Goal: Task Accomplishment & Management: Use online tool/utility

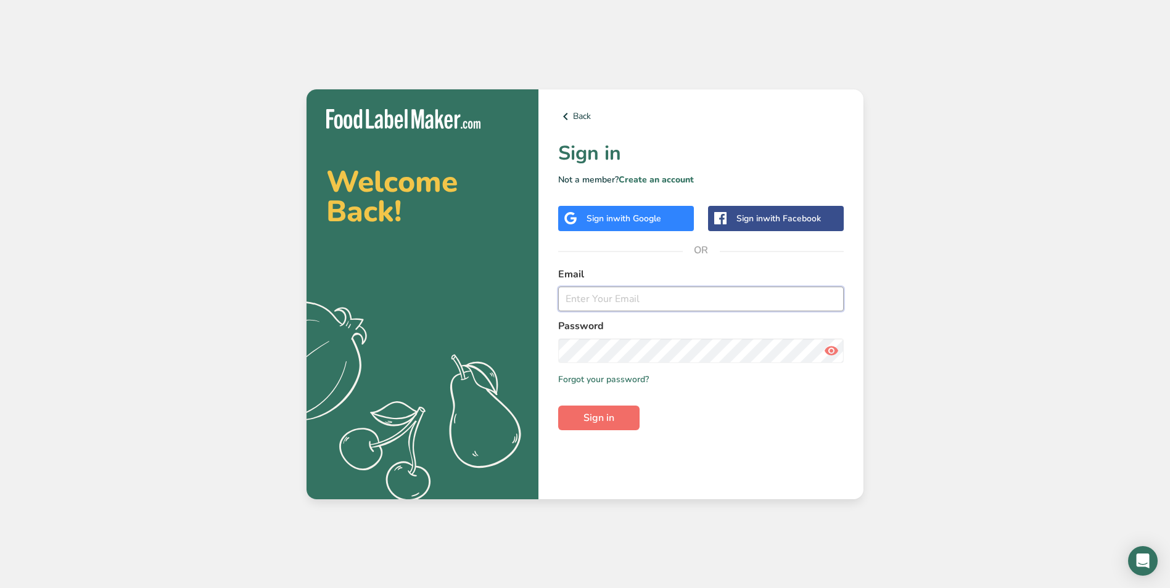
type input "hueytyge@gmail.com"
click at [609, 418] on span "Sign in" at bounding box center [598, 418] width 31 height 15
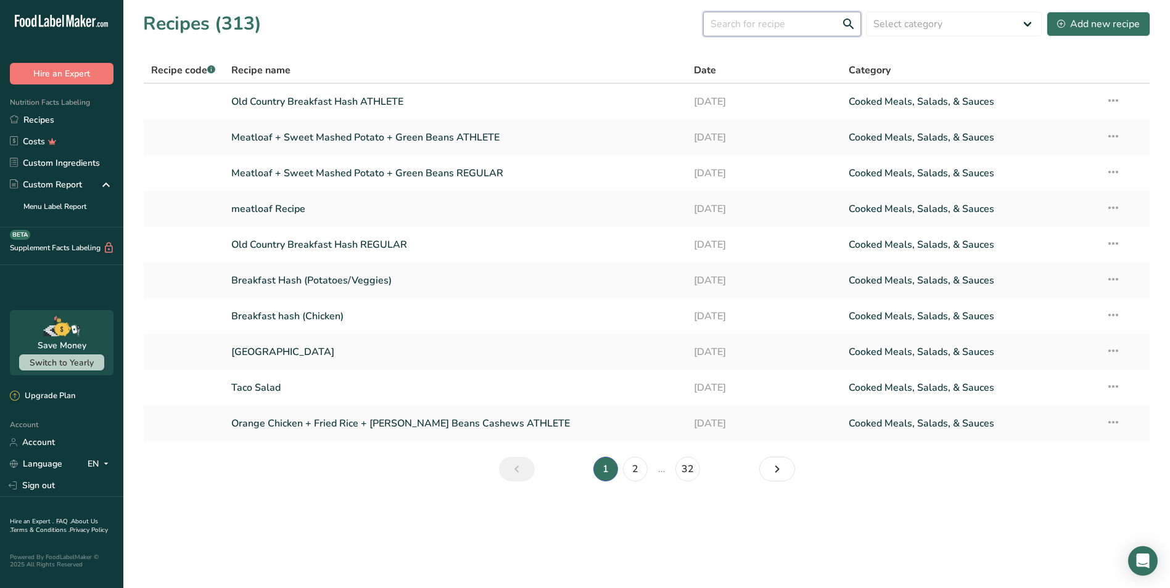
click at [782, 25] on input "text" at bounding box center [782, 24] width 158 height 25
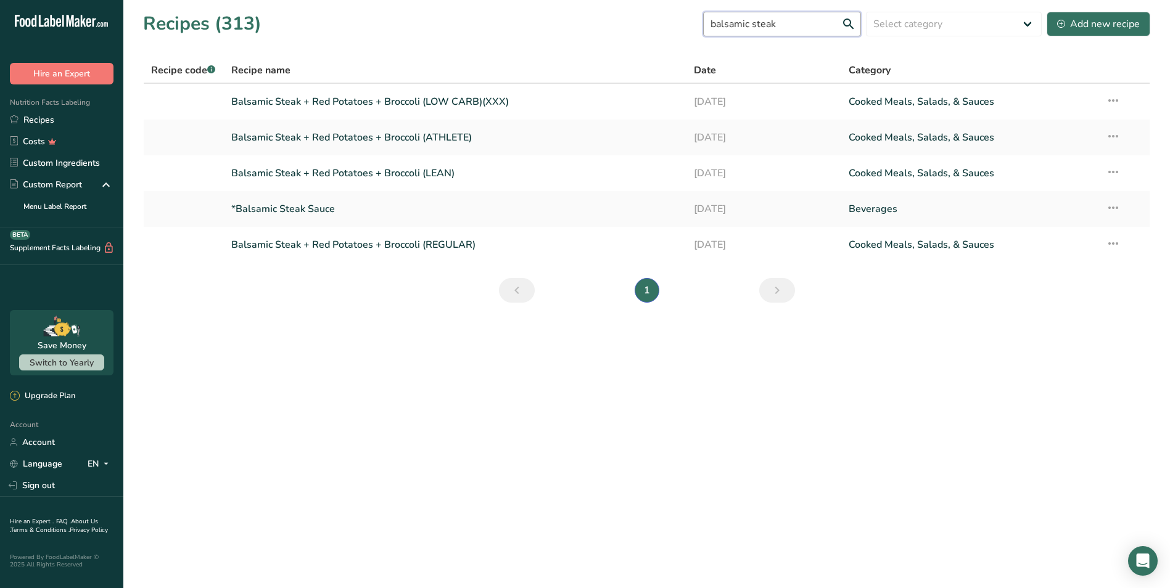
type input "balsamic steak"
click at [405, 233] on link "Balsamic Steak + Red Potatoes + Broccoli (REGULAR)" at bounding box center [455, 245] width 448 height 26
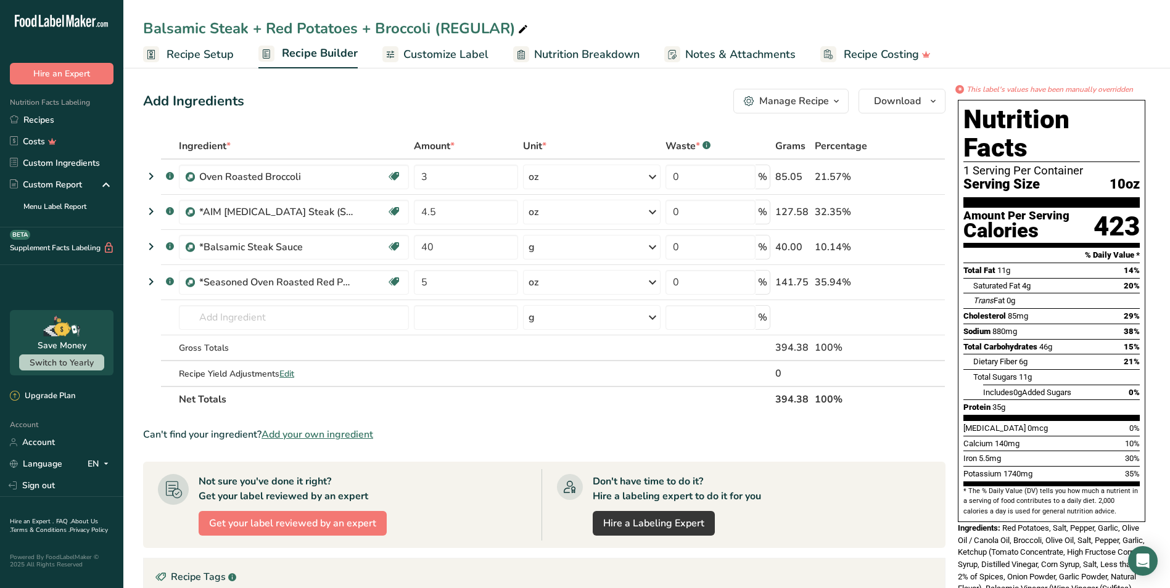
click at [479, 54] on span "Customize Label" at bounding box center [445, 54] width 85 height 17
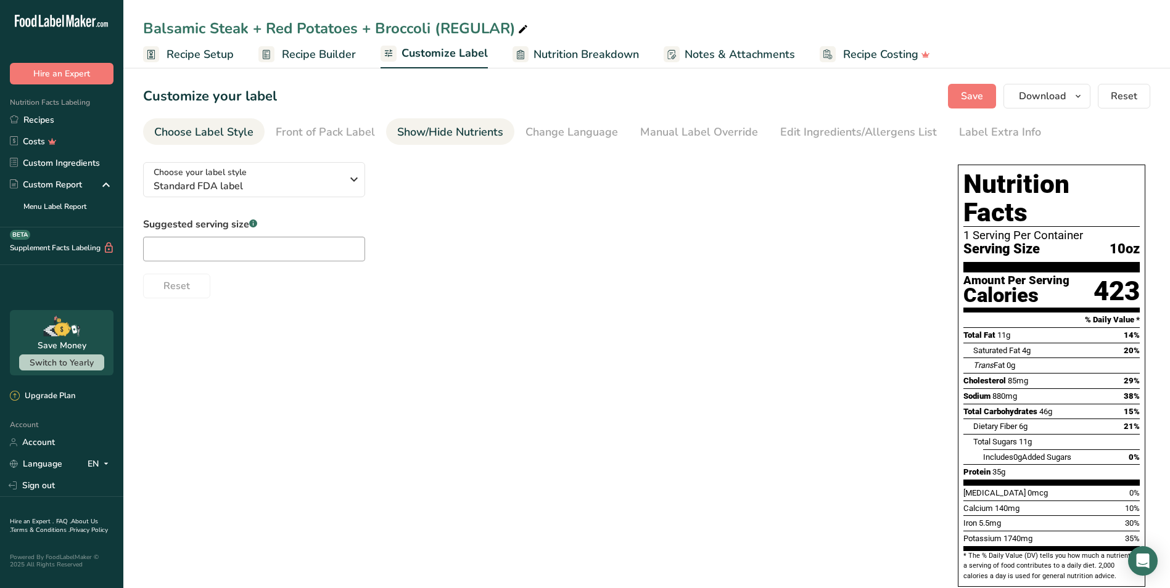
click at [471, 132] on div "Show/Hide Nutrients" at bounding box center [450, 132] width 106 height 17
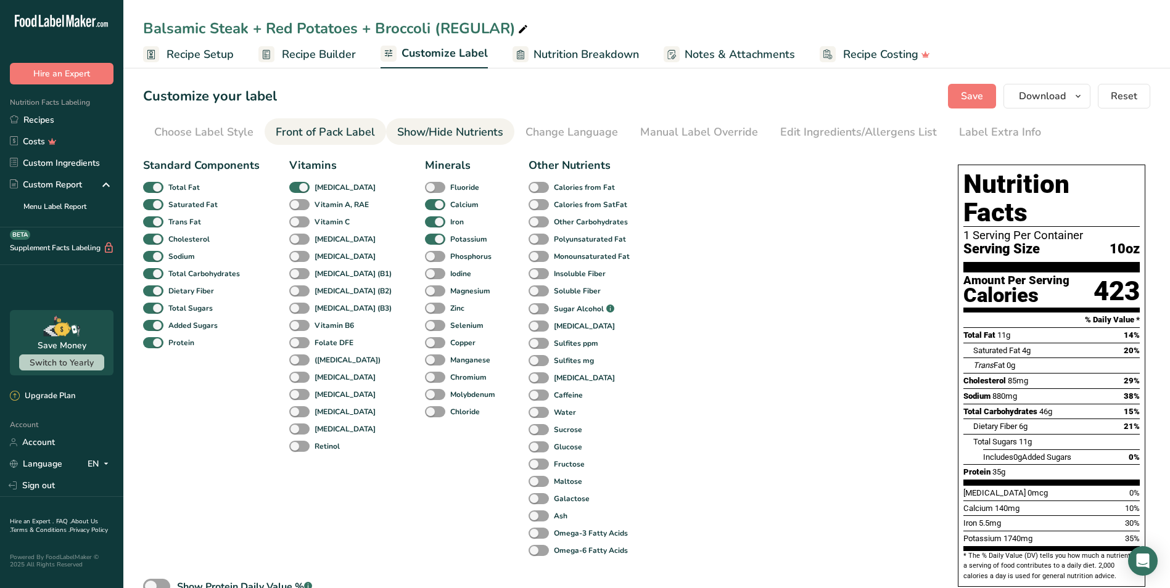
click at [347, 130] on div "Front of Pack Label" at bounding box center [325, 132] width 99 height 17
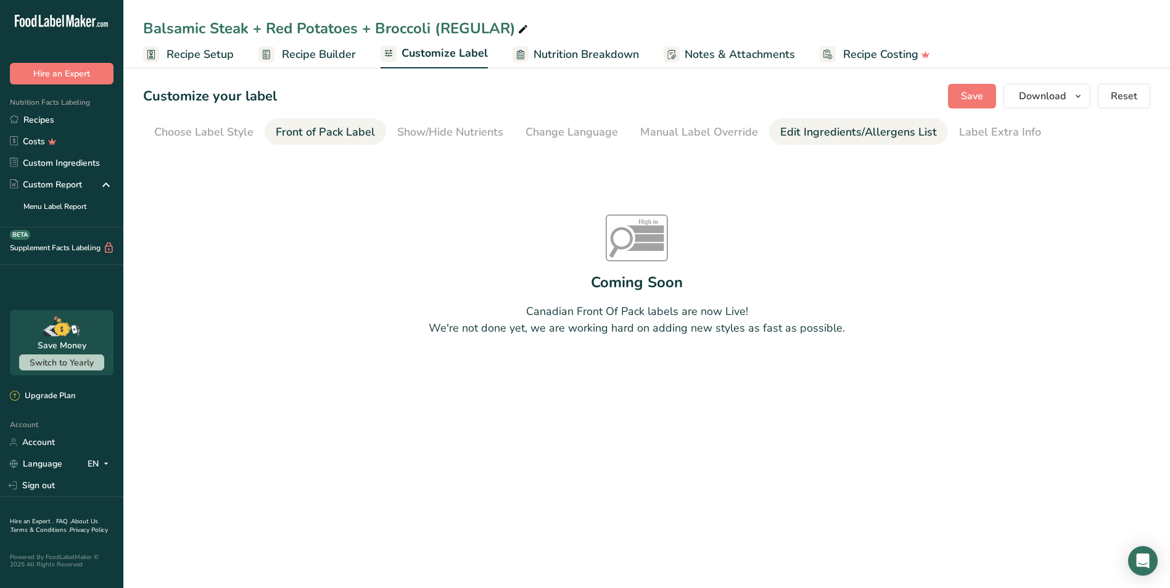
click at [804, 128] on div "Edit Ingredients/Allergens List" at bounding box center [858, 132] width 157 height 17
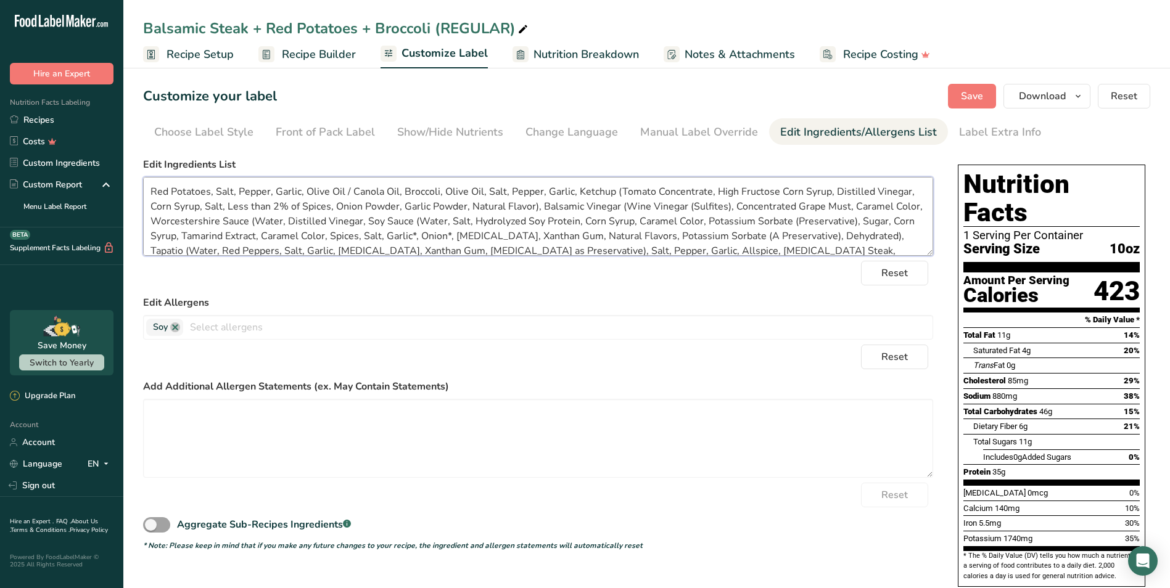
click at [395, 195] on textarea "Red Potatoes, Salt, Pepper, Garlic, Olive Oil / Canola Oil, Broccoli, Olive Oil…" at bounding box center [538, 216] width 790 height 79
click at [424, 221] on textarea "Red Potatoes, Salt, Pepper, Garlic, Olive Oil, Broccoli, Olive Oil, Salt, Peppe…" at bounding box center [538, 216] width 790 height 79
drag, startPoint x: 880, startPoint y: 247, endPoint x: 150, endPoint y: 183, distance: 733.4
click at [150, 183] on textarea "Red Potatoes, Salt, Pepper, Garlic, Olive Oil, Broccoli, Olive Oil, Salt, Peppe…" at bounding box center [538, 216] width 790 height 79
type textarea "Red Potatoes, Salt, Pepper, Garlic, Olive Oil, Broccoli, Olive Oil, Salt, Peppe…"
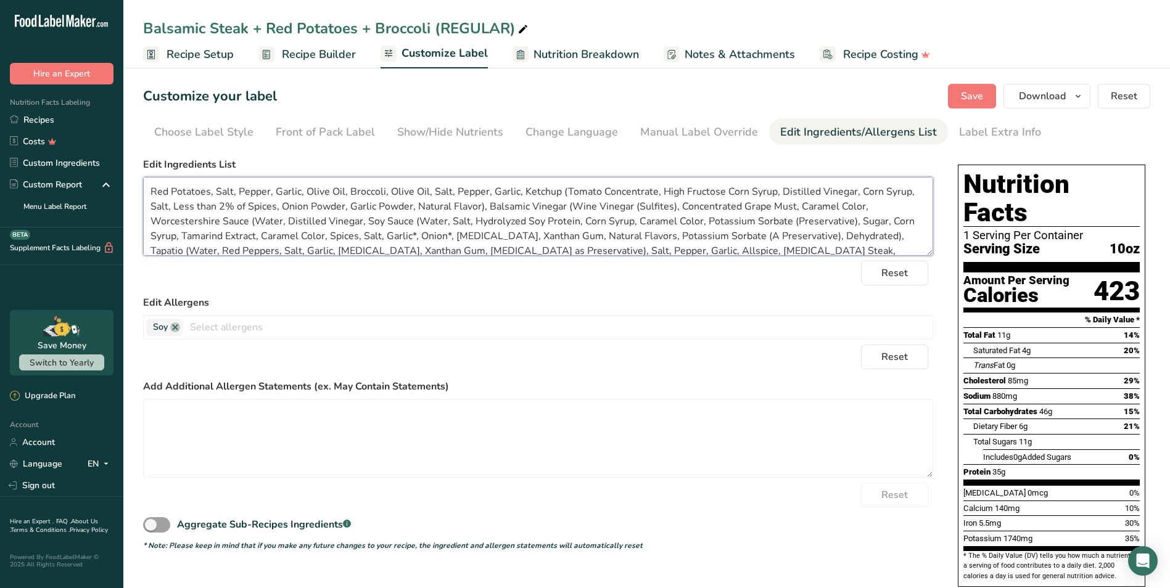
click at [505, 211] on textarea "Red Potatoes, Salt, Pepper, Garlic, Olive Oil, Broccoli, Olive Oil, Salt, Peppe…" at bounding box center [538, 216] width 790 height 79
click at [980, 102] on span "Save" at bounding box center [972, 96] width 22 height 15
click at [1042, 101] on span "Download" at bounding box center [1042, 96] width 47 height 15
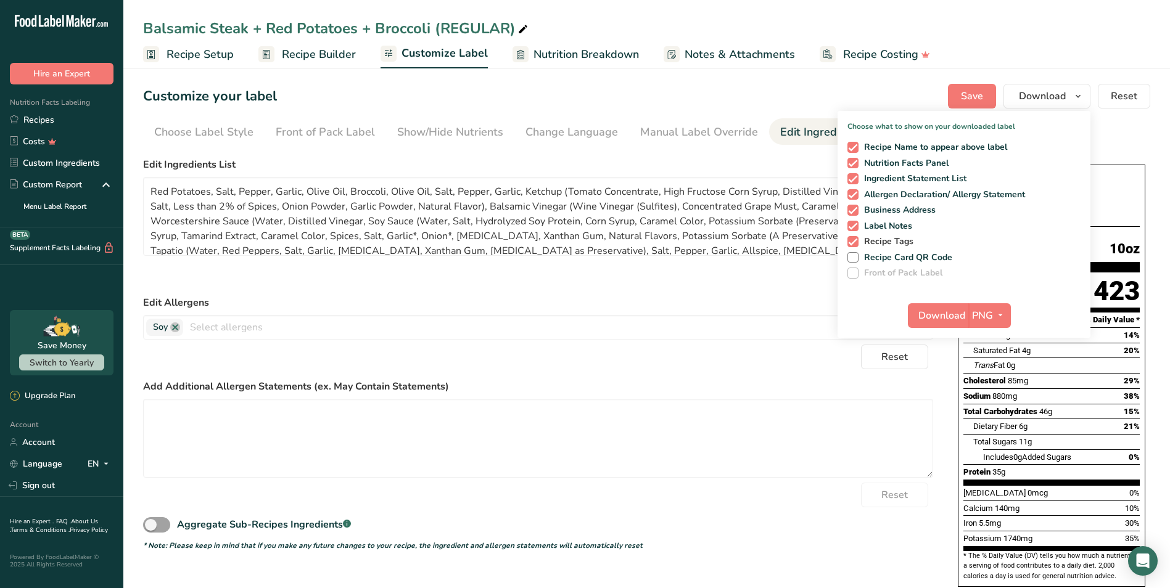
click at [897, 237] on span "Recipe Tags" at bounding box center [885, 241] width 55 height 11
click at [855, 237] on input "Recipe Tags" at bounding box center [851, 241] width 8 height 8
checkbox input "false"
click at [935, 322] on span "Download" at bounding box center [941, 315] width 47 height 15
click at [628, 89] on div "Customize your label Save Download Choose what to show on your downloaded label…" at bounding box center [646, 96] width 1007 height 25
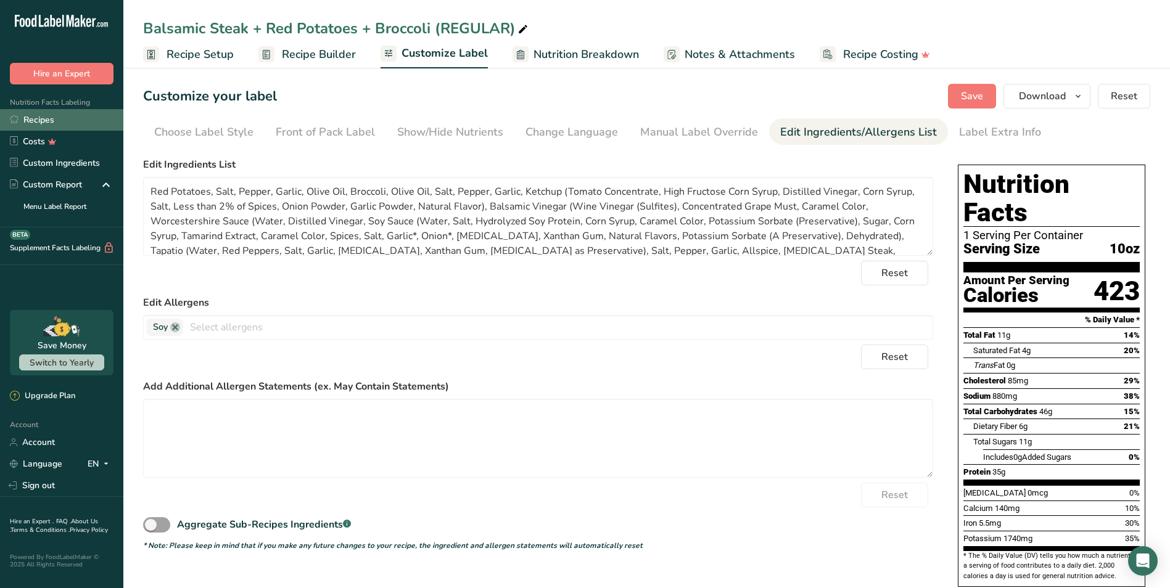
click at [62, 125] on link "Recipes" at bounding box center [61, 120] width 123 height 22
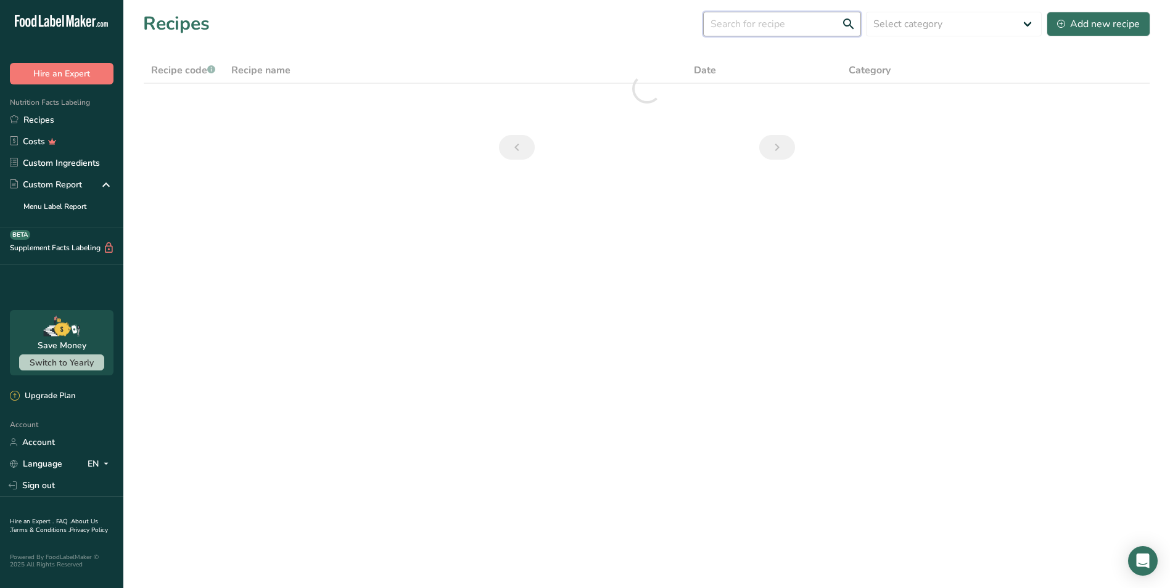
click at [763, 21] on input "text" at bounding box center [782, 24] width 158 height 25
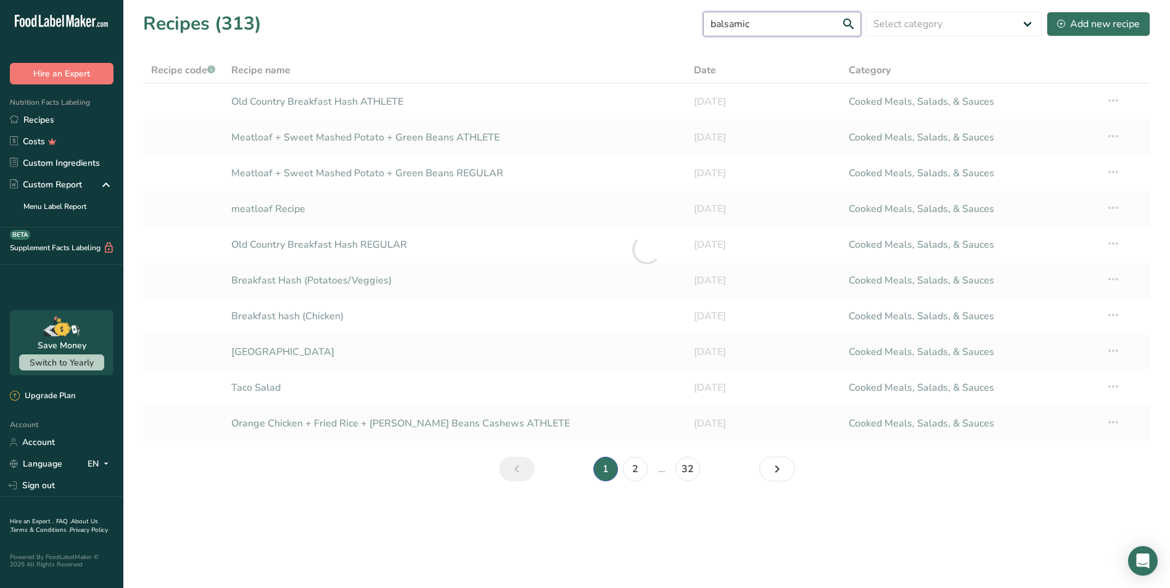
type input "balsamic"
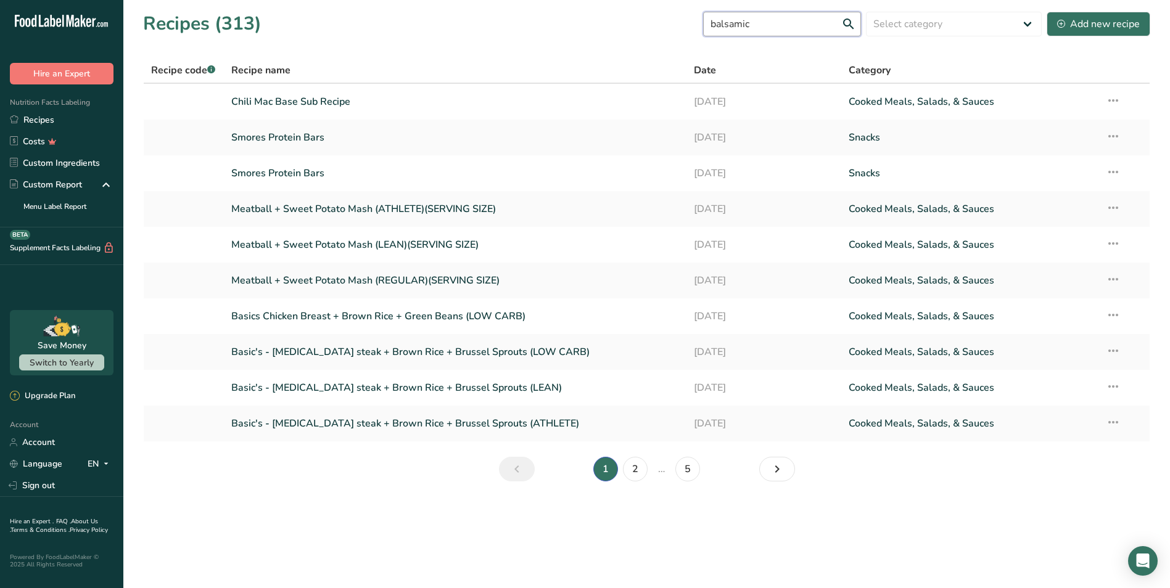
click at [761, 20] on input "balsamic" at bounding box center [782, 24] width 158 height 25
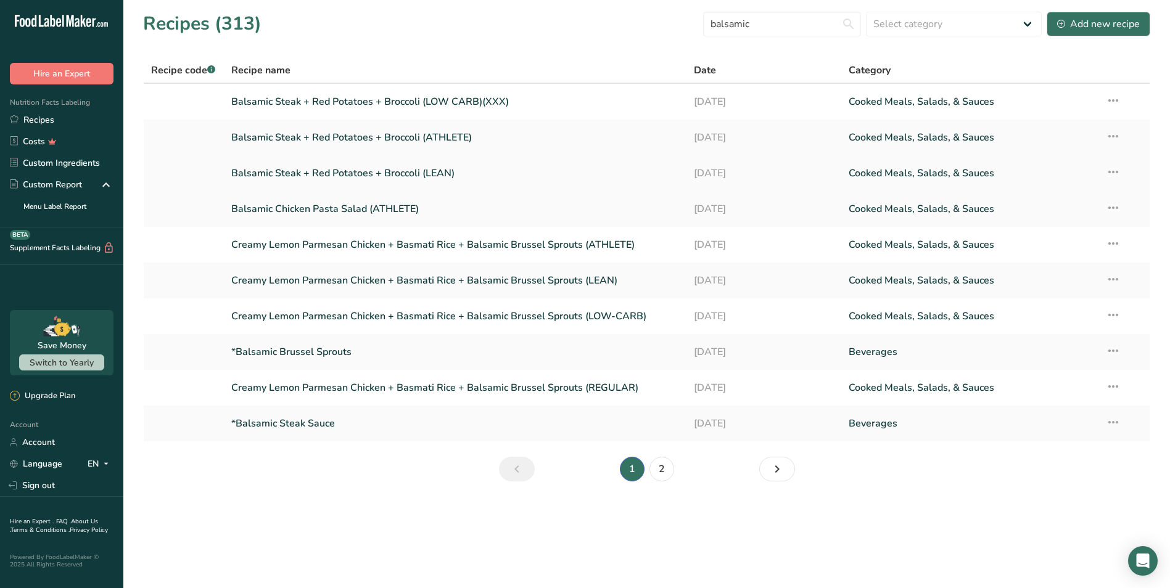
click at [504, 167] on link "Balsamic Steak + Red Potatoes + Broccoli (LEAN)" at bounding box center [455, 173] width 448 height 26
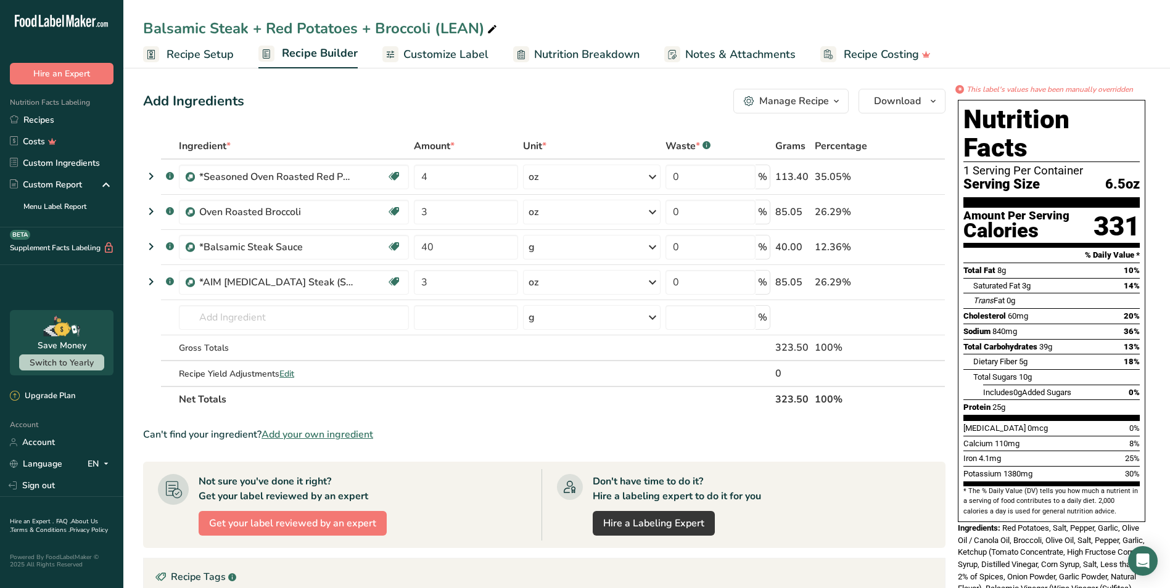
click at [470, 46] on span "Customize Label" at bounding box center [445, 54] width 85 height 17
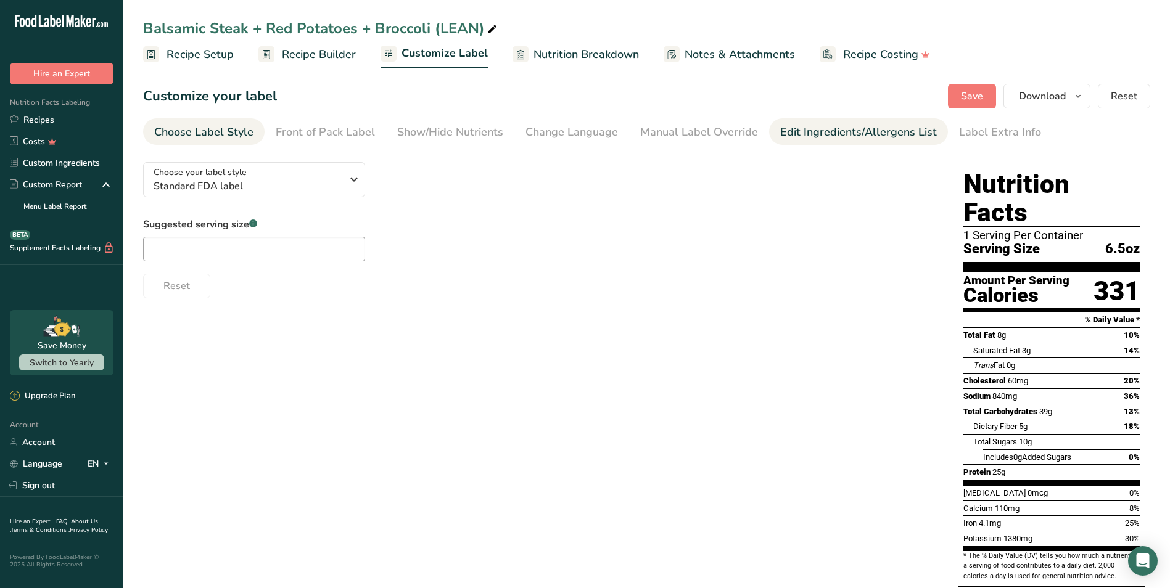
click at [780, 134] on div "Edit Ingredients/Allergens List" at bounding box center [858, 132] width 157 height 17
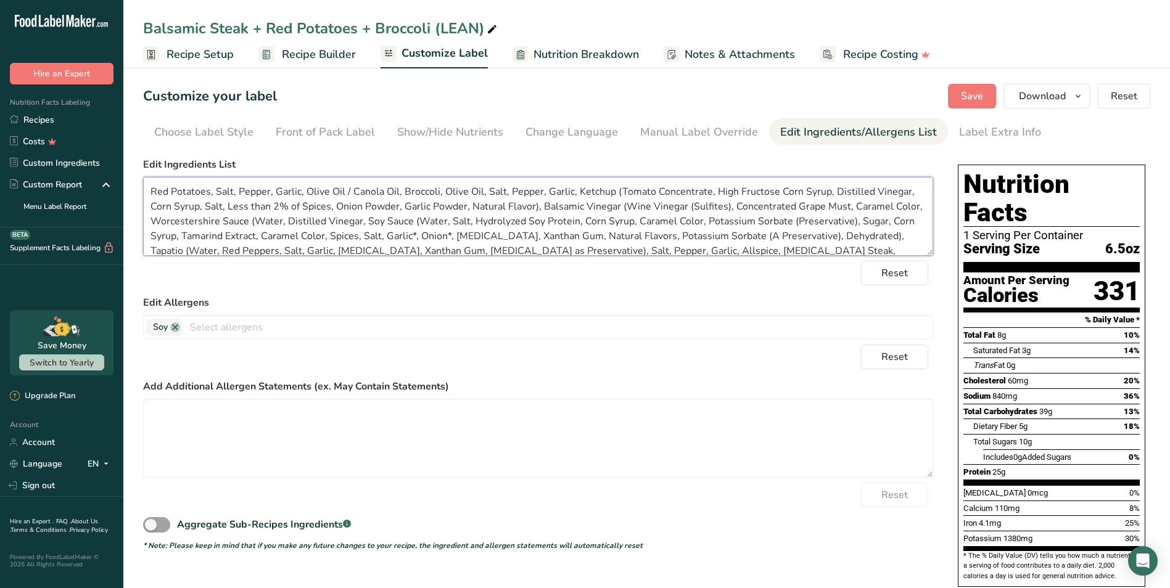
click at [395, 188] on textarea "Red Potatoes, Salt, Pepper, Garlic, Olive Oil / Canola Oil, Broccoli, Olive Oil…" at bounding box center [538, 216] width 790 height 79
type textarea "Red Potatoes, Salt, Pepper, Garlic, Olive Oil, Broccoli, Olive Oil, Salt, Peppe…"
click at [972, 104] on button "Save" at bounding box center [972, 96] width 48 height 25
click at [1070, 96] on button "Download" at bounding box center [1046, 96] width 87 height 25
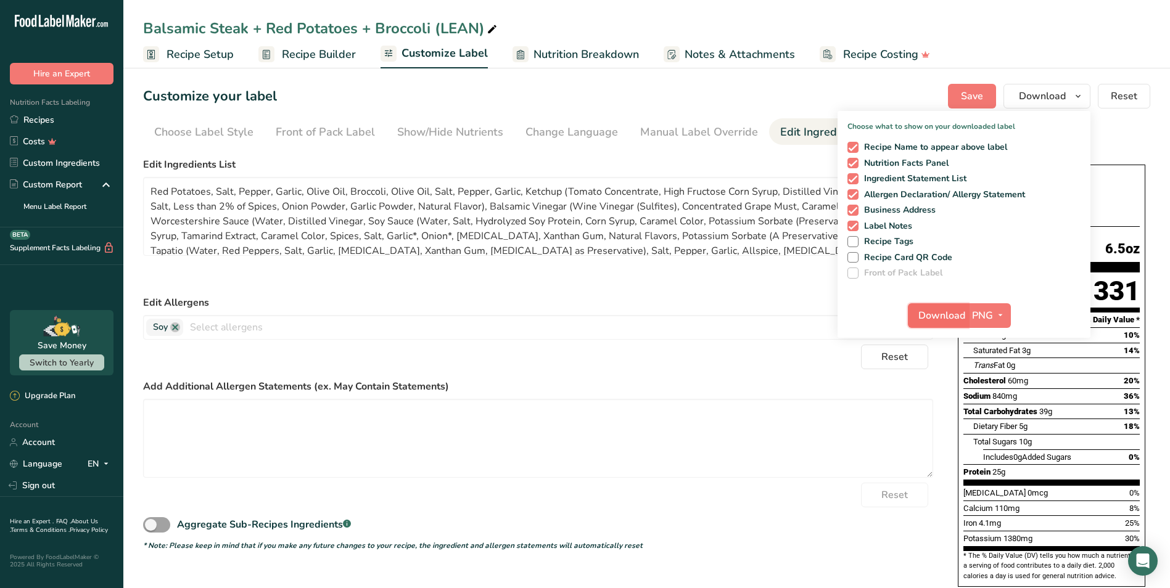
click at [935, 310] on span "Download" at bounding box center [941, 315] width 47 height 15
drag, startPoint x: 49, startPoint y: 125, endPoint x: 155, endPoint y: 161, distance: 112.1
click at [49, 125] on link "Recipes" at bounding box center [61, 120] width 123 height 22
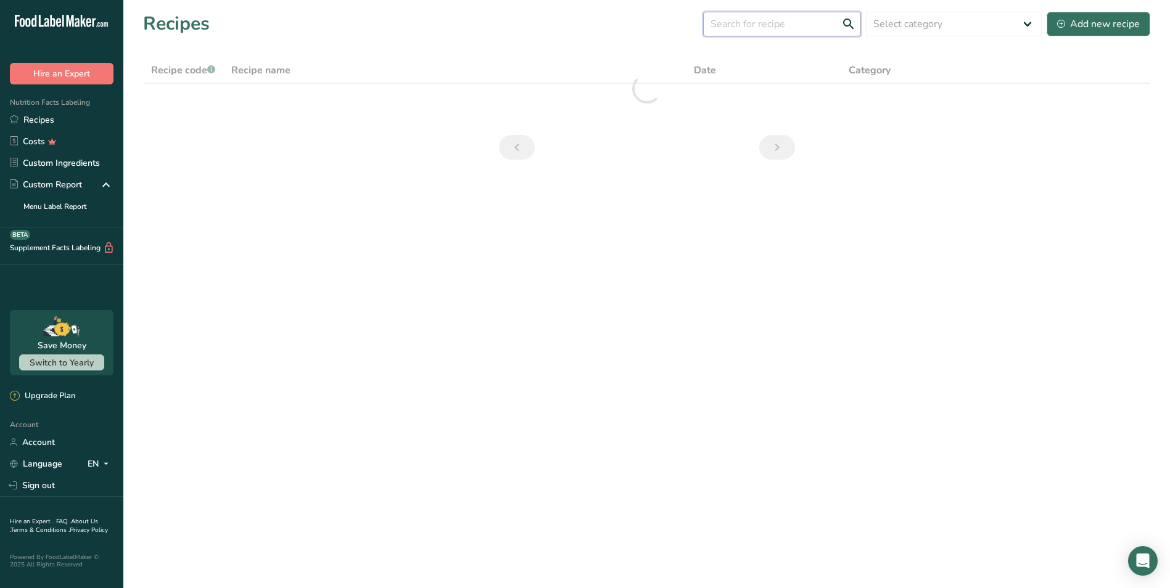
click at [737, 20] on input "text" at bounding box center [782, 24] width 158 height 25
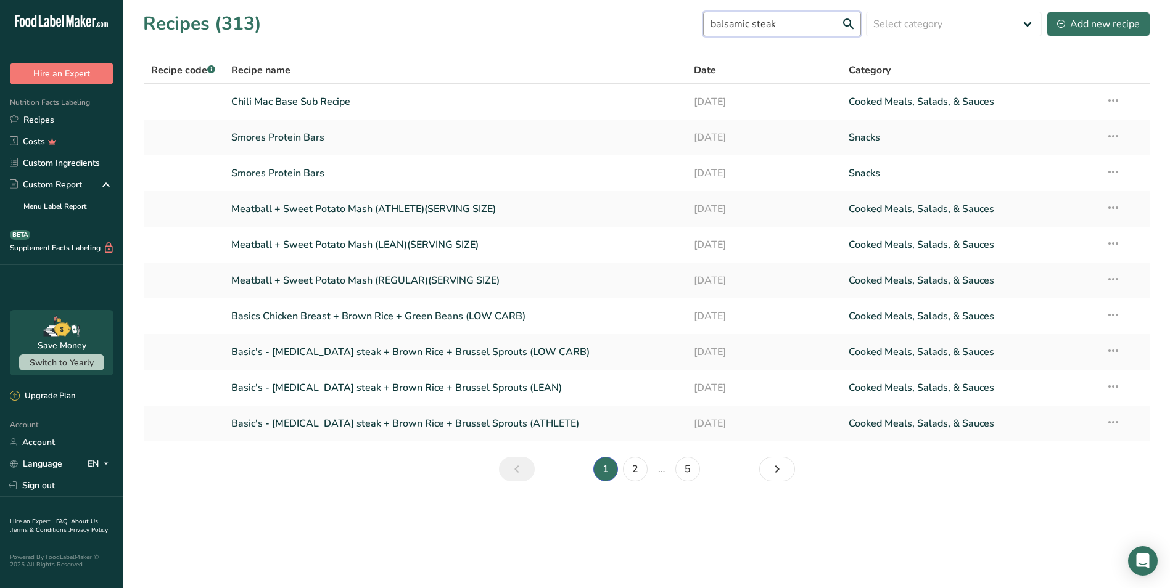
type input "balsamic steak"
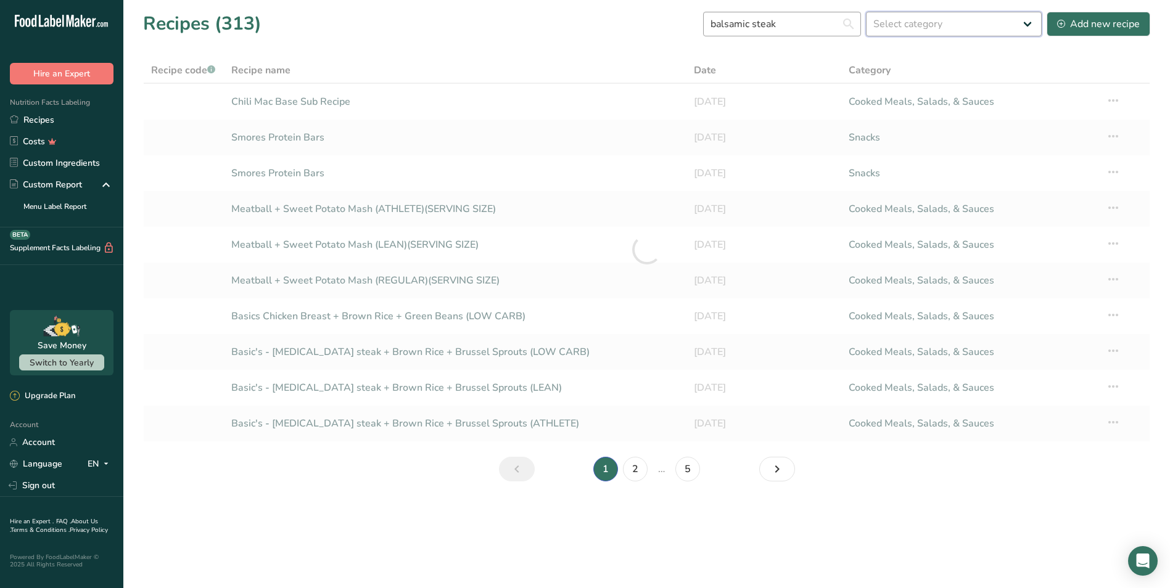
click at [866, 12] on select "Select category All Baked Goods Beverages Confectionery Cooked Meals, Salads, &…" at bounding box center [954, 24] width 176 height 25
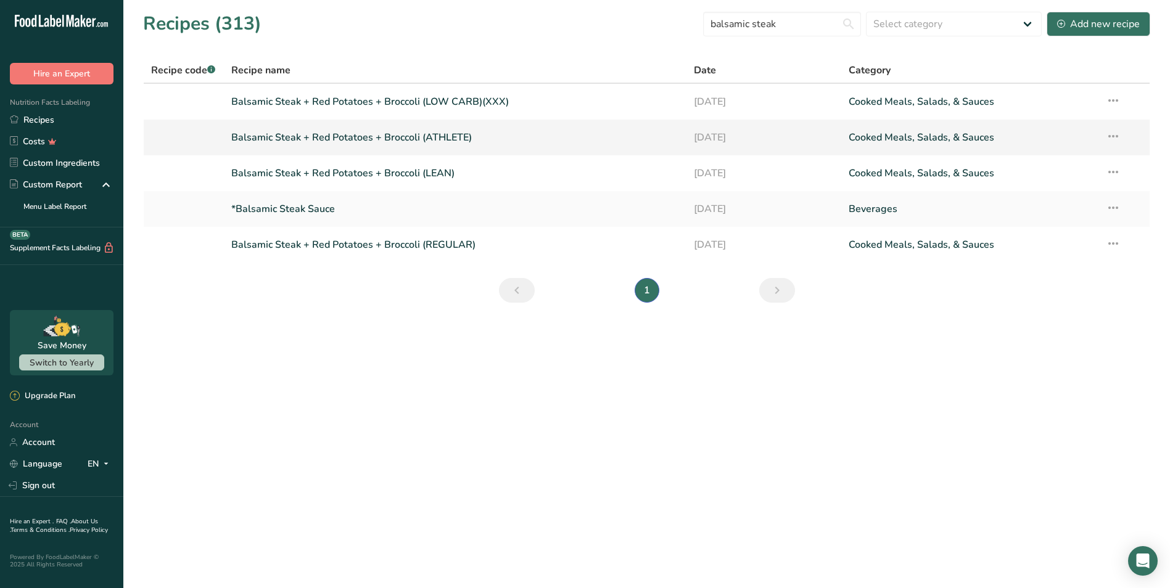
click at [548, 129] on link "Balsamic Steak + Red Potatoes + Broccoli (ATHLETE)" at bounding box center [455, 138] width 448 height 26
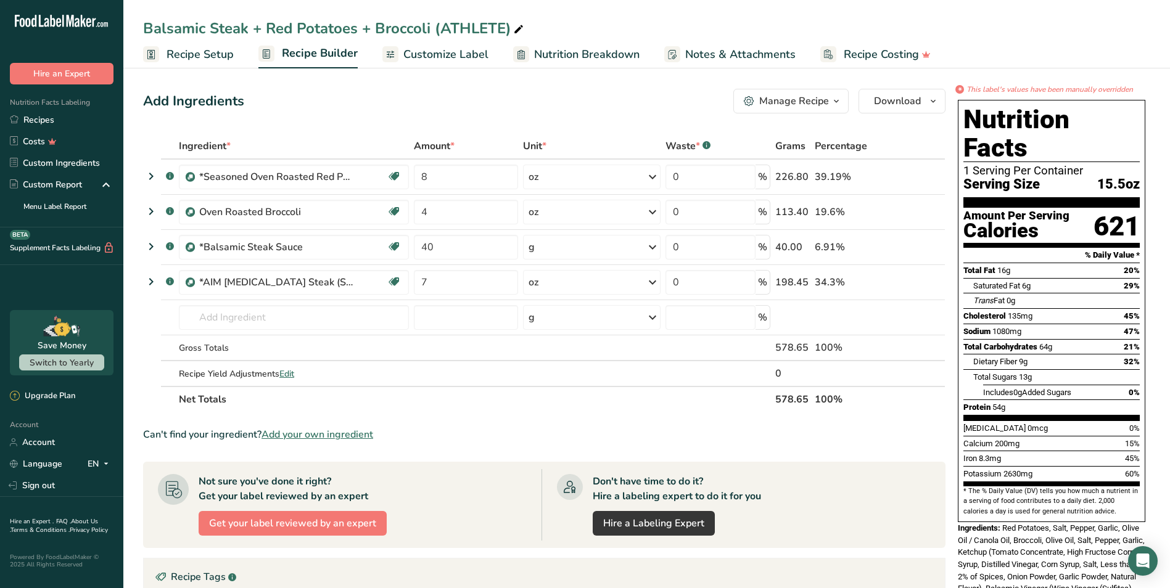
click at [437, 58] on span "Customize Label" at bounding box center [445, 54] width 85 height 17
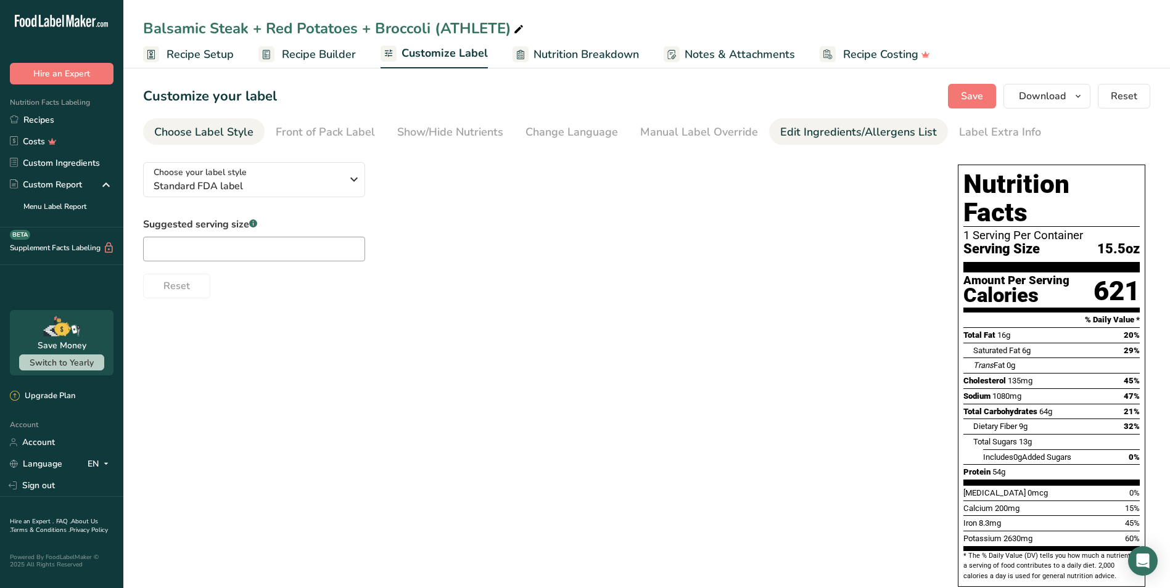
click at [800, 134] on div "Edit Ingredients/Allergens List" at bounding box center [858, 132] width 157 height 17
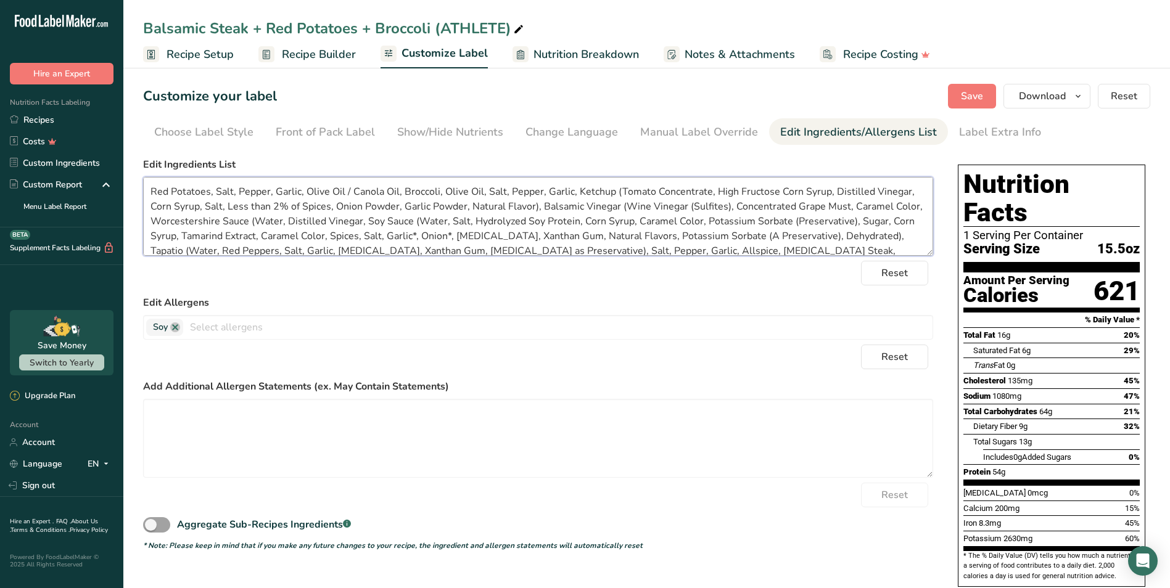
click at [395, 194] on textarea "Red Potatoes, Salt, Pepper, Garlic, Olive Oil / Canola Oil, Broccoli, Olive Oil…" at bounding box center [538, 216] width 790 height 79
type textarea "Red Potatoes, Salt, Pepper, Garlic, Olive Oil, Broccoli, Olive Oil, Salt, Peppe…"
click at [430, 163] on label "Edit Ingredients List" at bounding box center [538, 164] width 790 height 15
click at [961, 91] on button "Save" at bounding box center [972, 96] width 48 height 25
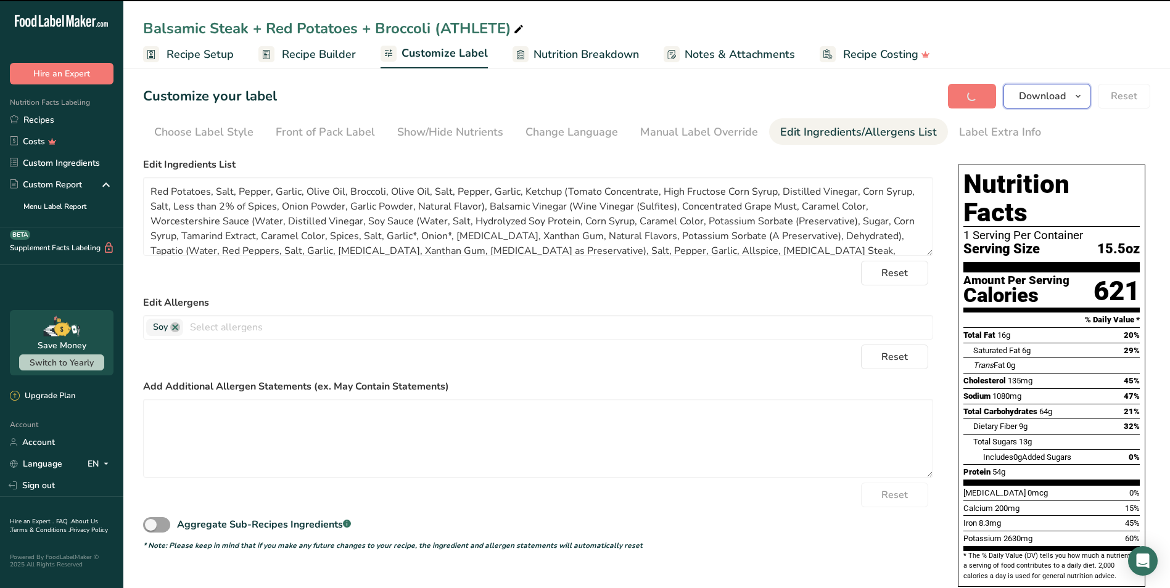
click at [1046, 88] on button "Download" at bounding box center [1046, 96] width 87 height 25
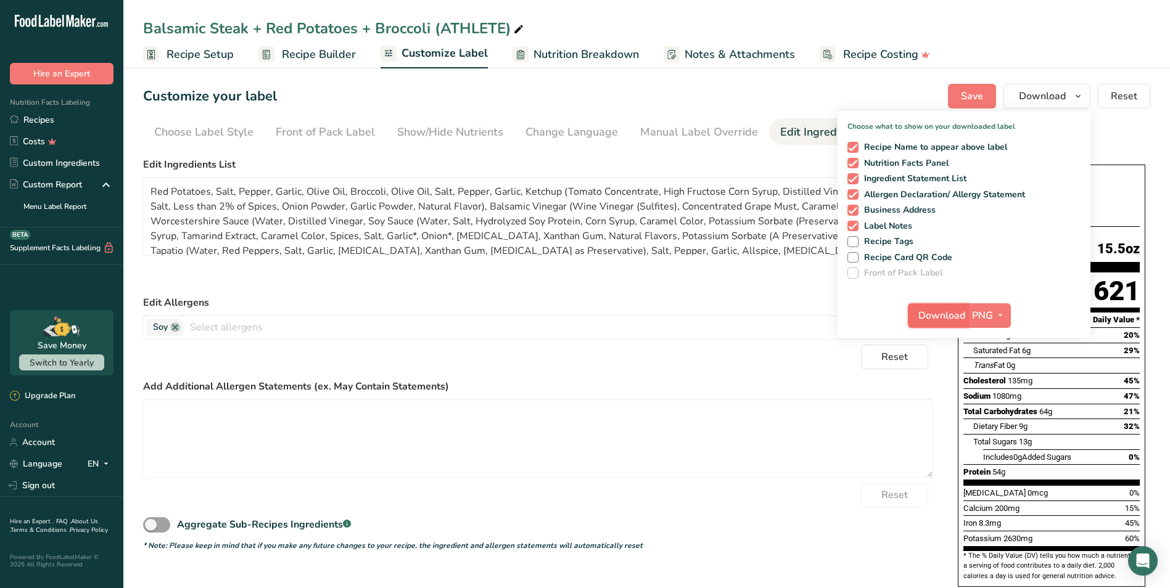
click at [949, 317] on span "Download" at bounding box center [941, 315] width 47 height 15
click at [72, 117] on link "Recipes" at bounding box center [61, 120] width 123 height 22
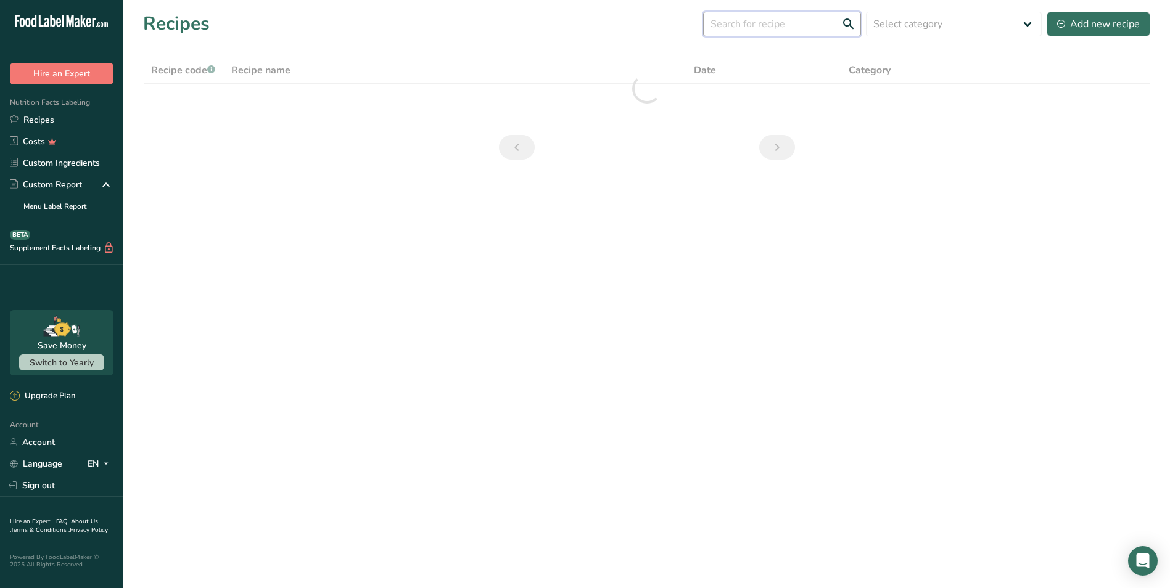
click at [730, 30] on input "text" at bounding box center [782, 24] width 158 height 25
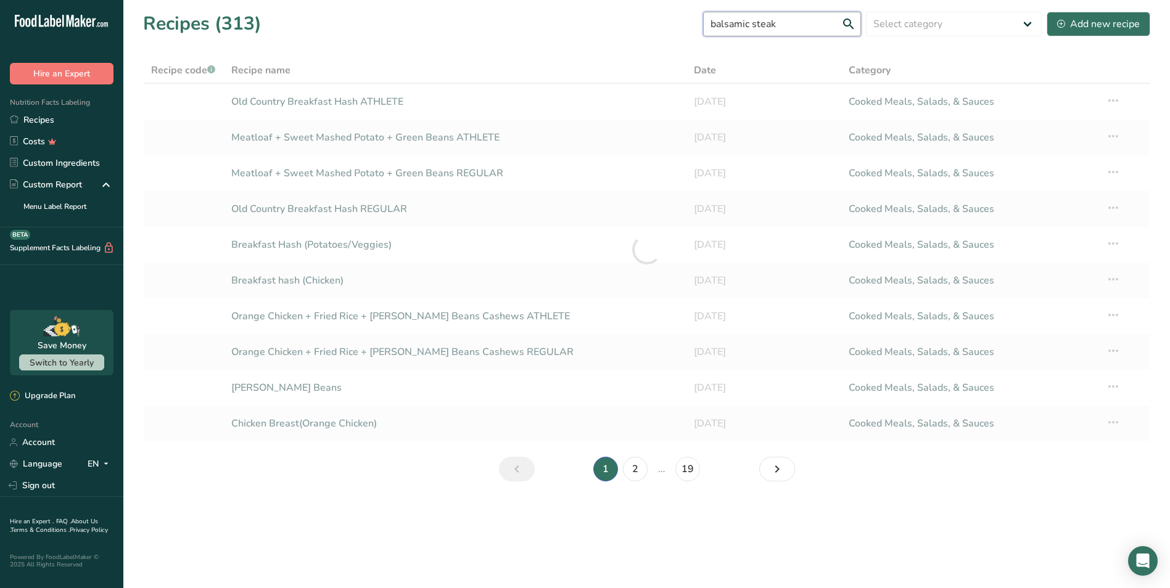
type input "balsamic steak"
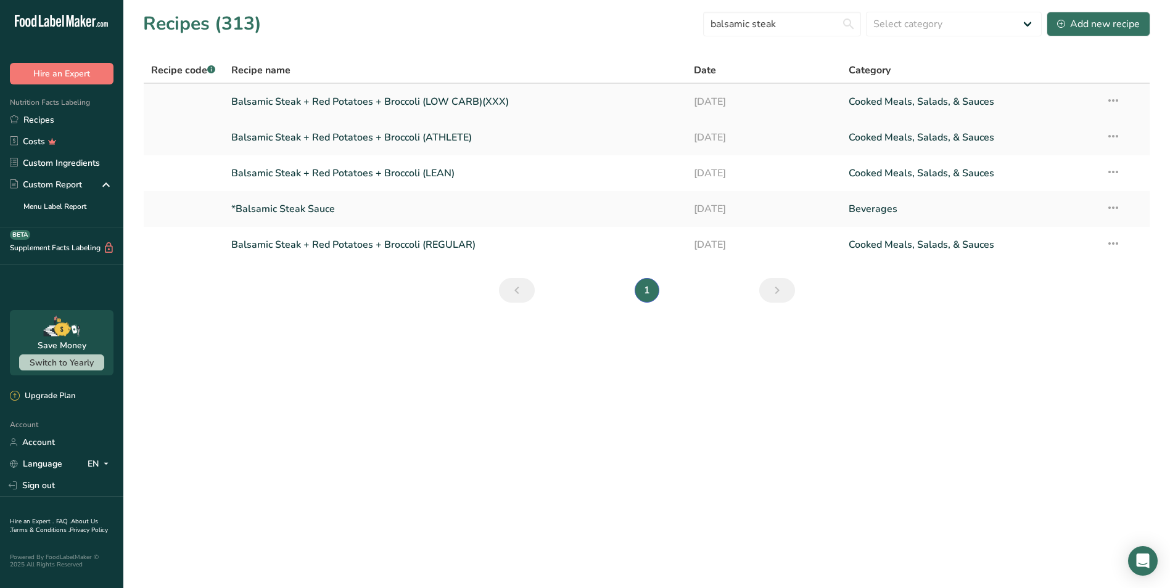
click at [501, 96] on link "Balsamic Steak + Red Potatoes + Broccoli (LOW CARB)(XXX)" at bounding box center [455, 102] width 448 height 26
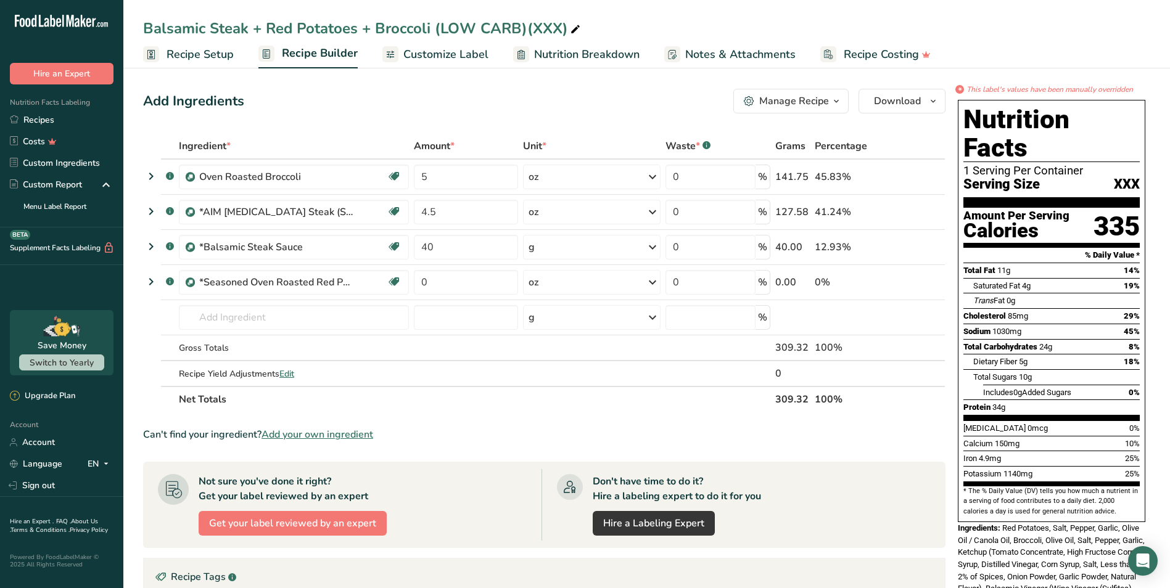
click at [573, 28] on icon at bounding box center [575, 29] width 11 height 17
type input "Balsamic Steak + Red Potatoes + Broccoli (LOW CARB)"
click at [444, 48] on span "Customize Label" at bounding box center [445, 54] width 85 height 17
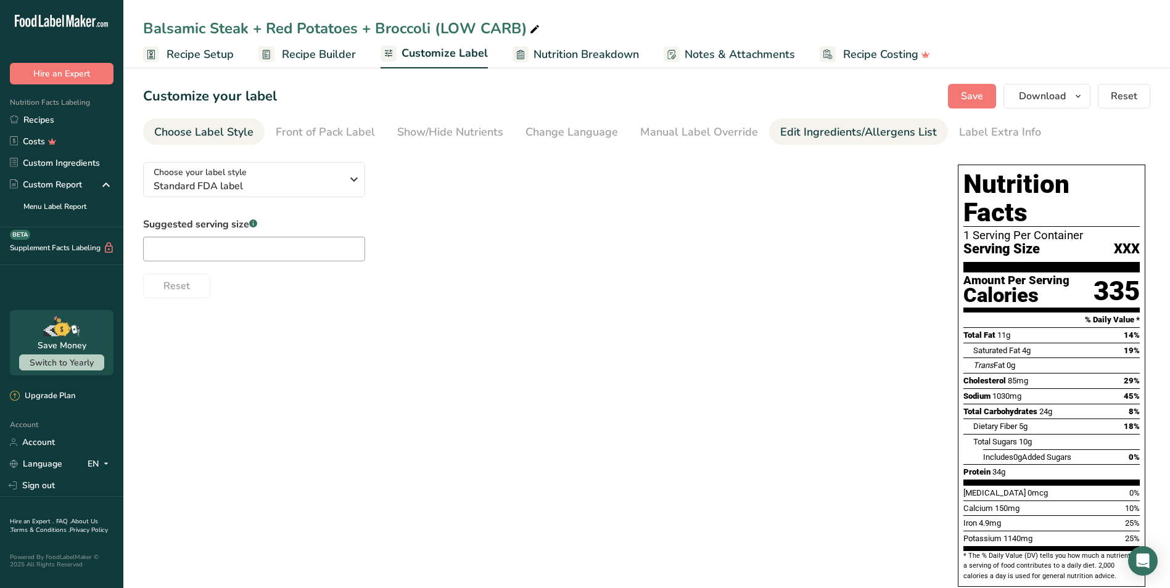
click at [819, 133] on div "Edit Ingredients/Allergens List" at bounding box center [858, 132] width 157 height 17
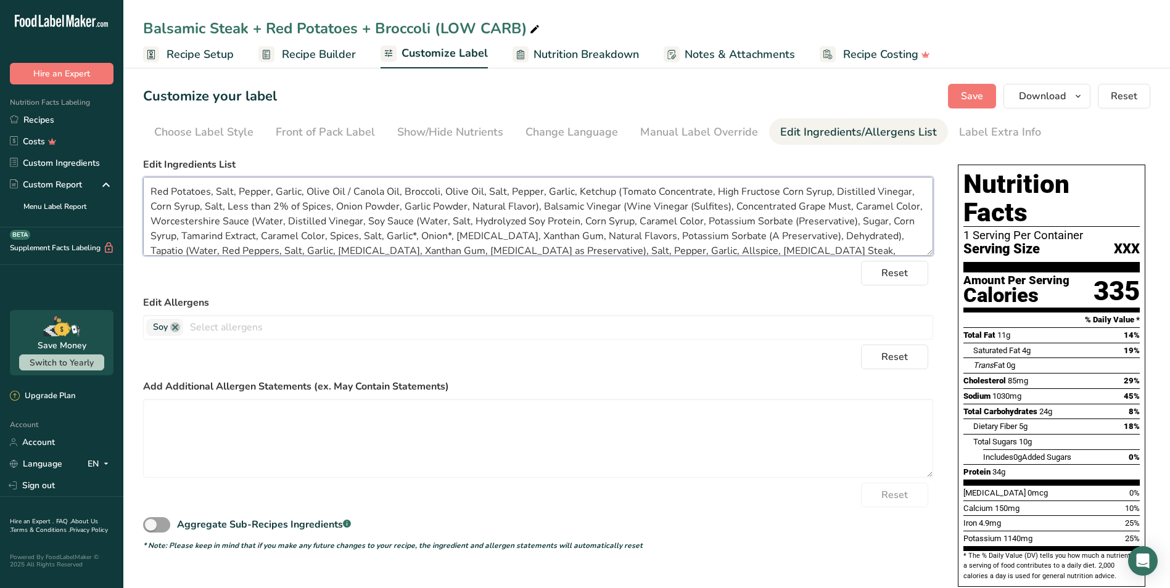
click at [395, 188] on textarea "Red Potatoes, Salt, Pepper, Garlic, Olive Oil / Canola Oil, Broccoli, Olive Oil…" at bounding box center [538, 216] width 790 height 79
type textarea "Red Potatoes, Salt, Pepper, Garlic, Olive Oil, Broccoli, Olive Oil, Salt, Peppe…"
click at [977, 94] on span "Save" at bounding box center [972, 96] width 22 height 15
click at [1050, 97] on span "Download" at bounding box center [1042, 96] width 47 height 15
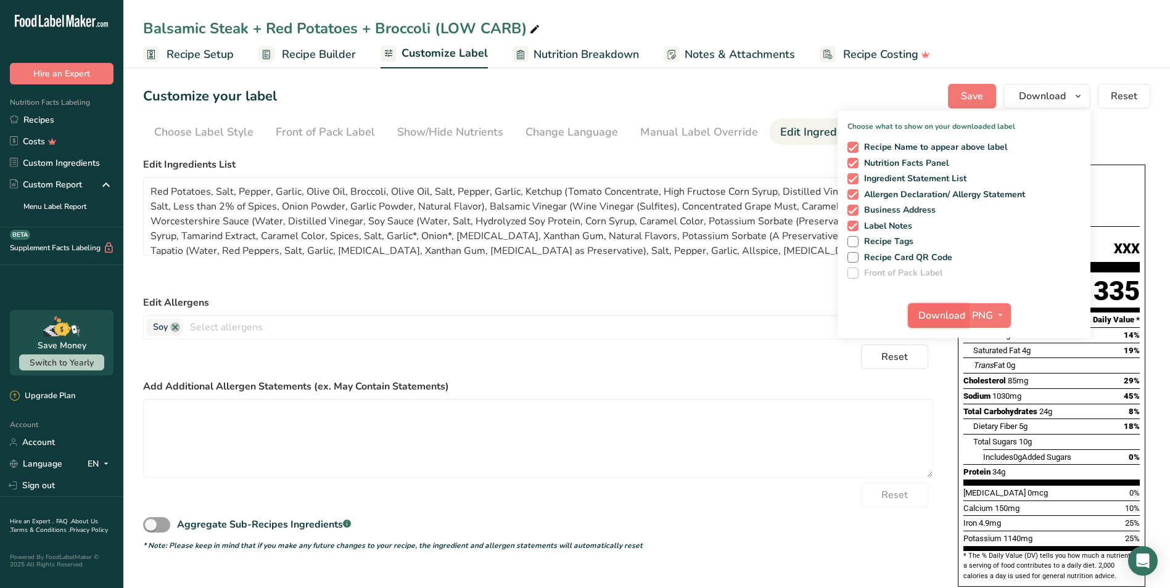
click at [945, 311] on span "Download" at bounding box center [941, 315] width 47 height 15
click at [66, 126] on link "Recipes" at bounding box center [61, 120] width 123 height 22
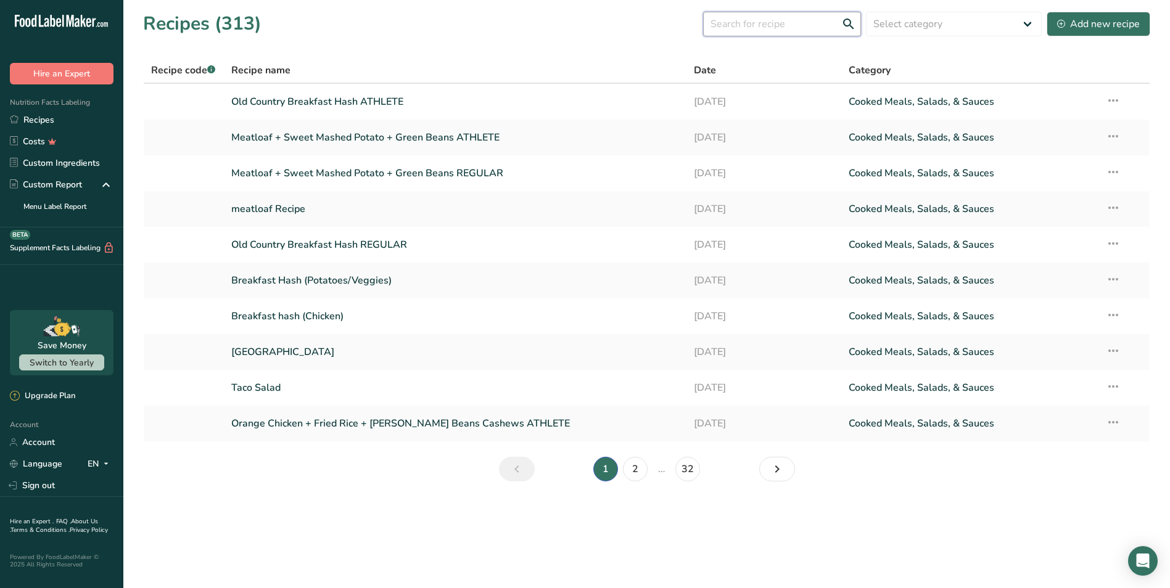
click at [791, 33] on input "text" at bounding box center [782, 24] width 158 height 25
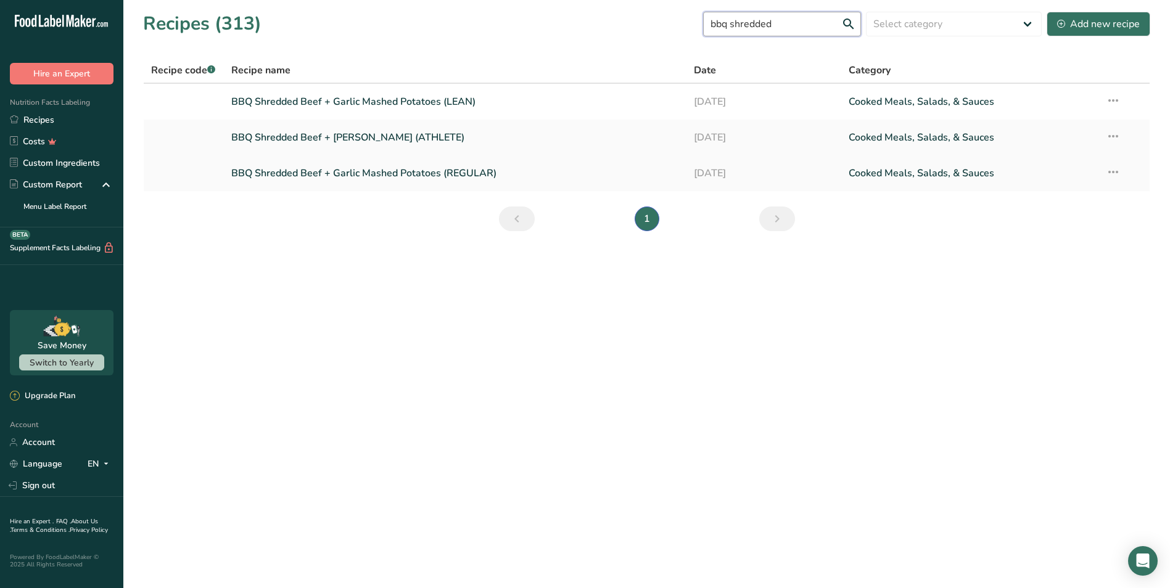
type input "bbq shredded"
click at [411, 168] on link "BBQ Shredded Beef + Garlic Mashed Potatoes (REGULAR)" at bounding box center [455, 173] width 448 height 26
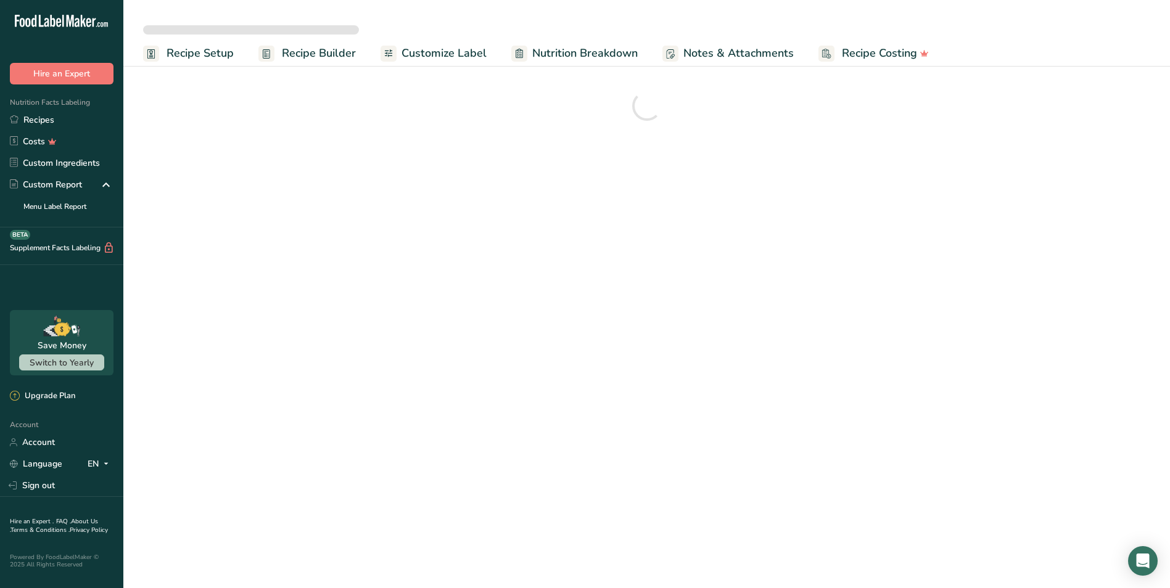
click at [474, 55] on span "Customize Label" at bounding box center [443, 53] width 85 height 17
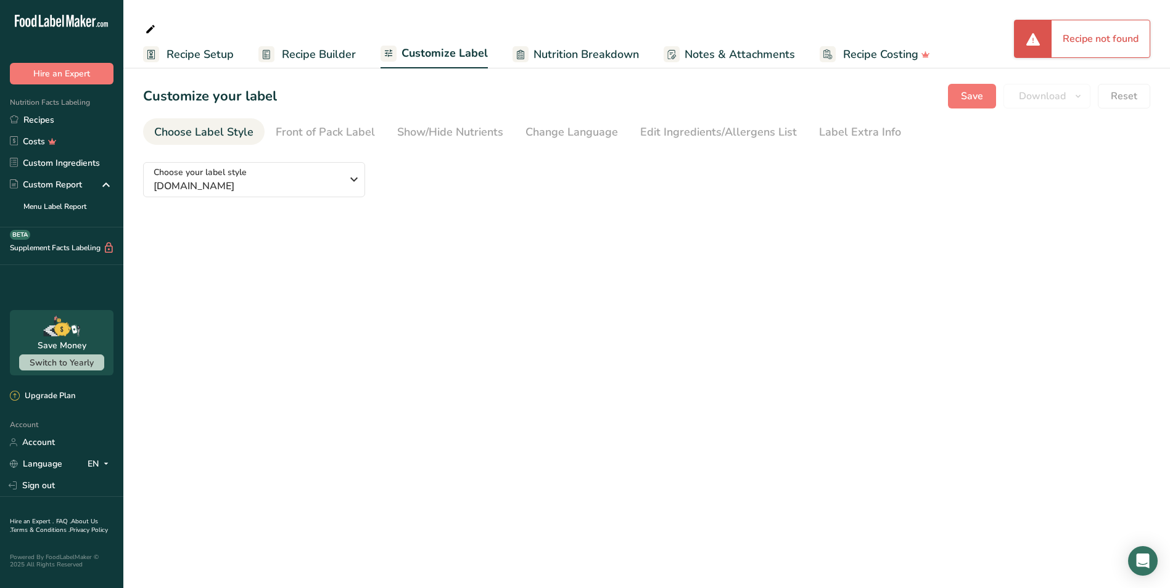
click at [0, 0] on div "Manual Label Override" at bounding box center [0, 0] width 0 height 0
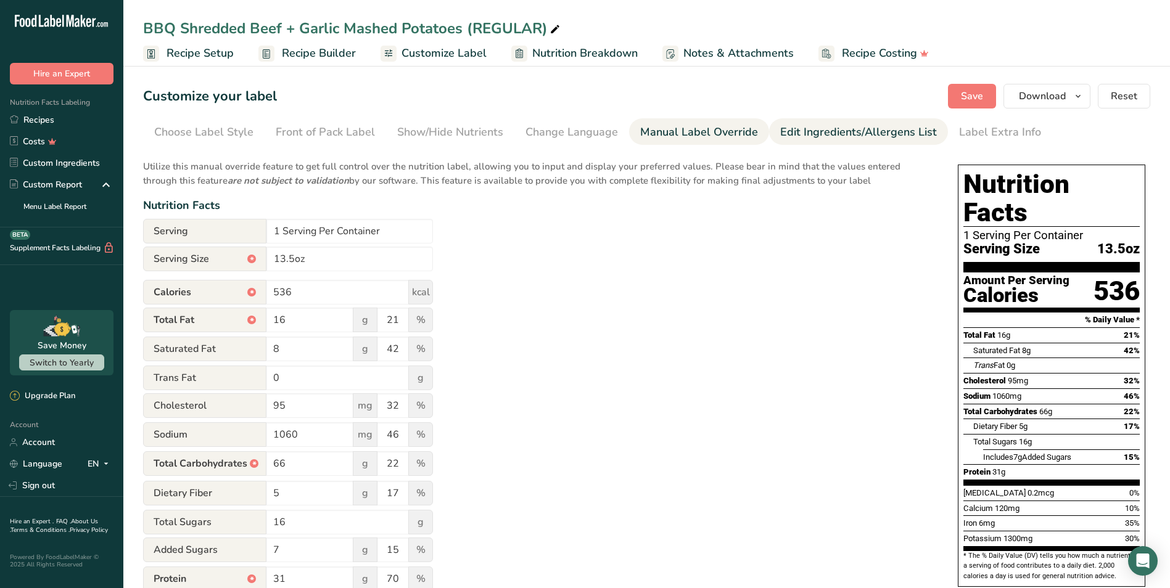
click at [803, 137] on div "Edit Ingredients/Allergens List" at bounding box center [858, 132] width 157 height 17
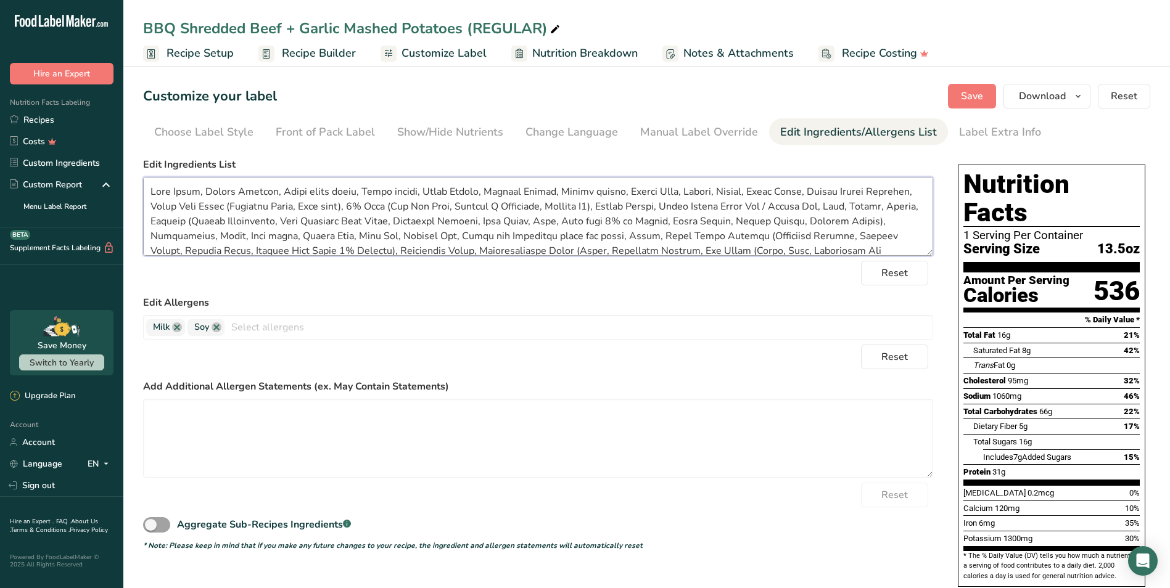
drag, startPoint x: 710, startPoint y: 243, endPoint x: 137, endPoint y: 162, distance: 578.5
click at [137, 162] on section "Customize your label Save Download Choose what to show on your downloaded label…" at bounding box center [646, 487] width 1046 height 846
click at [869, 205] on textarea at bounding box center [538, 216] width 790 height 79
click at [867, 204] on textarea at bounding box center [538, 216] width 790 height 79
click at [896, 226] on textarea at bounding box center [538, 216] width 790 height 79
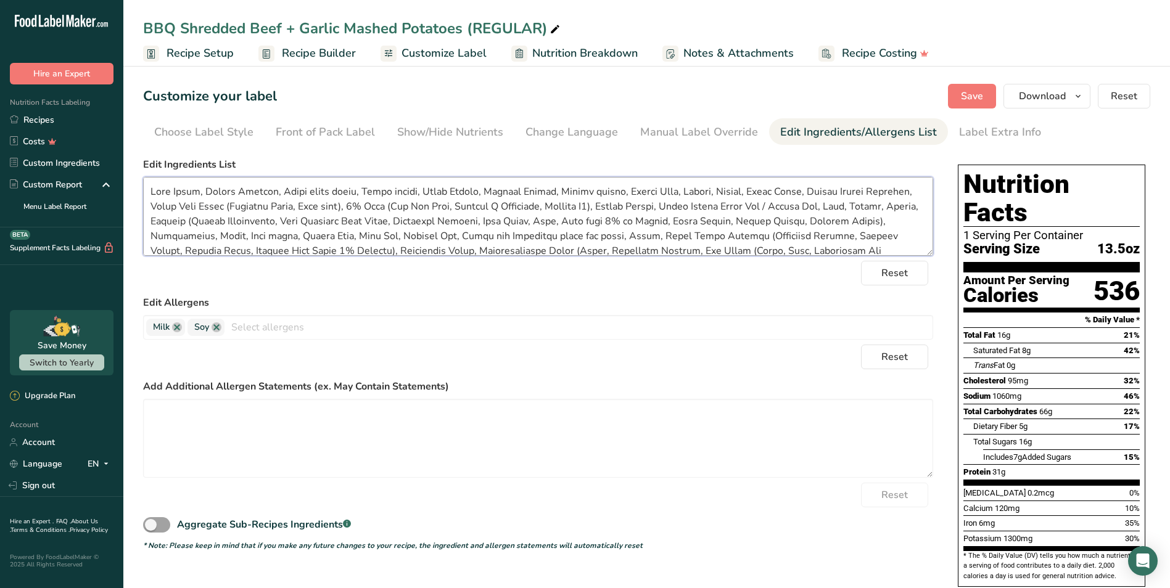
click at [871, 208] on textarea at bounding box center [538, 216] width 790 height 79
type textarea "Beef Chuck, Smoked Paprika, Light brown sugar, Black pepper, Cumin Powder, Must…"
click at [983, 94] on span "Save" at bounding box center [972, 96] width 22 height 15
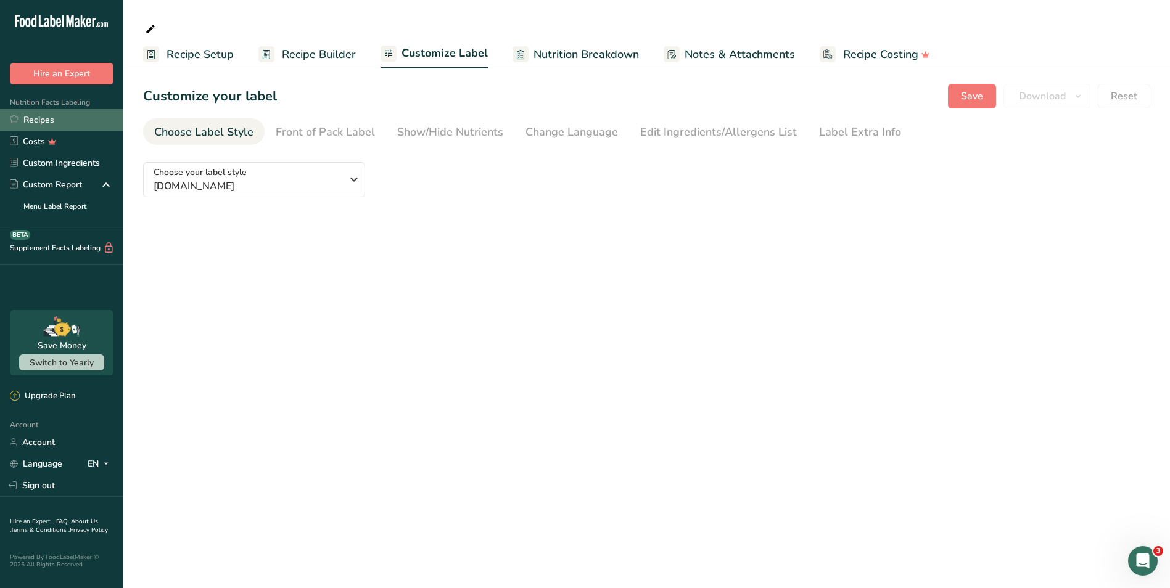
click at [77, 120] on link "Recipes" at bounding box center [61, 120] width 123 height 22
click at [84, 120] on link "Recipes" at bounding box center [61, 120] width 123 height 22
click at [28, 117] on link "Recipes" at bounding box center [61, 120] width 123 height 22
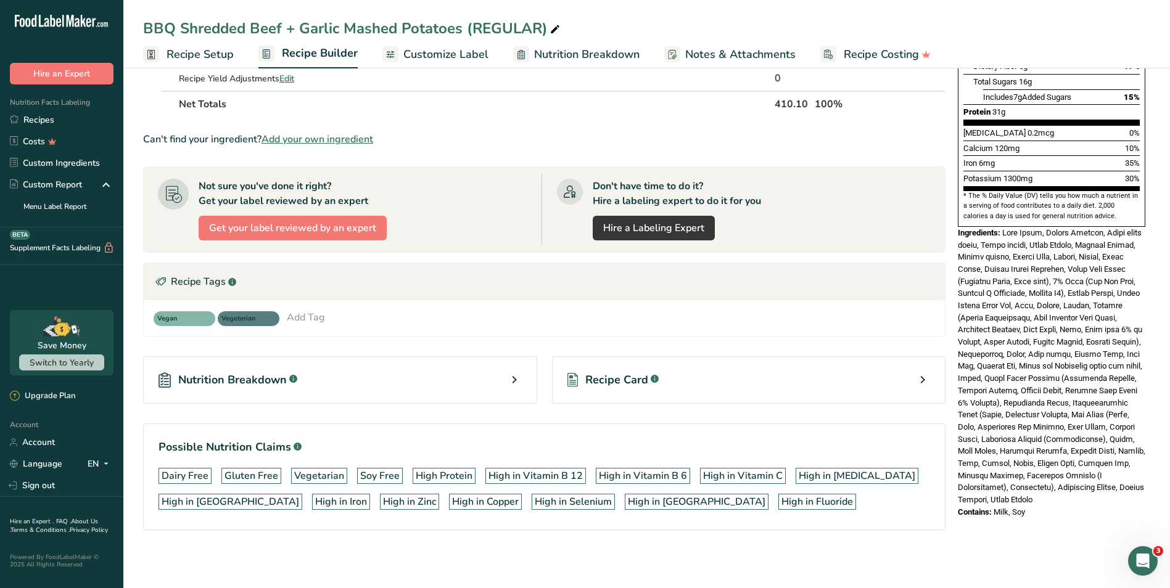
scroll to position [297, 0]
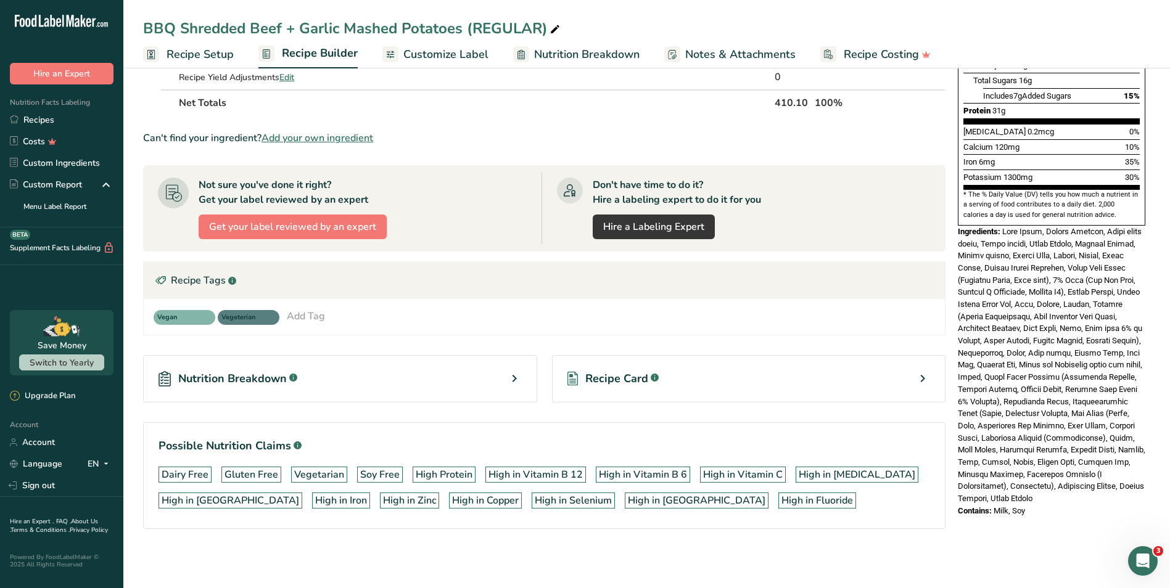
drag, startPoint x: 1036, startPoint y: 483, endPoint x: 957, endPoint y: 207, distance: 288.0
click at [957, 207] on div "Nutrition Facts 1 Serving Per Container Serving Size 13.5oz Amount Per Serving …" at bounding box center [1051, 159] width 197 height 723
copy div "Ingredients: Beef Chuck, Smoked Paprika, Light brown sugar, Black pepper, Cumin…"
click at [879, 140] on div "Can't find your ingredient? Add your own ingredient" at bounding box center [544, 138] width 802 height 15
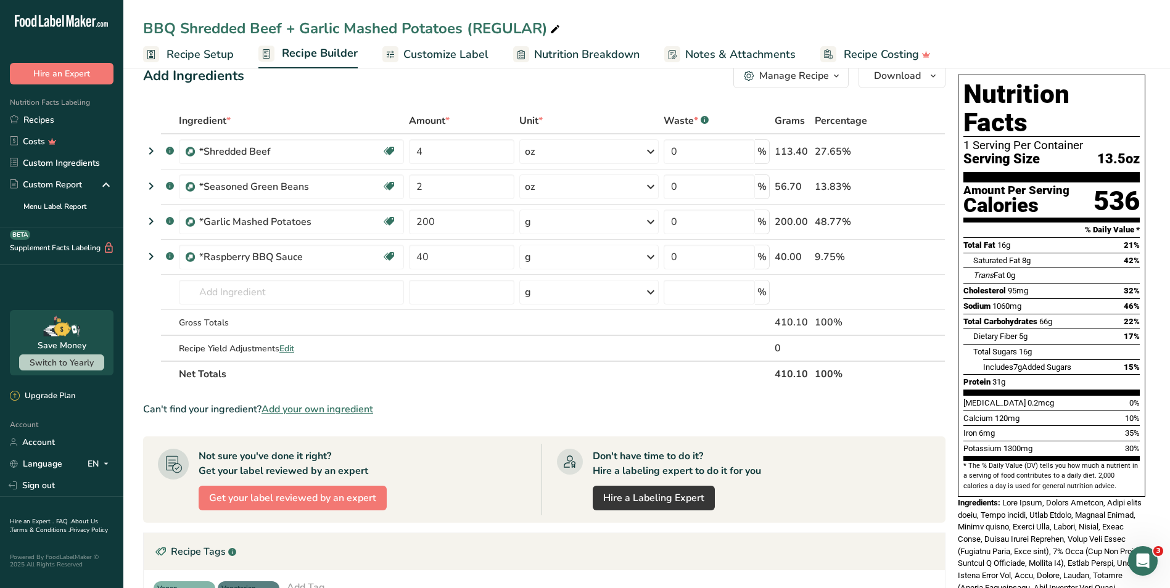
scroll to position [0, 0]
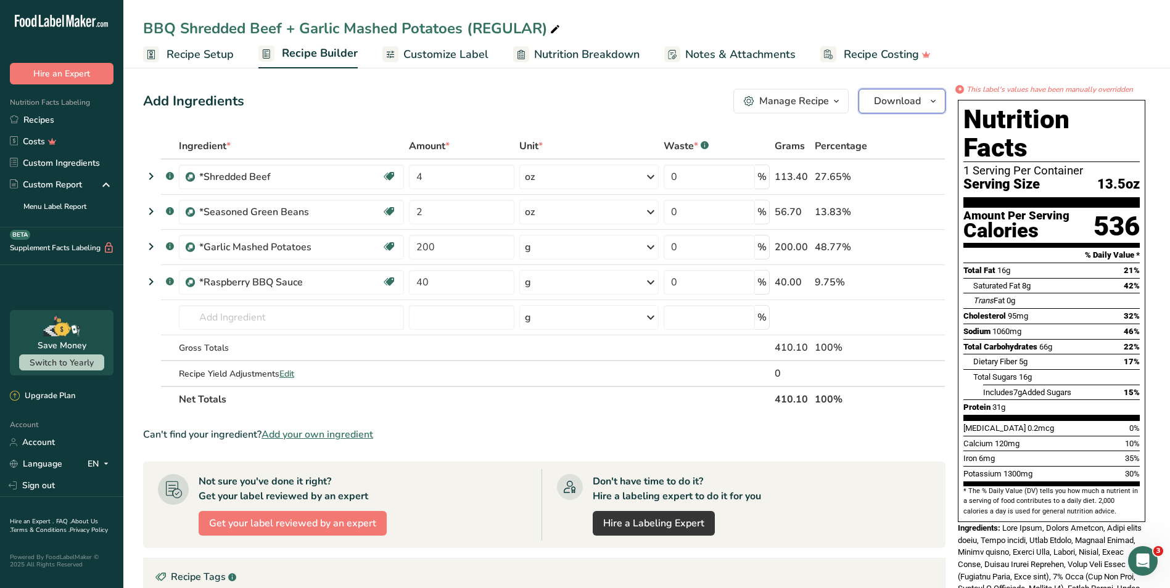
click at [900, 103] on span "Download" at bounding box center [897, 101] width 47 height 15
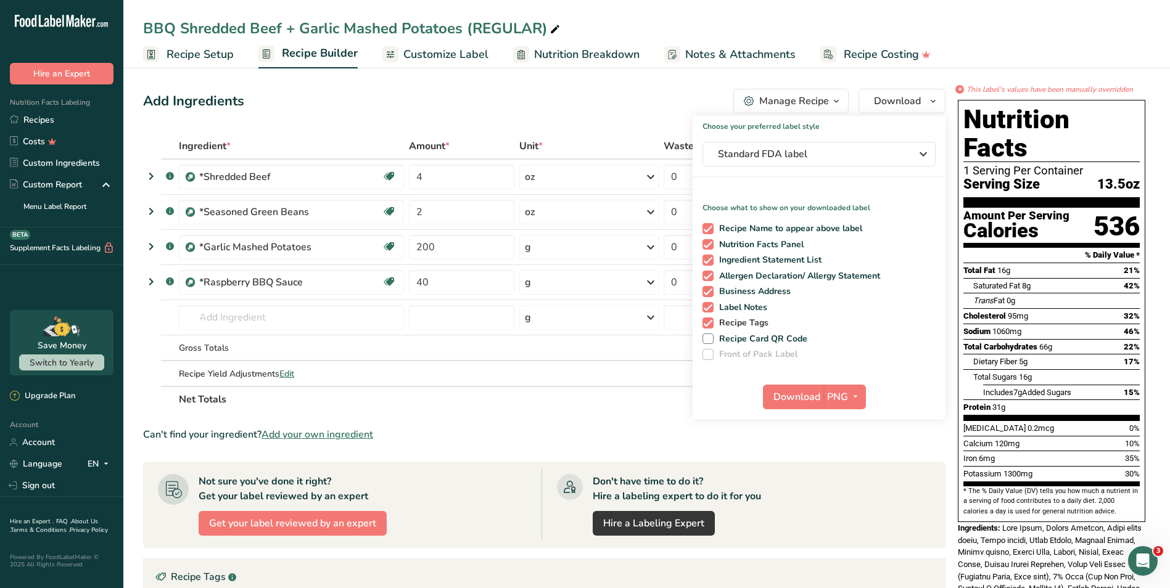
click at [760, 318] on span "Recipe Tags" at bounding box center [740, 323] width 55 height 11
click at [710, 319] on input "Recipe Tags" at bounding box center [706, 323] width 8 height 8
checkbox input "false"
click at [786, 400] on span "Download" at bounding box center [796, 397] width 47 height 15
click at [460, 101] on div "Add Ingredients Manage Recipe Delete Recipe Duplicate Recipe Scale Recipe Save …" at bounding box center [544, 101] width 802 height 25
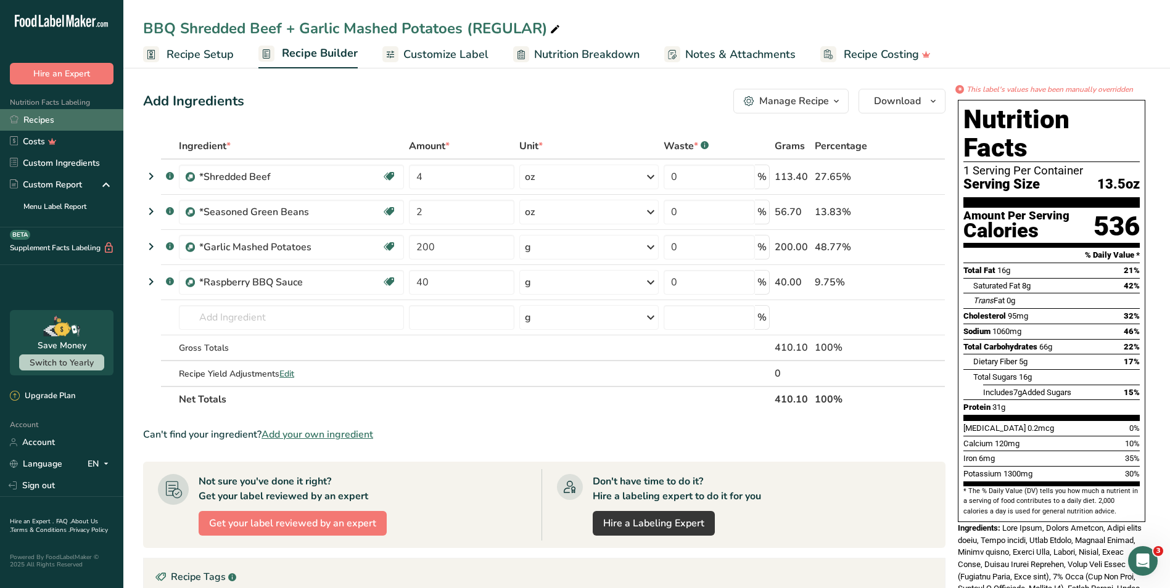
click at [67, 117] on link "Recipes" at bounding box center [61, 120] width 123 height 22
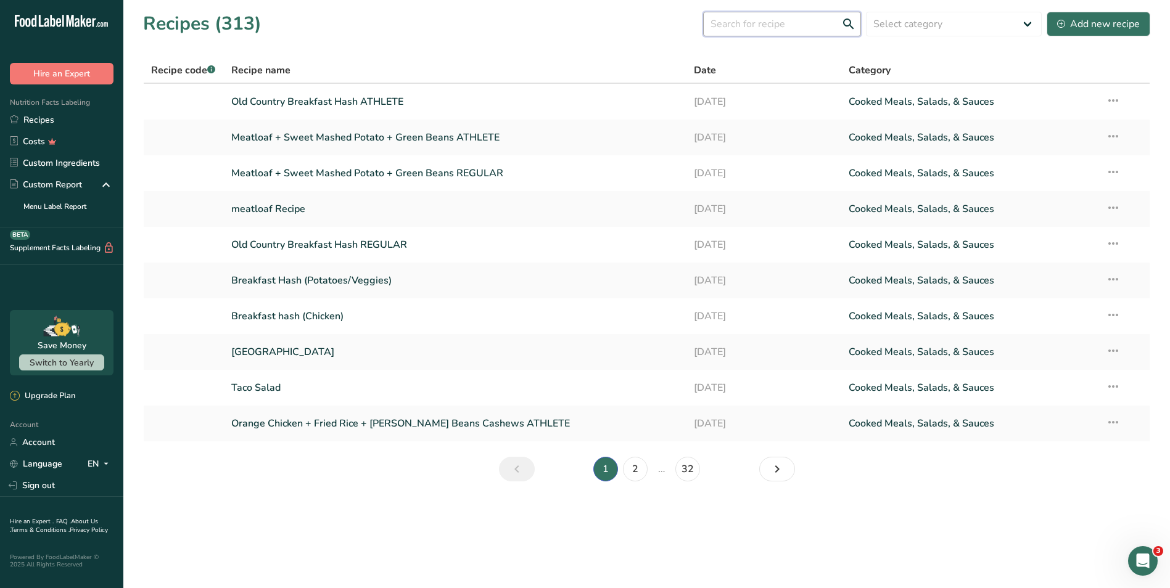
click at [755, 20] on input "text" at bounding box center [782, 24] width 158 height 25
type input "m"
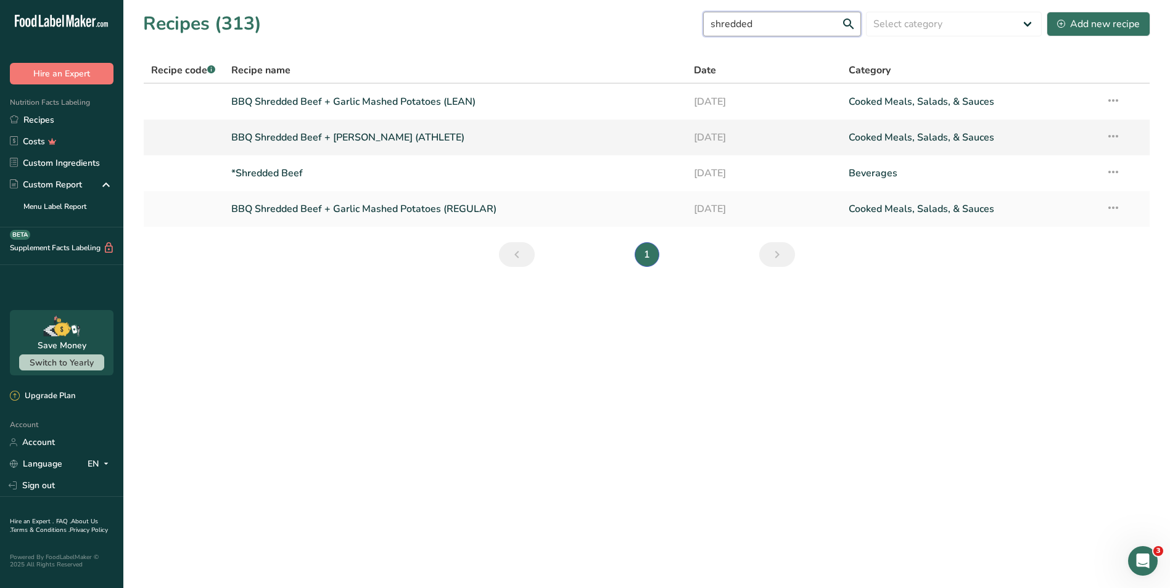
type input "shredded"
click at [501, 129] on link "BBQ Shredded Beef + Garlic Mashed Potatoes (ATHLETE)" at bounding box center [455, 138] width 448 height 26
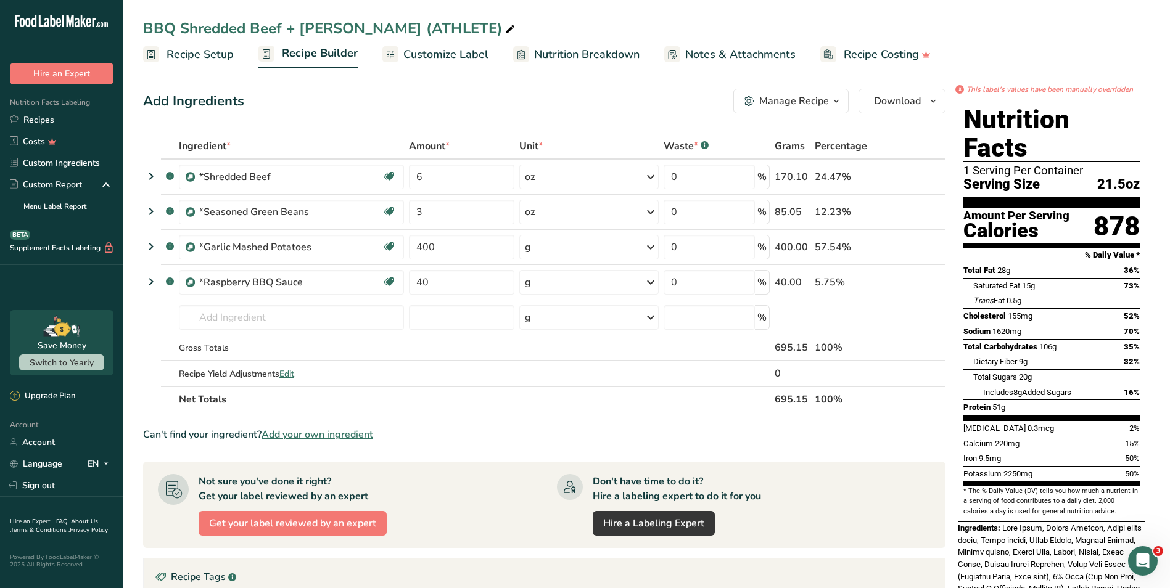
click at [472, 60] on span "Customize Label" at bounding box center [445, 54] width 85 height 17
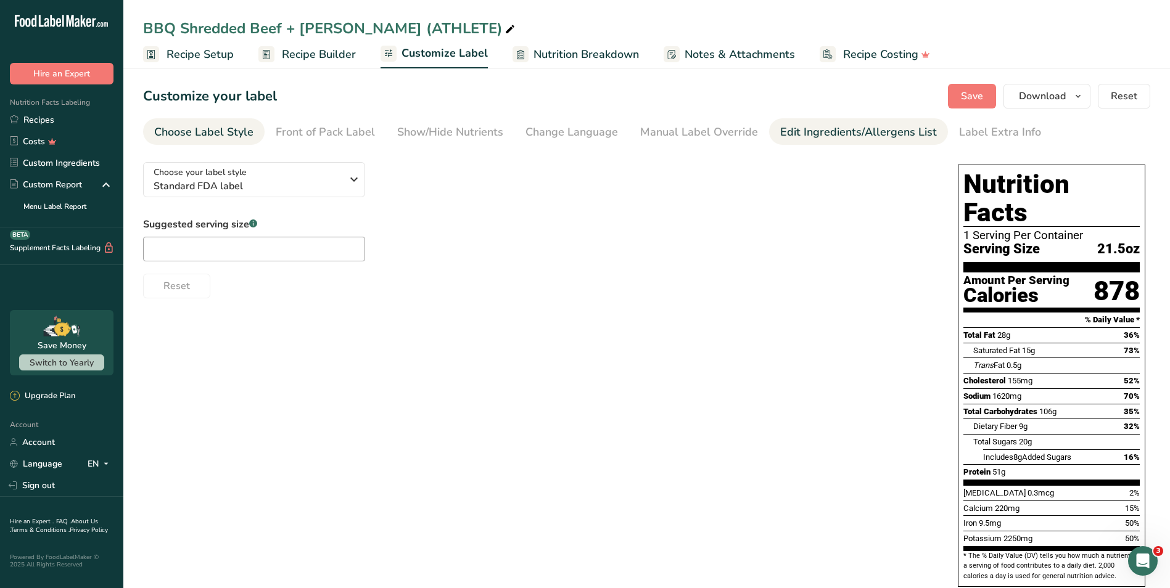
click at [830, 128] on div "Edit Ingredients/Allergens List" at bounding box center [858, 132] width 157 height 17
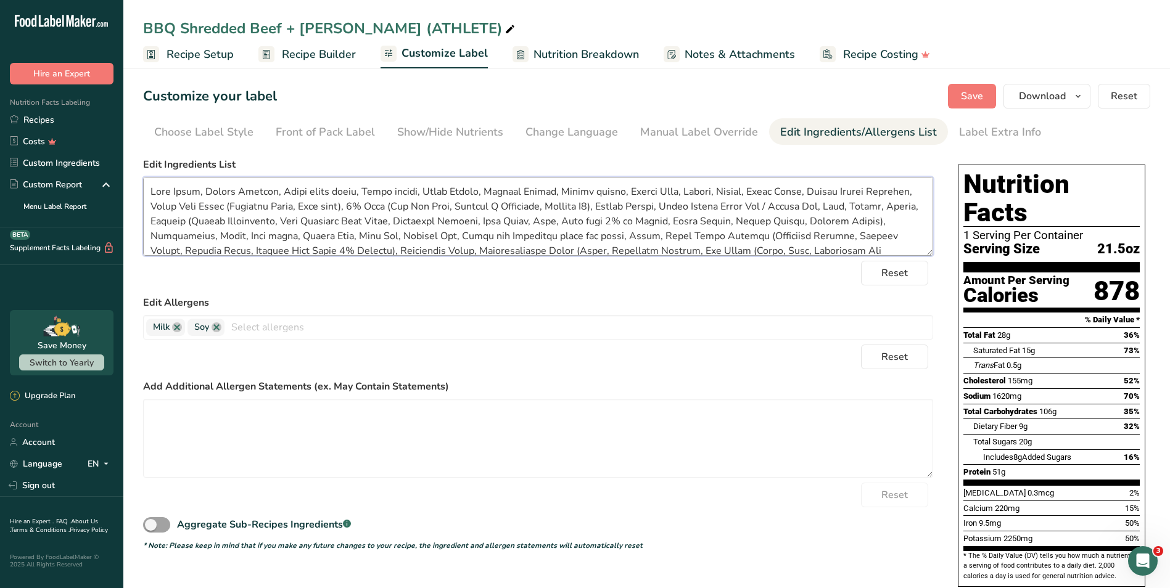
click at [869, 208] on textarea at bounding box center [538, 216] width 790 height 79
type textarea "Beef Chuck, Smoked Paprika, Light brown sugar, Black pepper, Cumin Powder, Must…"
click at [963, 92] on span "Save" at bounding box center [972, 96] width 22 height 15
click at [1038, 95] on span "Download" at bounding box center [1042, 96] width 47 height 15
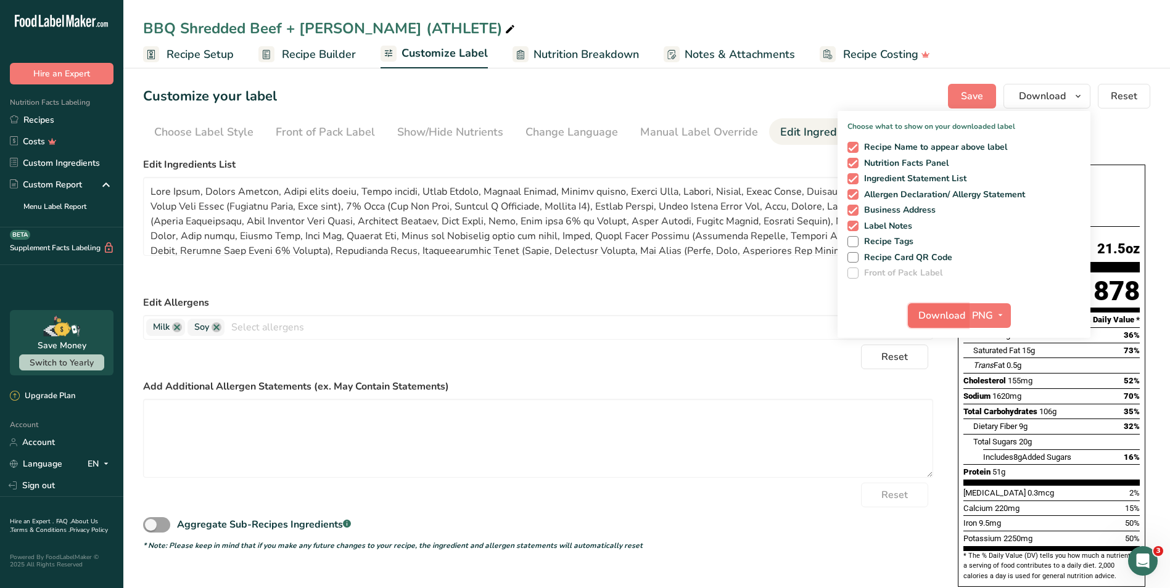
click at [921, 311] on span "Download" at bounding box center [941, 315] width 47 height 15
drag, startPoint x: 531, startPoint y: 89, endPoint x: 503, endPoint y: 97, distance: 29.6
click at [531, 89] on div "Customize your label Save Download Choose what to show on your downloaded label…" at bounding box center [646, 96] width 1007 height 25
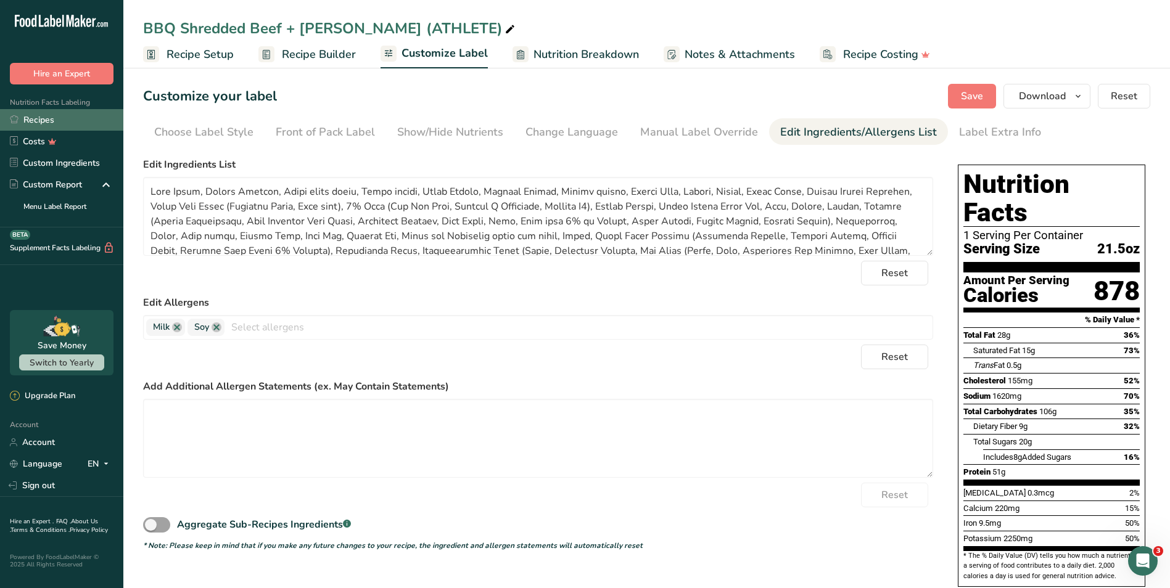
click at [75, 126] on link "Recipes" at bounding box center [61, 120] width 123 height 22
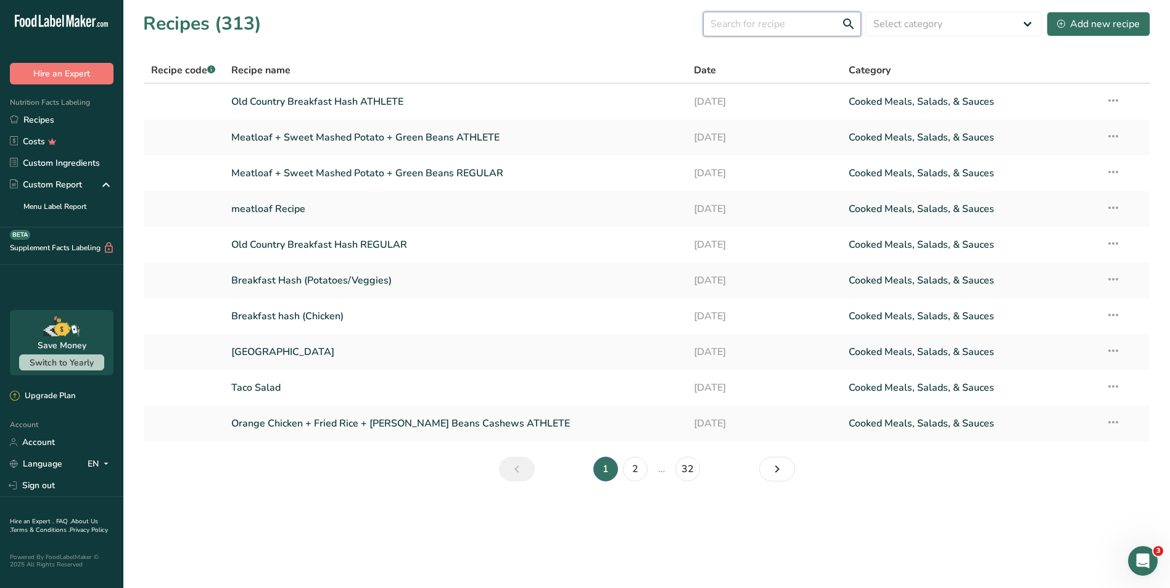
click at [781, 25] on input "text" at bounding box center [782, 24] width 158 height 25
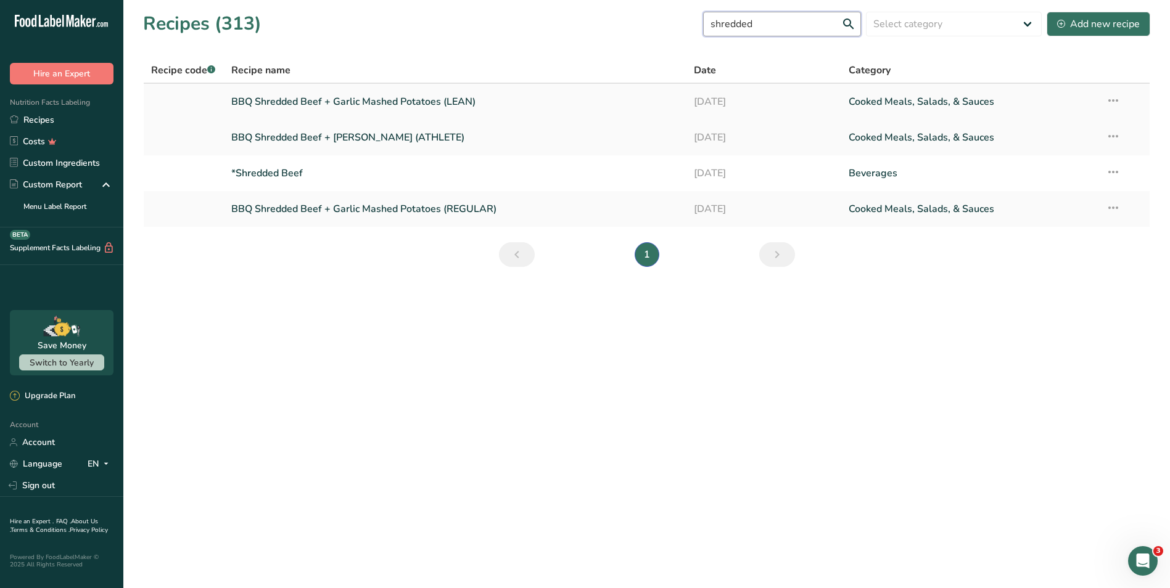
type input "shredded"
click at [507, 106] on link "BBQ Shredded Beef + Garlic Mashed Potatoes (LEAN)" at bounding box center [455, 102] width 448 height 26
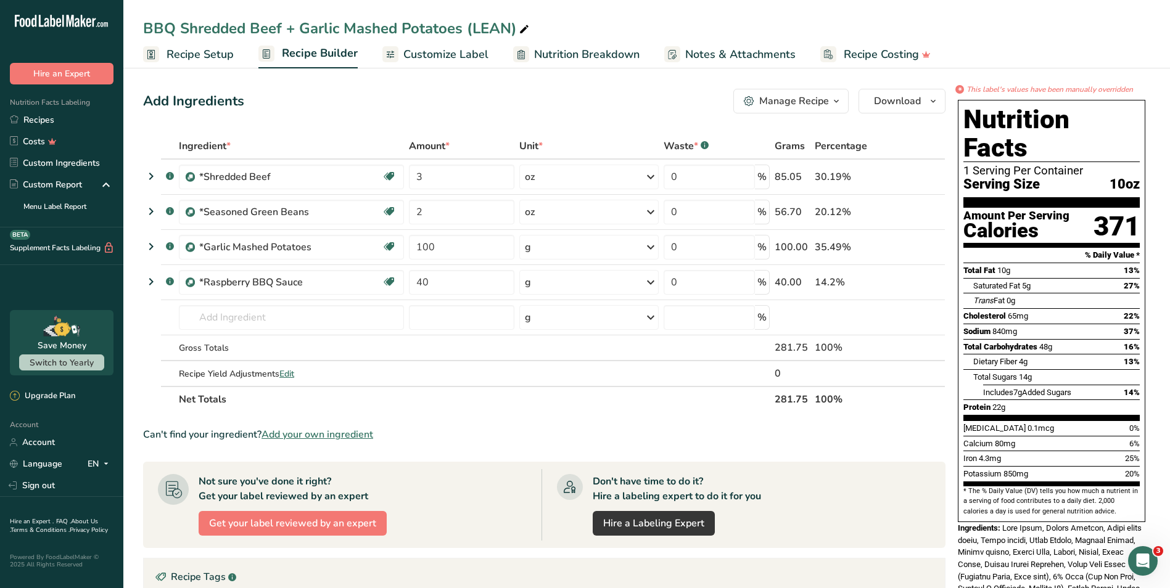
click at [465, 55] on span "Customize Label" at bounding box center [445, 54] width 85 height 17
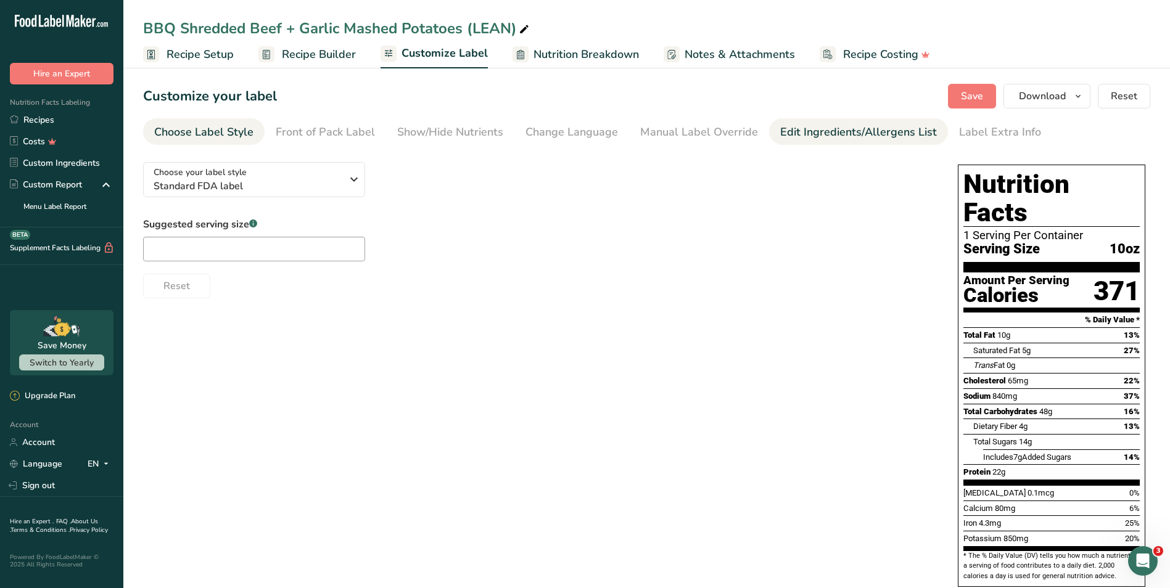
click at [780, 127] on div "Edit Ingredients/Allergens List" at bounding box center [858, 132] width 157 height 17
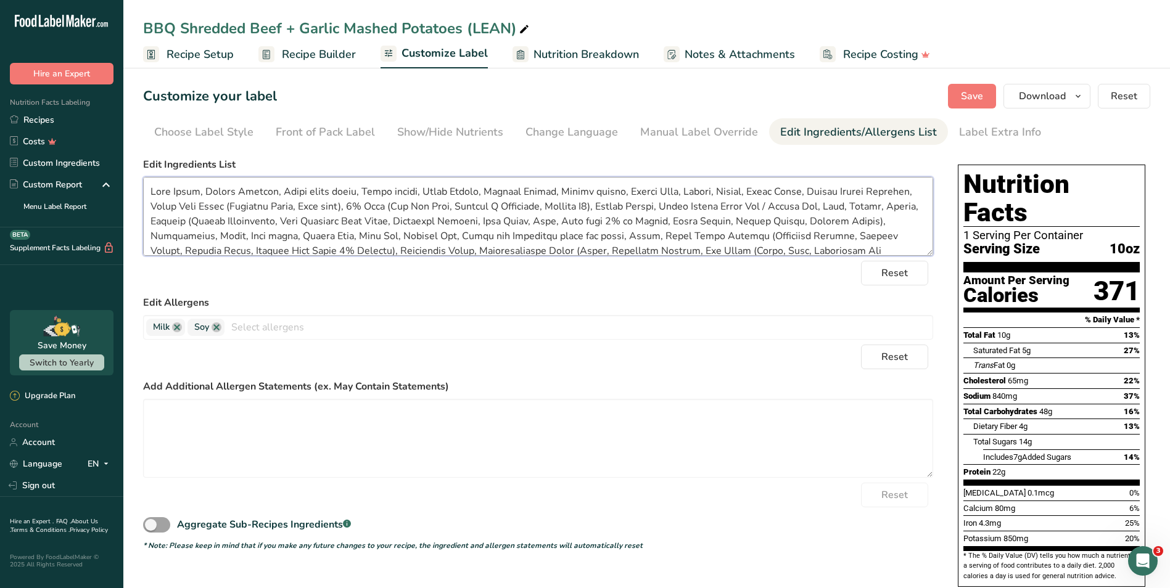
click at [869, 205] on textarea at bounding box center [538, 216] width 790 height 79
type textarea "Beef Chuck, Smoked Paprika, Light brown sugar, Black pepper, Cumin Powder, Must…"
click at [971, 97] on span "Save" at bounding box center [972, 96] width 22 height 15
click at [1067, 104] on button "Download" at bounding box center [1046, 96] width 87 height 25
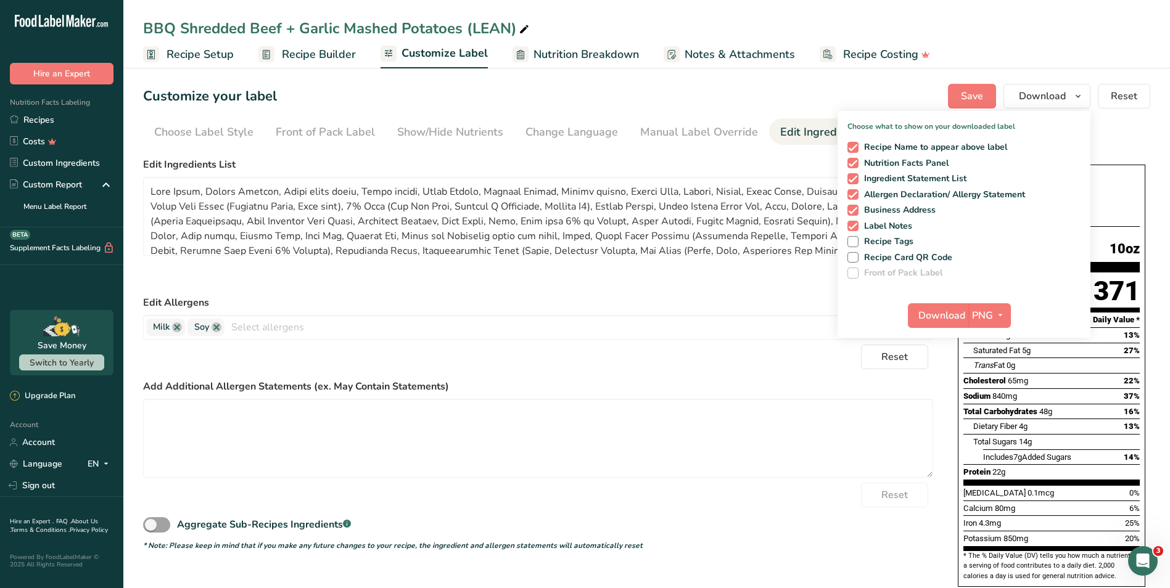
click at [901, 83] on section "Customize your label Save Download Choose what to show on your downloaded label…" at bounding box center [646, 487] width 1046 height 846
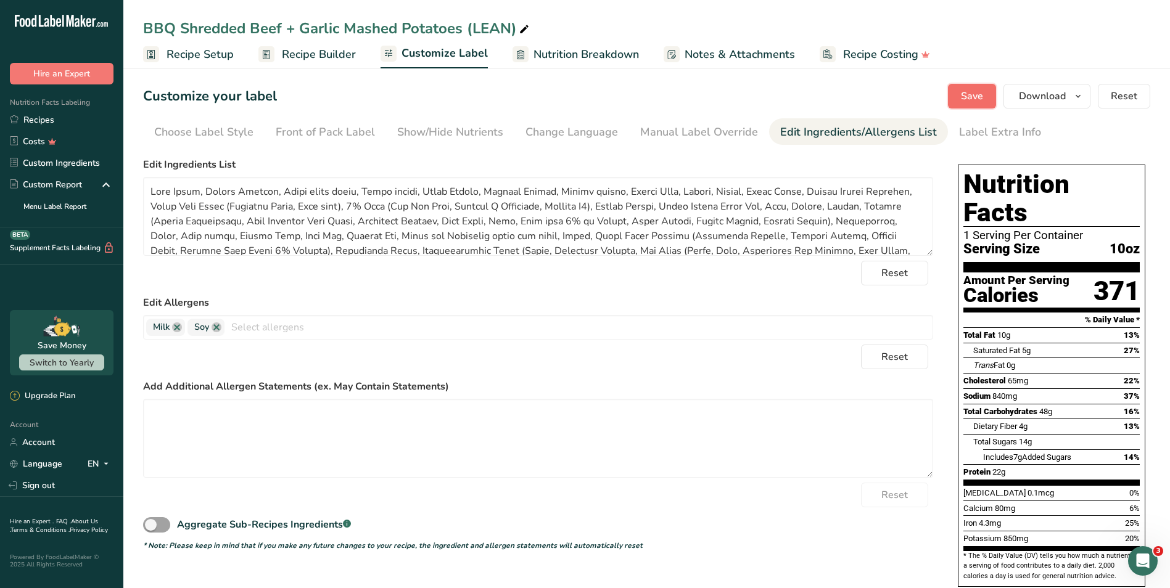
click at [975, 94] on span "Save" at bounding box center [972, 96] width 22 height 15
click at [1061, 102] on span "Download" at bounding box center [1042, 96] width 47 height 15
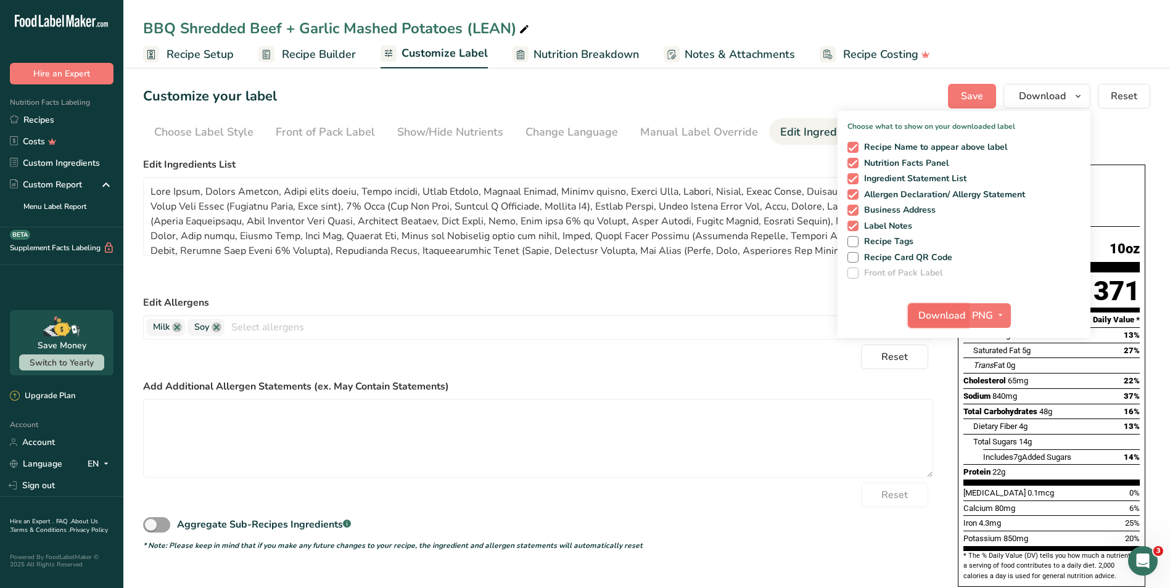
click at [933, 320] on span "Download" at bounding box center [941, 315] width 47 height 15
click at [533, 94] on div "Customize your label Save Download Choose what to show on your downloaded label…" at bounding box center [646, 96] width 1007 height 25
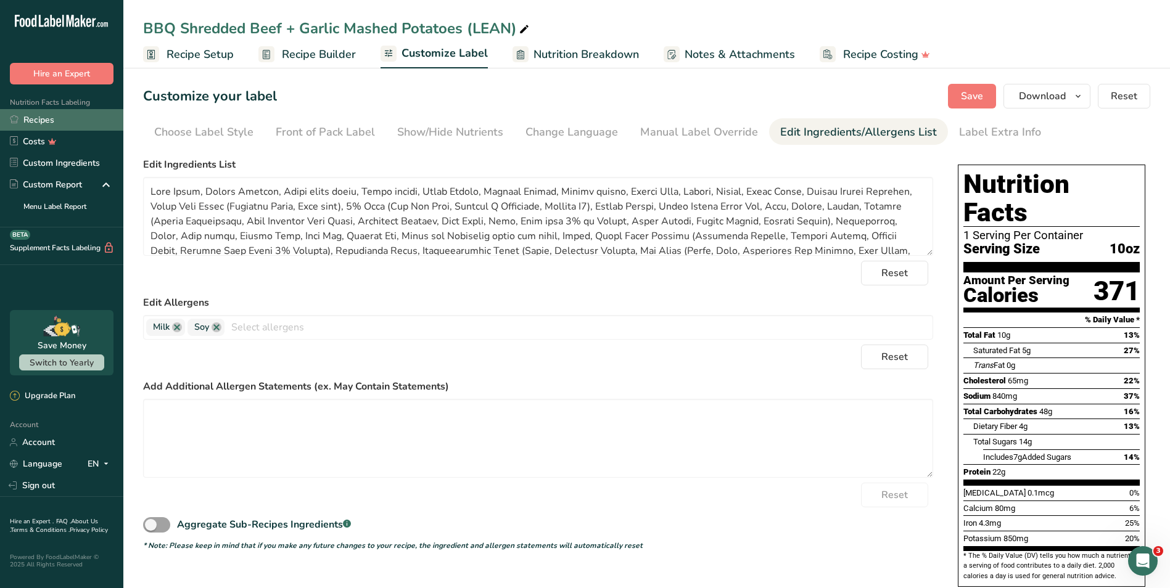
click at [71, 117] on link "Recipes" at bounding box center [61, 120] width 123 height 22
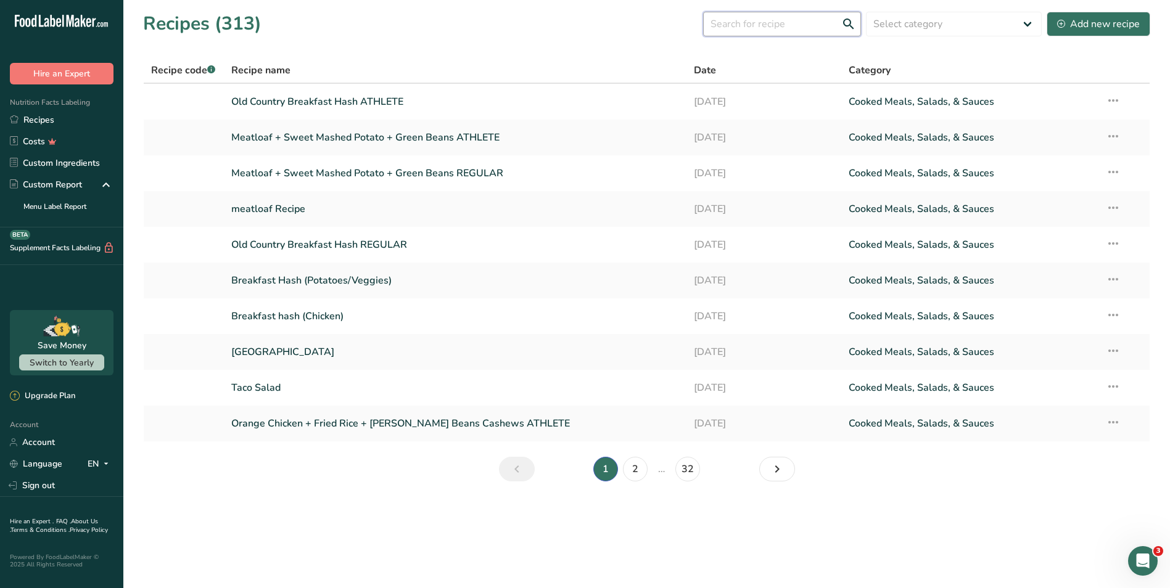
click at [811, 29] on input "text" at bounding box center [782, 24] width 158 height 25
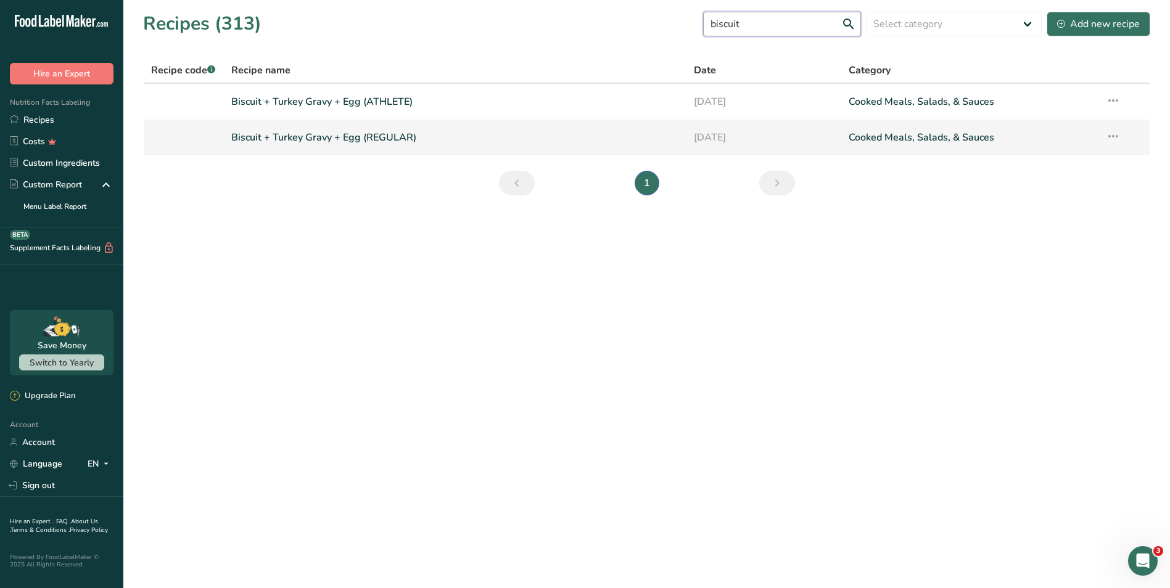
type input "biscuit"
click at [350, 143] on link "Biscuit + Turkey Gravy + Egg (REGULAR)" at bounding box center [455, 138] width 448 height 26
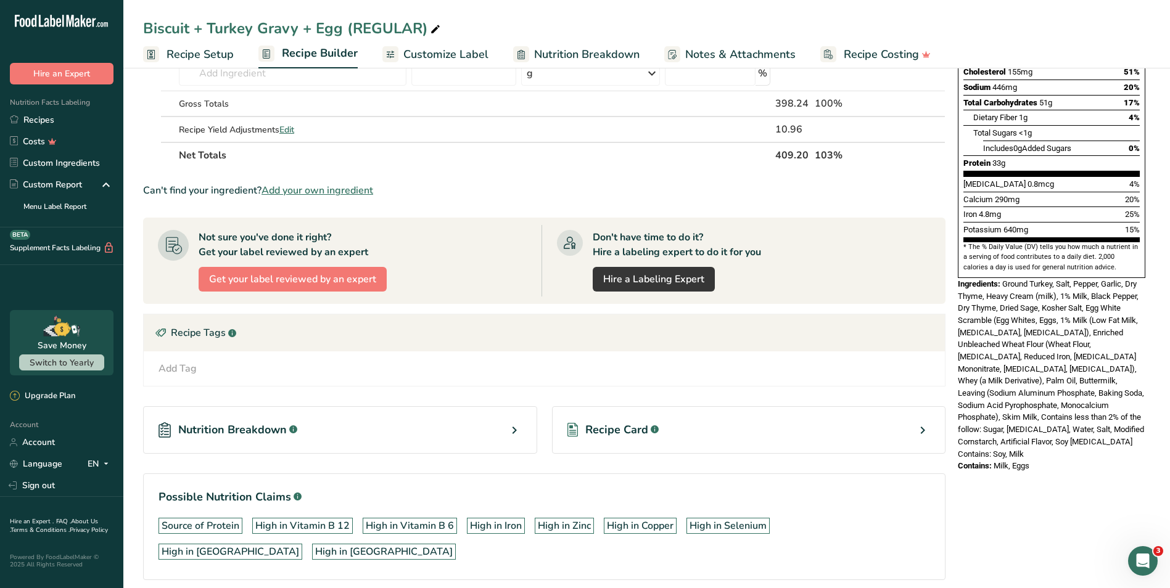
scroll to position [247, 0]
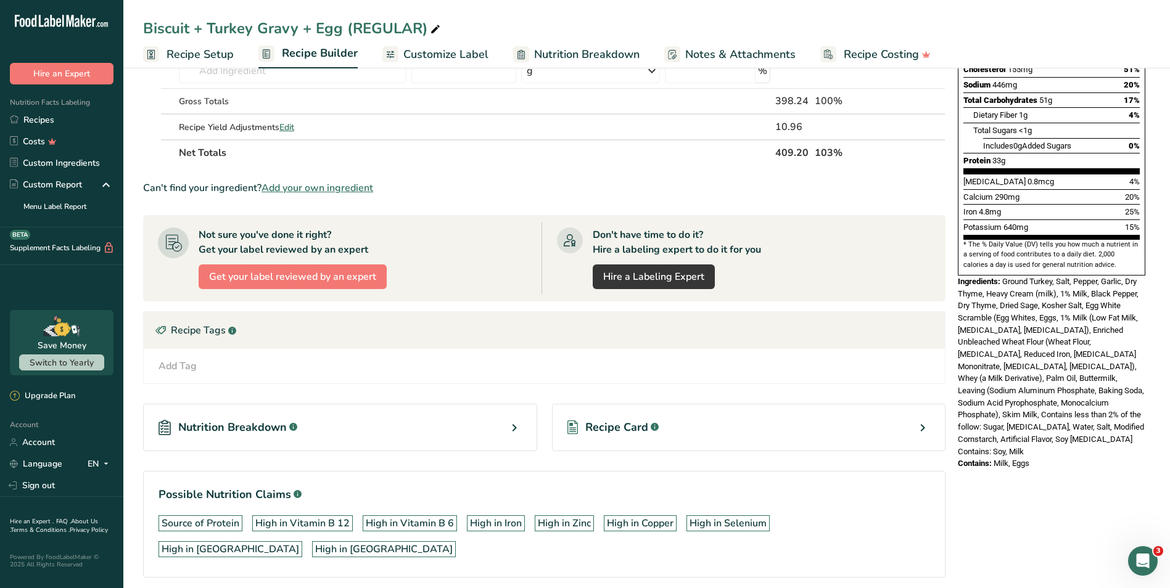
click at [1054, 457] on div "Contains: Milk, Eggs" at bounding box center [1051, 463] width 187 height 12
drag, startPoint x: 1028, startPoint y: 409, endPoint x: 958, endPoint y: 255, distance: 169.4
click at [958, 255] on div "Nutrition Facts 1 Serving Per Container Serving Size 11.5oz Amount Per Serving …" at bounding box center [1051, 161] width 197 height 626
copy div "Ingredients: Ground Turkey, Salt, Pepper, Garlic, Dry Thyme, Heavy Cream (milk)…"
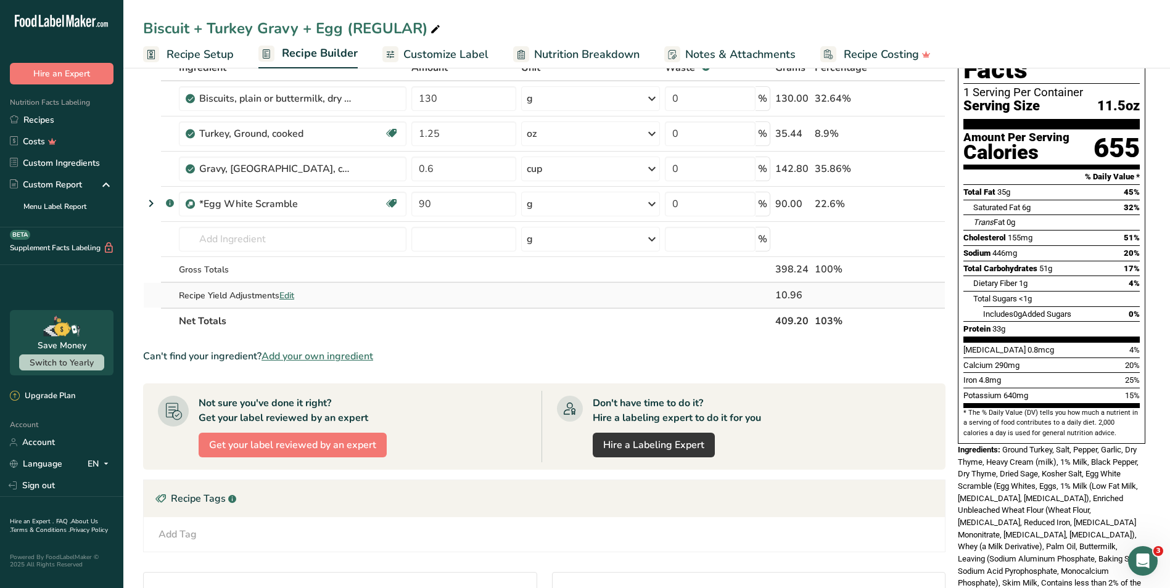
scroll to position [0, 0]
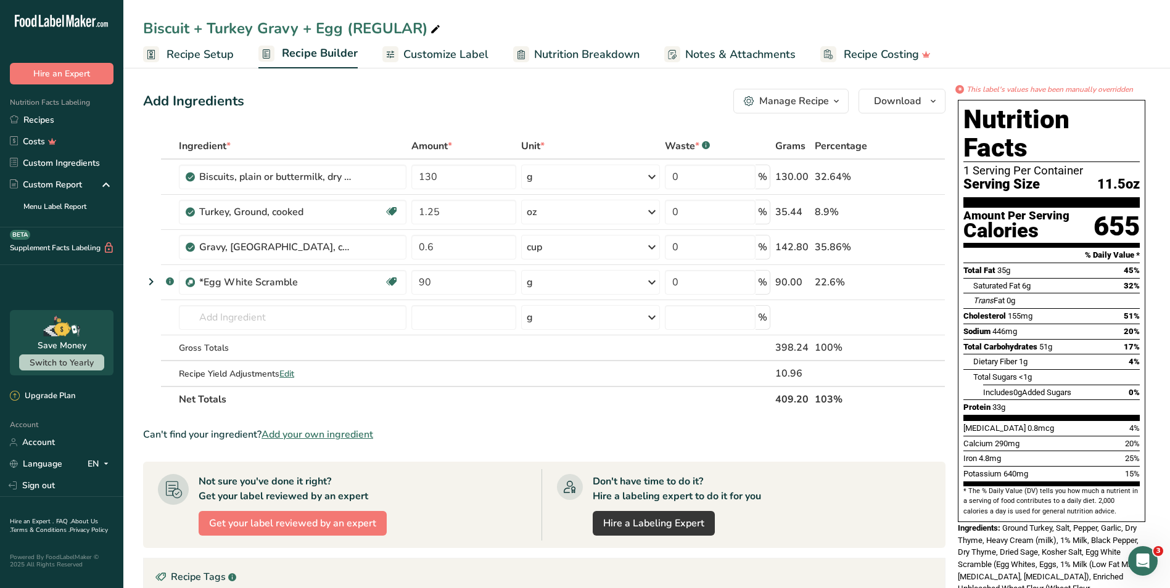
click at [470, 62] on span "Customize Label" at bounding box center [445, 54] width 85 height 17
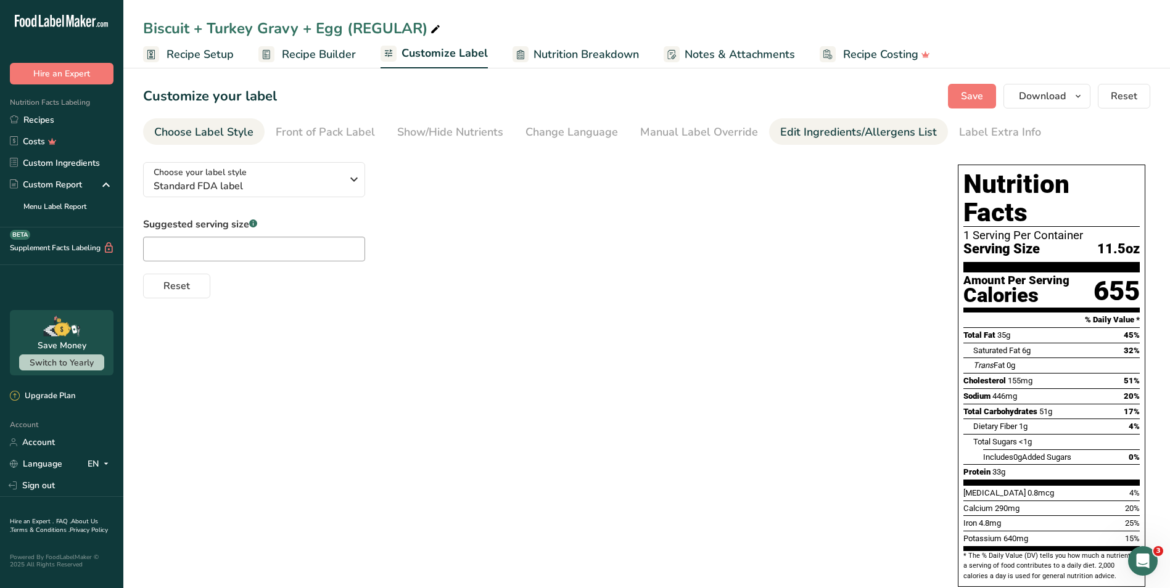
click at [810, 136] on div "Edit Ingredients/Allergens List" at bounding box center [858, 132] width 157 height 17
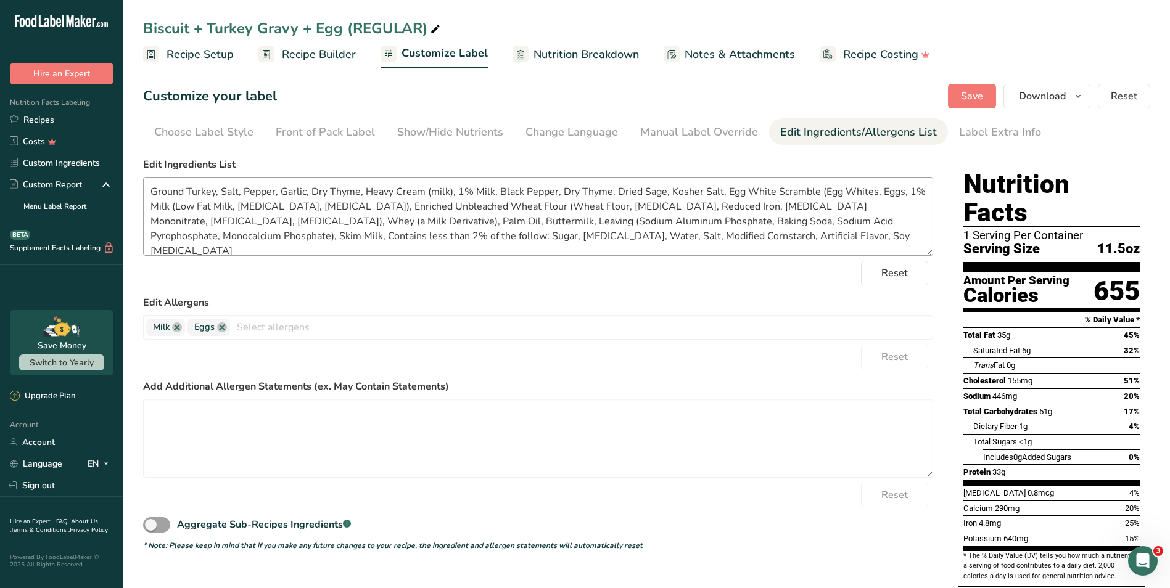
scroll to position [10, 0]
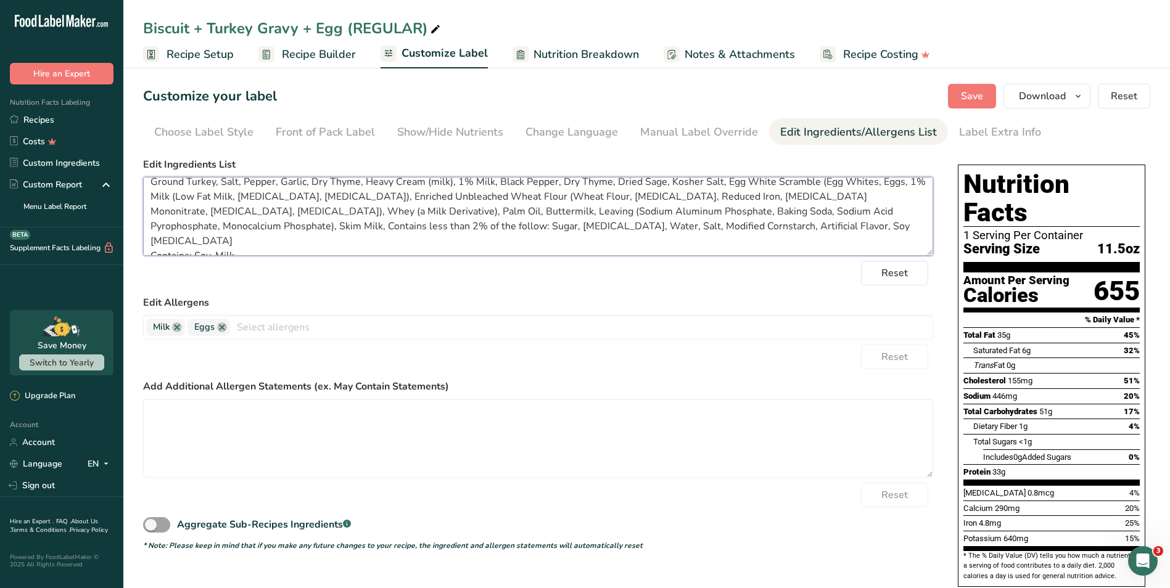
click at [890, 210] on textarea "Ground Turkey, Salt, Pepper, Garlic, Dry Thyme, Heavy Cream (milk), 1% Milk, Bl…" at bounding box center [538, 216] width 790 height 79
drag, startPoint x: 681, startPoint y: 225, endPoint x: 126, endPoint y: 226, distance: 554.9
click at [126, 226] on section "Customize your label Save Download Choose what to show on your downloaded label…" at bounding box center [646, 438] width 1046 height 749
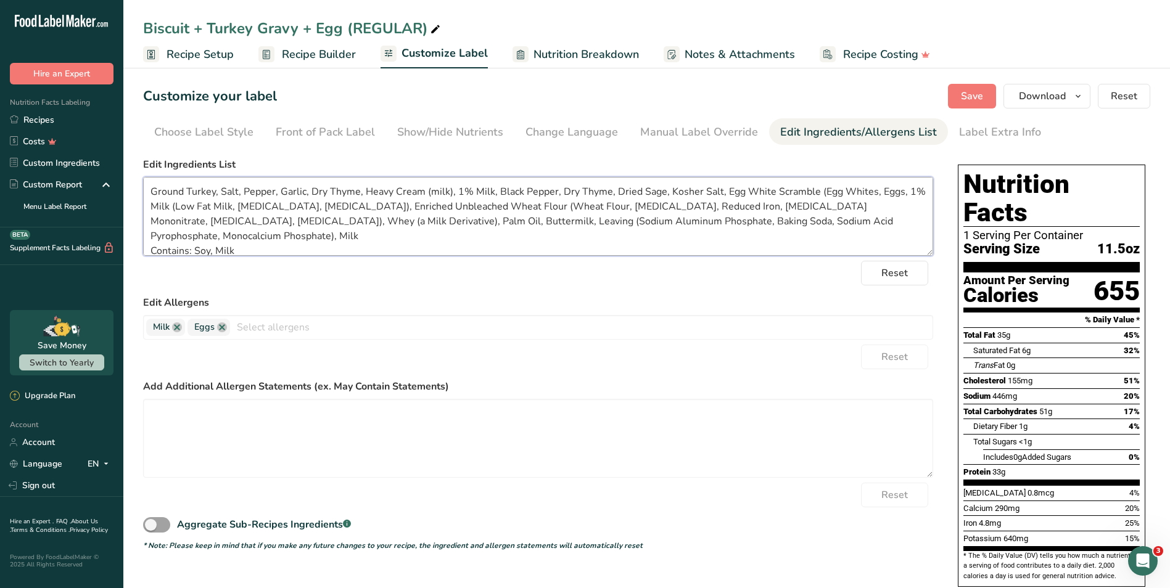
click at [211, 234] on textarea "Ground Turkey, Salt, Pepper, Garlic, Dry Thyme, Heavy Cream (milk), 1% Milk, Bl…" at bounding box center [538, 216] width 790 height 79
drag, startPoint x: 382, startPoint y: 206, endPoint x: 172, endPoint y: 205, distance: 210.3
click at [172, 205] on textarea "Ground Turkey, Salt, Pepper, Garlic, Dry Thyme, Heavy Cream (milk), 1% Milk, Bl…" at bounding box center [538, 216] width 790 height 79
click at [866, 228] on textarea "Ground Turkey, Salt, Pepper, Garlic, Dry Thyme, Heavy Cream (milk), 1% Milk, Bl…" at bounding box center [538, 216] width 790 height 79
paste textarea "(Low Fat Milk, [MEDICAL_DATA], [MEDICAL_DATA])"
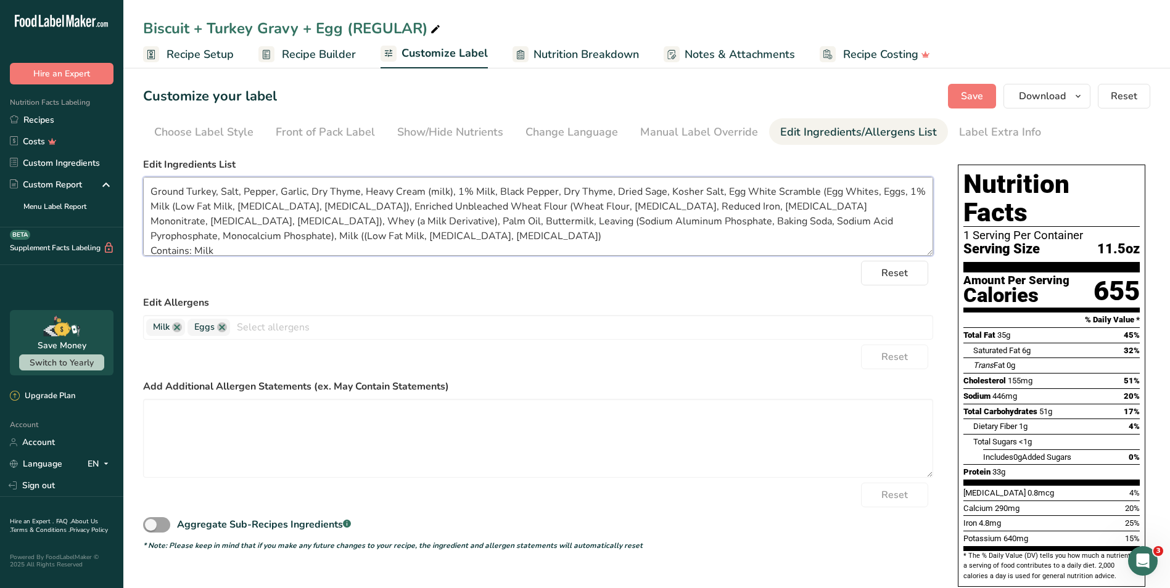
click at [898, 223] on textarea "Ground Turkey, Salt, Pepper, Garlic, Dry Thyme, Heavy Cream (milk), 1% Milk, Bl…" at bounding box center [538, 216] width 790 height 79
type textarea "Ground Turkey, Salt, Pepper, Garlic, Dry Thyme, Heavy Cream (milk), 1% Milk, Bl…"
click at [980, 94] on span "Save" at bounding box center [972, 96] width 22 height 15
click at [977, 92] on span "Save" at bounding box center [972, 96] width 22 height 15
click at [1025, 100] on span "Download" at bounding box center [1042, 96] width 47 height 15
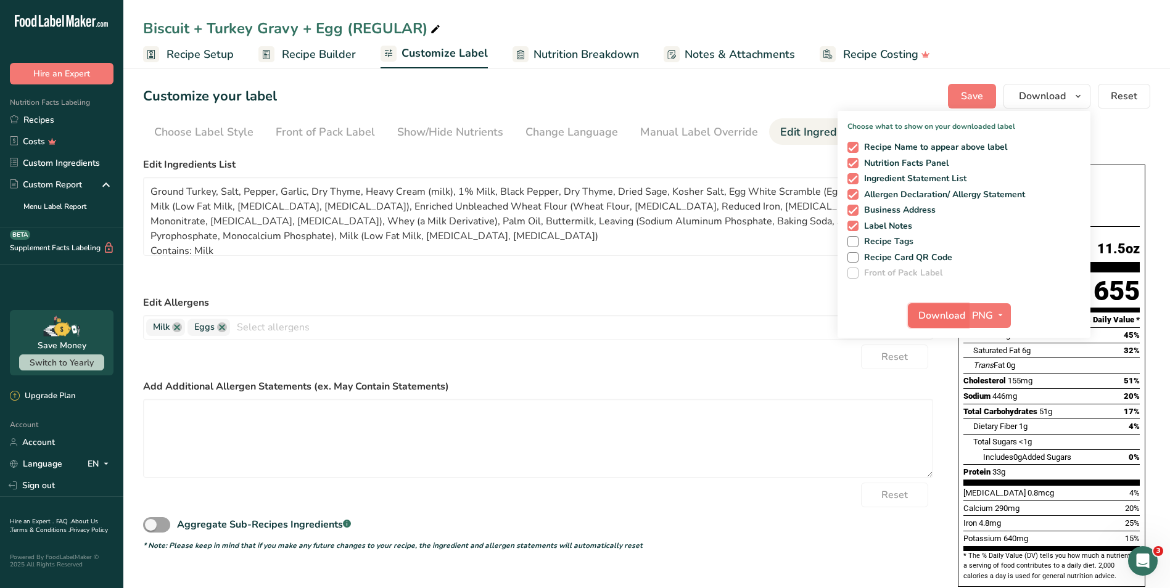
click at [951, 314] on span "Download" at bounding box center [941, 315] width 47 height 15
click at [52, 122] on link "Recipes" at bounding box center [61, 120] width 123 height 22
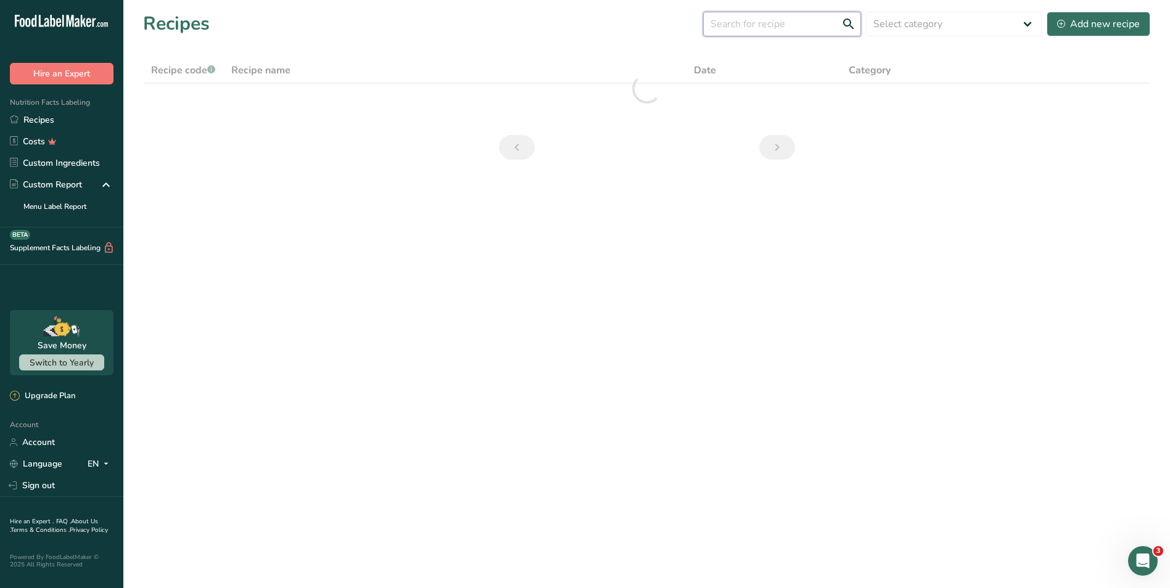
click at [812, 29] on input "text" at bounding box center [782, 24] width 158 height 25
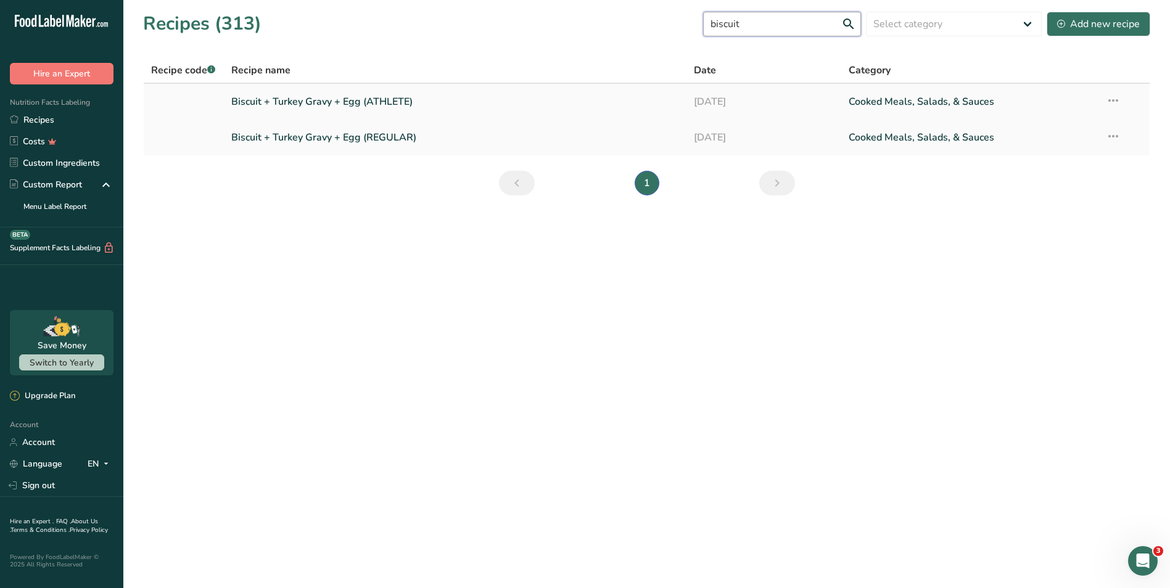
type input "biscuit"
click at [498, 102] on link "Biscuit + Turkey Gravy + Egg (ATHLETE)" at bounding box center [455, 102] width 448 height 26
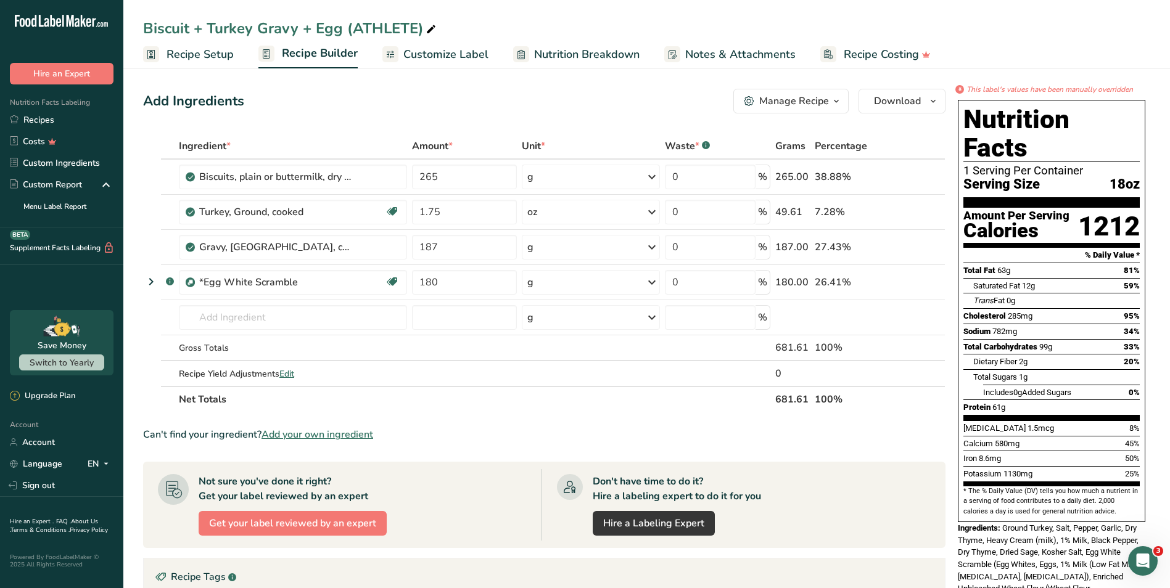
click at [464, 53] on span "Customize Label" at bounding box center [445, 54] width 85 height 17
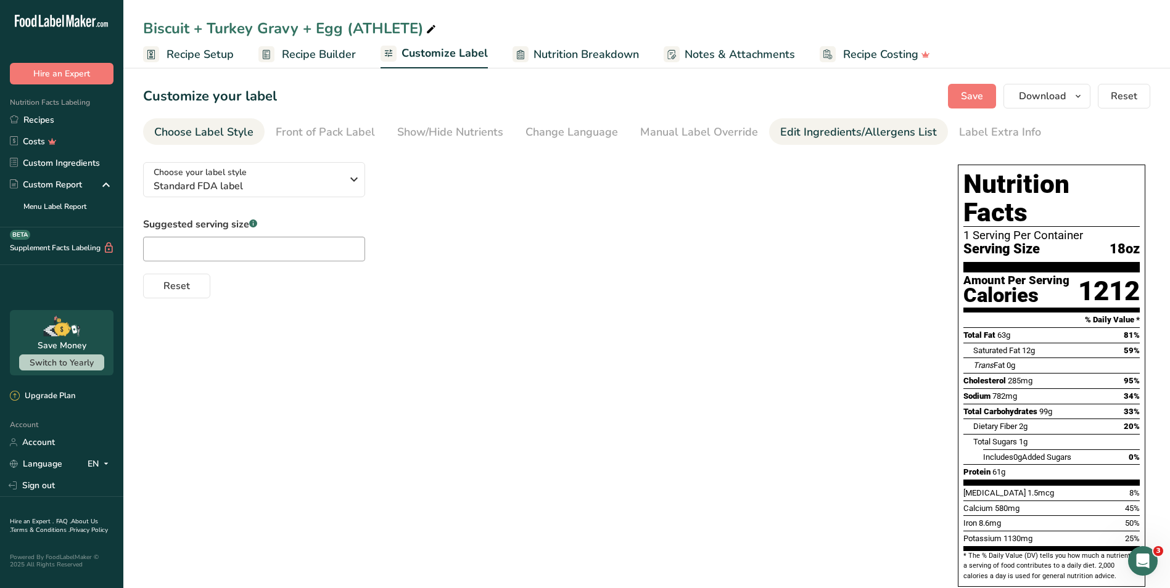
click at [812, 133] on div "Edit Ingredients/Allergens List" at bounding box center [858, 132] width 157 height 17
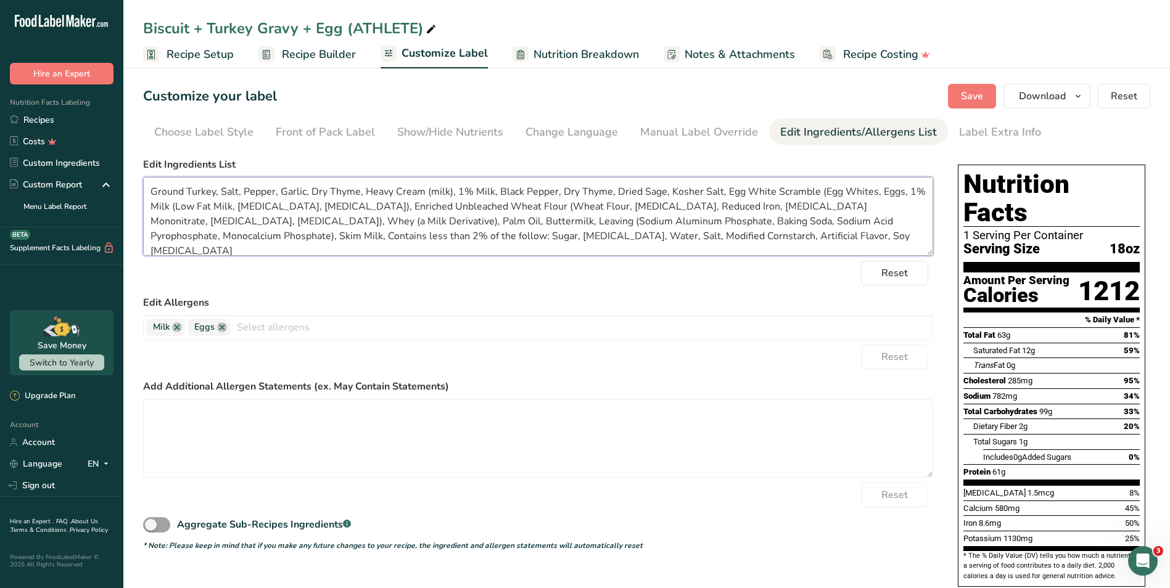
drag, startPoint x: 401, startPoint y: 205, endPoint x: 191, endPoint y: 208, distance: 210.9
click at [191, 208] on textarea "Ground Turkey, Salt, Pepper, Garlic, Dry Thyme, Heavy Cream (milk), 1% Milk, Bl…" at bounding box center [538, 216] width 790 height 79
click at [896, 219] on textarea "Ground Turkey, Salt, Pepper, Garlic, Dry Thyme, Heavy Cream (milk), 1% Milk, Bl…" at bounding box center [538, 216] width 790 height 79
paste textarea "(Low Fat Milk, Vitamin A Palmitate, Vitamin D3)"
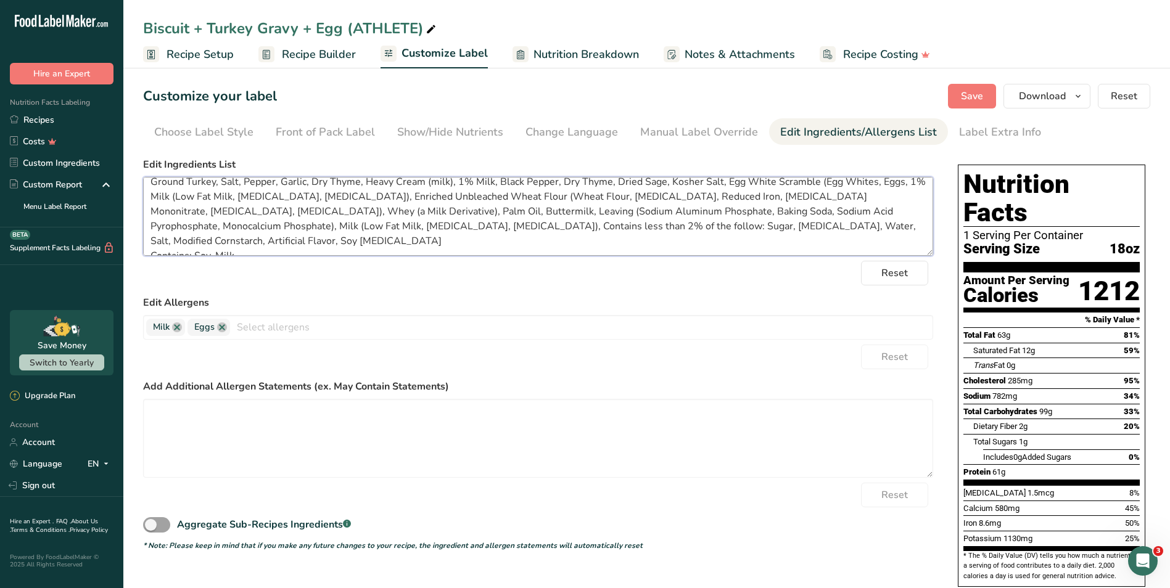
drag, startPoint x: 343, startPoint y: 234, endPoint x: 886, endPoint y: 224, distance: 543.3
click at [886, 224] on textarea "Ground Turkey, Salt, Pepper, Garlic, Dry Thyme, Heavy Cream (milk), 1% Milk, Bl…" at bounding box center [538, 216] width 790 height 79
click at [213, 237] on textarea "Ground Turkey, Salt, Pepper, Garlic, Dry Thyme, Heavy Cream (milk), 1% Milk, Bl…" at bounding box center [538, 216] width 790 height 79
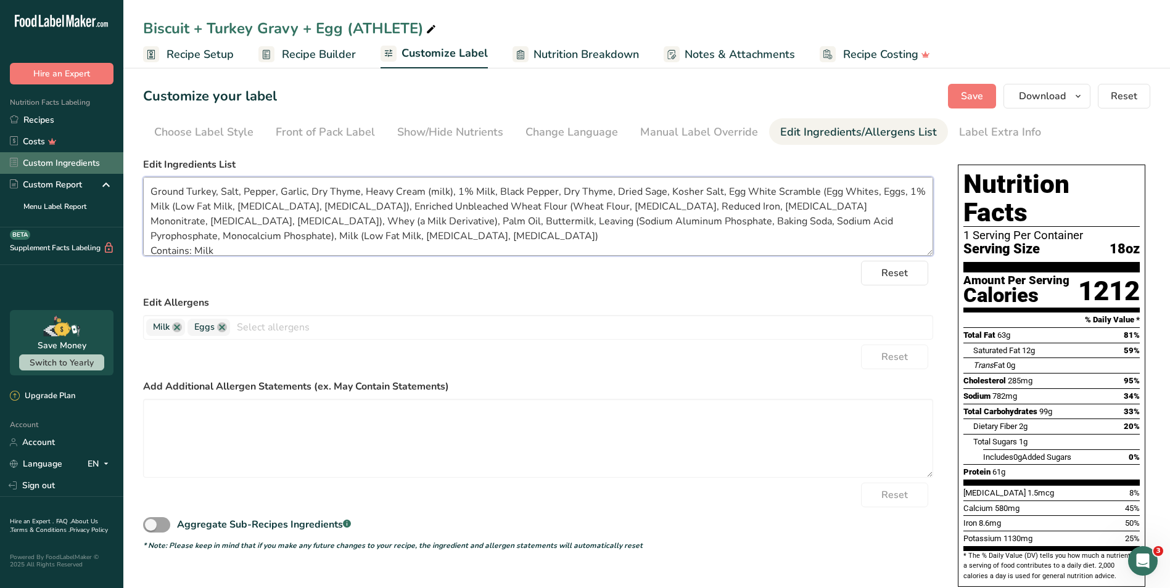
drag, startPoint x: 255, startPoint y: 250, endPoint x: 104, endPoint y: 165, distance: 173.6
click at [104, 165] on div ".a-20{fill:#fff;} Hire an Expert Nutrition Facts Labeling Recipes Costs Custom …" at bounding box center [585, 406] width 1170 height 813
type textarea "Ground Turkey, Salt, Pepper, Garlic, Dry Thyme, Heavy Cream (milk), 1% Milk, Bl…"
click at [967, 86] on button "Save" at bounding box center [972, 96] width 48 height 25
click at [1044, 93] on span "Download" at bounding box center [1042, 96] width 47 height 15
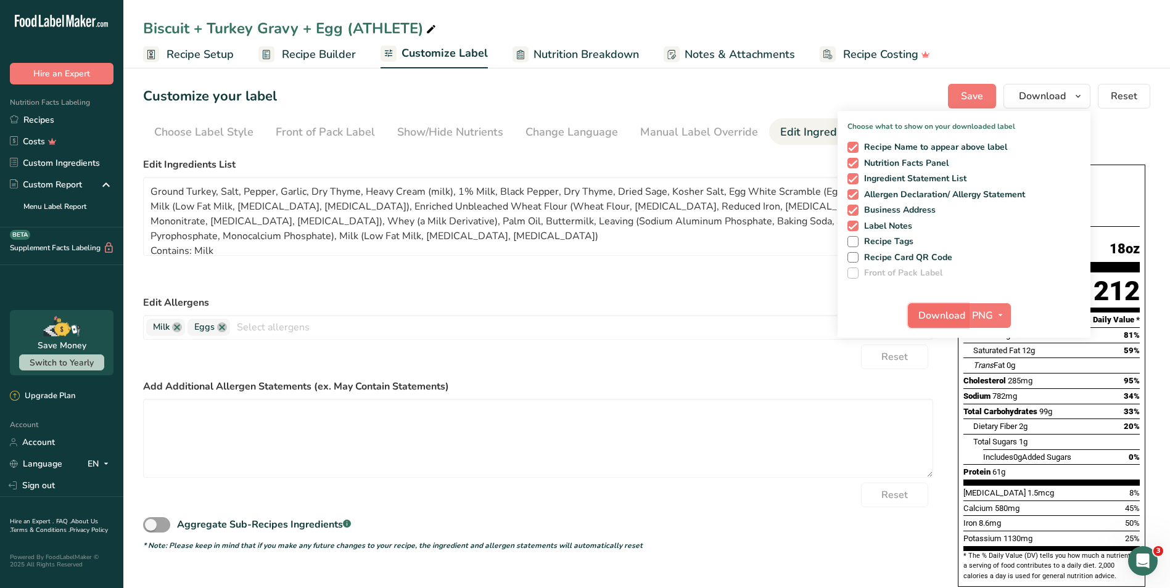
click at [932, 316] on span "Download" at bounding box center [941, 315] width 47 height 15
click at [689, 102] on div "Customize your label Save Download Choose what to show on your downloaded label…" at bounding box center [646, 96] width 1007 height 25
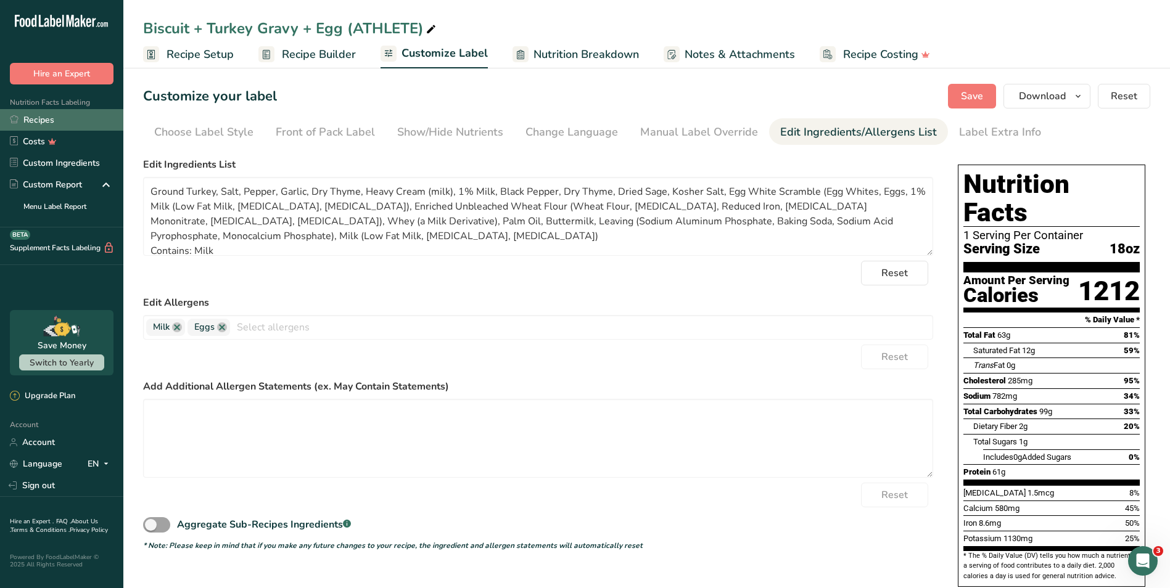
click at [78, 120] on link "Recipes" at bounding box center [61, 120] width 123 height 22
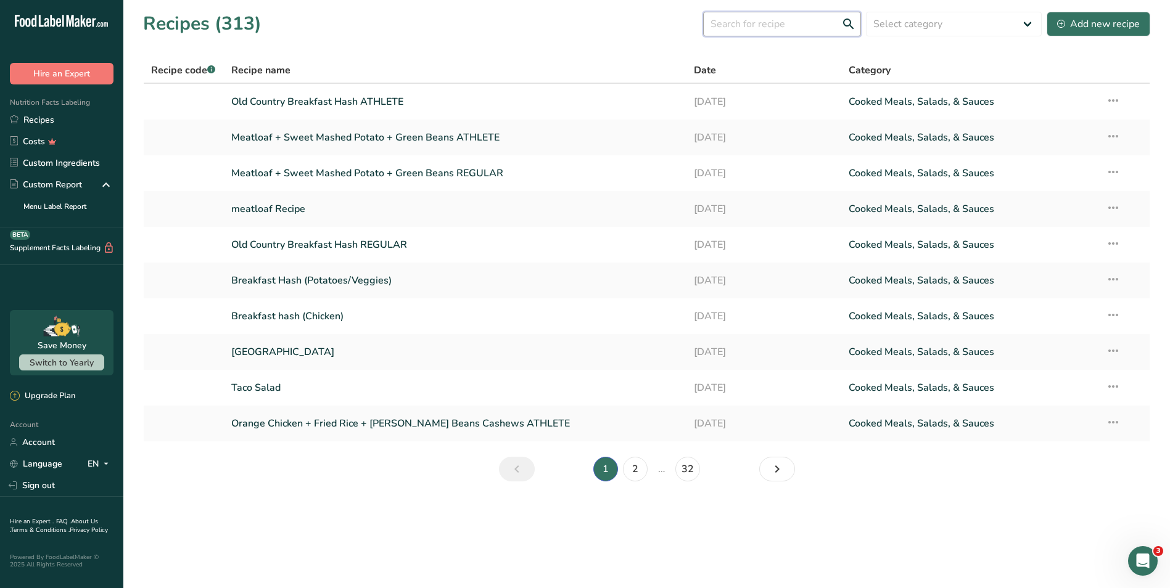
click at [780, 15] on input "text" at bounding box center [782, 24] width 158 height 25
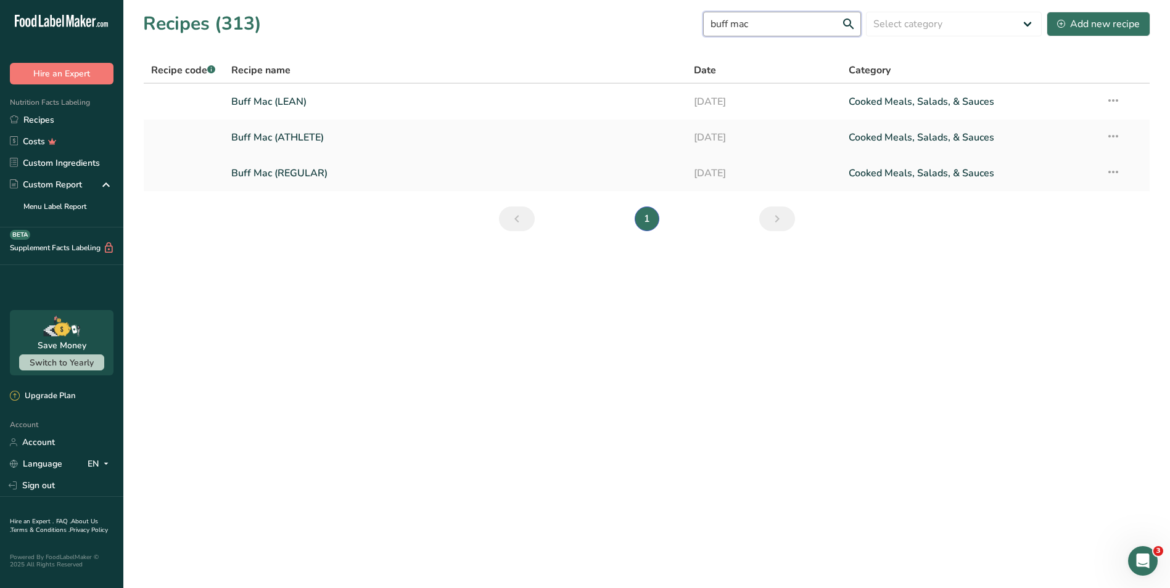
type input "buff mac"
click at [371, 165] on link "Buff Mac (REGULAR)" at bounding box center [455, 173] width 448 height 26
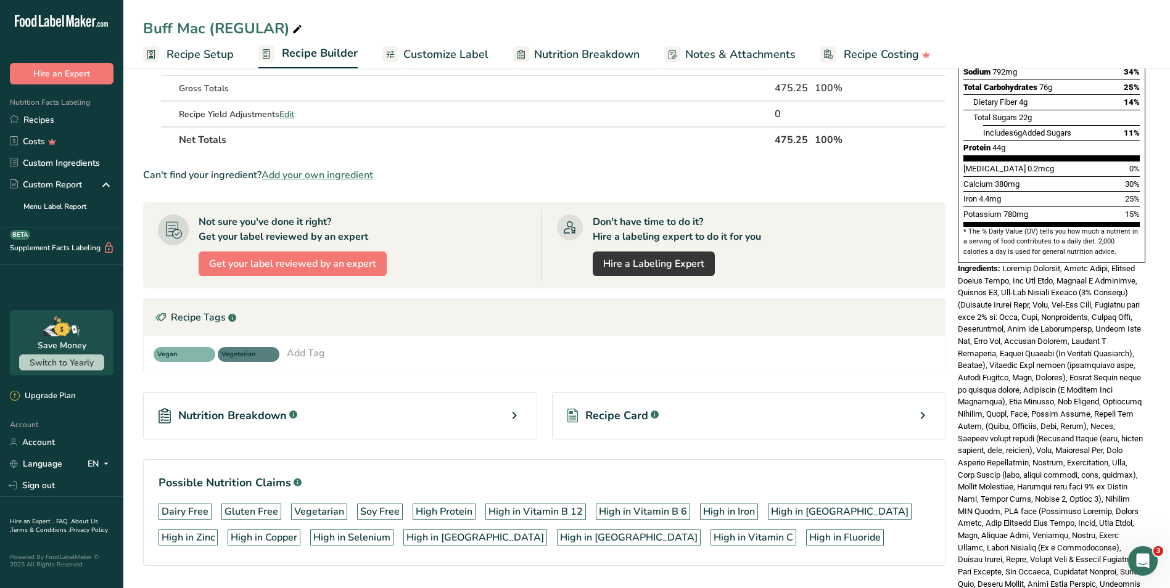
scroll to position [201, 0]
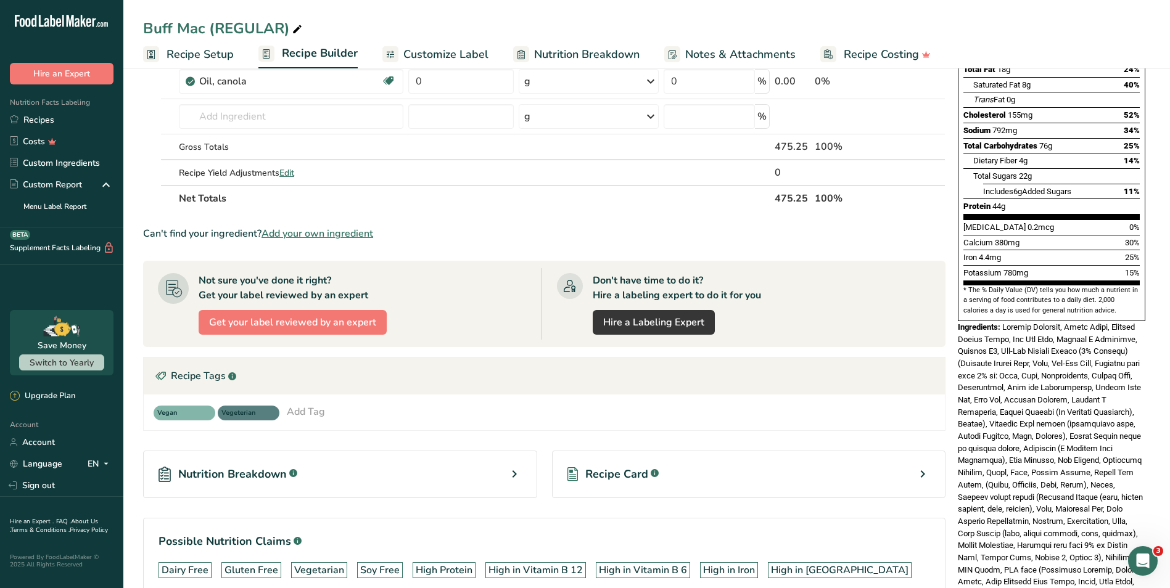
drag, startPoint x: 1037, startPoint y: 550, endPoint x: 958, endPoint y: 305, distance: 258.0
click at [958, 305] on div "Nutrition Facts 1 Serving Per Container Serving Size 18.5oz Amount Per Serving …" at bounding box center [1051, 359] width 197 height 930
copy div "Ingredients: Buffalo Macaroni, Elbow Pasta, Buffalo Cheese Sauce, Low Fat Milk,…"
click at [430, 47] on span "Customize Label" at bounding box center [445, 54] width 85 height 17
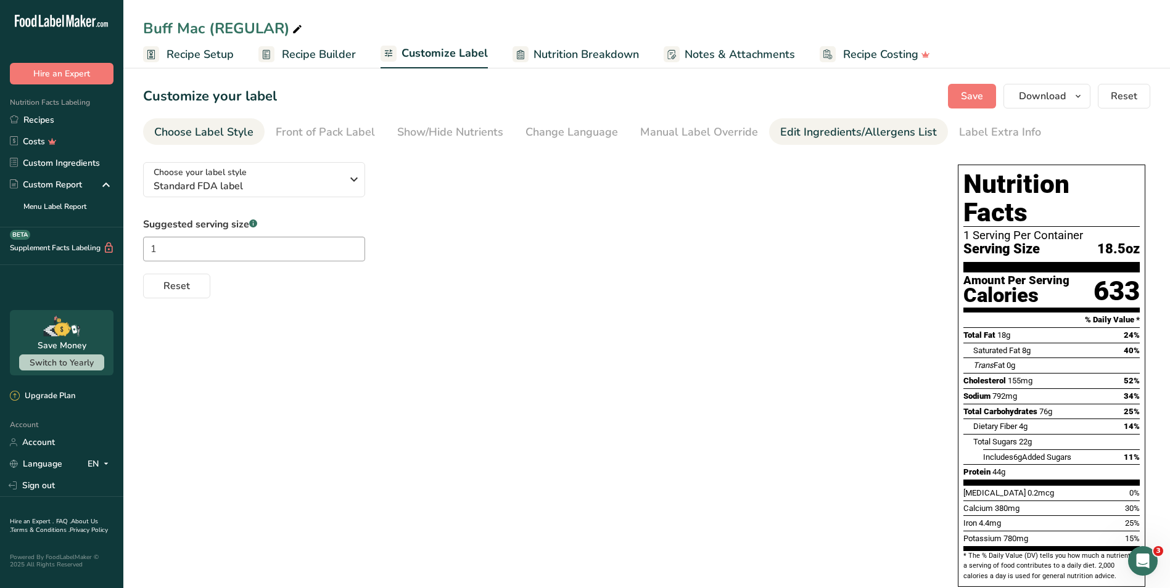
click at [784, 126] on div "Edit Ingredients/Allergens List" at bounding box center [858, 132] width 157 height 17
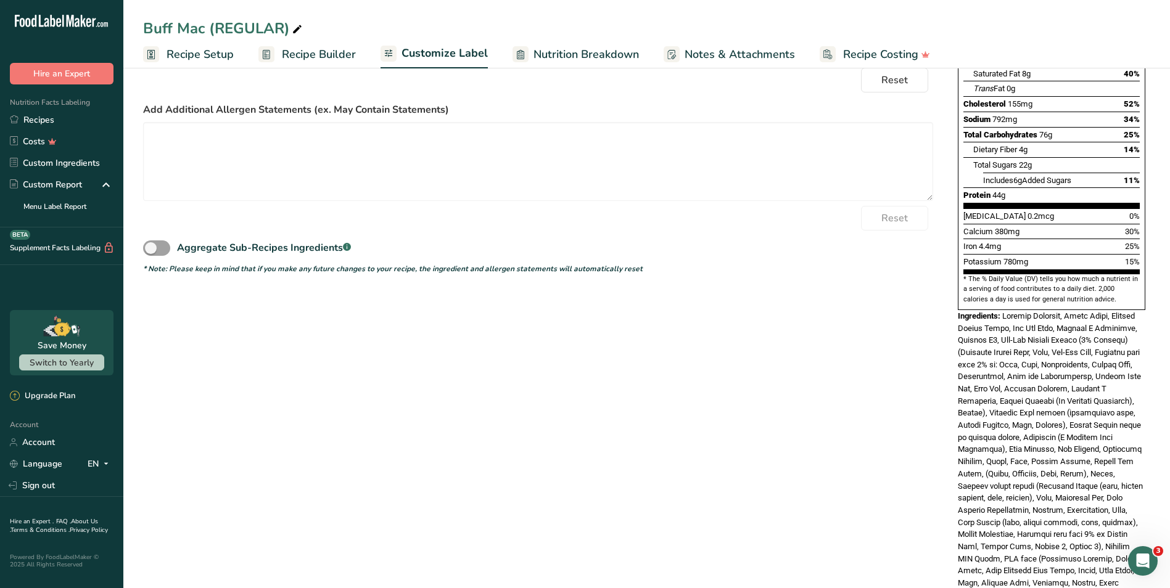
scroll to position [266, 0]
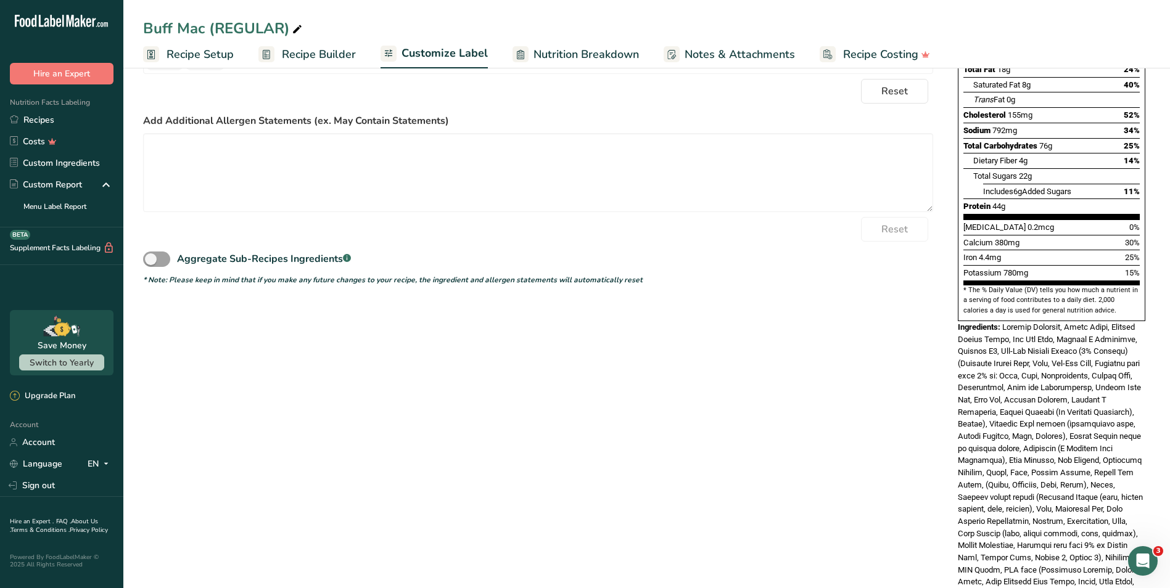
drag, startPoint x: 1032, startPoint y: 551, endPoint x: 951, endPoint y: 302, distance: 261.3
click at [951, 302] on div "Choose your label style Standard FDA label USA (FDA) Standard FDA label Tabular…" at bounding box center [646, 359] width 1007 height 945
copy div "Ingredients: Buffalo Macaroni, Elbow Pasta, Buffalo Cheese Sauce, Low Fat Milk,…"
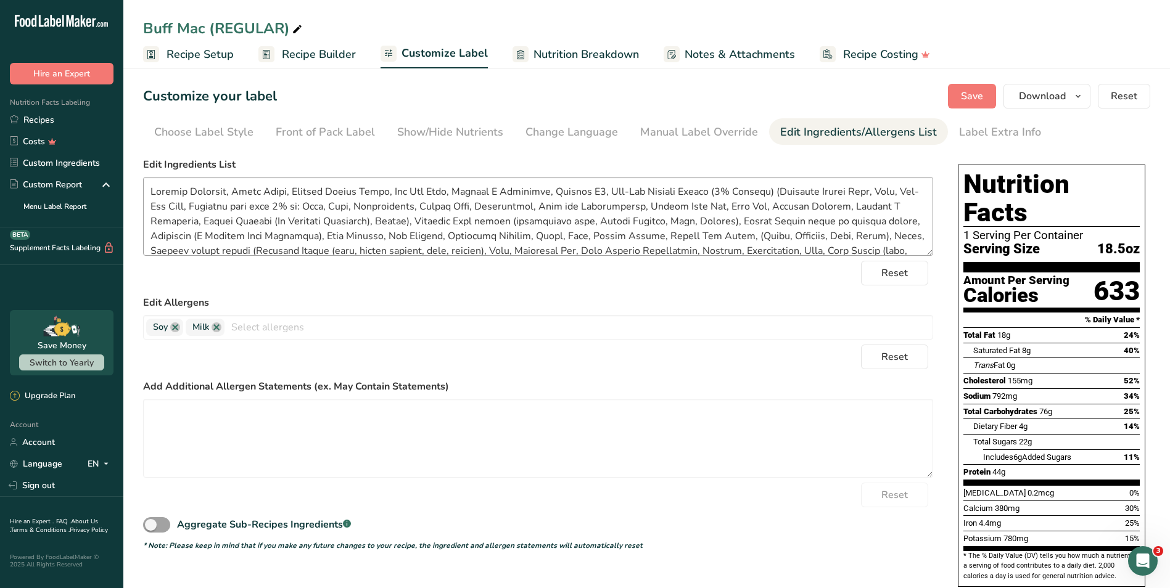
scroll to position [62, 0]
drag, startPoint x: 593, startPoint y: 191, endPoint x: 605, endPoint y: 197, distance: 13.2
click at [593, 191] on textarea at bounding box center [538, 216] width 790 height 79
type textarea "Buffalo Macaroni, Elbow Pasta, Buffalo Cheese Sauce, Low Fat Milk, Vitamin A Pa…"
click at [964, 94] on span "Save" at bounding box center [972, 96] width 22 height 15
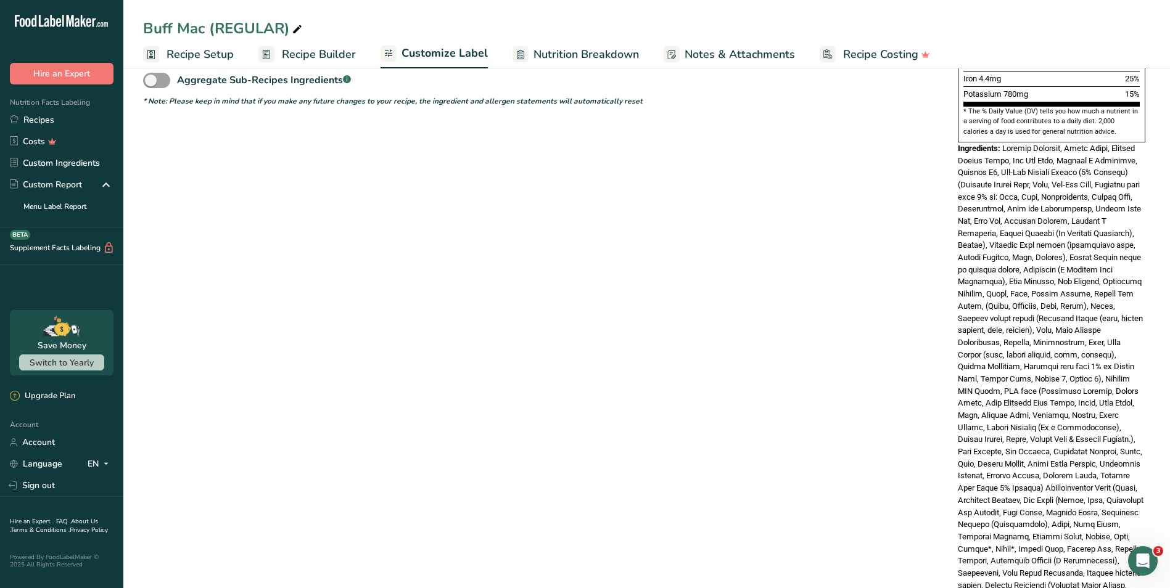
scroll to position [438, 0]
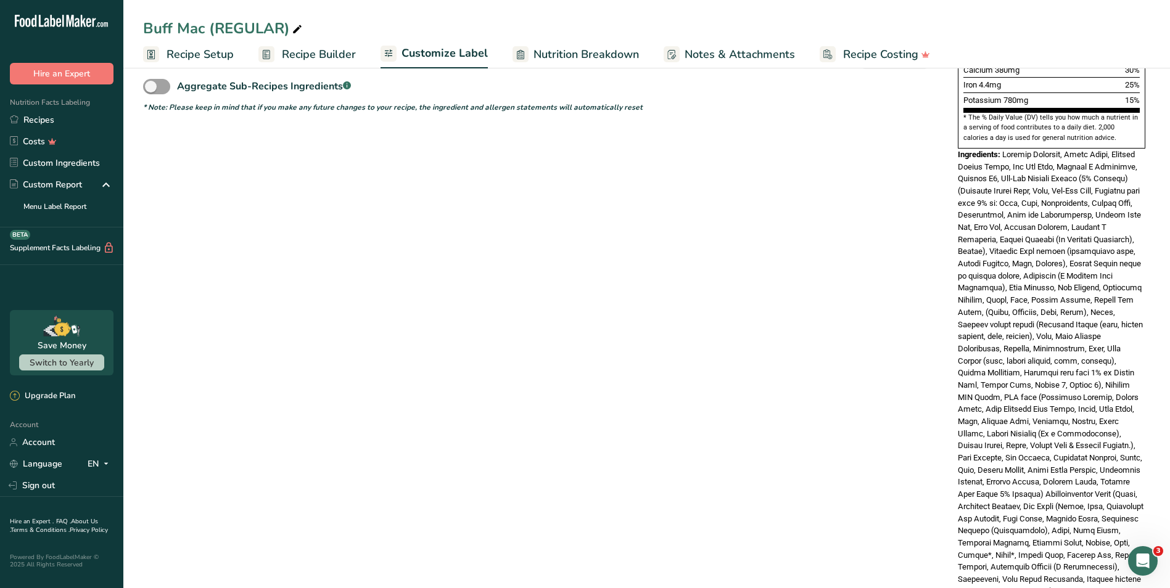
drag, startPoint x: 1056, startPoint y: 557, endPoint x: 981, endPoint y: 216, distance: 349.0
click at [981, 216] on div "Nutrition Facts 1 Serving Per Container Serving Size 18.5oz Amount Per Serving …" at bounding box center [1051, 186] width 197 height 930
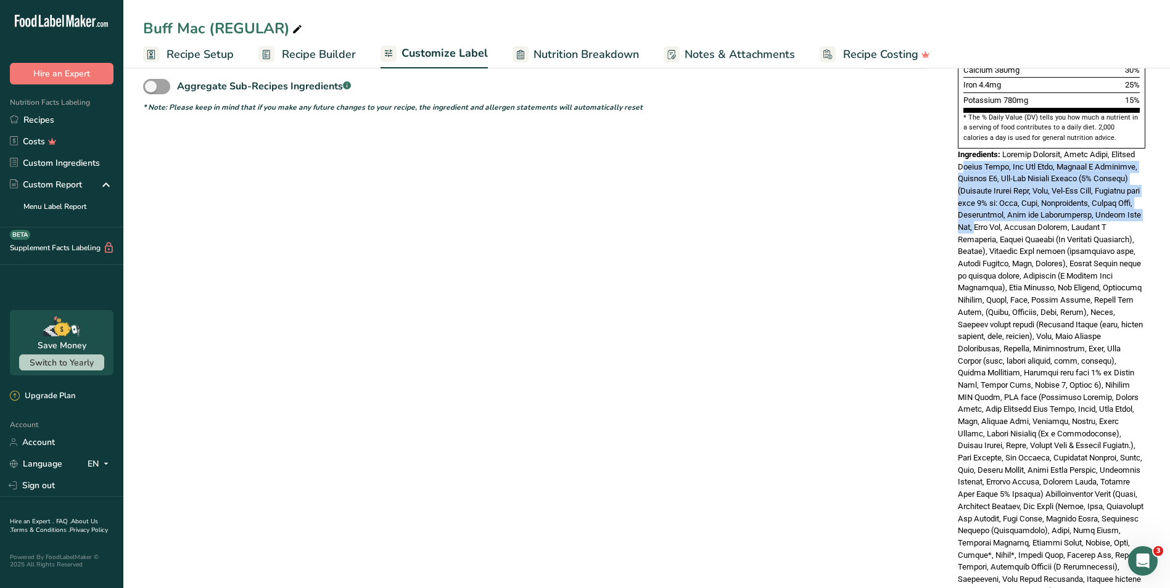
drag, startPoint x: 981, startPoint y: 216, endPoint x: 960, endPoint y: 137, distance: 81.1
click at [960, 150] on span at bounding box center [1051, 391] width 186 height 483
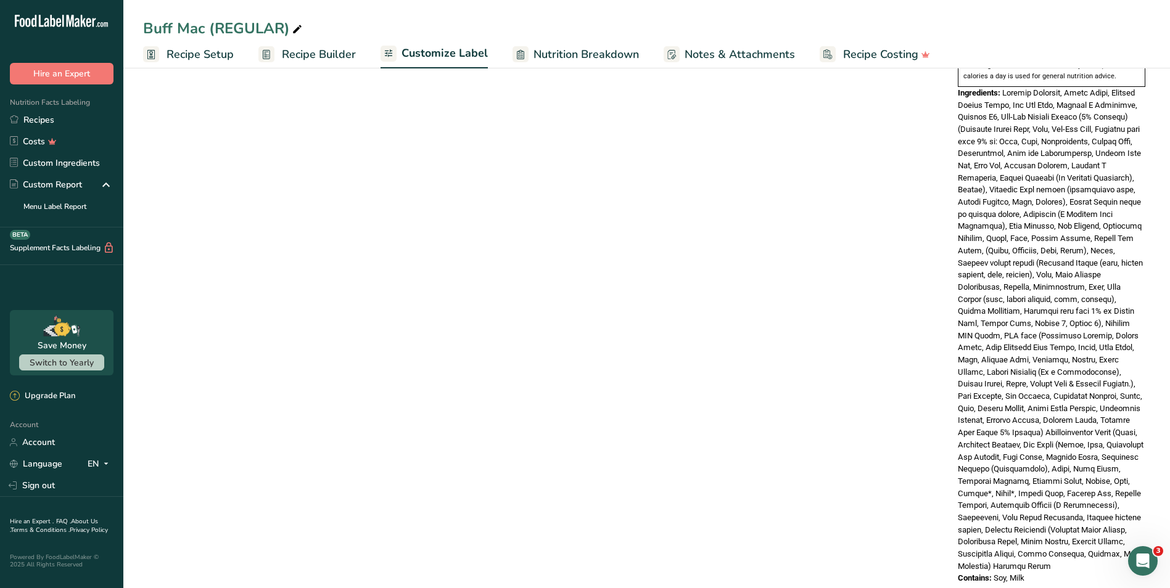
click at [1056, 572] on div "Contains: Soy, Milk" at bounding box center [1051, 578] width 187 height 12
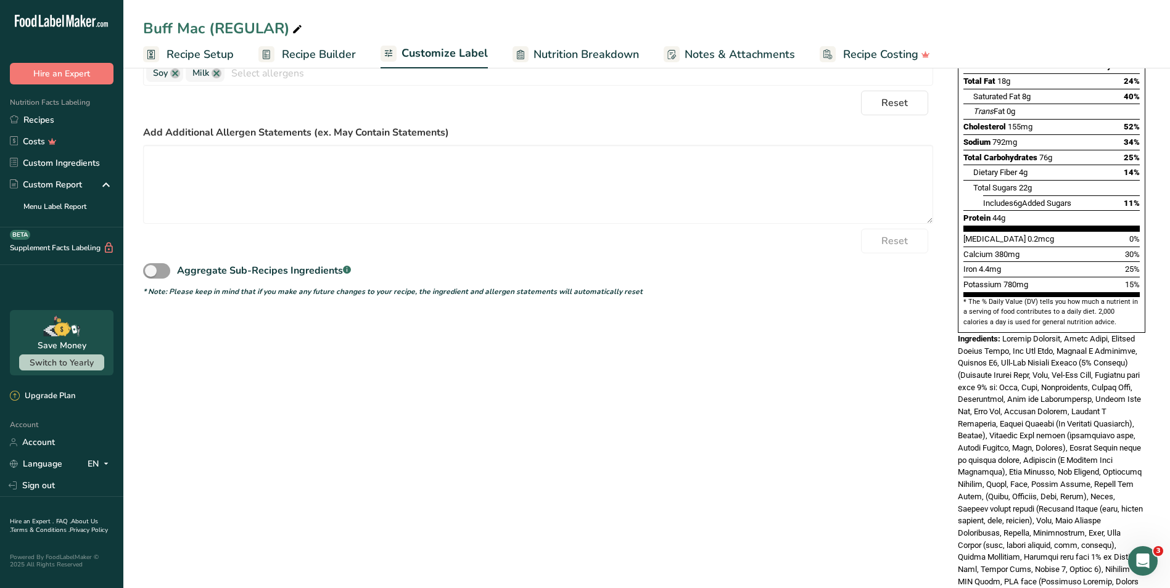
scroll to position [253, 0]
drag, startPoint x: 1051, startPoint y: 556, endPoint x: 949, endPoint y: 307, distance: 268.5
click at [949, 307] on div "Choose your label style Standard FDA label USA (FDA) Standard FDA label Tabular…" at bounding box center [646, 371] width 1007 height 945
copy div "Ingredients: Buffalo Macaroni, Elbow Pasta, Buffalo Cheese Sauce, Low Fat Milk,…"
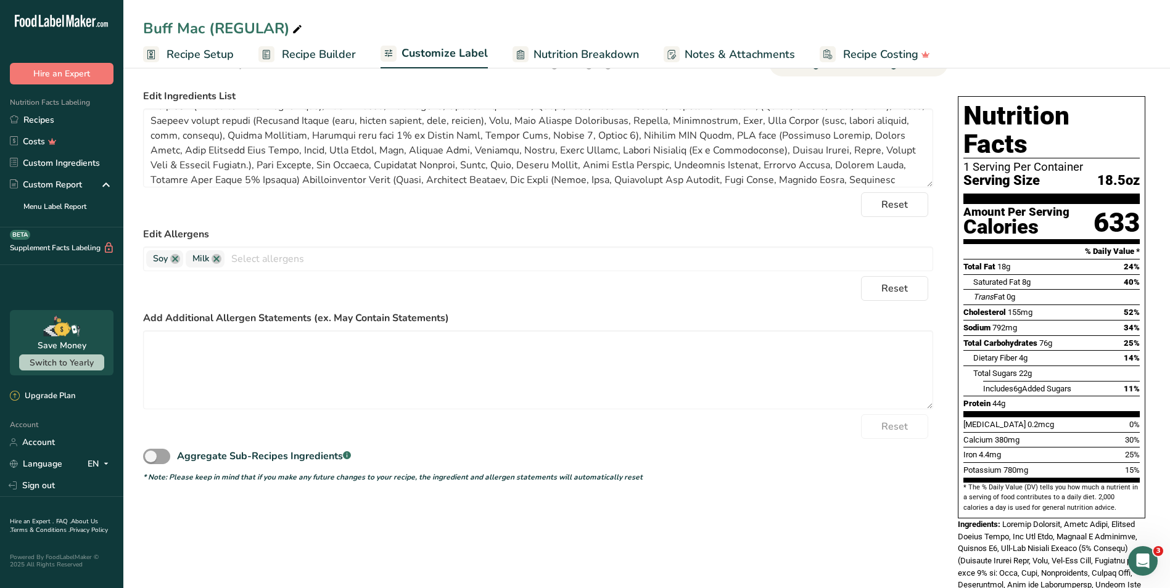
scroll to position [0, 0]
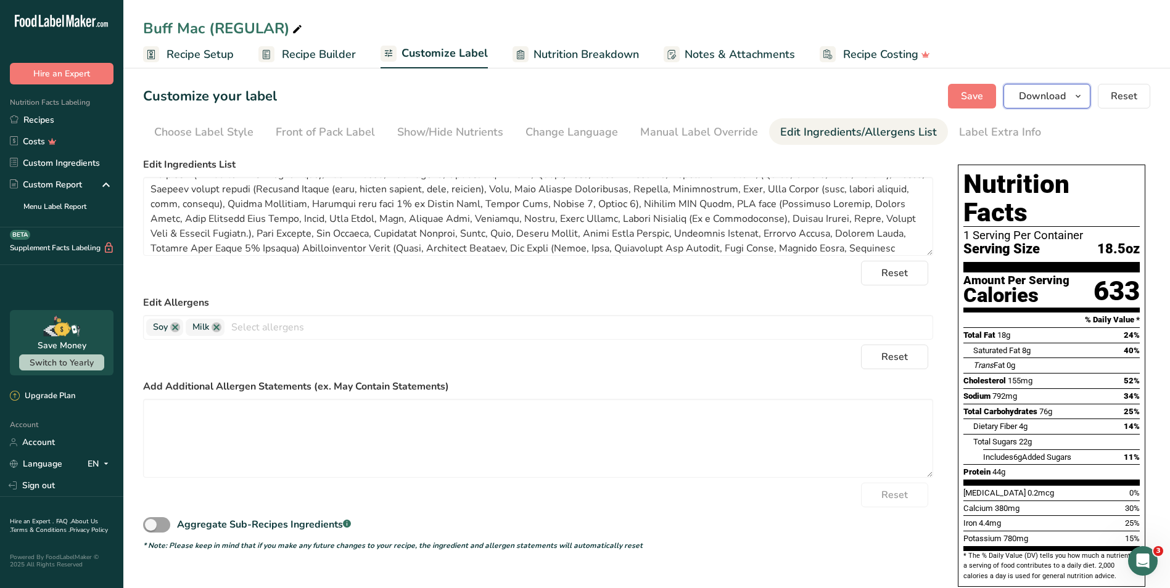
click at [1015, 88] on button "Download" at bounding box center [1046, 96] width 87 height 25
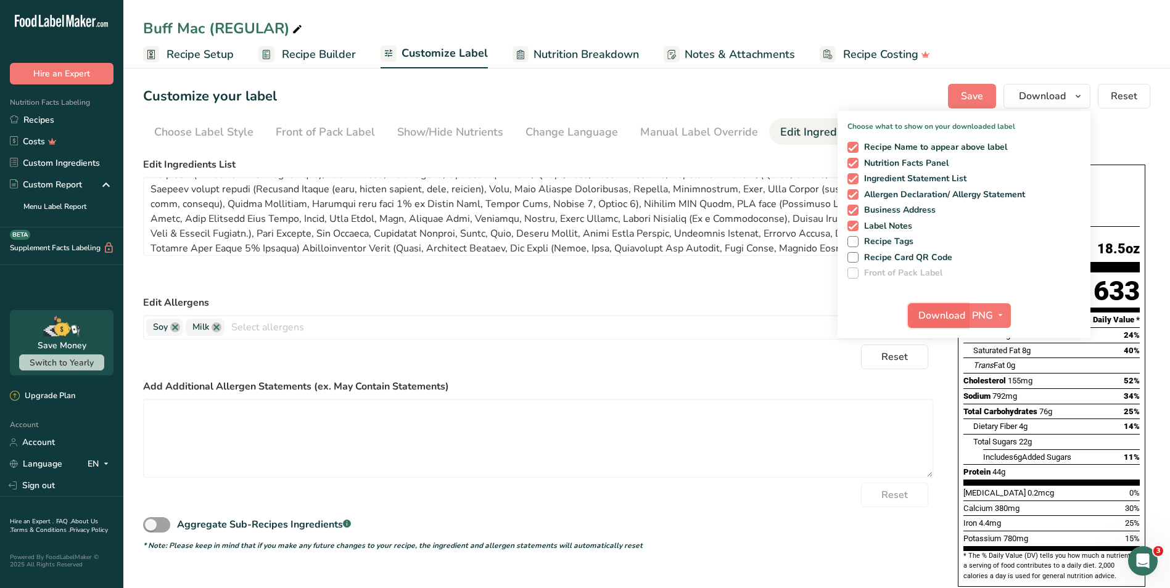
click at [927, 318] on span "Download" at bounding box center [941, 315] width 47 height 15
click at [59, 120] on link "Recipes" at bounding box center [61, 120] width 123 height 22
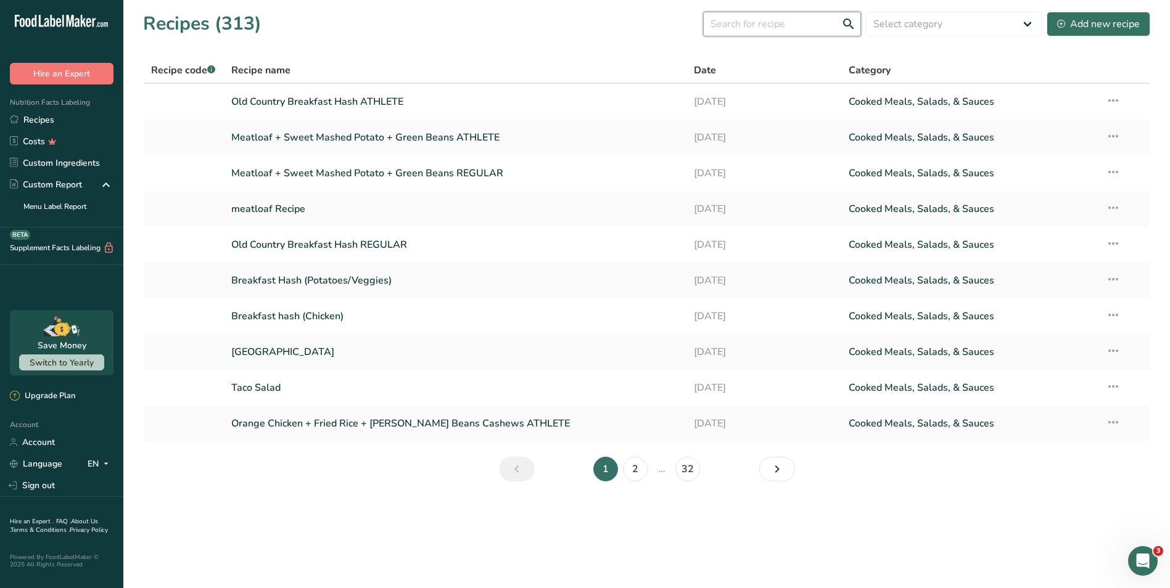
click at [809, 17] on input "text" at bounding box center [782, 24] width 158 height 25
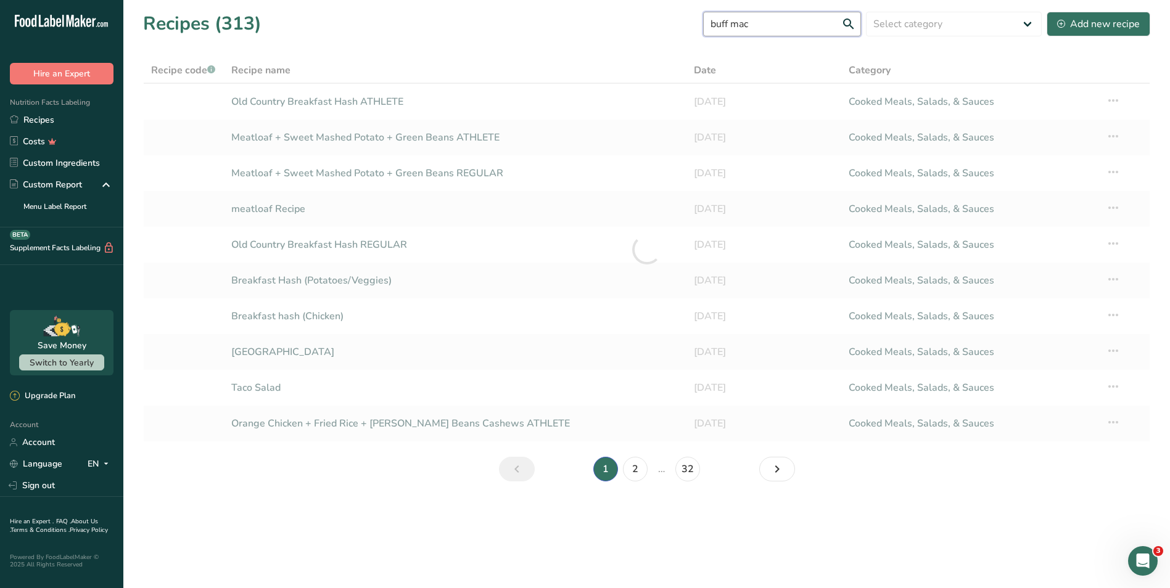
type input "buff mac"
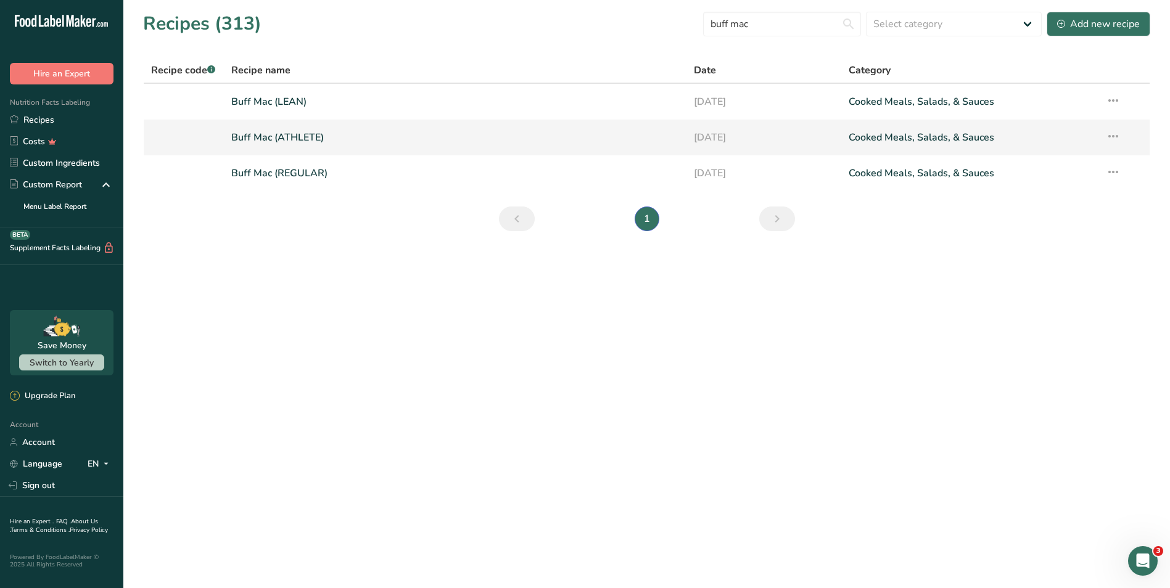
click at [425, 142] on link "Buff Mac (ATHLETE)" at bounding box center [455, 138] width 448 height 26
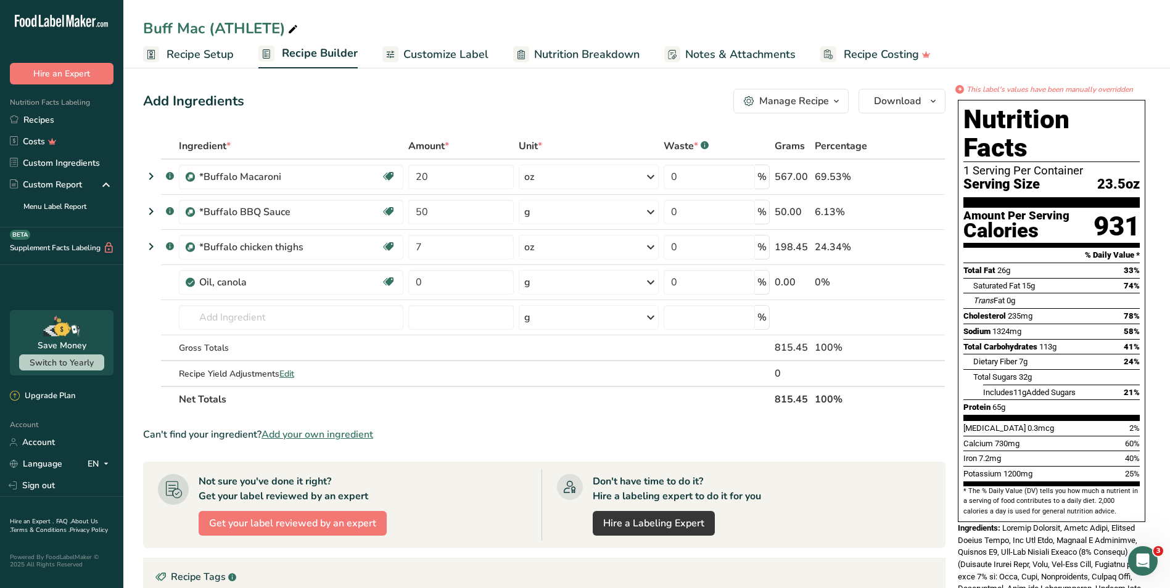
click at [469, 52] on span "Customize Label" at bounding box center [445, 54] width 85 height 17
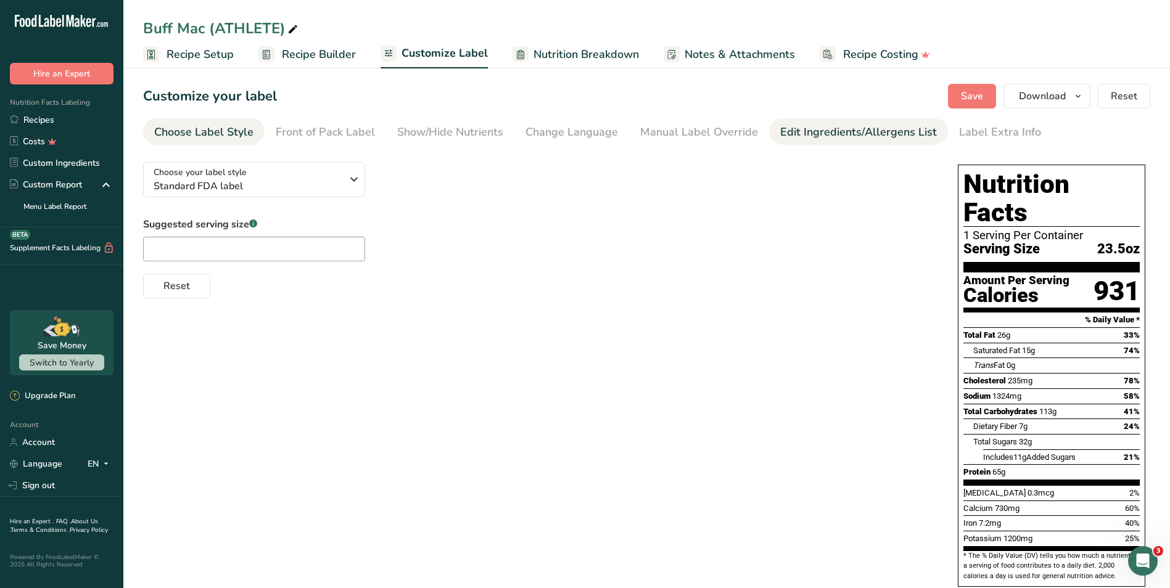
click at [868, 135] on div "Edit Ingredients/Allergens List" at bounding box center [858, 132] width 157 height 17
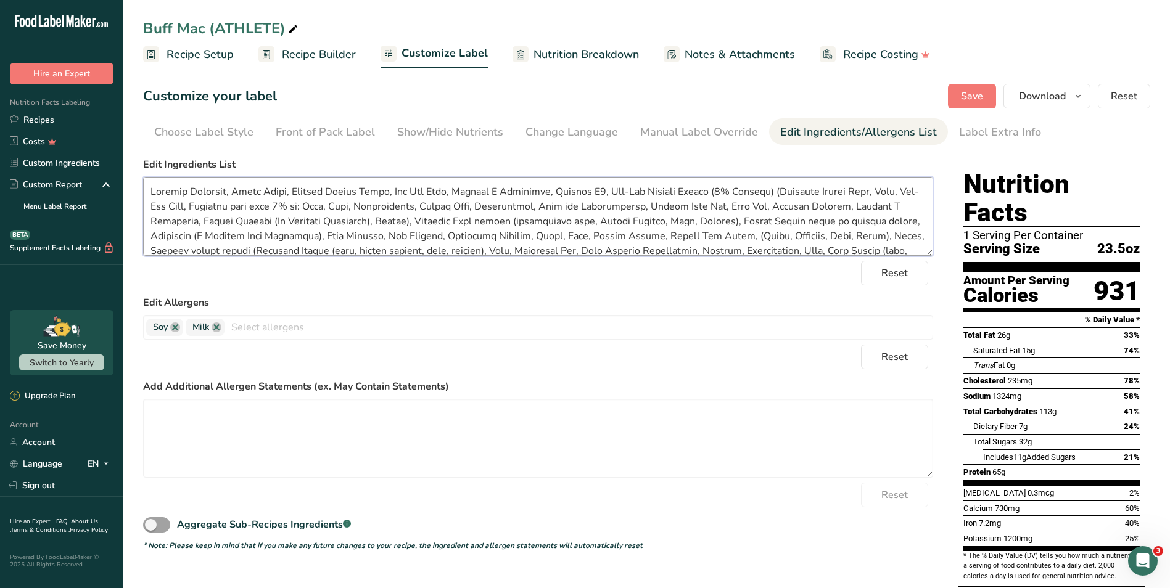
click at [662, 218] on textarea at bounding box center [538, 216] width 790 height 79
click at [594, 188] on textarea at bounding box center [538, 216] width 790 height 79
type textarea "Buffalo Macaroni, Elbow Pasta, Buffalo Cheese Sauce, Low Fat Milk, Vitamin A Pa…"
click at [970, 92] on span "Save" at bounding box center [972, 96] width 22 height 15
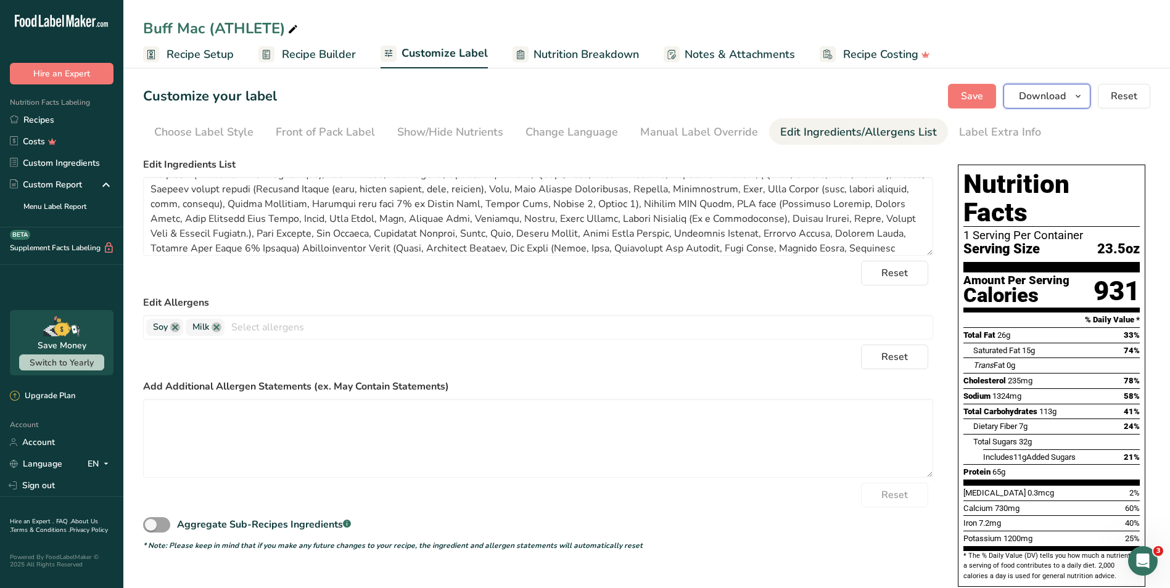
click at [1043, 98] on span "Download" at bounding box center [1042, 96] width 47 height 15
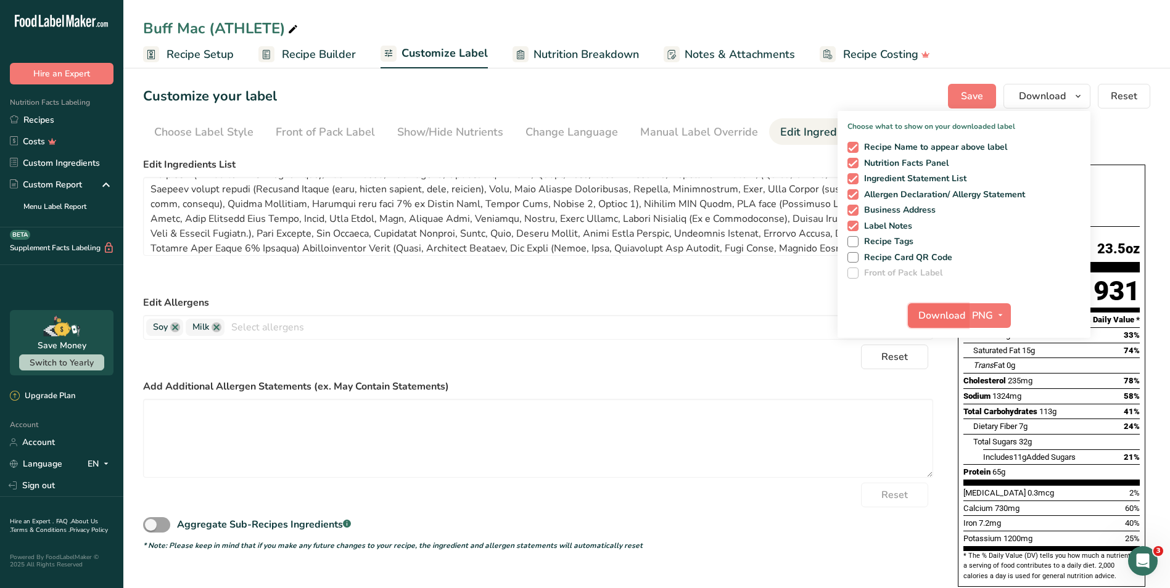
click at [958, 316] on span "Download" at bounding box center [941, 315] width 47 height 15
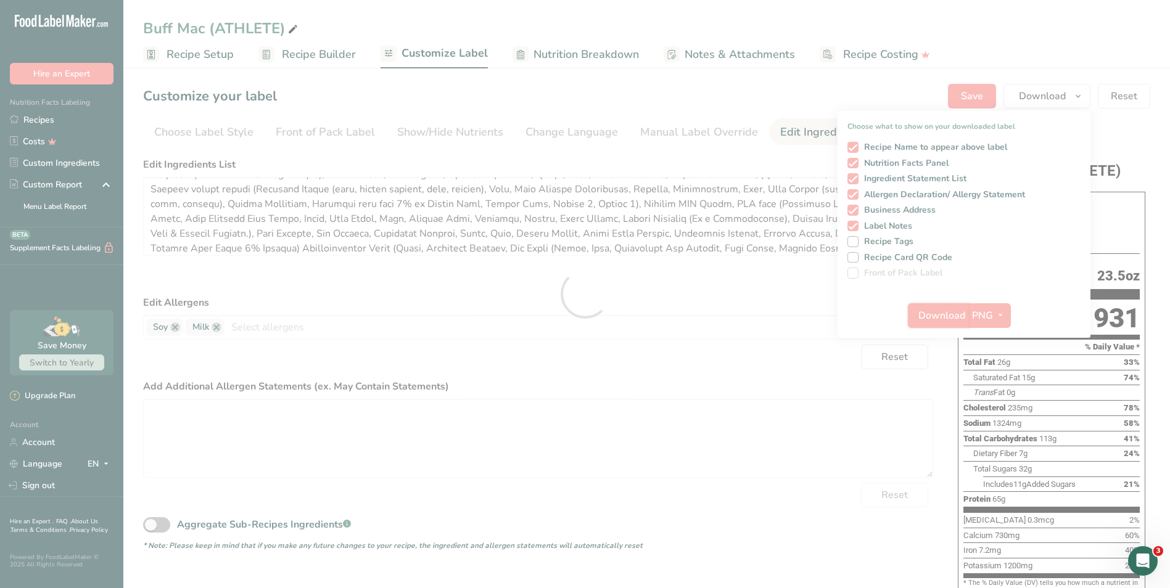
scroll to position [0, 0]
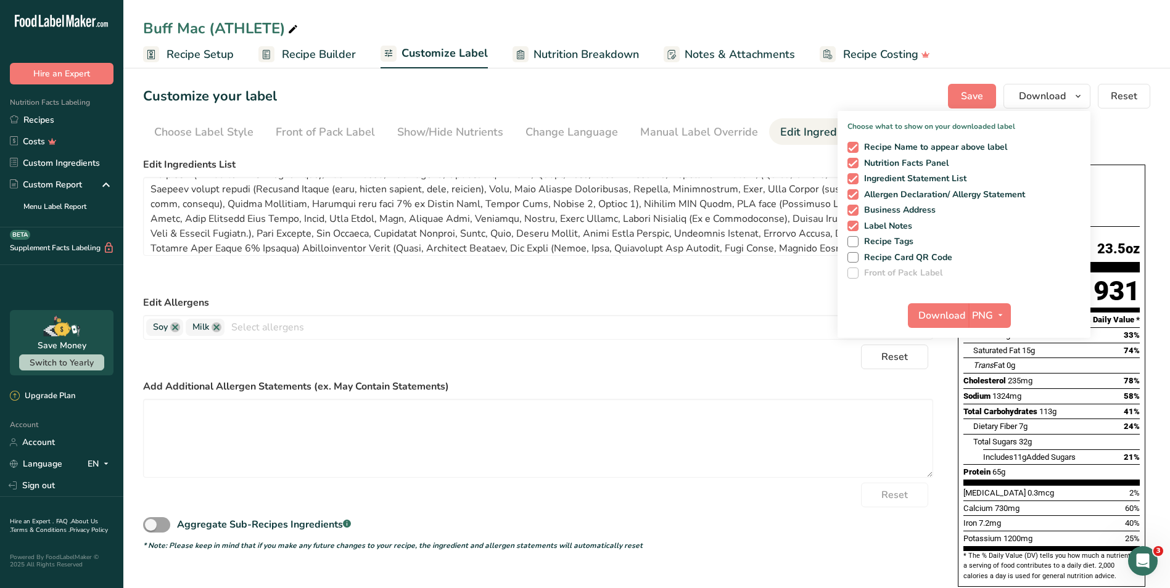
click at [679, 281] on div "Reset" at bounding box center [538, 273] width 790 height 25
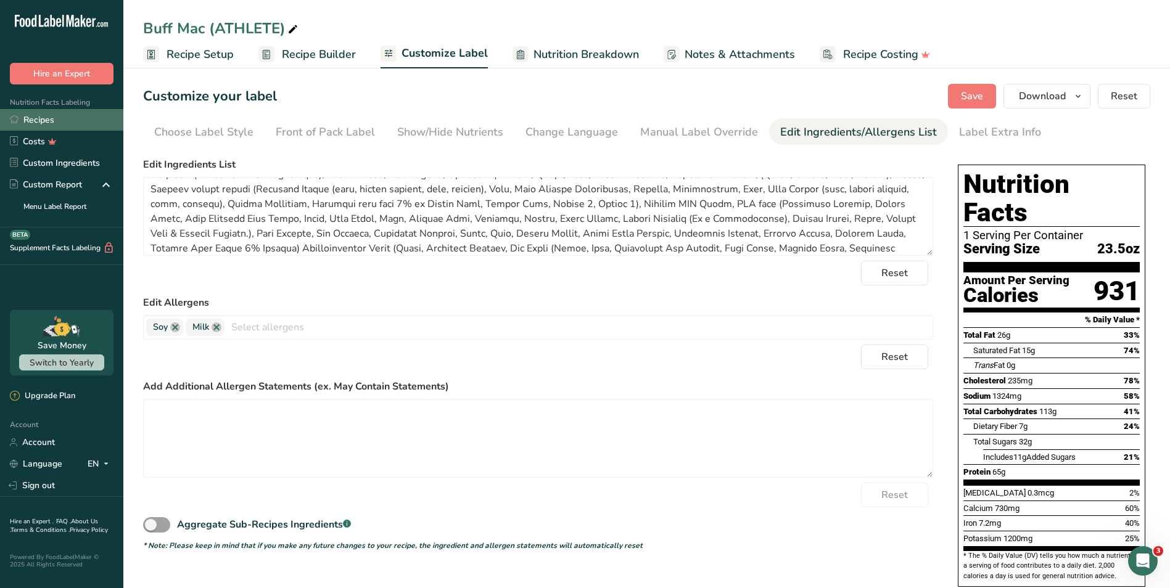
click at [68, 119] on link "Recipes" at bounding box center [61, 120] width 123 height 22
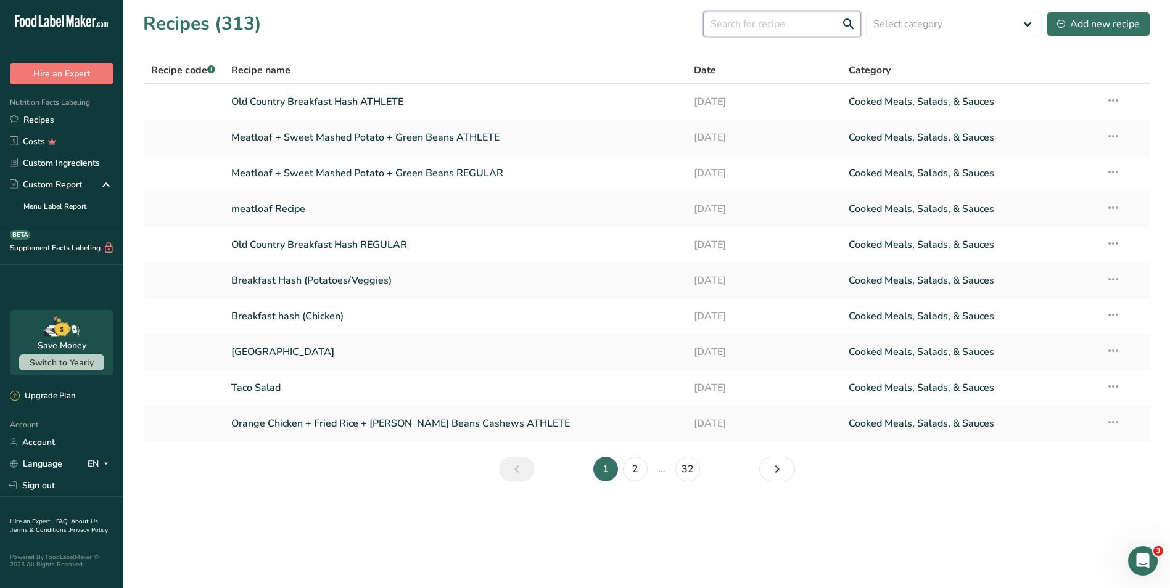
click at [784, 27] on input "text" at bounding box center [782, 24] width 158 height 25
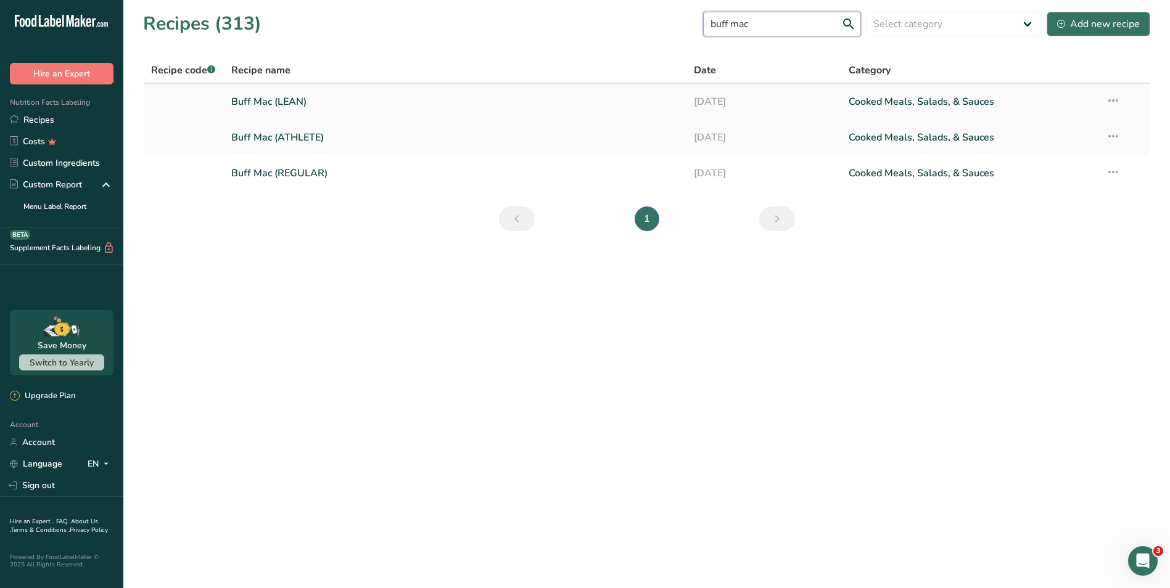
type input "buff mac"
click at [507, 106] on link "Buff Mac (LEAN)" at bounding box center [455, 102] width 448 height 26
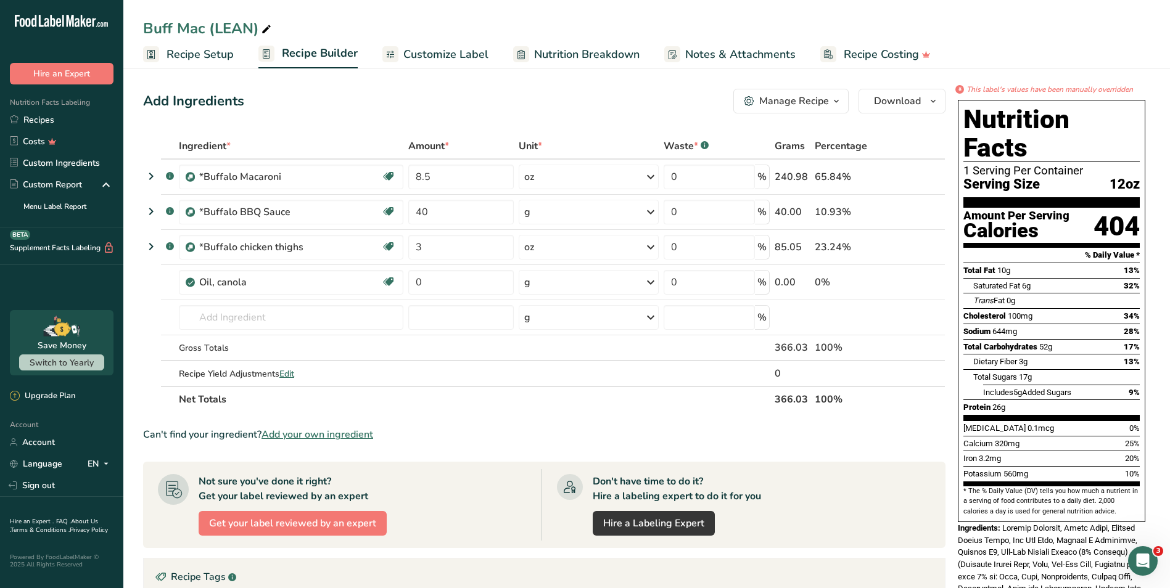
click at [465, 57] on span "Customize Label" at bounding box center [445, 54] width 85 height 17
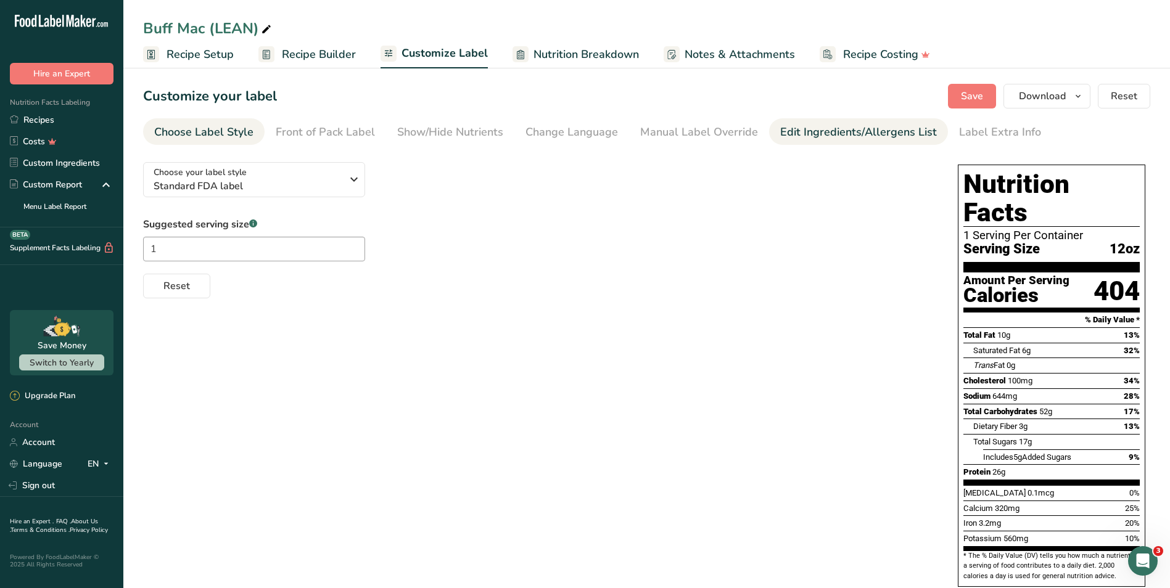
click at [786, 127] on div "Edit Ingredients/Allergens List" at bounding box center [858, 132] width 157 height 17
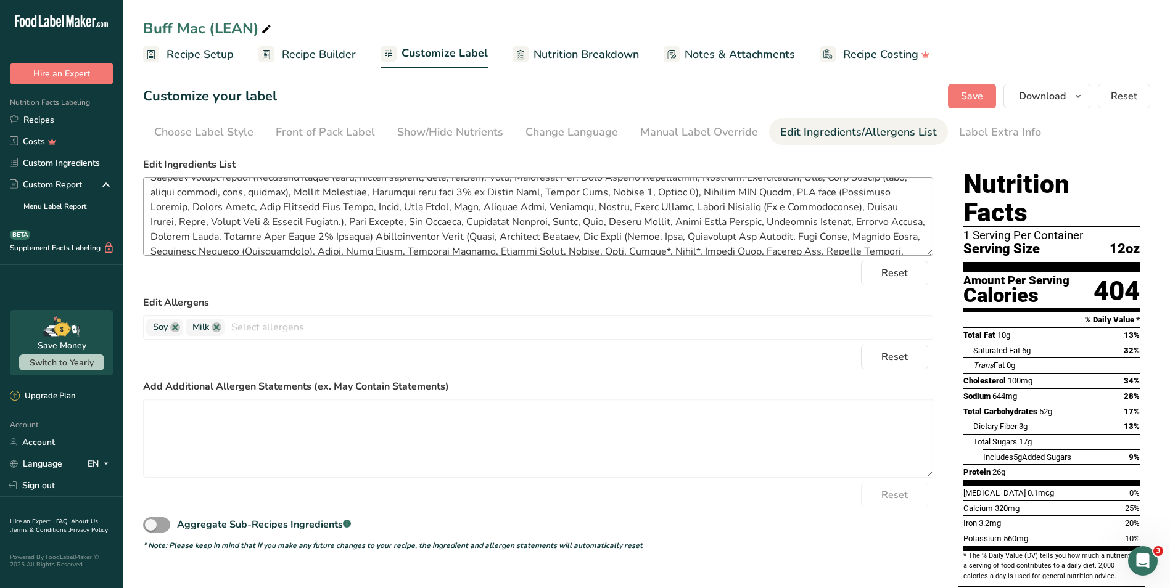
scroll to position [52, 0]
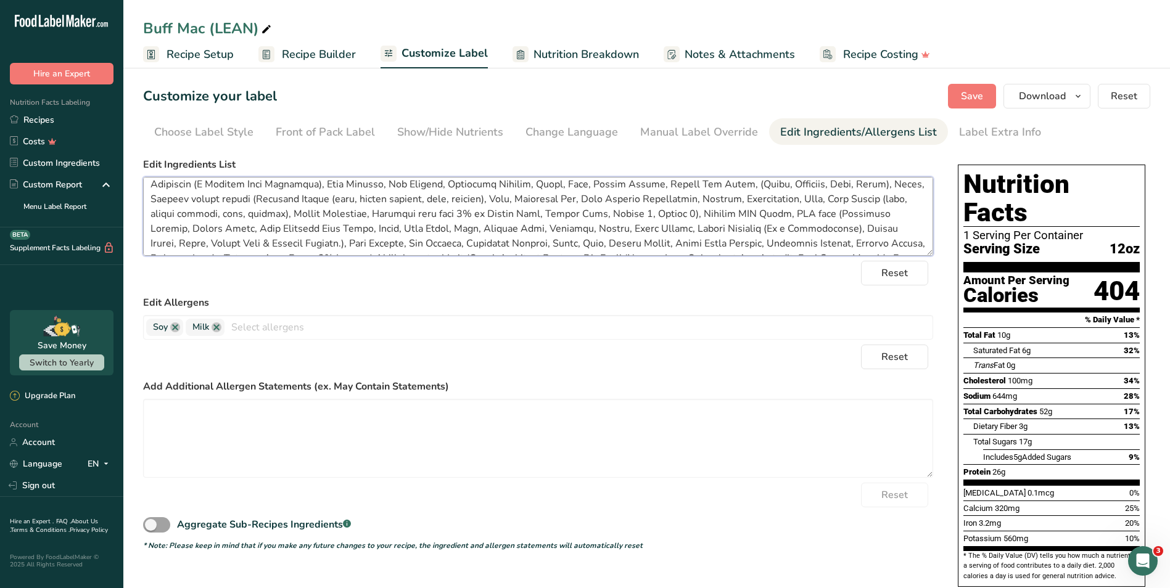
click at [596, 200] on textarea at bounding box center [538, 216] width 790 height 79
click at [654, 234] on textarea at bounding box center [538, 216] width 790 height 79
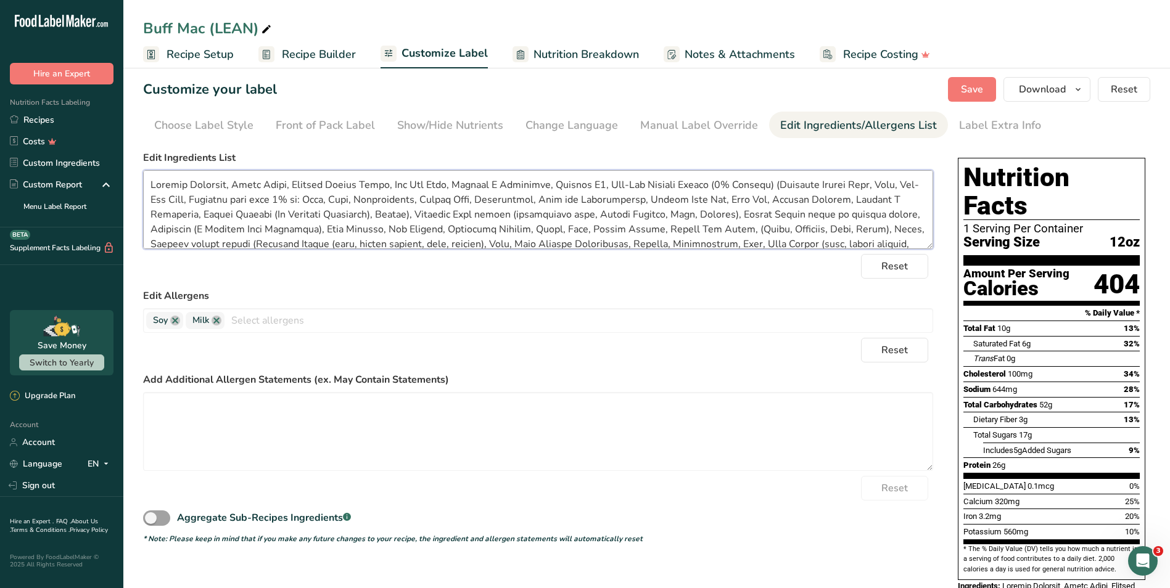
scroll to position [0, 0]
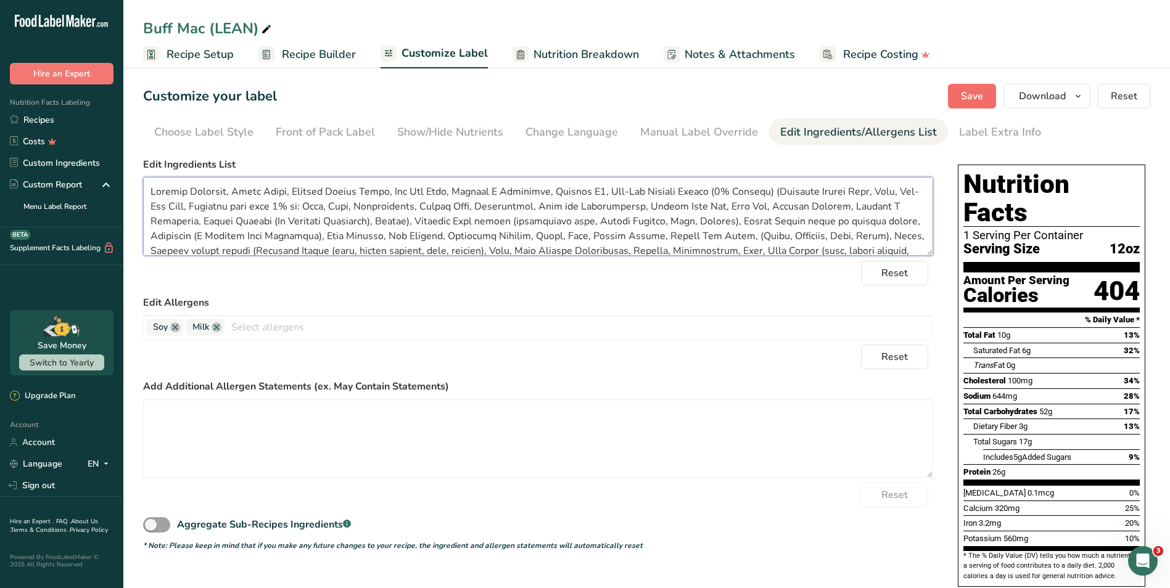
type textarea "Buffalo Macaroni, Elbow Pasta, Buffalo Cheese Sauce, Low Fat Milk, Vitamin A Pa…"
click at [982, 99] on span "Save" at bounding box center [972, 96] width 22 height 15
click at [1061, 98] on span "Download" at bounding box center [1042, 96] width 47 height 15
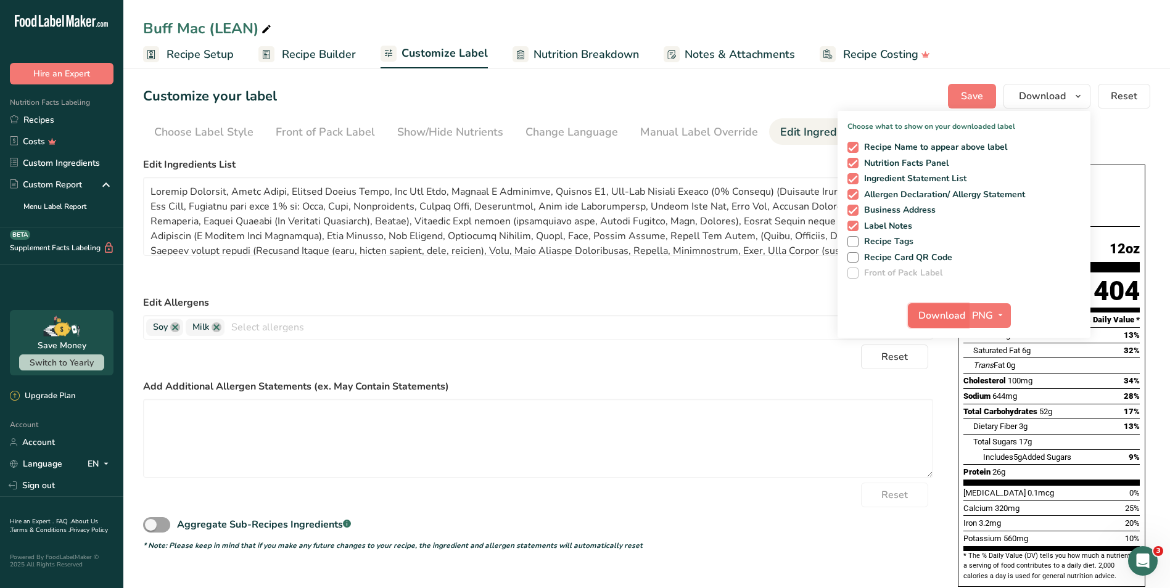
click at [964, 314] on span "Download" at bounding box center [941, 315] width 47 height 15
click at [97, 115] on link "Recipes" at bounding box center [61, 120] width 123 height 22
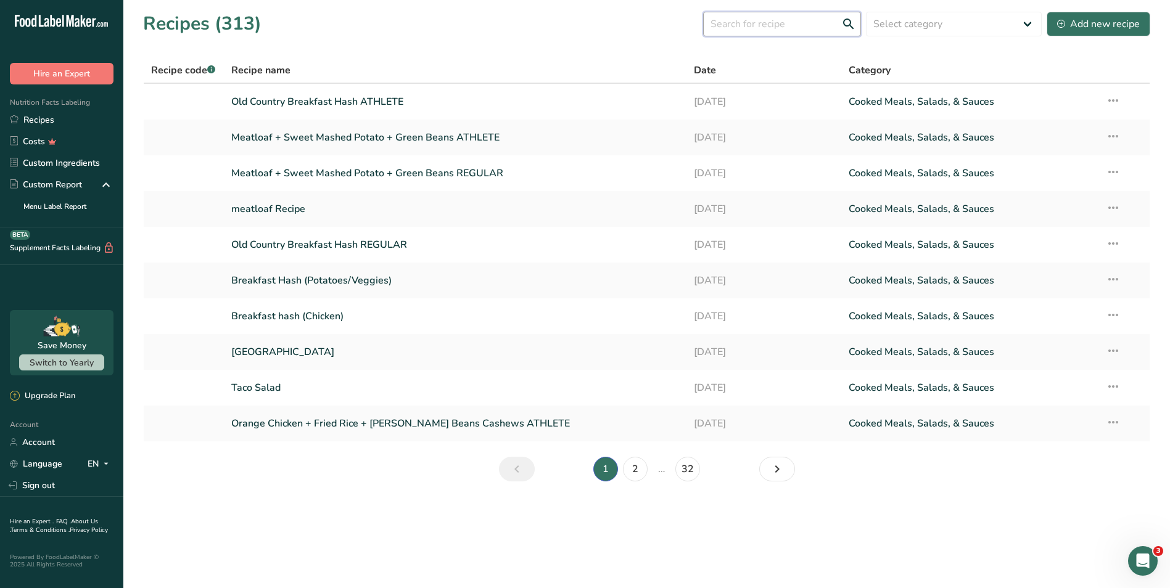
click at [747, 28] on input "text" at bounding box center [782, 24] width 158 height 25
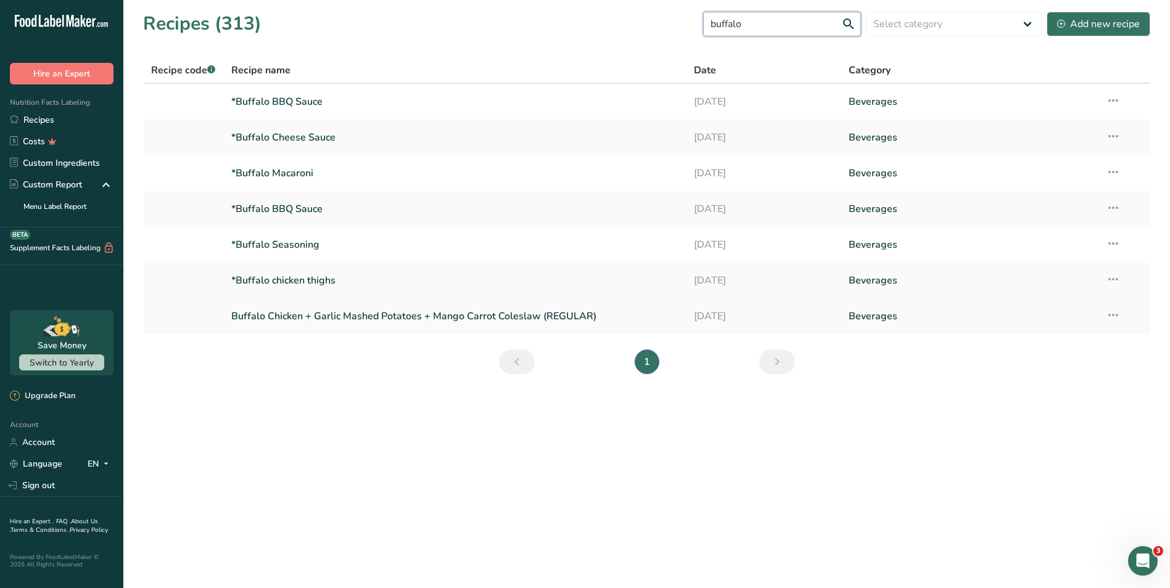
type input "buffalo"
click at [363, 315] on link "Buffalo Chicken + Garlic Mashed Potatoes + Mango Carrot Coleslaw (REGULAR)" at bounding box center [455, 316] width 448 height 26
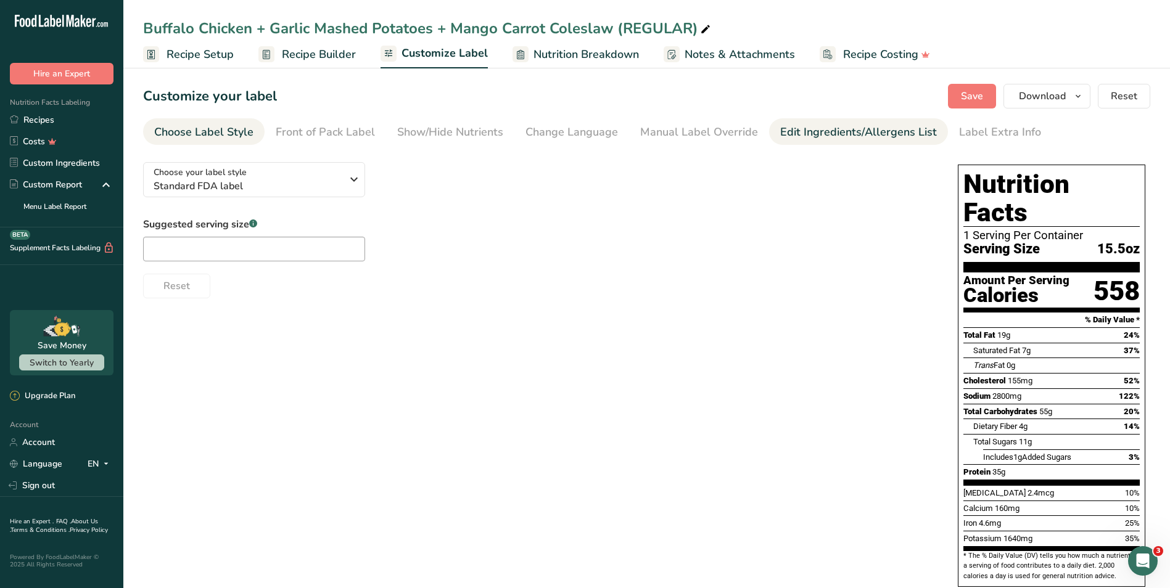
click at [869, 129] on div "Edit Ingredients/Allergens List" at bounding box center [858, 132] width 157 height 17
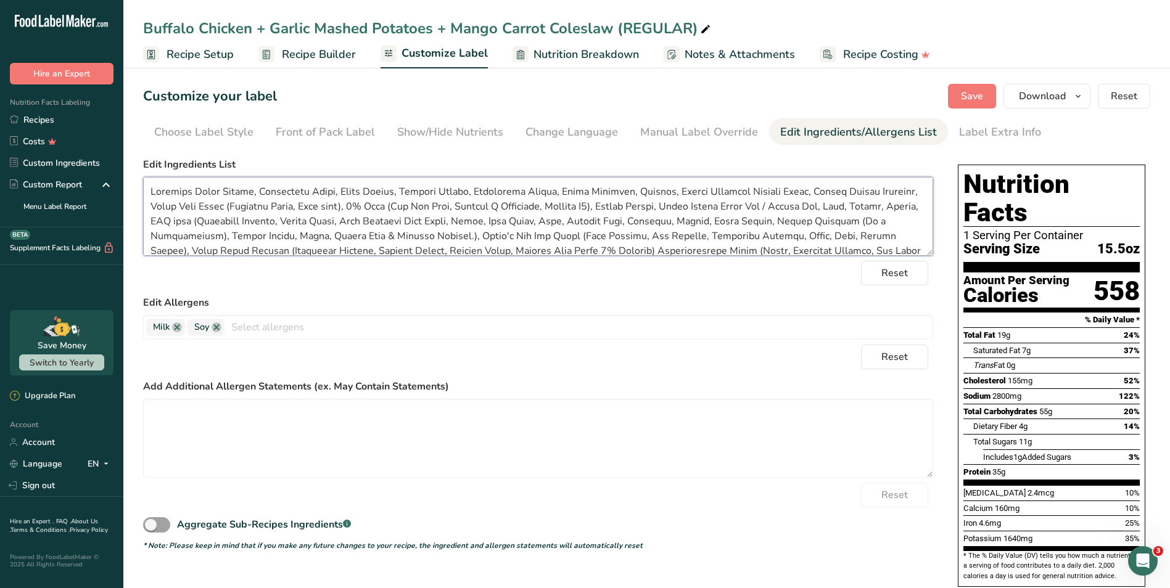
click at [868, 202] on textarea at bounding box center [538, 216] width 790 height 79
drag, startPoint x: 274, startPoint y: 244, endPoint x: 136, endPoint y: 174, distance: 154.4
click at [136, 174] on section "Customize your label Save Download Choose what to show on your downloaded label…" at bounding box center [646, 499] width 1046 height 871
type textarea "Chipotle Chili Powder, Granulated Onion, Black Pepper, Mustard Powder, Granulat…"
drag, startPoint x: 974, startPoint y: 99, endPoint x: 1032, endPoint y: 154, distance: 79.4
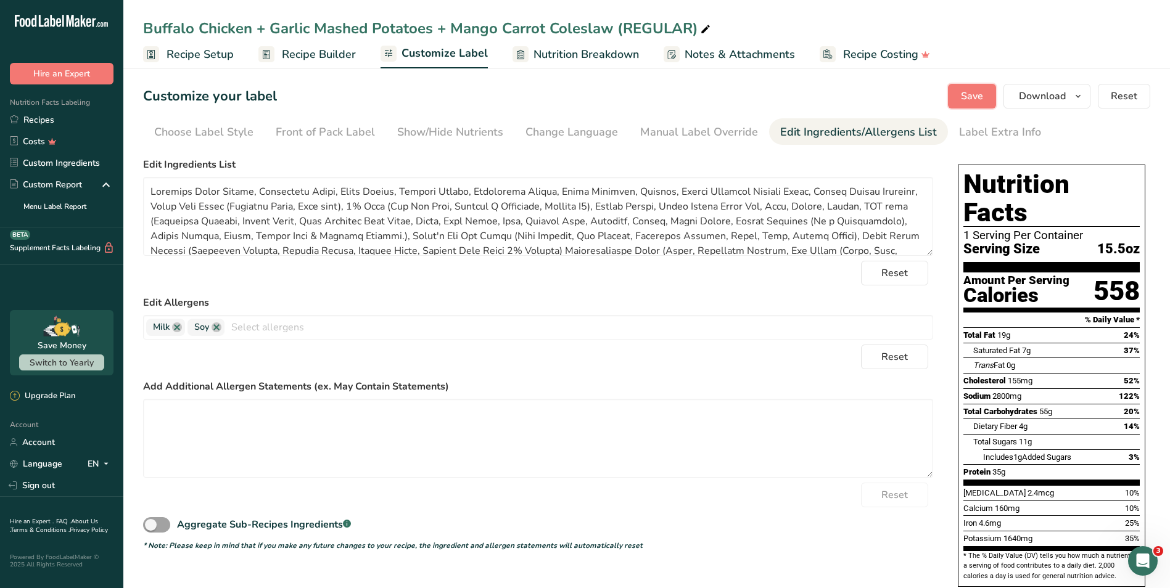
click at [974, 99] on span "Save" at bounding box center [972, 96] width 22 height 15
click at [1048, 102] on span "Download" at bounding box center [1042, 96] width 47 height 15
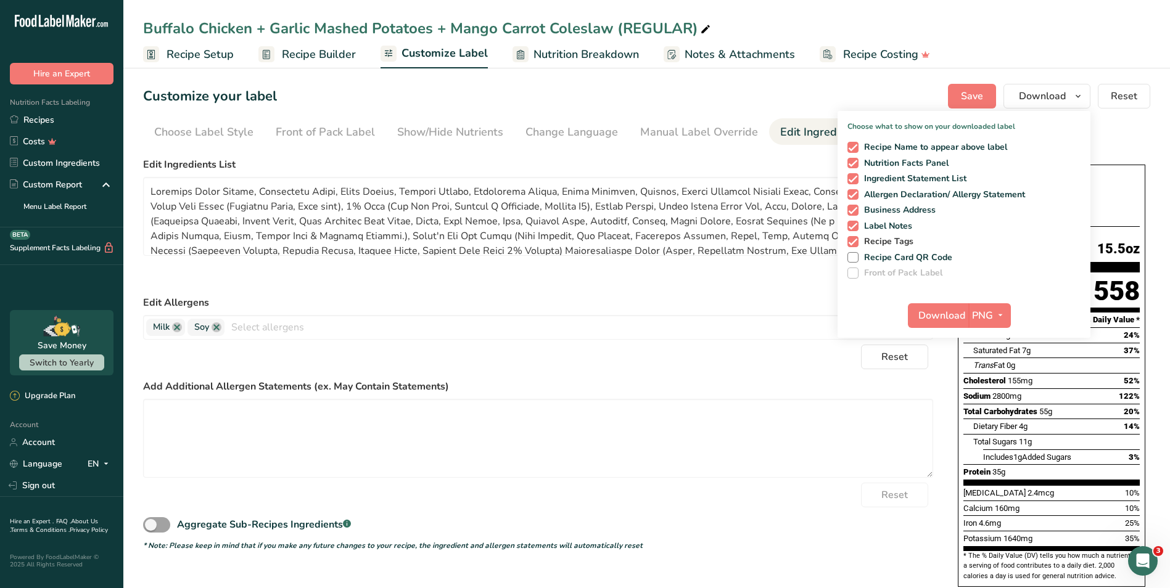
click at [903, 240] on span "Recipe Tags" at bounding box center [885, 241] width 55 height 11
click at [855, 240] on input "Recipe Tags" at bounding box center [851, 241] width 8 height 8
checkbox input "false"
click at [940, 312] on span "Download" at bounding box center [941, 315] width 47 height 15
click at [418, 88] on div "Customize your label Save Download Choose what to show on your downloaded label…" at bounding box center [646, 96] width 1007 height 25
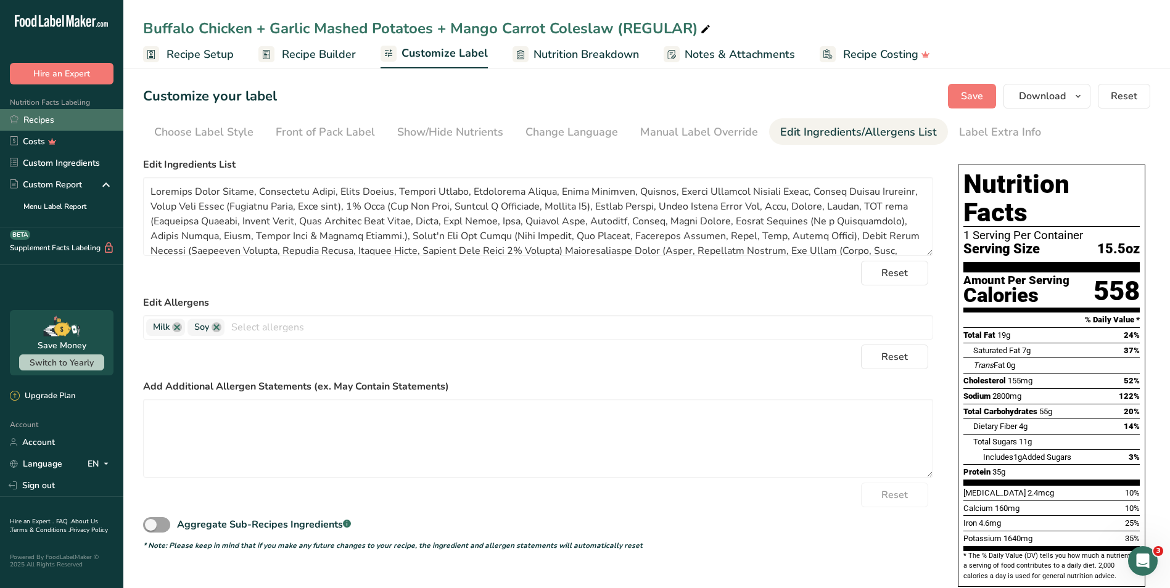
click at [83, 115] on link "Recipes" at bounding box center [61, 120] width 123 height 22
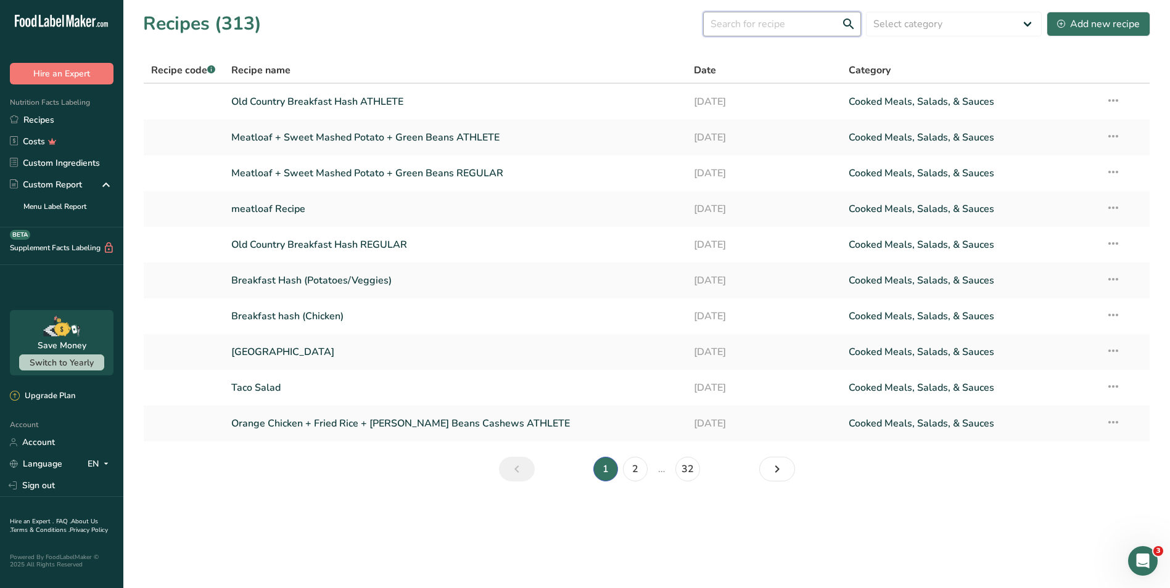
click at [750, 30] on input "text" at bounding box center [782, 24] width 158 height 25
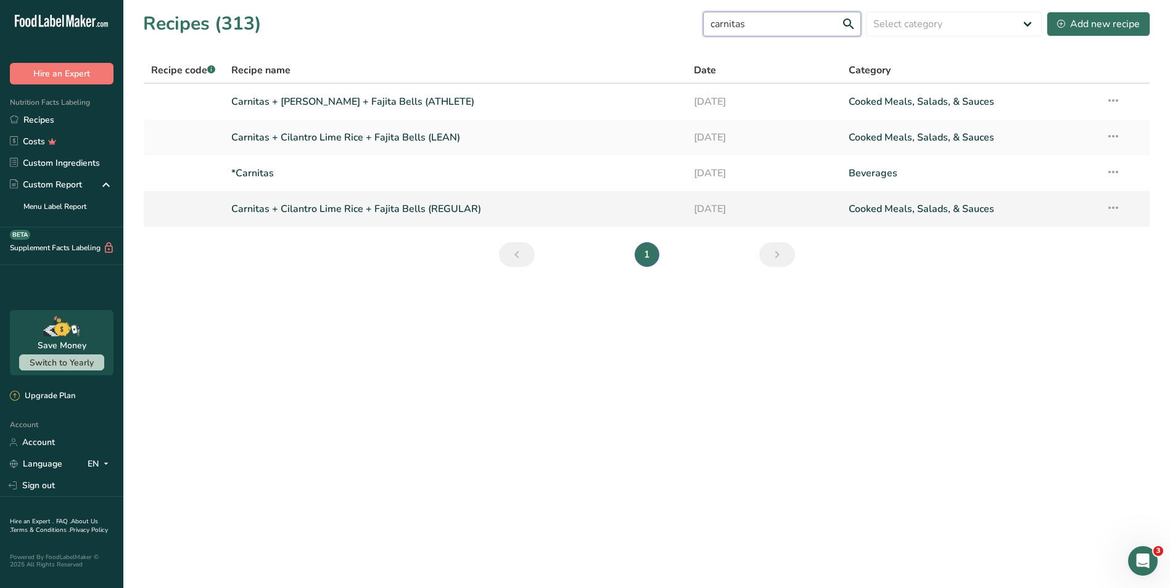
type input "carnitas"
click at [556, 210] on link "Carnitas + Cilantro Lime Rice + Fajita Bells (REGULAR)" at bounding box center [455, 209] width 448 height 26
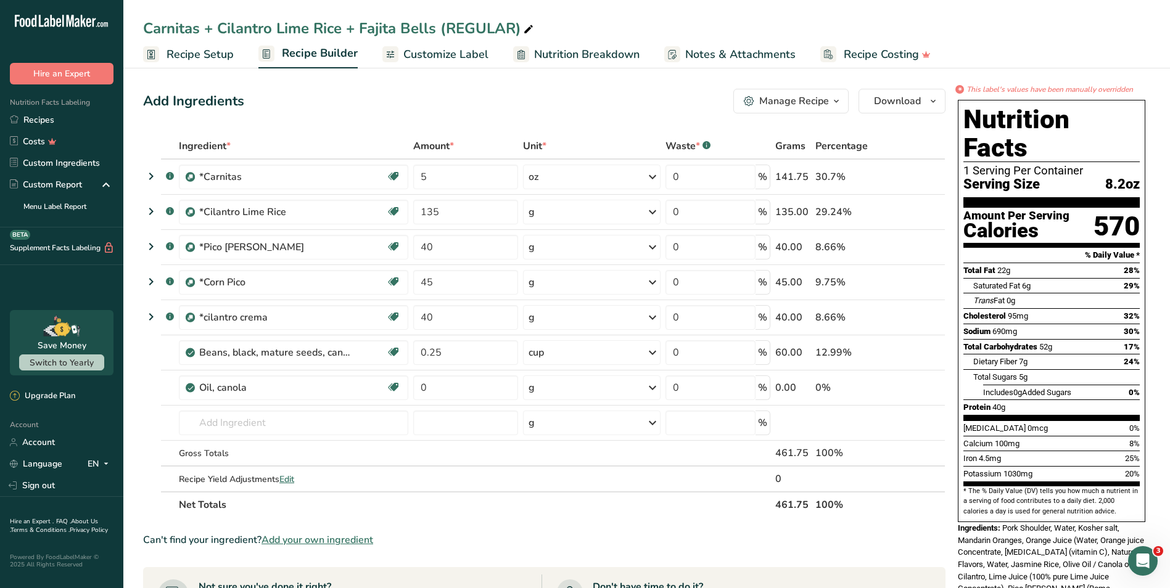
click at [438, 59] on span "Customize Label" at bounding box center [445, 54] width 85 height 17
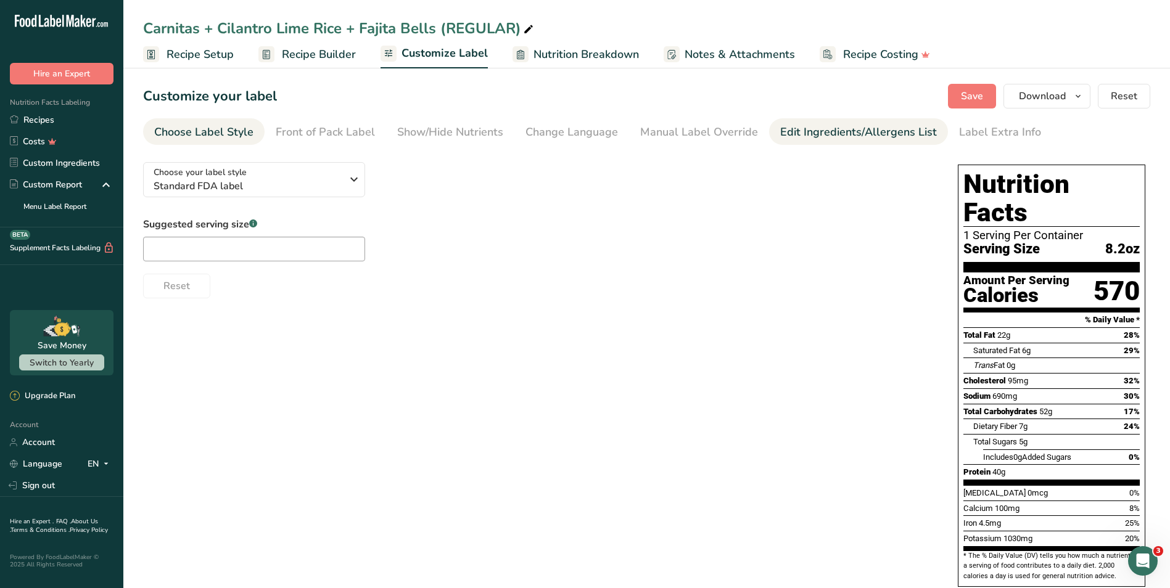
click at [792, 134] on div "Edit Ingredients/Allergens List" at bounding box center [858, 132] width 157 height 17
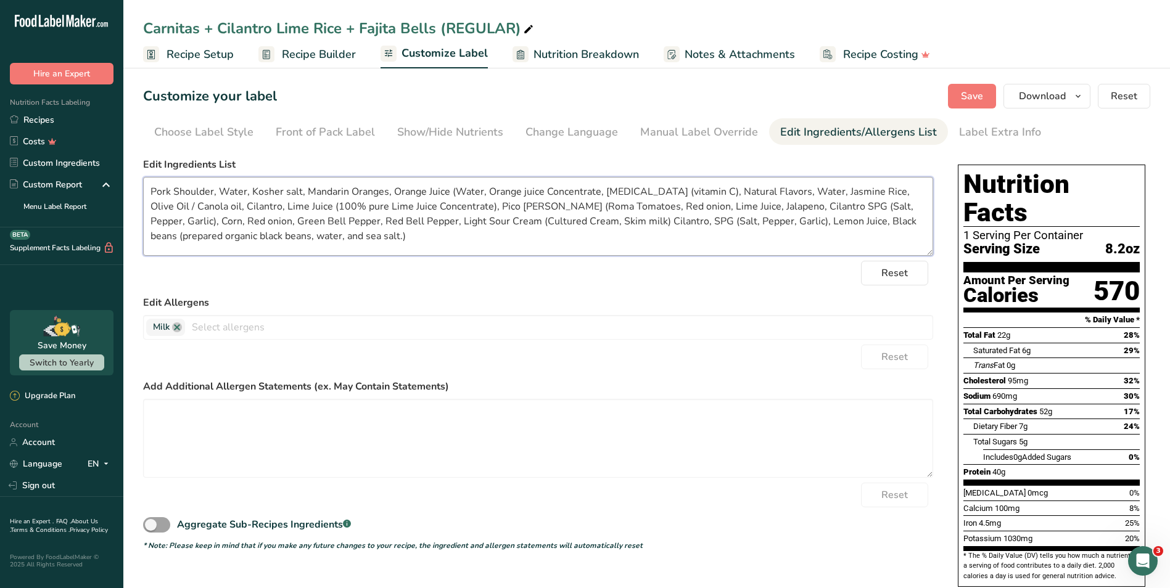
click at [200, 205] on textarea "Pork Shoulder, Water, Kosher salt, Mandarin Oranges, Orange Juice (Water, Orang…" at bounding box center [538, 216] width 790 height 79
type textarea "Pork Shoulder, Water, Kosher salt, Mandarin Oranges, Orange Juice (Water, Orang…"
click at [982, 89] on span "Save" at bounding box center [972, 96] width 22 height 15
click at [1073, 99] on icon "button" at bounding box center [1078, 96] width 10 height 15
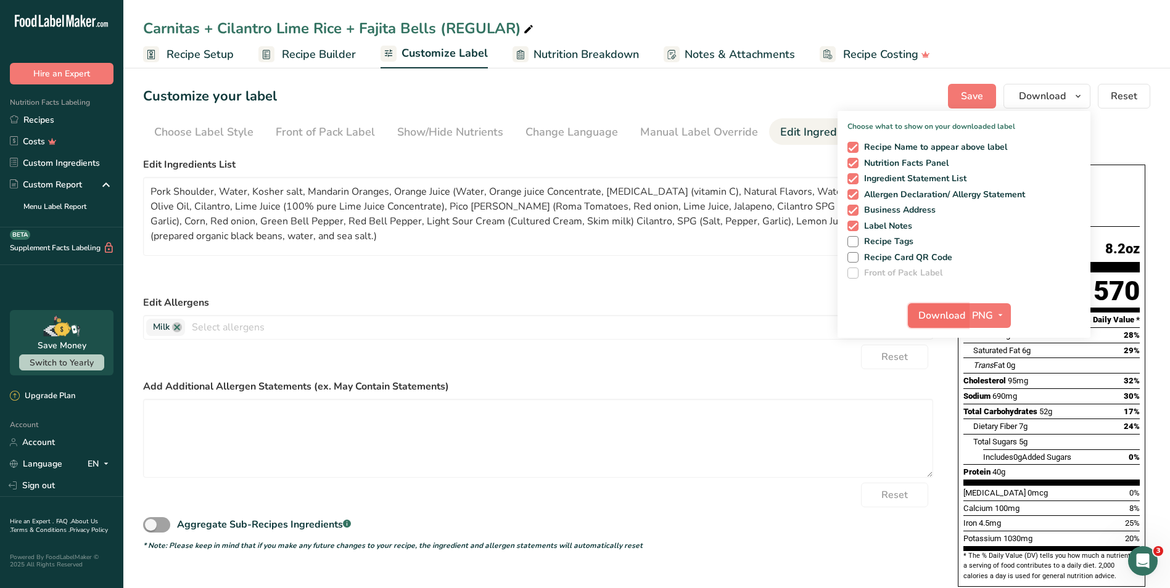
click at [942, 314] on span "Download" at bounding box center [941, 315] width 47 height 15
click at [737, 166] on label "Edit Ingredients List" at bounding box center [538, 164] width 790 height 15
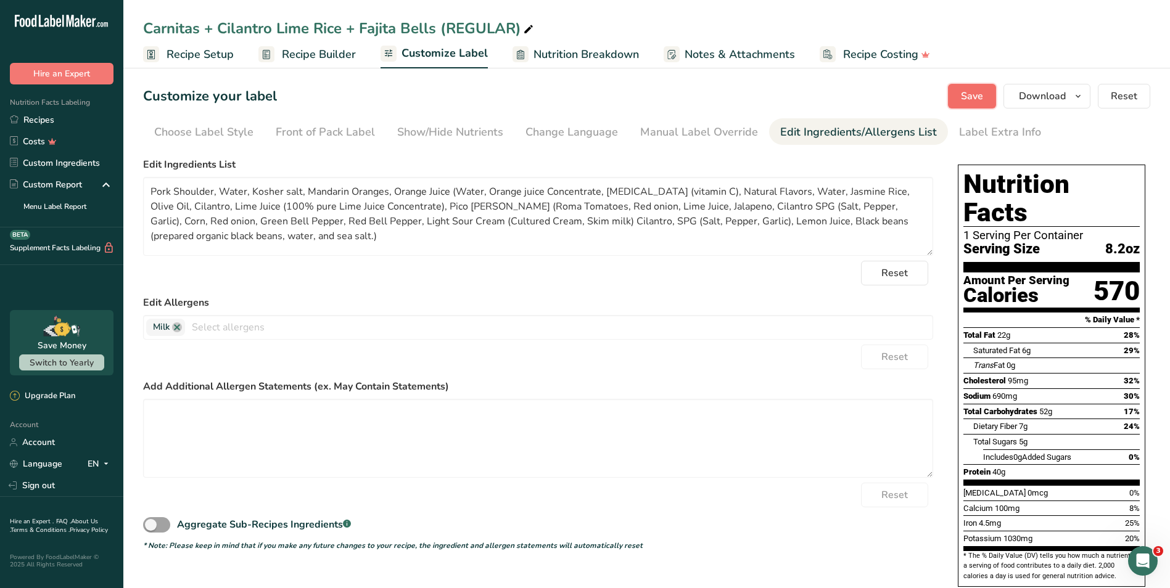
click at [963, 88] on button "Save" at bounding box center [972, 96] width 48 height 25
click at [1072, 92] on span "button" at bounding box center [1077, 96] width 15 height 15
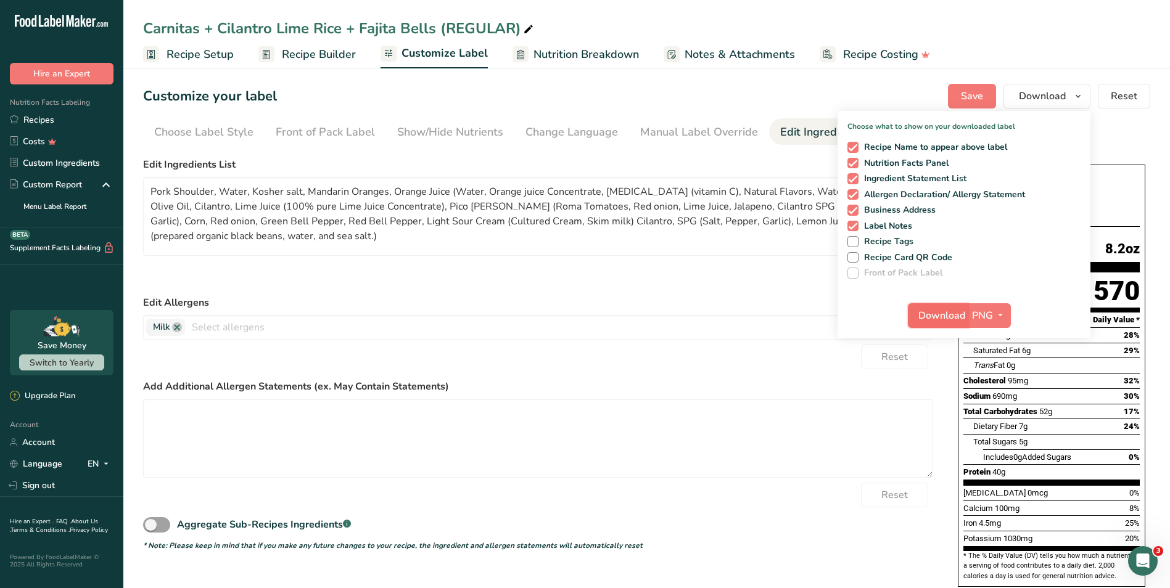
click at [937, 318] on span "Download" at bounding box center [941, 315] width 47 height 15
click at [491, 95] on div "Customize your label Save Download Choose what to show on your downloaded label…" at bounding box center [646, 96] width 1007 height 25
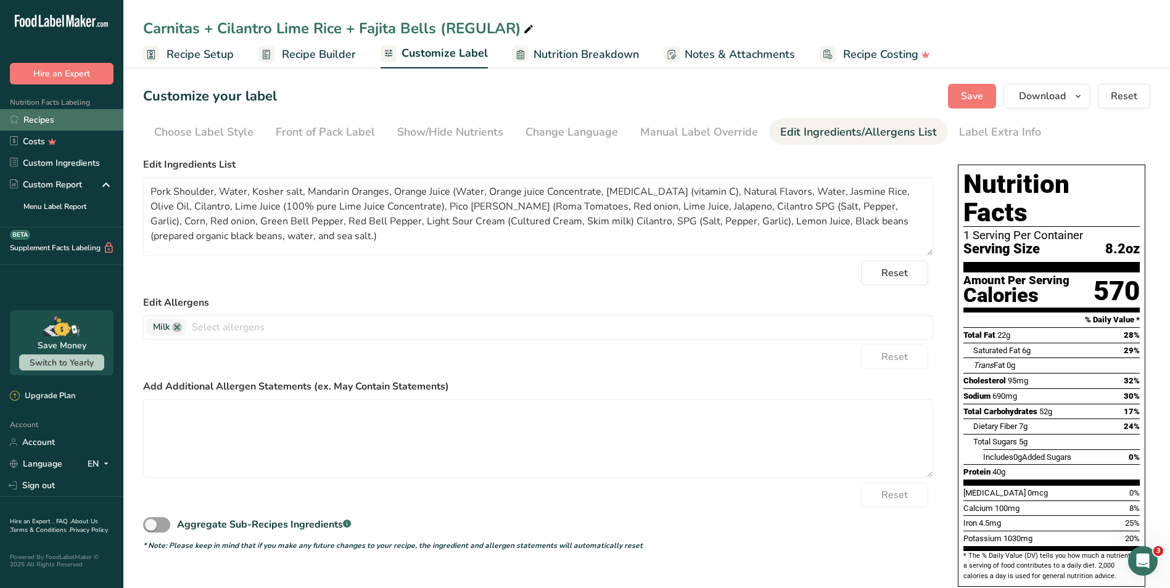
click at [76, 118] on link "Recipes" at bounding box center [61, 120] width 123 height 22
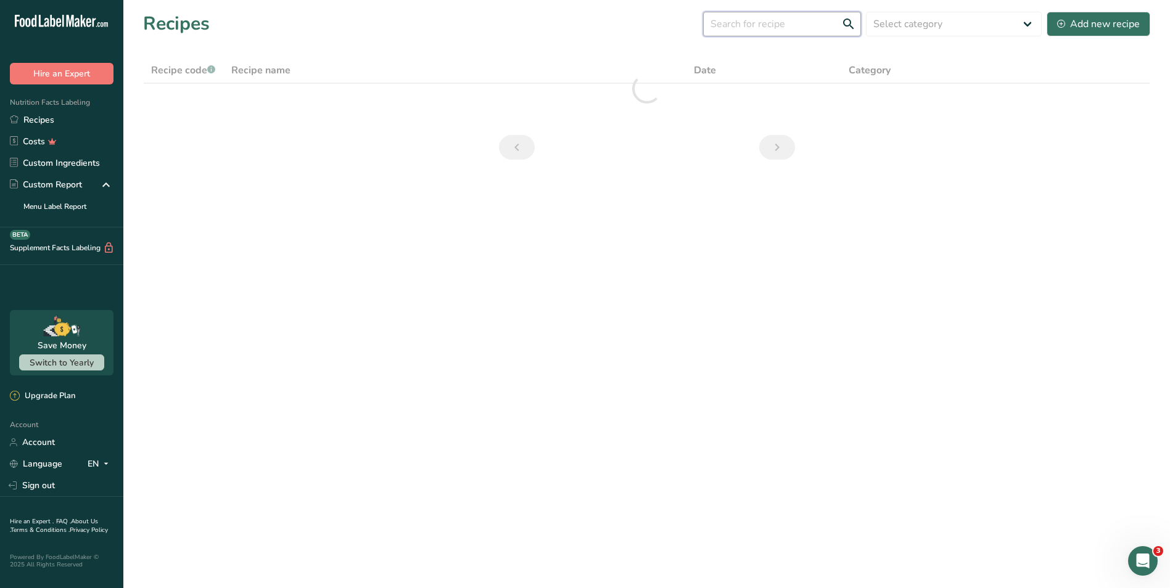
click at [799, 24] on input "text" at bounding box center [782, 24] width 158 height 25
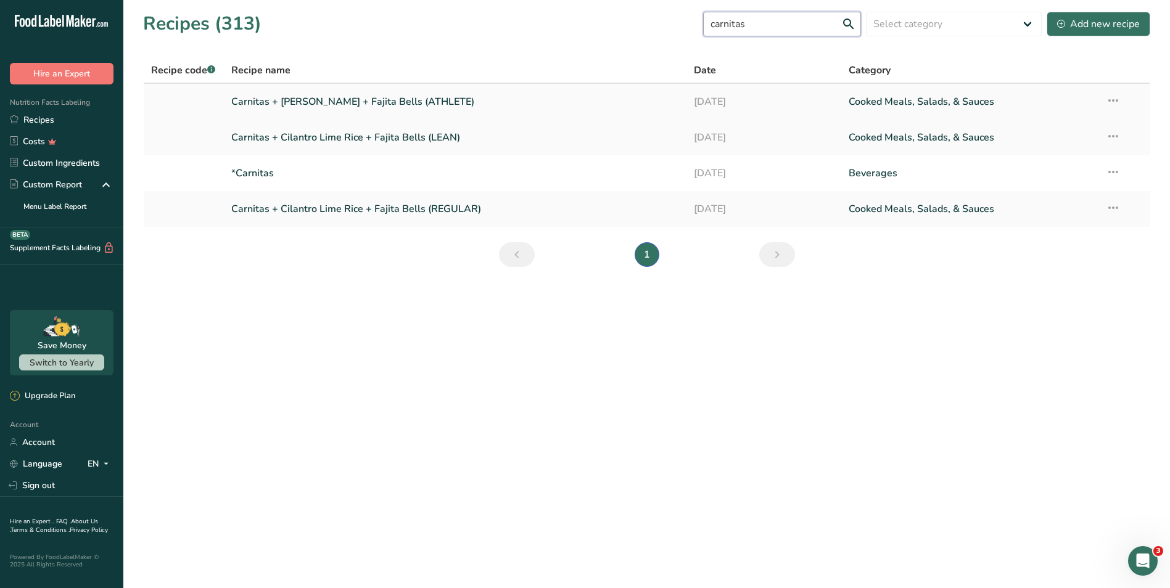
type input "carnitas"
click at [554, 102] on link "Carnitas + Cilantro Lime Rice + Fajita Bells (ATHLETE)" at bounding box center [455, 102] width 448 height 26
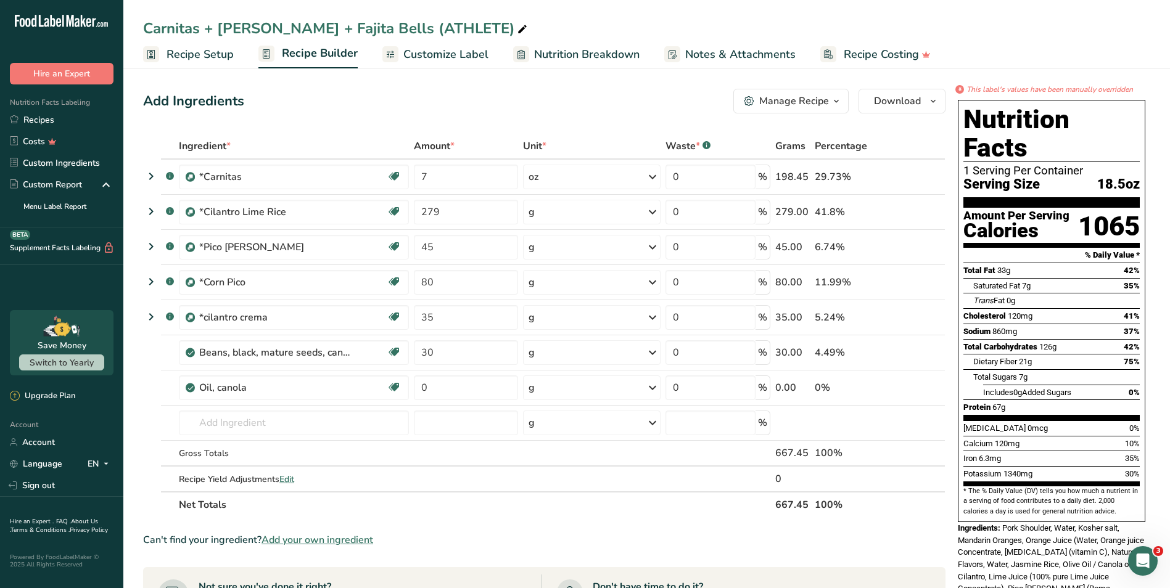
click at [425, 54] on span "Customize Label" at bounding box center [445, 54] width 85 height 17
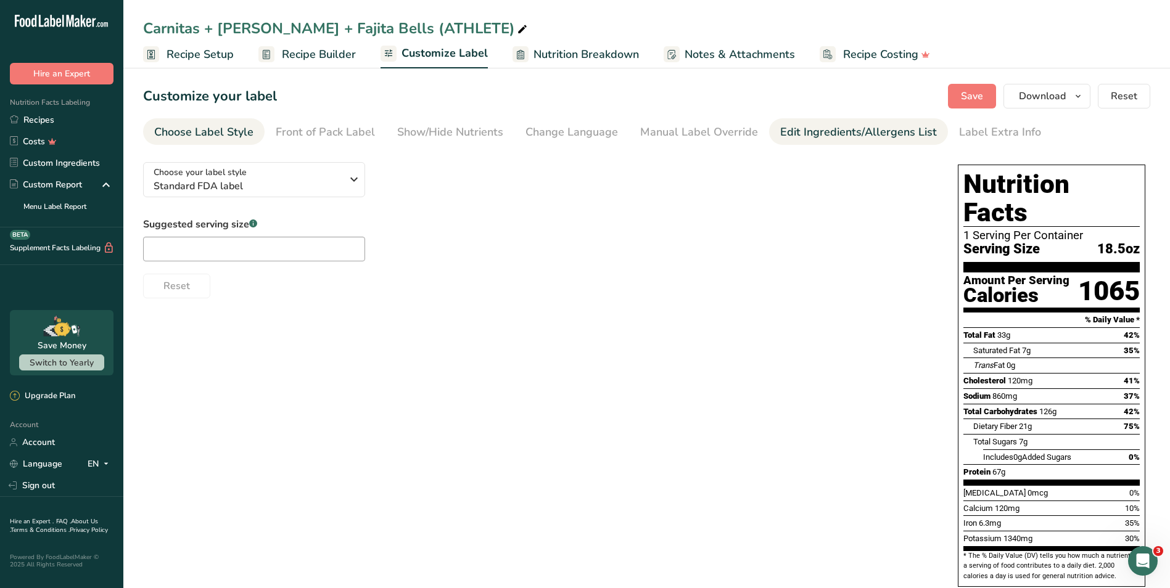
click at [780, 128] on div "Edit Ingredients/Allergens List" at bounding box center [858, 132] width 157 height 17
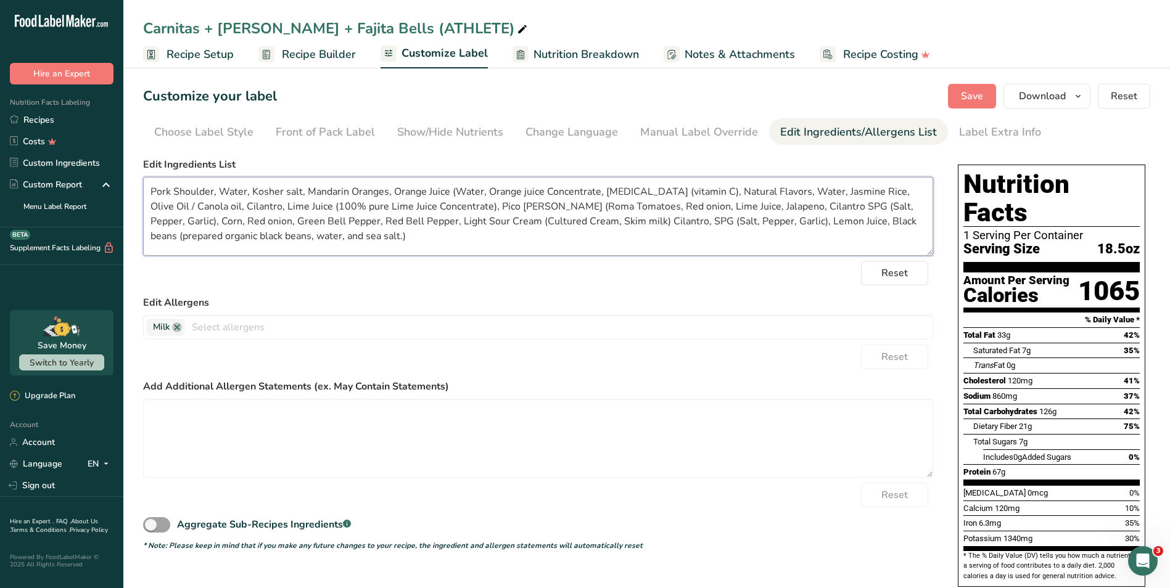
click at [198, 209] on textarea "Pork Shoulder, Water, Kosher salt, Mandarin Oranges, Orange Juice (Water, Orang…" at bounding box center [538, 216] width 790 height 79
type textarea "Pork Shoulder, Water, Kosher salt, Mandarin Oranges, Orange Juice (Water, Orang…"
drag, startPoint x: 985, startPoint y: 102, endPoint x: 765, endPoint y: 266, distance: 274.5
click at [985, 102] on button "Save" at bounding box center [972, 96] width 48 height 25
click at [1068, 91] on button "Download" at bounding box center [1046, 96] width 87 height 25
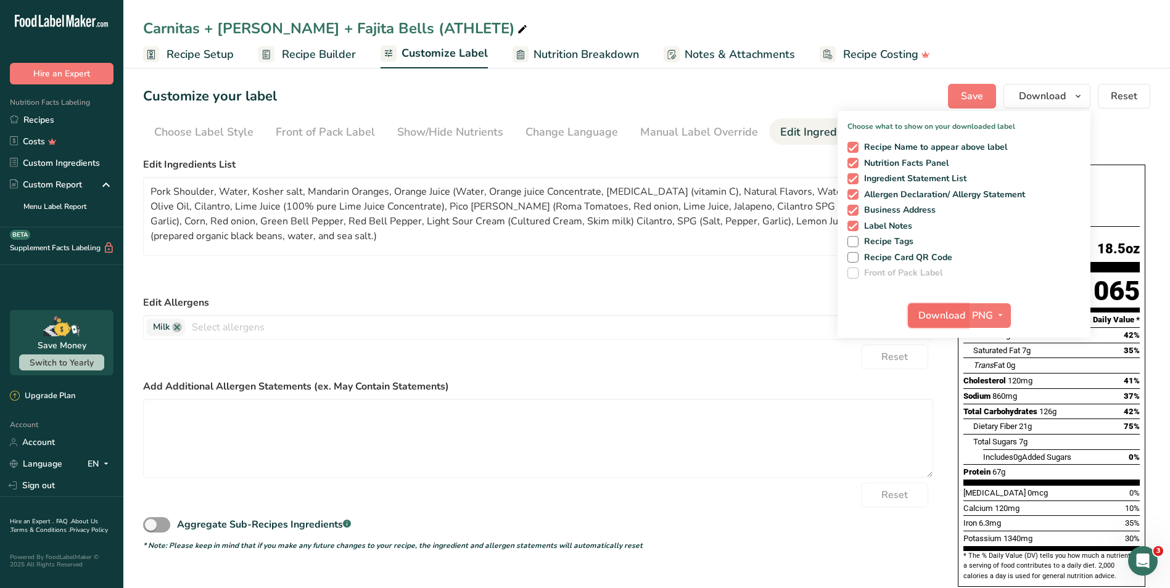
click at [928, 321] on span "Download" at bounding box center [941, 315] width 47 height 15
drag, startPoint x: 57, startPoint y: 123, endPoint x: 7, endPoint y: 160, distance: 61.8
click at [57, 123] on link "Recipes" at bounding box center [61, 120] width 123 height 22
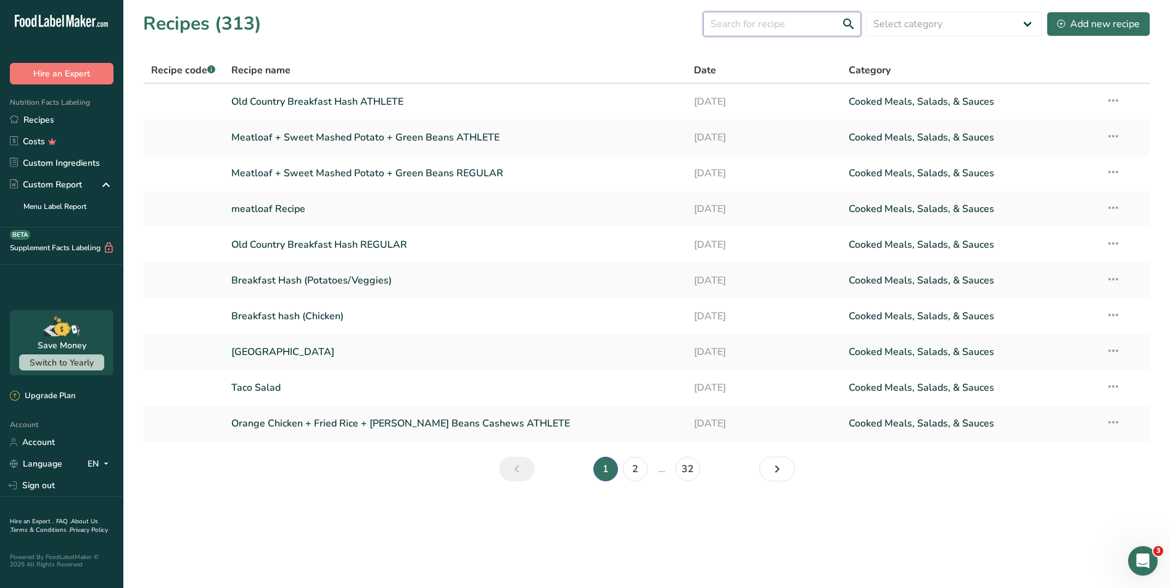
click at [769, 23] on input "text" at bounding box center [782, 24] width 158 height 25
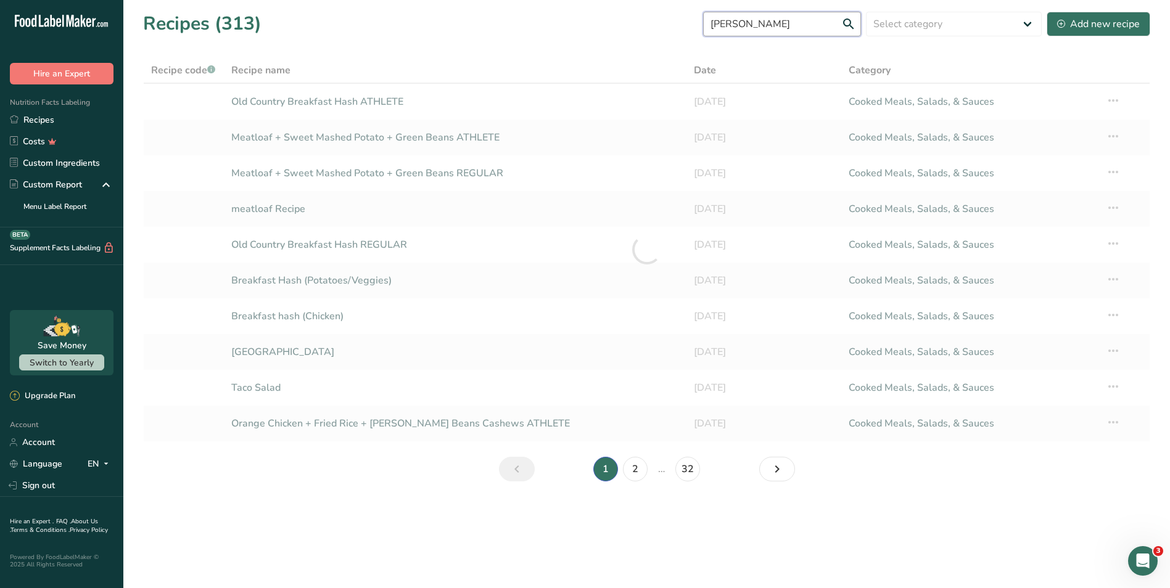
type input "carnita"
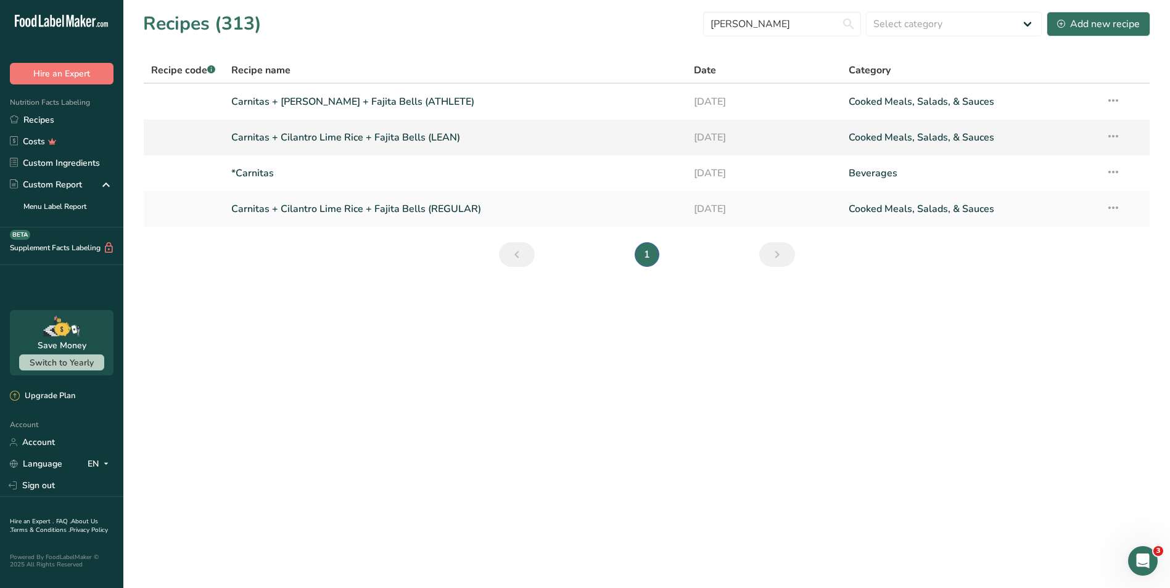
click at [515, 136] on link "Carnitas + Cilantro Lime Rice + Fajita Bells (LEAN)" at bounding box center [455, 138] width 448 height 26
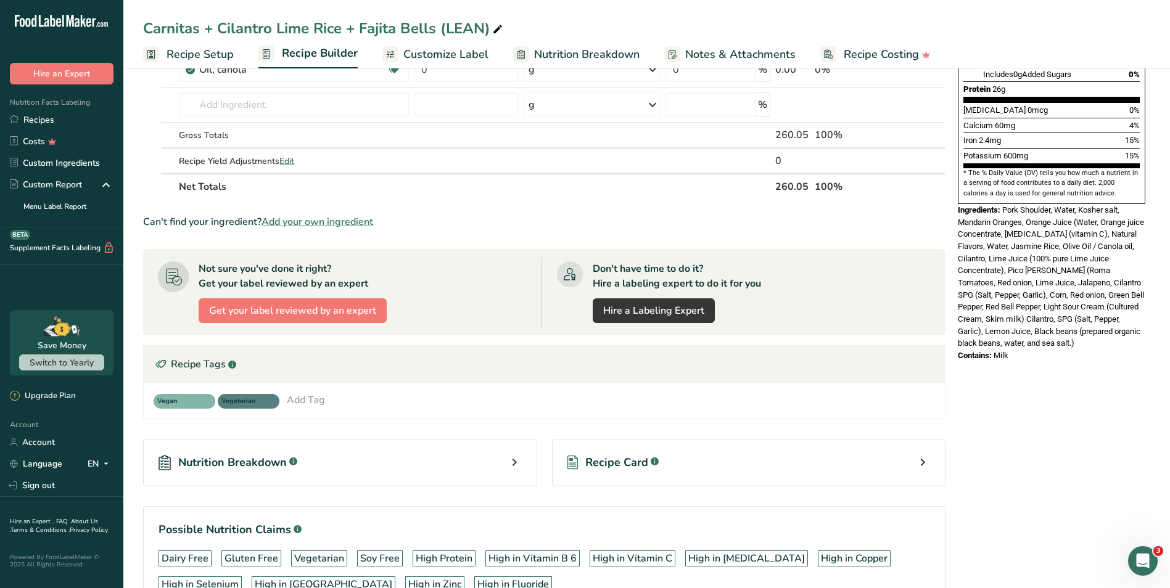
scroll to position [340, 0]
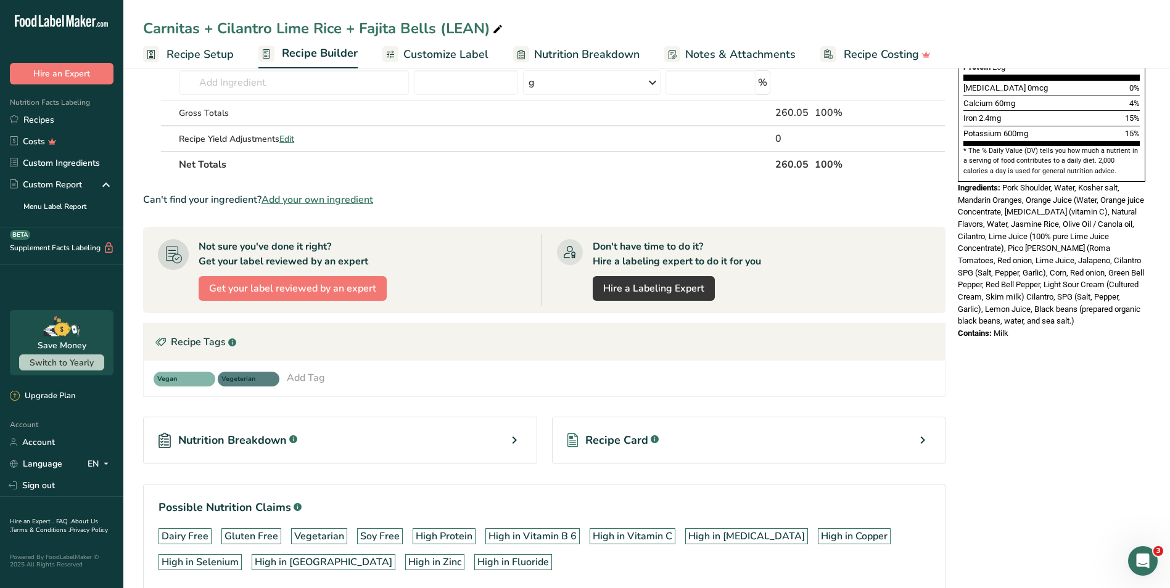
drag, startPoint x: 1041, startPoint y: 308, endPoint x: 958, endPoint y: 160, distance: 170.6
click at [958, 160] on div "Nutrition Facts 1 Serving Per Container Serving Size 8.2oz Amount Per Serving C…" at bounding box center [1051, 50] width 197 height 590
copy div "Ingredients: Pork Shoulder, Water, Kosher salt, Mandarin Oranges, Orange Juice …"
click at [411, 57] on span "Customize Label" at bounding box center [445, 54] width 85 height 17
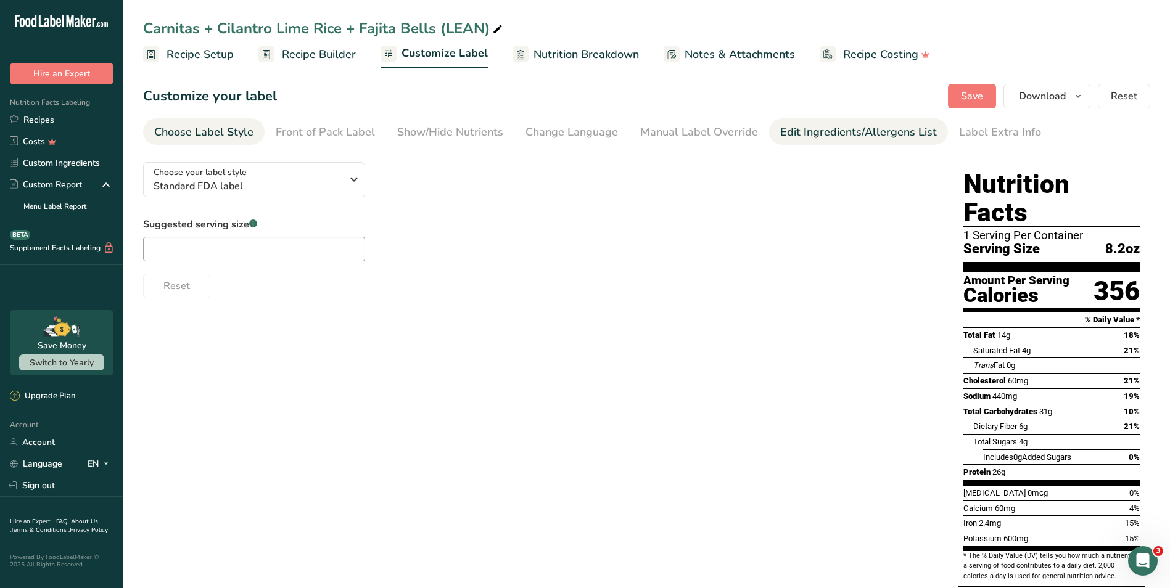
click at [843, 138] on div "Edit Ingredients/Allergens List" at bounding box center [858, 132] width 157 height 17
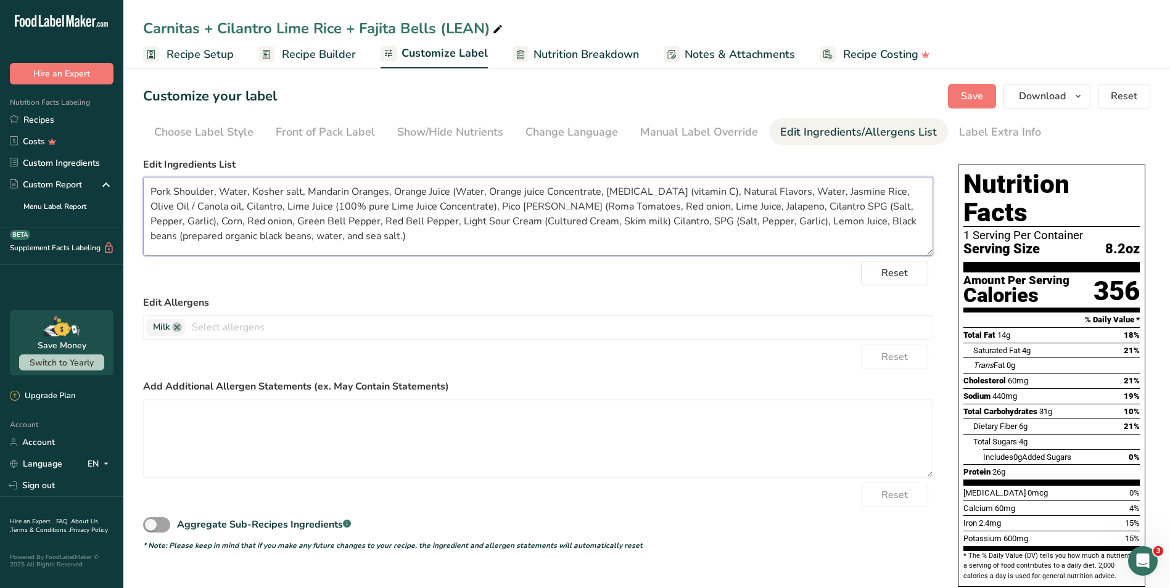
click at [199, 205] on textarea "Pork Shoulder, Water, Kosher salt, Mandarin Oranges, Orange Juice (Water, Orang…" at bounding box center [538, 216] width 790 height 79
type textarea "Pork Shoulder, Water, Kosher salt, Mandarin Oranges, Orange Juice (Water, Orang…"
click at [956, 98] on button "Save" at bounding box center [972, 96] width 48 height 25
click at [1069, 88] on button "Download" at bounding box center [1046, 96] width 87 height 25
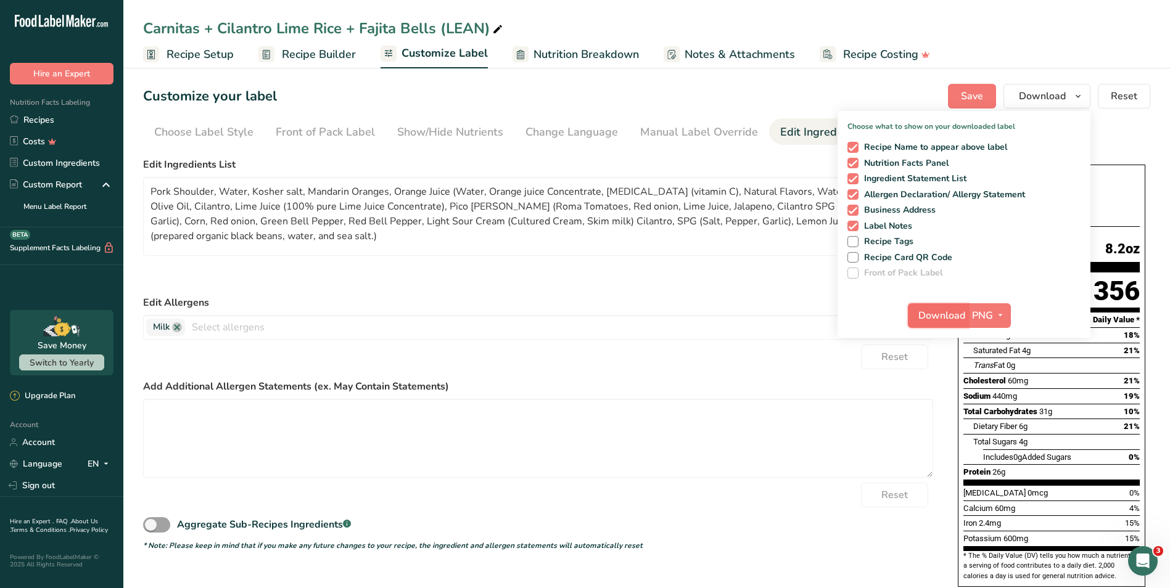
click at [938, 309] on span "Download" at bounding box center [941, 315] width 47 height 15
click at [326, 289] on form "Edit Ingredients List Pork Shoulder, Water, Kosher salt, Mandarin Oranges, Oran…" at bounding box center [538, 354] width 790 height 394
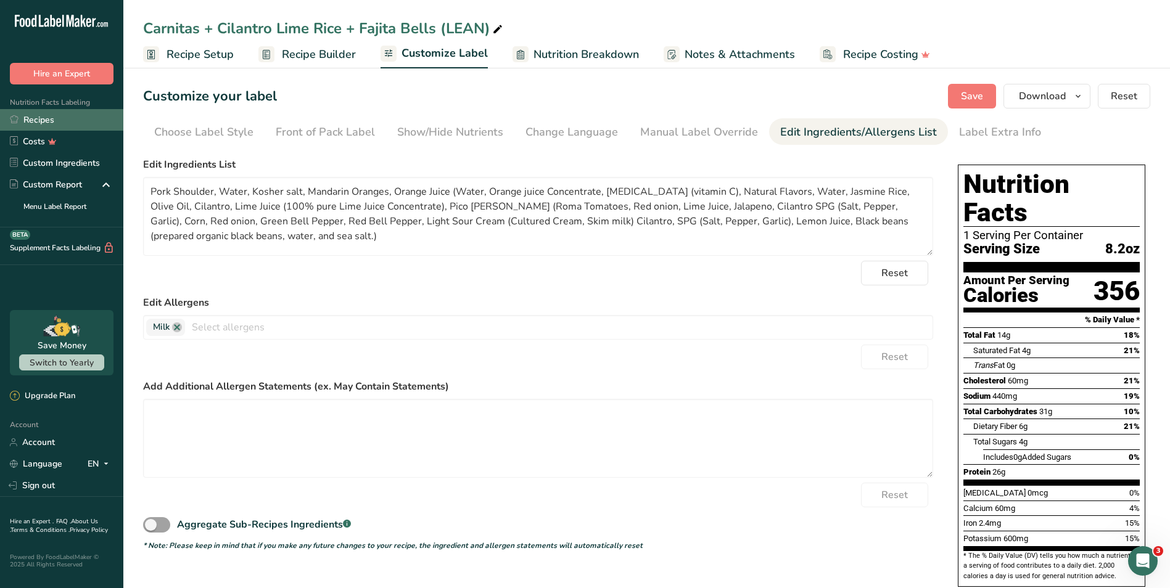
click at [75, 125] on link "Recipes" at bounding box center [61, 120] width 123 height 22
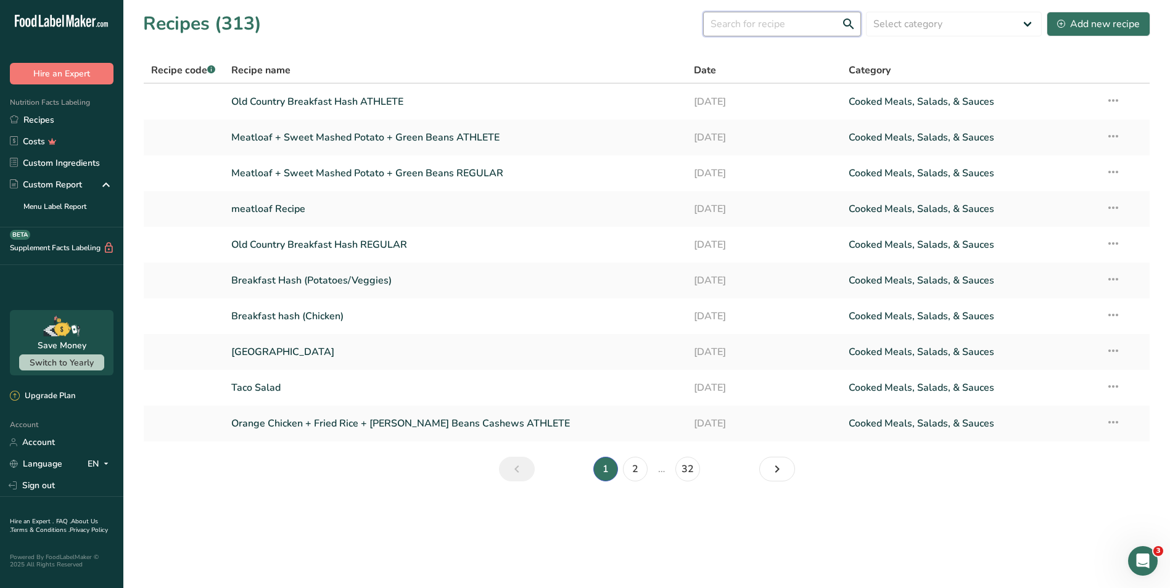
click at [786, 25] on input "text" at bounding box center [782, 24] width 158 height 25
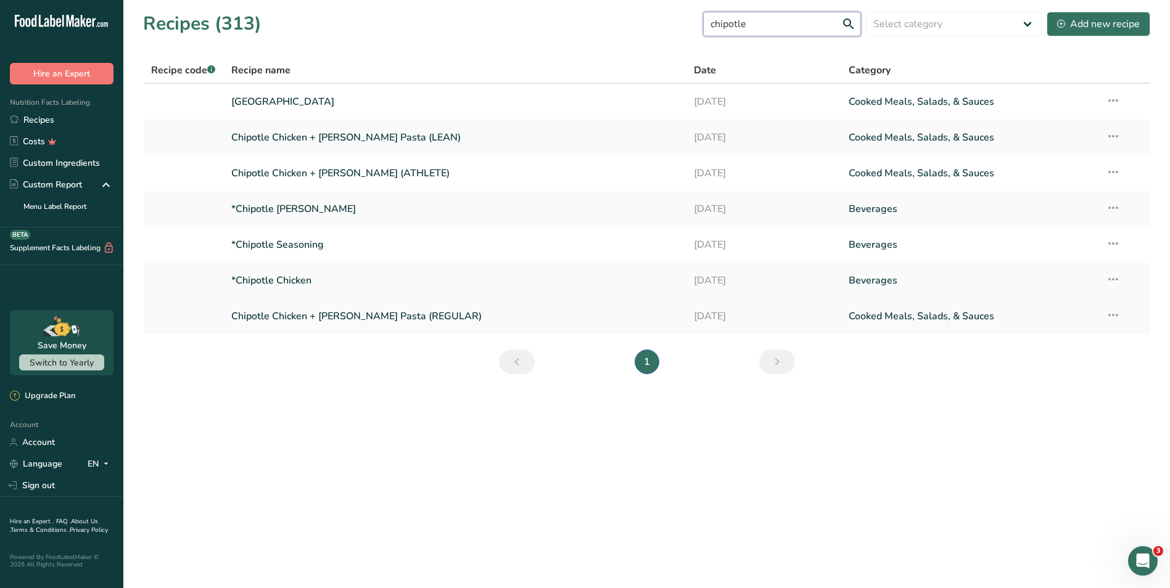
type input "chipotle"
click at [454, 311] on link "Chipotle Chicken + Bacon Alfredo Pasta (REGULAR)" at bounding box center [455, 316] width 448 height 26
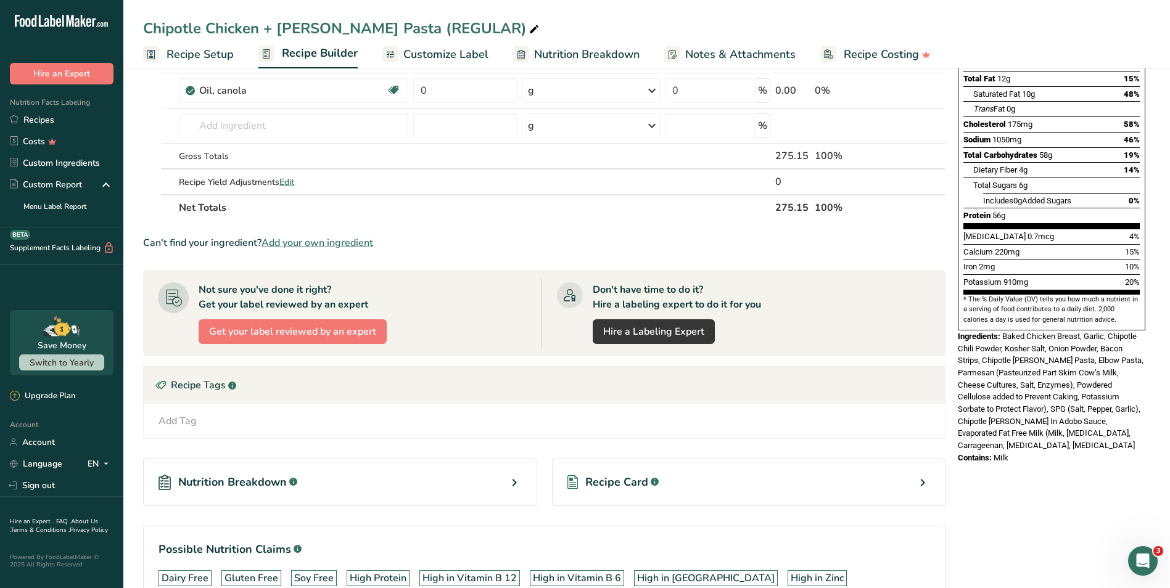
scroll to position [247, 0]
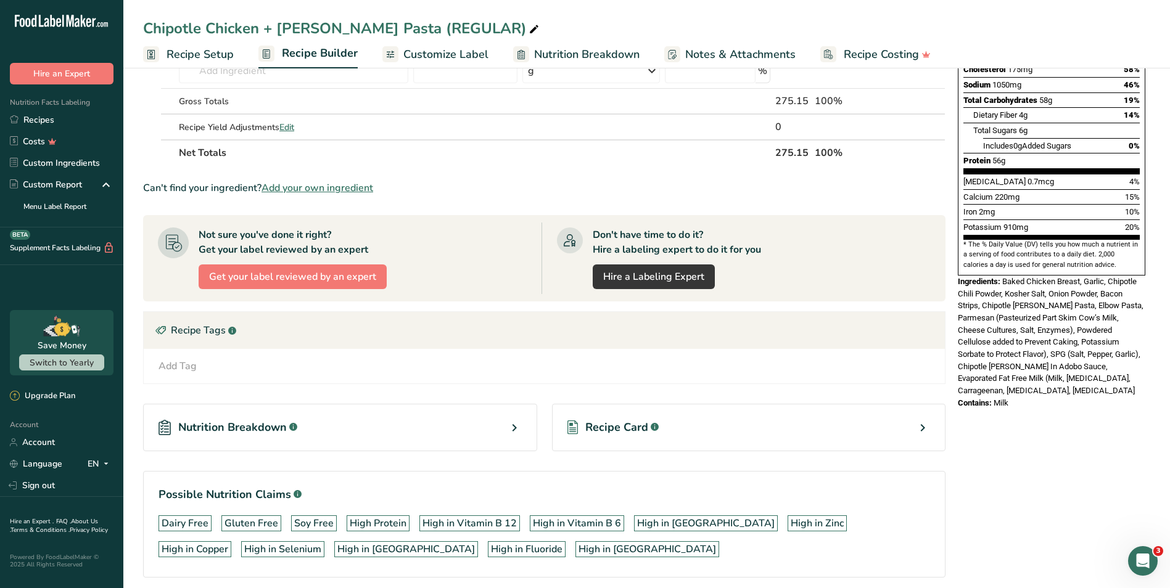
drag, startPoint x: 1025, startPoint y: 380, endPoint x: 958, endPoint y: 257, distance: 139.9
click at [958, 257] on div "Nutrition Facts 1 Serving Per Container Serving Size 10oz Amount Per Serving Ca…" at bounding box center [1051, 130] width 197 height 565
copy div "Ingredients: Baked Chicken Breast, Garlic, Chipotle Chili Powder, Kosher Salt, …"
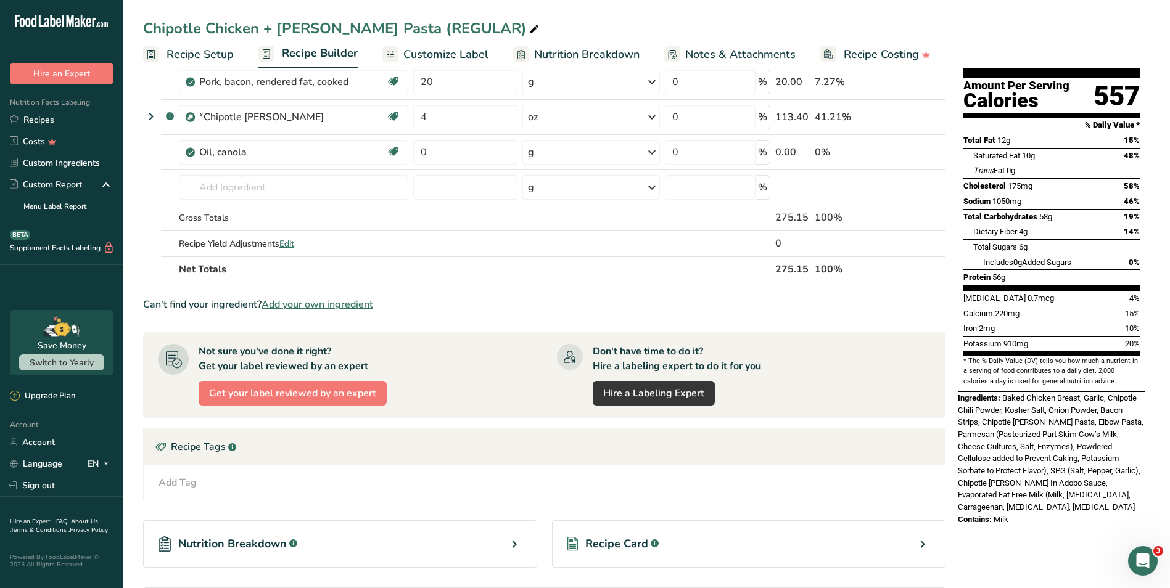
scroll to position [123, 0]
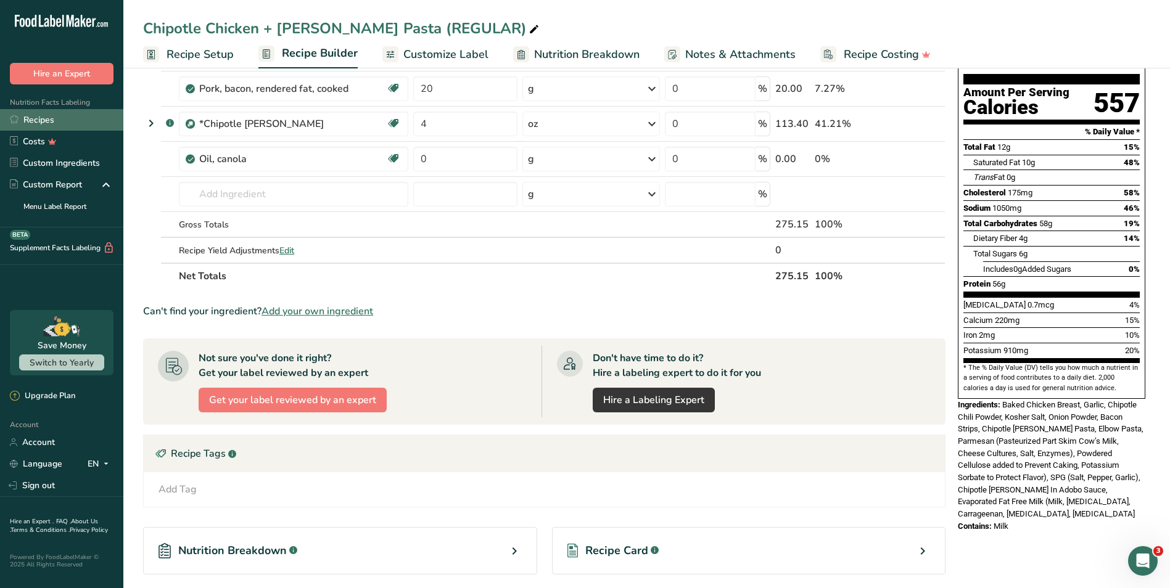
click at [80, 115] on link "Recipes" at bounding box center [61, 120] width 123 height 22
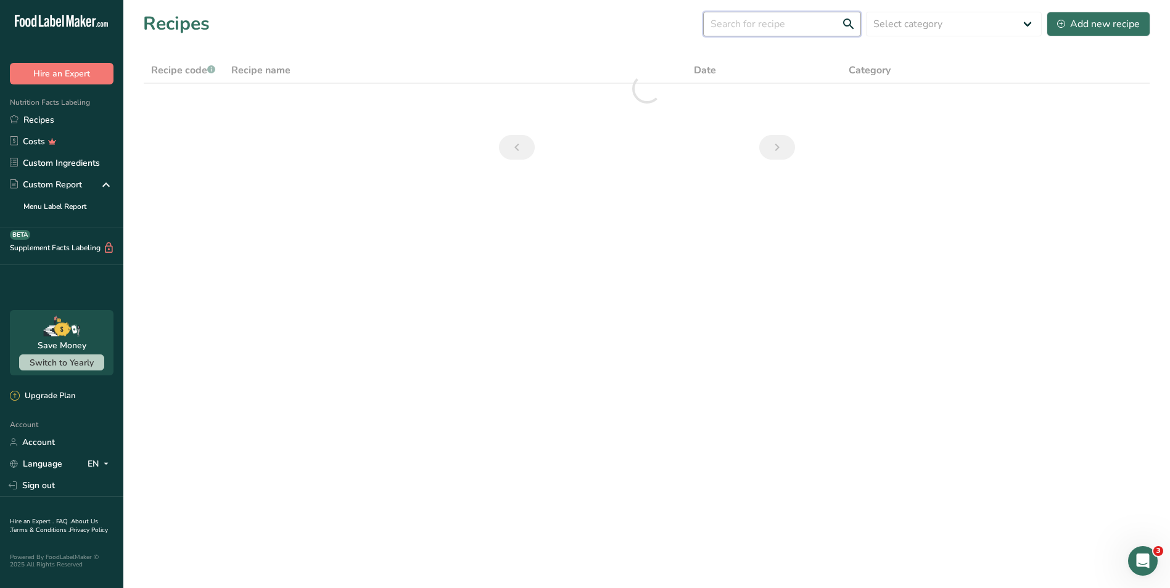
click at [760, 16] on input "text" at bounding box center [782, 24] width 158 height 25
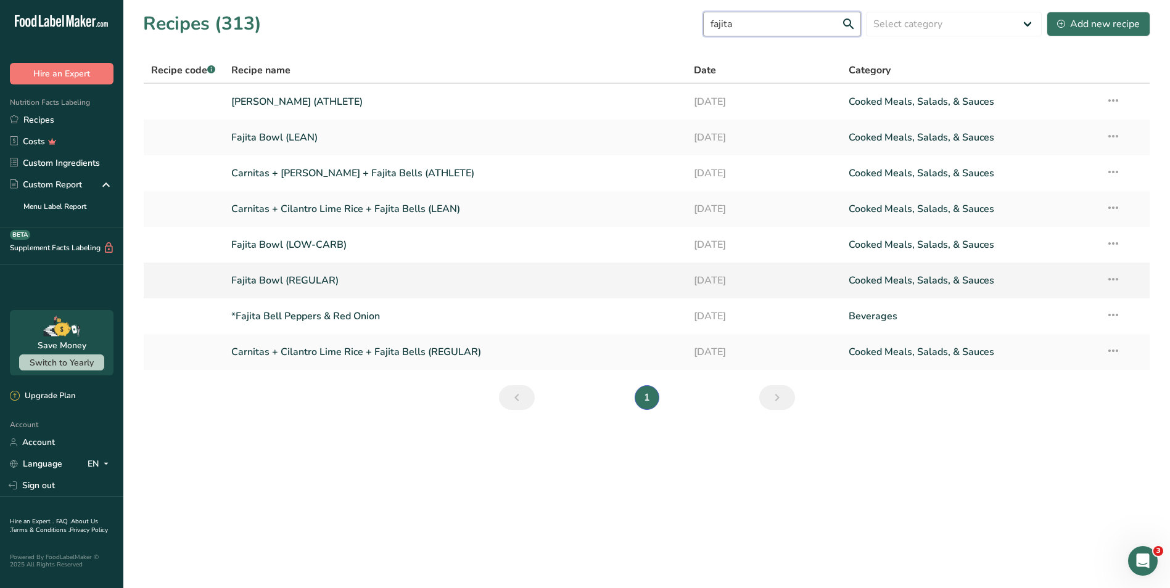
type input "fajita"
click at [426, 276] on link "Fajita Bowl (REGULAR)" at bounding box center [455, 281] width 448 height 26
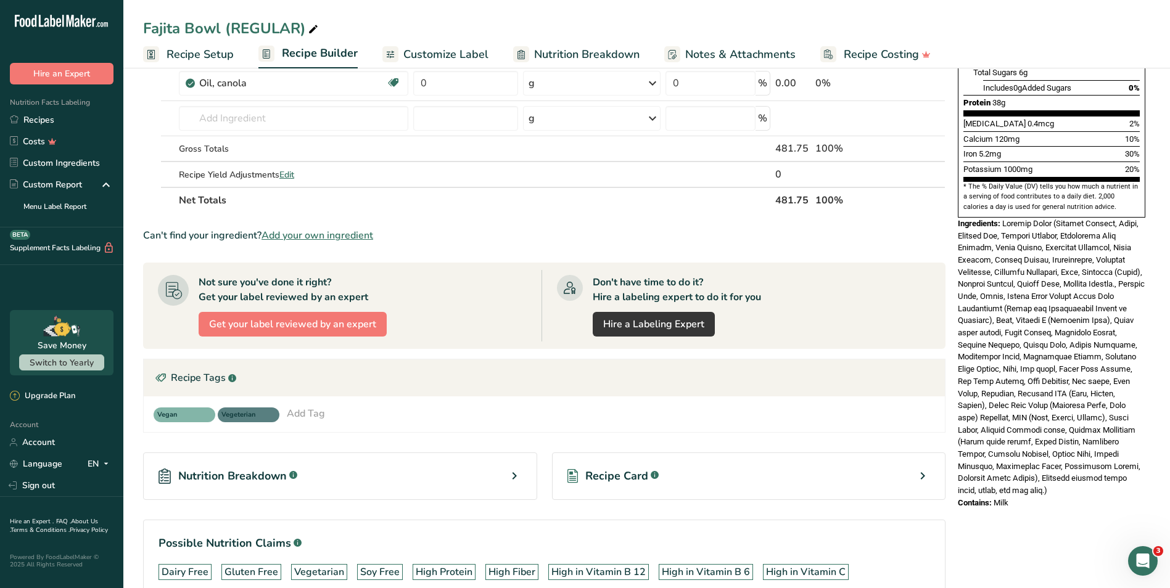
scroll to position [402, 0]
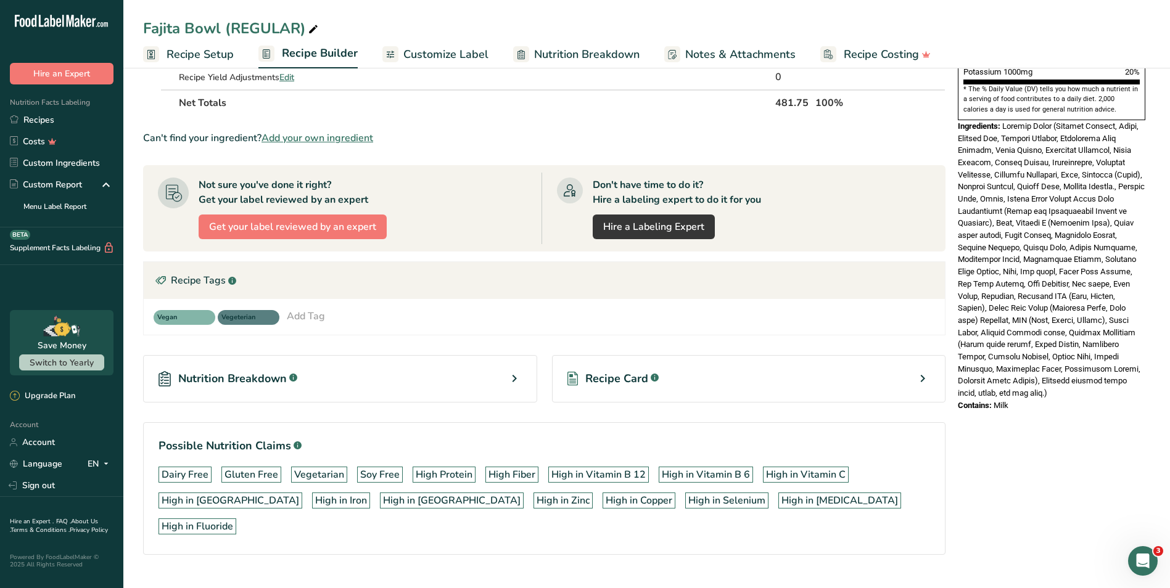
drag, startPoint x: 1024, startPoint y: 378, endPoint x: 954, endPoint y: 102, distance: 285.0
click at [954, 102] on div "Nutrition Facts 1 Serving Per Container Serving Size 10.6oz Amount Per Serving …" at bounding box center [1051, 54] width 197 height 723
copy div "Ingredients: Chicken Stock (Roasted Chicken, Sugar, Chicken Fat, Tapioca Dextri…"
click at [66, 117] on link "Recipes" at bounding box center [61, 120] width 123 height 22
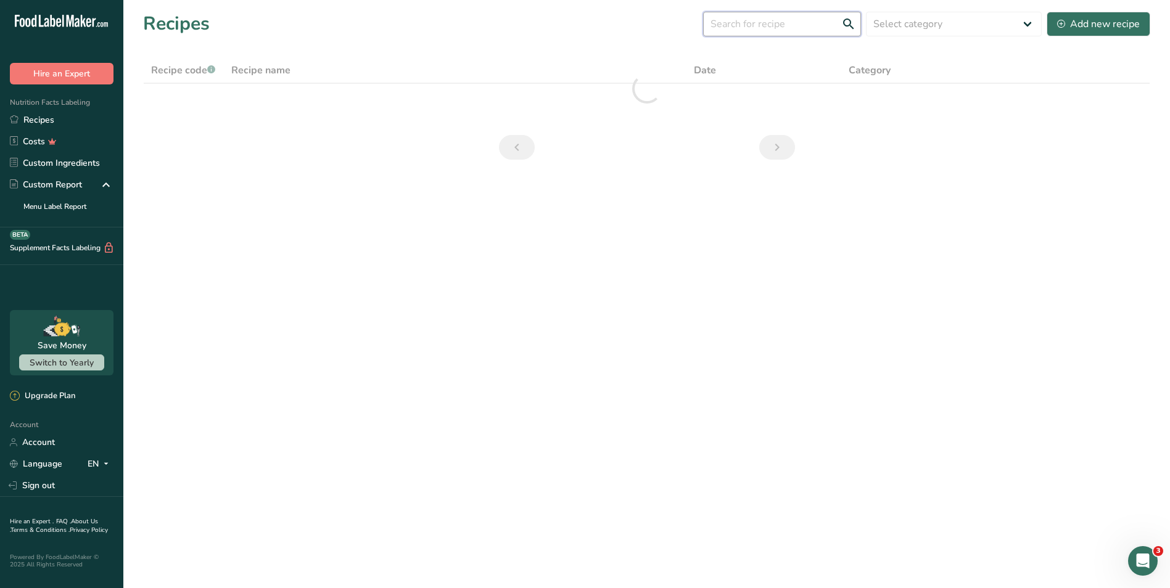
click at [739, 27] on input "text" at bounding box center [782, 24] width 158 height 25
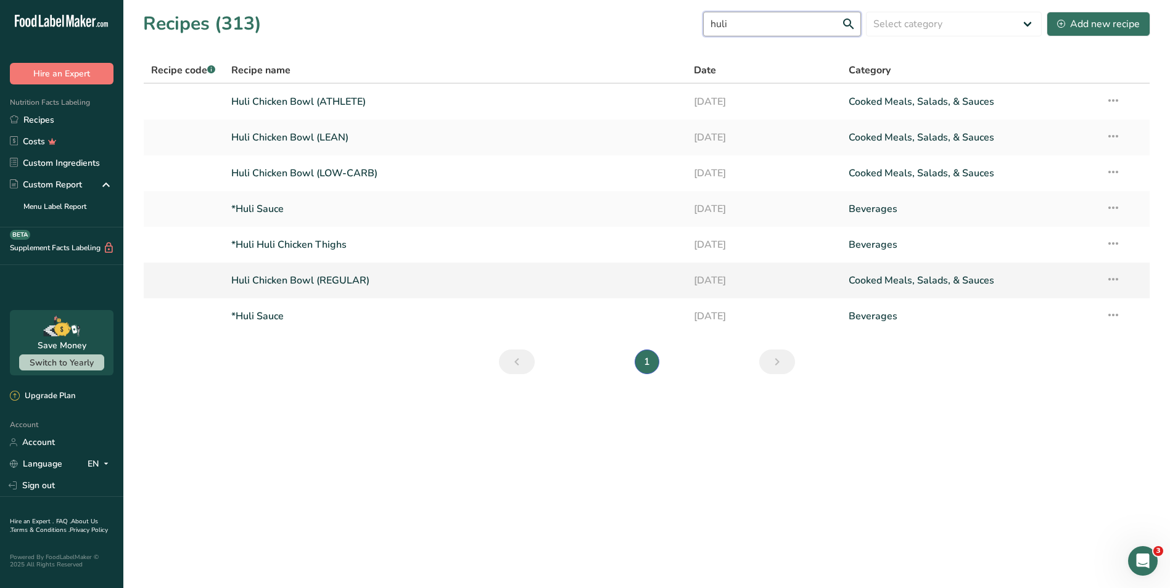
type input "huli"
click at [392, 281] on link "Huli Chicken Bowl (REGULAR)" at bounding box center [455, 281] width 448 height 26
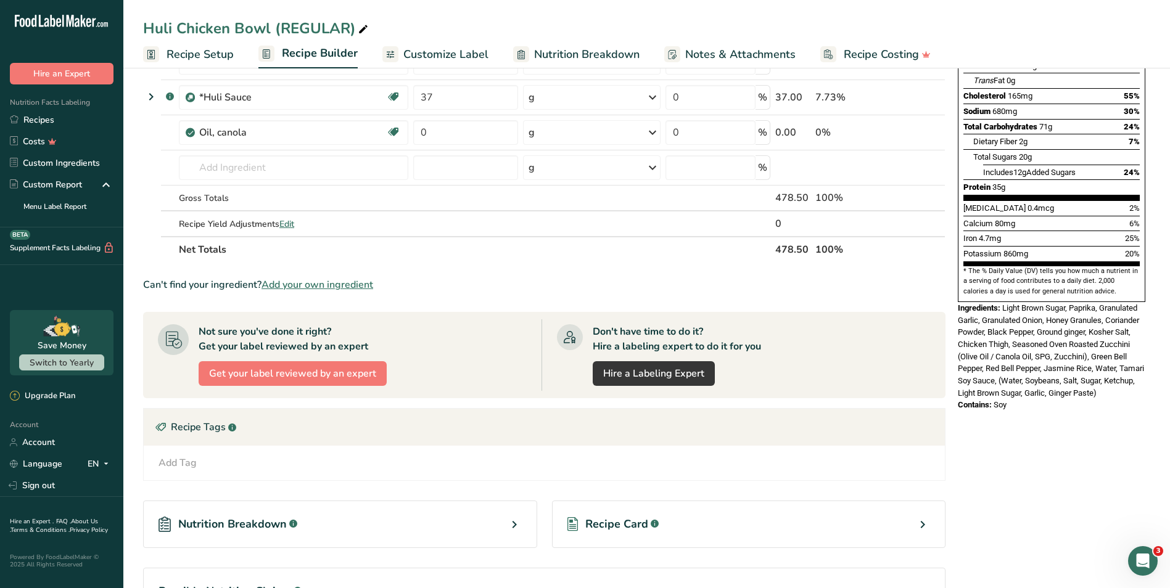
scroll to position [366, 0]
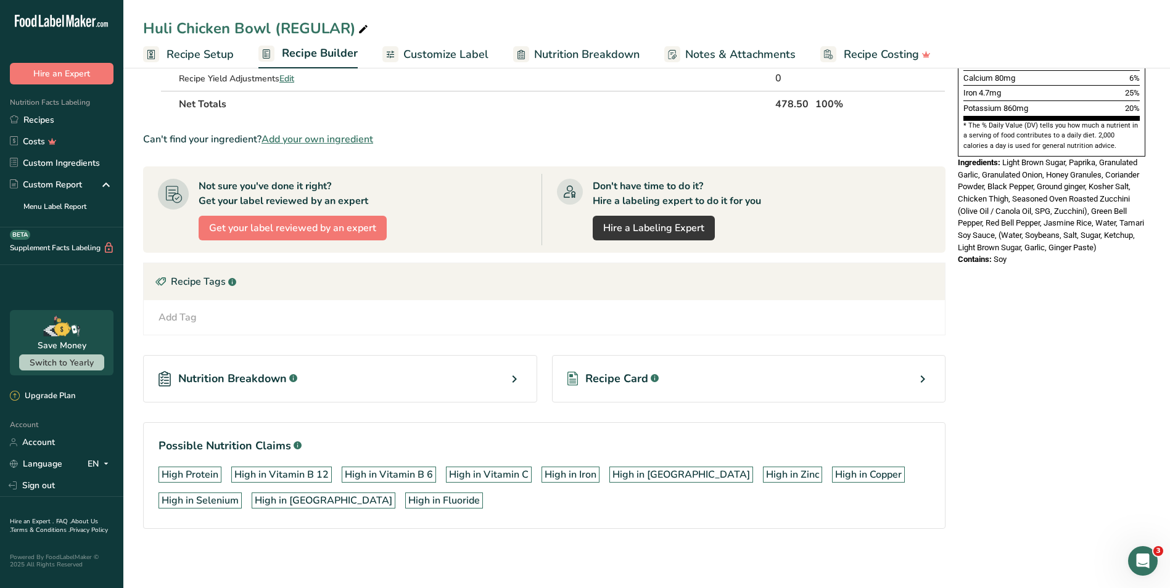
drag, startPoint x: 1021, startPoint y: 231, endPoint x: 958, endPoint y: 137, distance: 112.4
click at [958, 137] on div "Nutrition Facts 1 Serving Per Container Serving Size 13.5oz Amount Per Serving …" at bounding box center [1051, -1] width 197 height 541
copy div "Ingredients: Light Brown Sugar, Paprika, Granulated Garlic, Granulated Onion, H…"
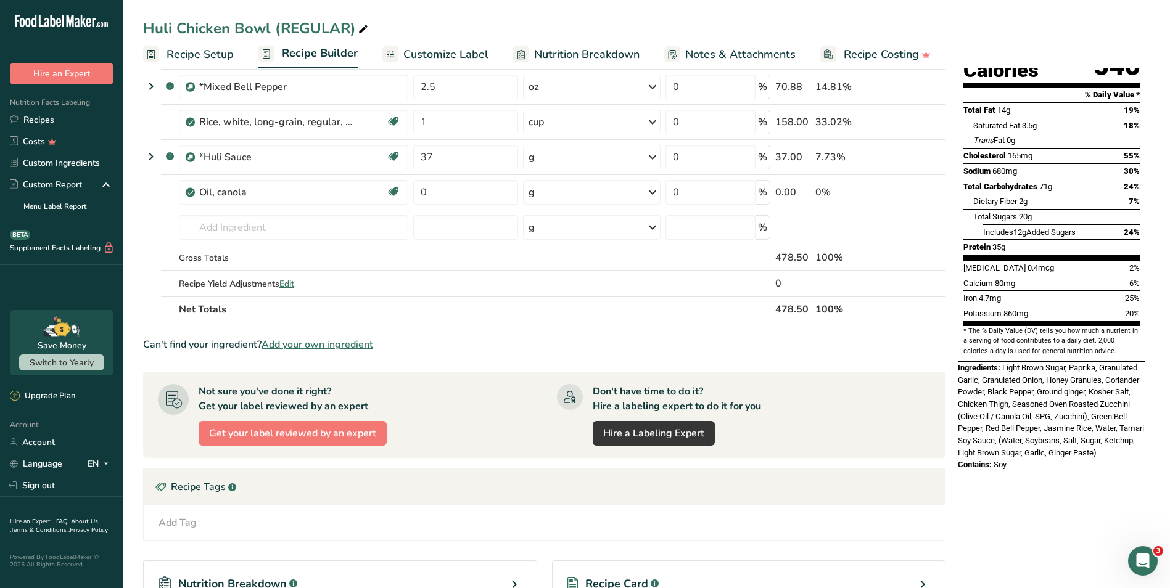
scroll to position [0, 0]
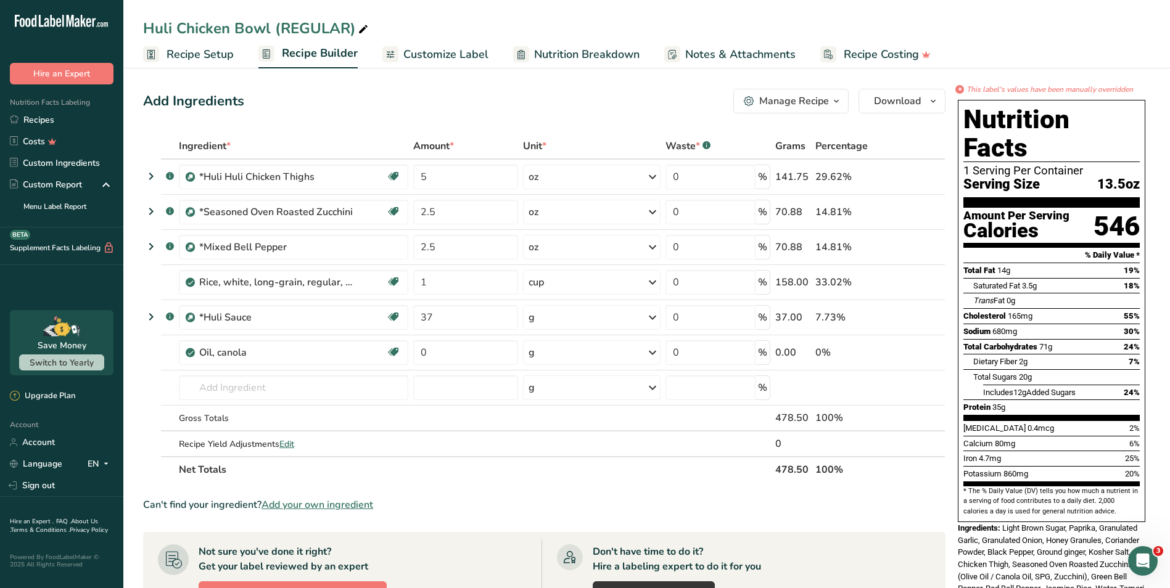
click at [471, 54] on span "Customize Label" at bounding box center [445, 54] width 85 height 17
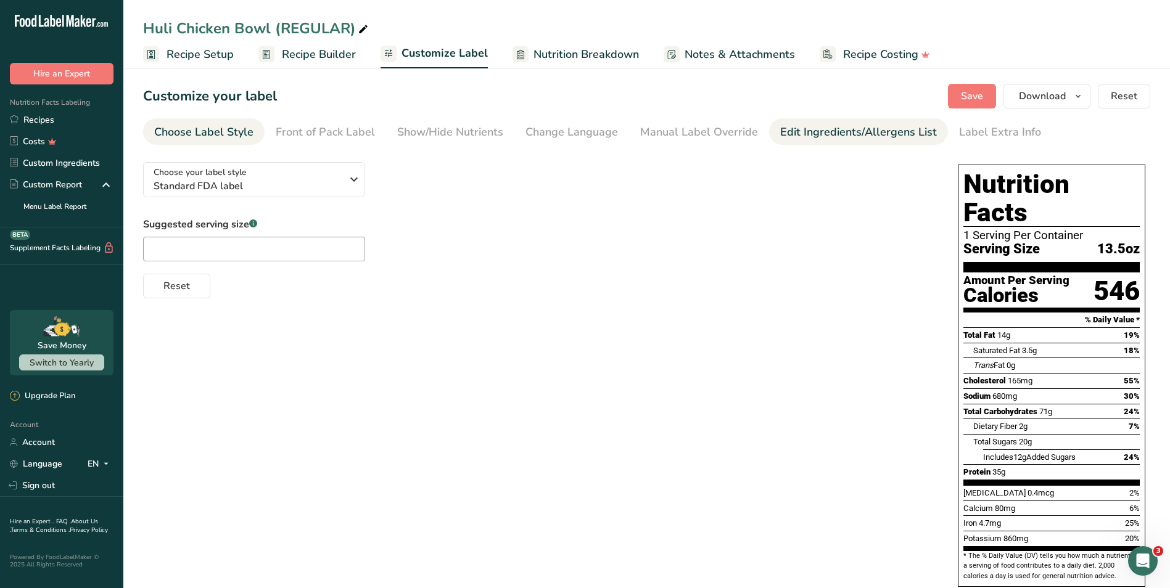
click at [798, 129] on div "Edit Ingredients/Allergens List" at bounding box center [858, 132] width 157 height 17
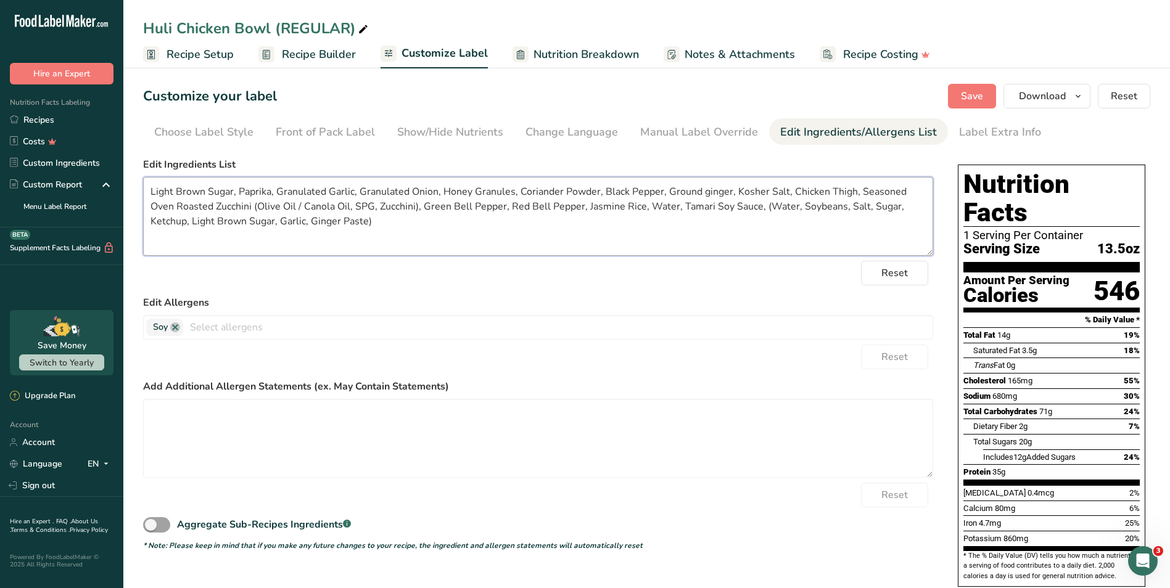
click at [350, 208] on textarea "Light Brown Sugar, Paprika, Granulated Garlic, Granulated Onion, Honey Granules…" at bounding box center [538, 216] width 790 height 79
click at [964, 95] on span "Save" at bounding box center [972, 96] width 22 height 15
click at [318, 203] on textarea "Light Brown Sugar, Paprika, Granulated Garlic, Granulated Onion, Honey Granules…" at bounding box center [538, 216] width 790 height 79
type textarea "Light Brown Sugar, Paprika, Granulated Garlic, Granulated Onion, Honey Granules…"
click at [978, 85] on button "Save" at bounding box center [972, 96] width 48 height 25
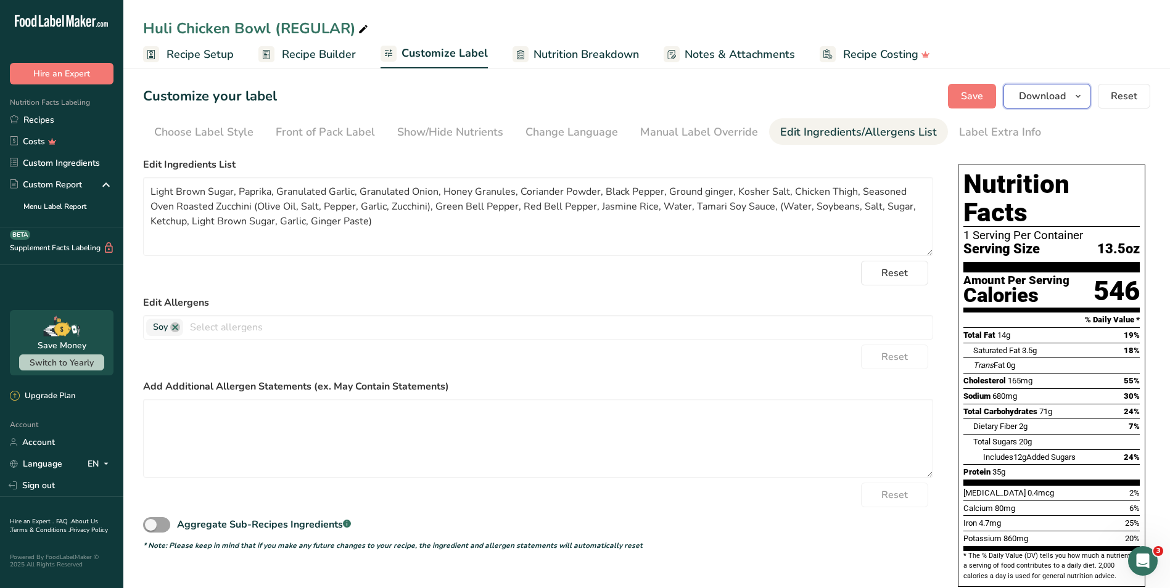
click at [1045, 105] on button "Download" at bounding box center [1046, 96] width 87 height 25
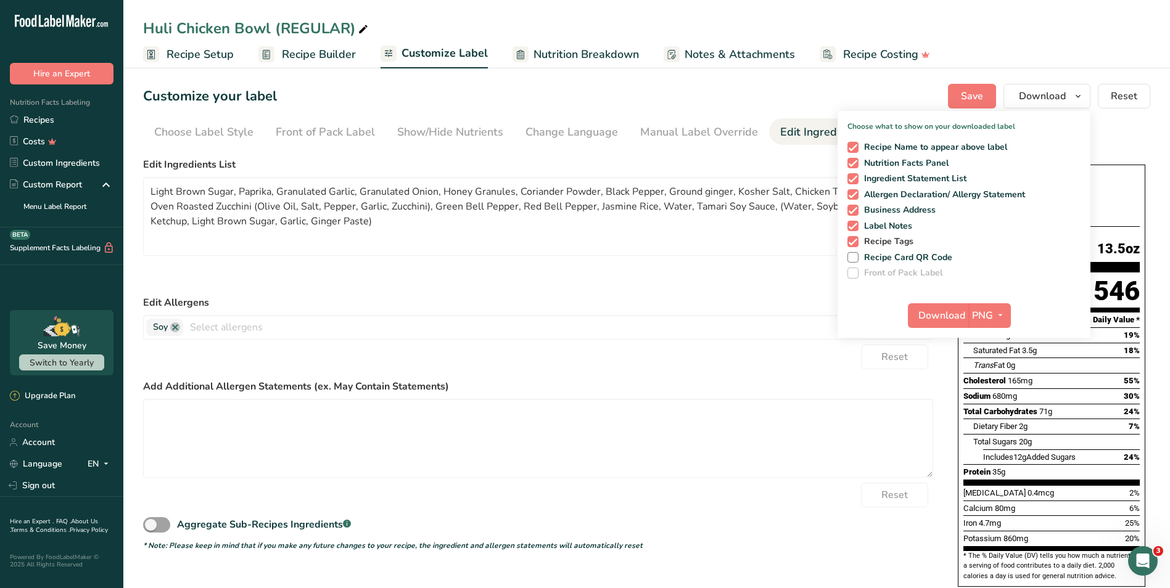
click at [888, 239] on span "Recipe Tags" at bounding box center [885, 241] width 55 height 11
click at [855, 239] on input "Recipe Tags" at bounding box center [851, 241] width 8 height 8
checkbox input "false"
click at [923, 308] on span "Download" at bounding box center [941, 315] width 47 height 15
drag, startPoint x: 57, startPoint y: 112, endPoint x: 65, endPoint y: 120, distance: 10.9
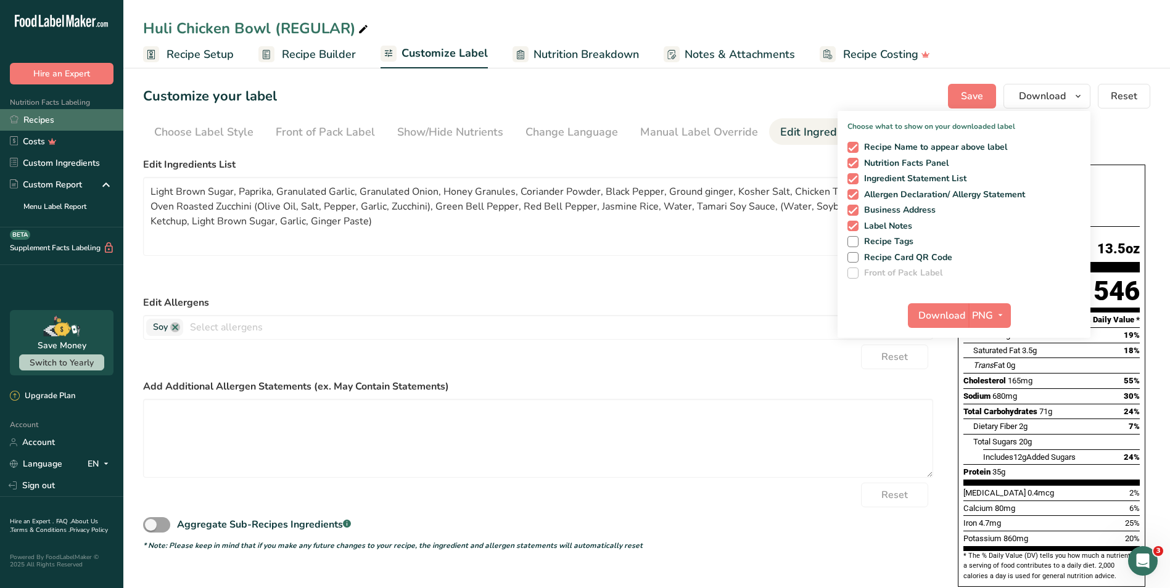
click at [57, 112] on link "Recipes" at bounding box center [61, 120] width 123 height 22
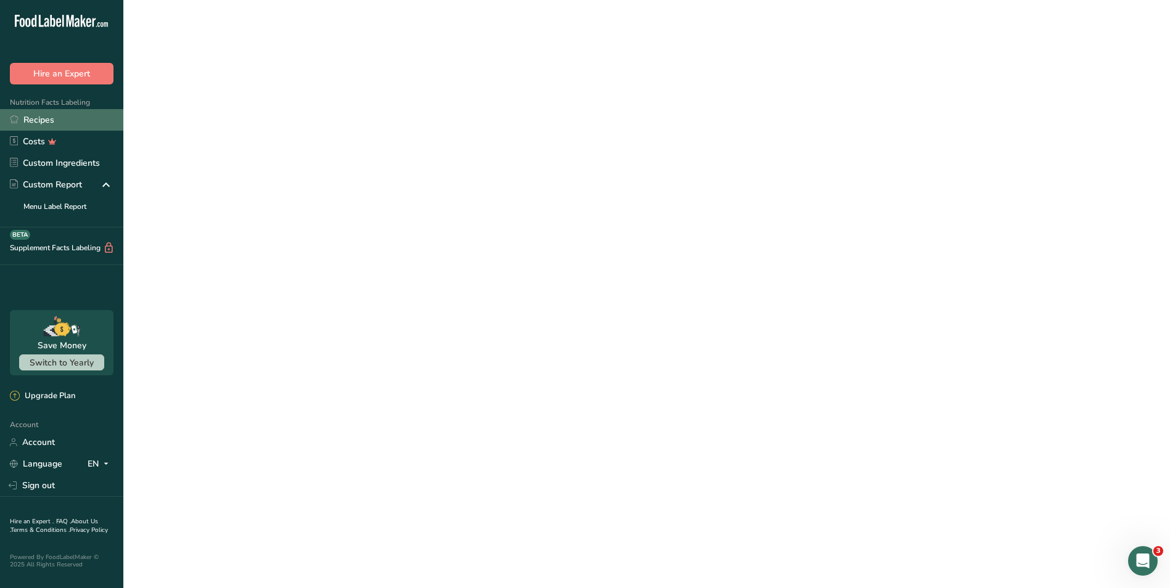
click at [65, 120] on link "Recipes" at bounding box center [61, 120] width 123 height 22
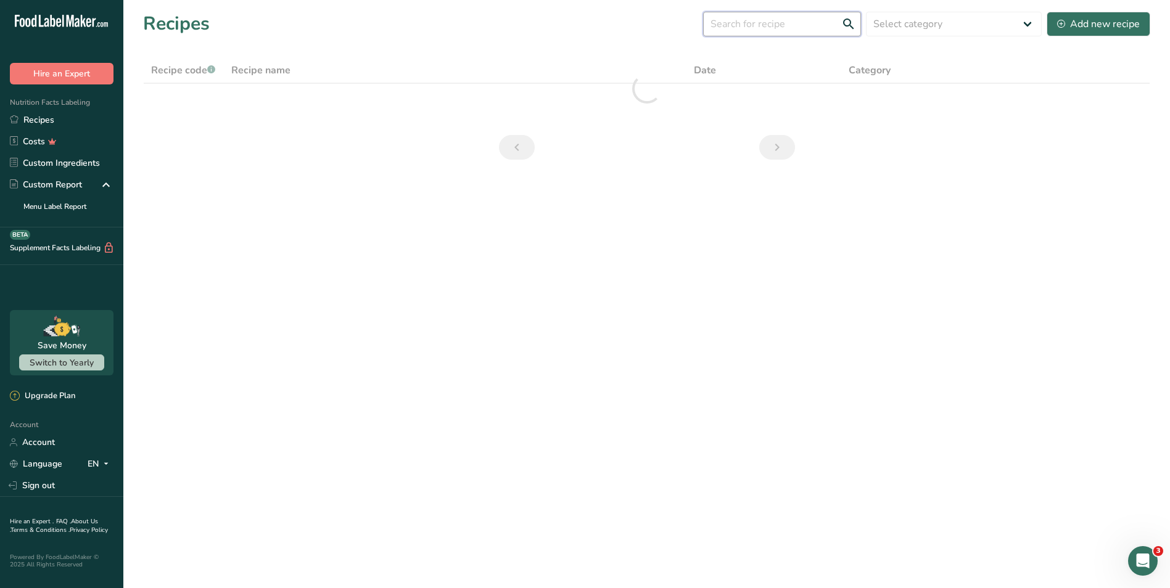
click at [780, 30] on input "text" at bounding box center [782, 24] width 158 height 25
type input "g"
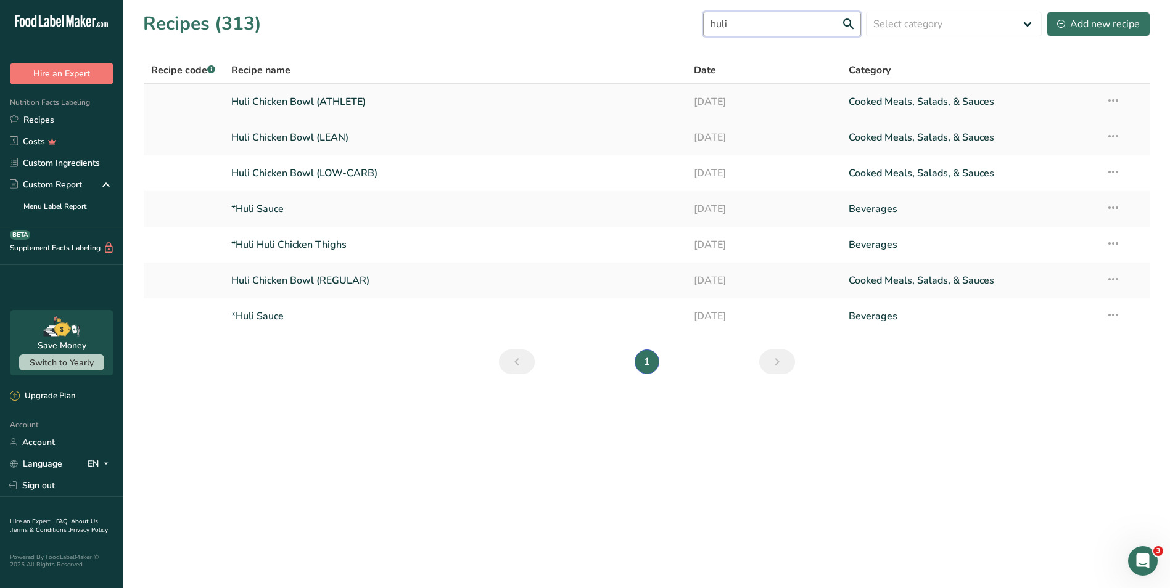
type input "huli"
click at [373, 96] on link "Huli Chicken Bowl (ATHLETE)" at bounding box center [455, 102] width 448 height 26
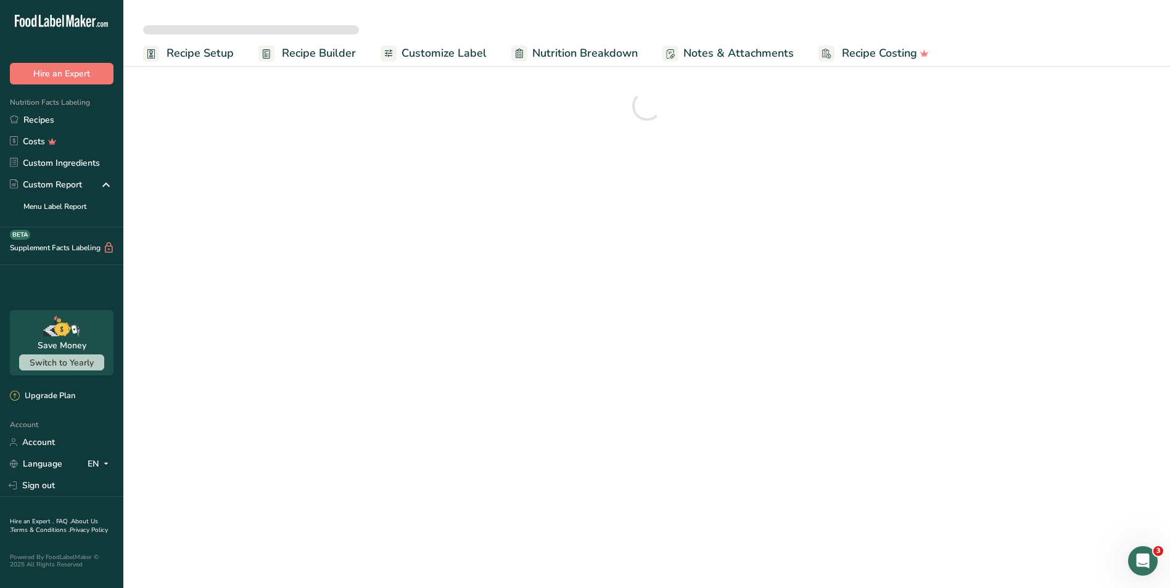
click at [417, 48] on span "Customize Label" at bounding box center [443, 53] width 85 height 17
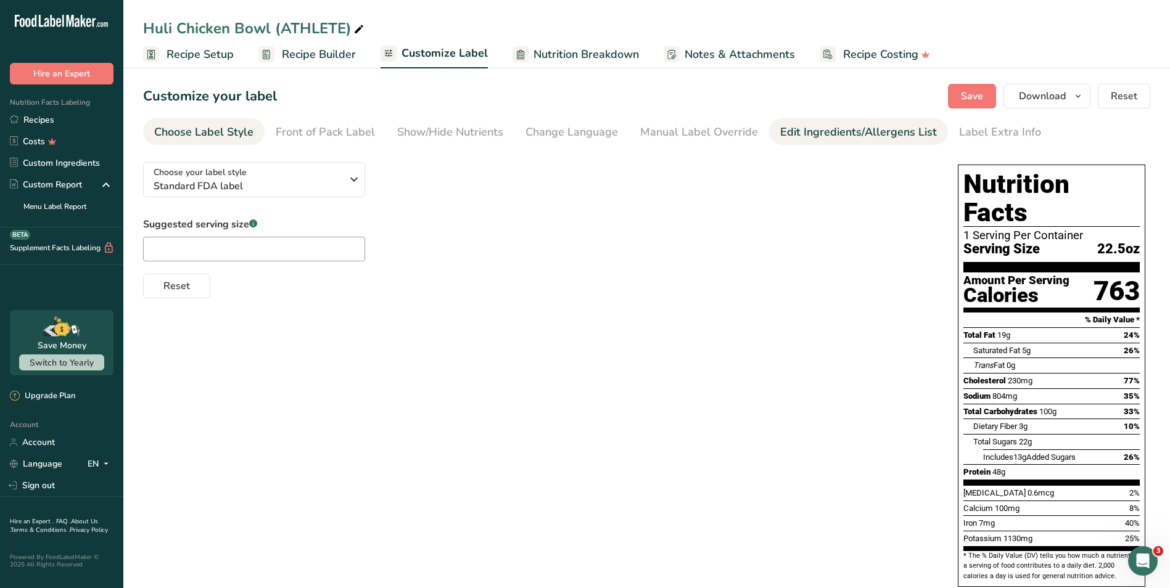
click at [819, 133] on div "Edit Ingredients/Allergens List" at bounding box center [858, 132] width 157 height 17
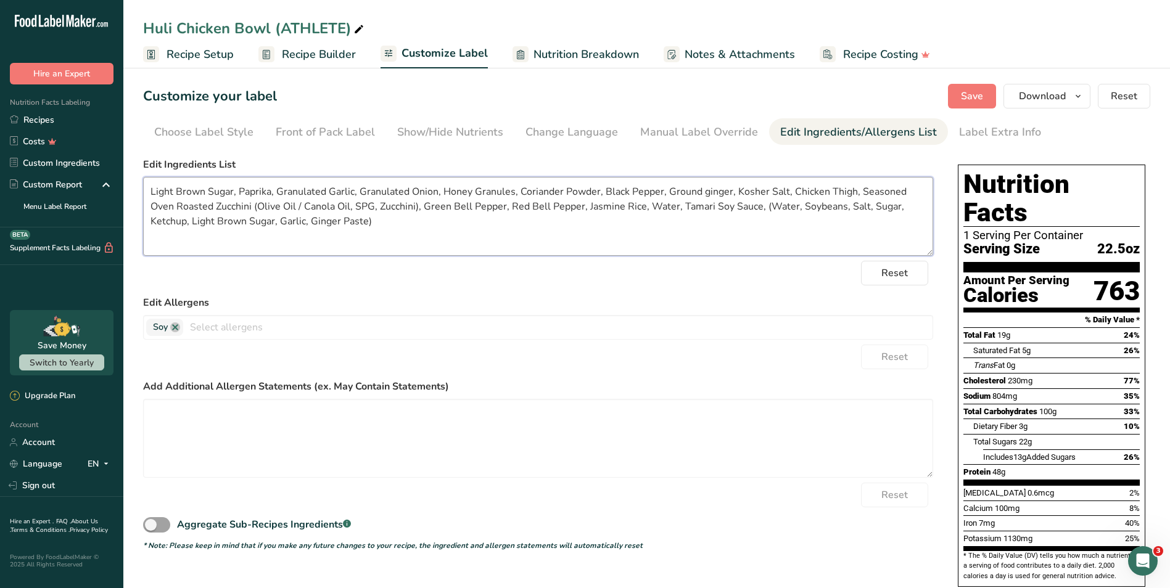
drag, startPoint x: 372, startPoint y: 209, endPoint x: 300, endPoint y: 204, distance: 72.9
click at [300, 204] on textarea "Light Brown Sugar, Paprika, Granulated Garlic, Granulated Onion, Honey Granules…" at bounding box center [538, 216] width 790 height 79
type textarea "Light Brown Sugar, Paprika, Granulated Garlic, Granulated Onion, Honey Granules…"
click at [961, 92] on button "Save" at bounding box center [972, 96] width 48 height 25
click at [1042, 83] on section "Customize your label Save Download Choose what to show on your downloaded label…" at bounding box center [646, 396] width 1046 height 664
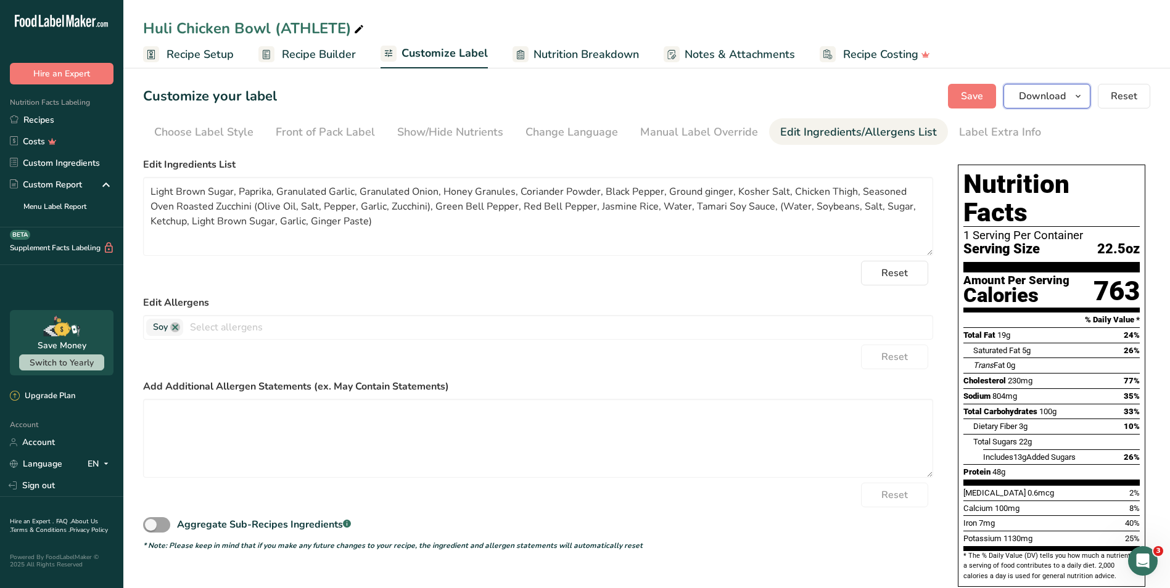
click at [1039, 92] on span "Download" at bounding box center [1042, 96] width 47 height 15
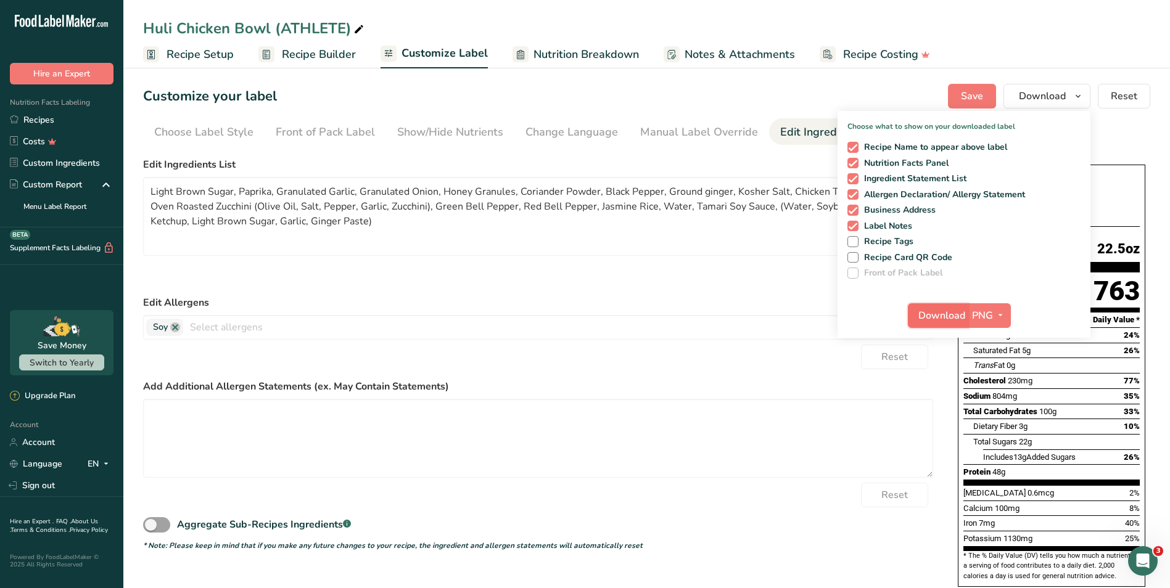
click at [930, 326] on button "Download" at bounding box center [938, 315] width 60 height 25
drag, startPoint x: 65, startPoint y: 110, endPoint x: 7, endPoint y: 228, distance: 130.7
click at [65, 110] on link "Recipes" at bounding box center [61, 120] width 123 height 22
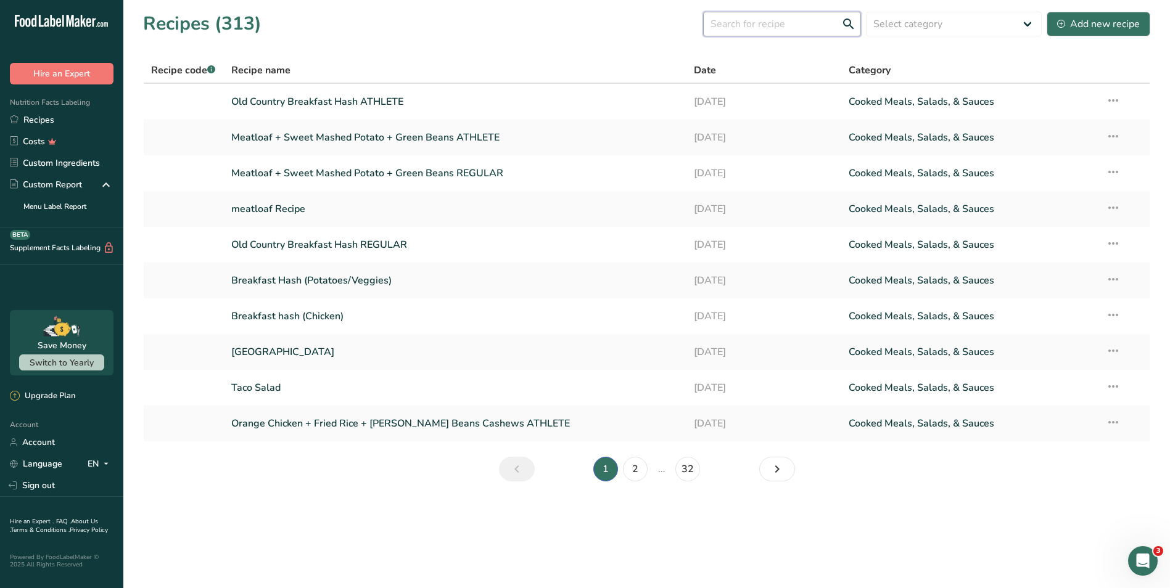
click at [792, 25] on input "text" at bounding box center [782, 24] width 158 height 25
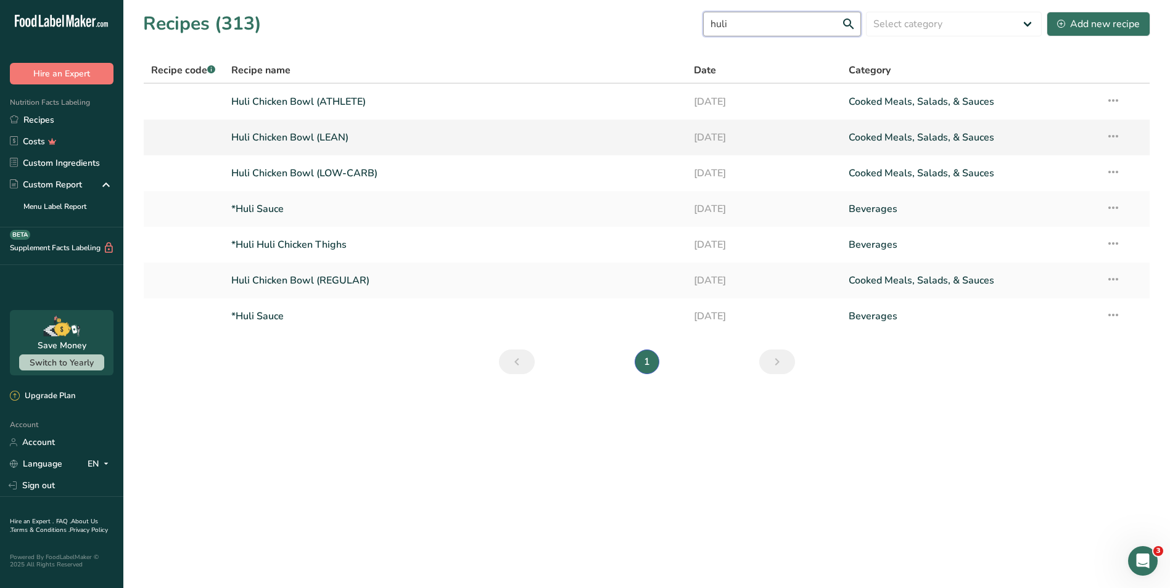
type input "huli"
click at [411, 133] on link "Huli Chicken Bowl (LEAN)" at bounding box center [455, 138] width 448 height 26
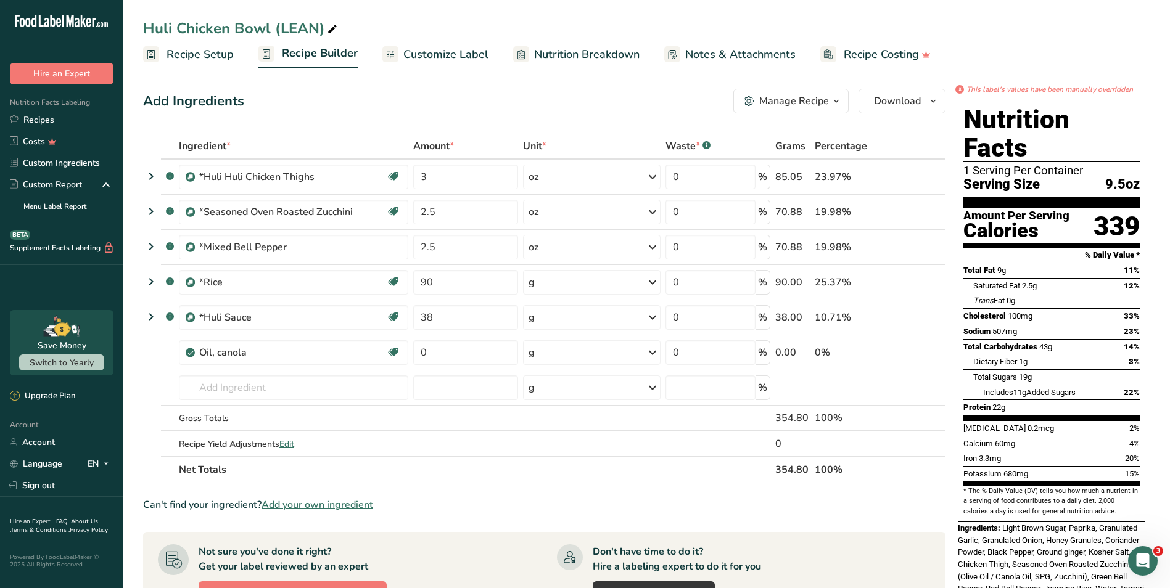
click at [474, 52] on span "Customize Label" at bounding box center [445, 54] width 85 height 17
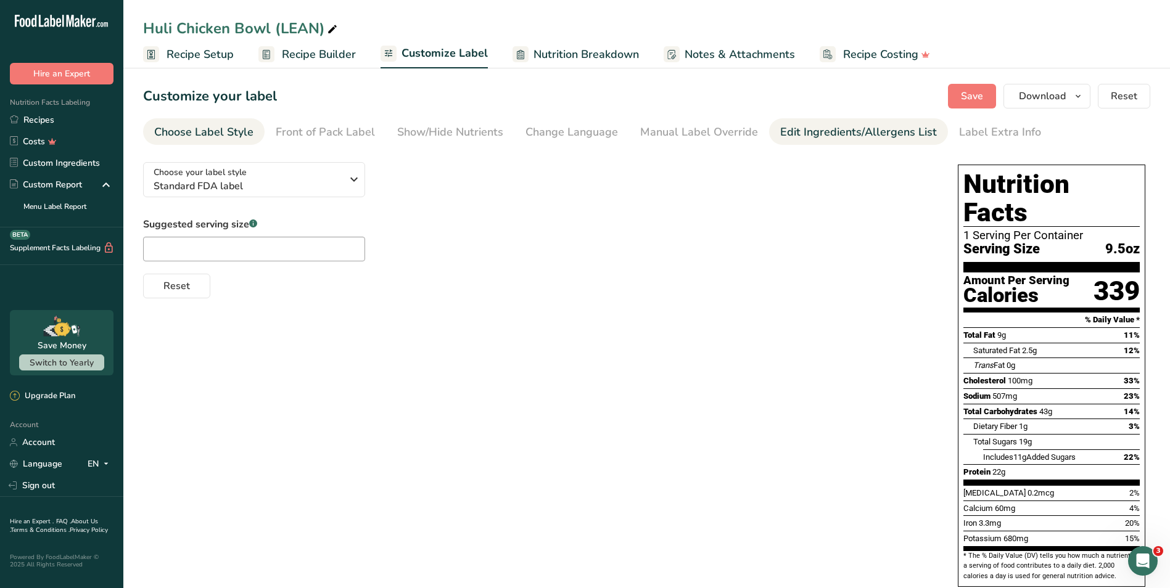
click at [780, 140] on div "Edit Ingredients/Allergens List" at bounding box center [858, 132] width 157 height 17
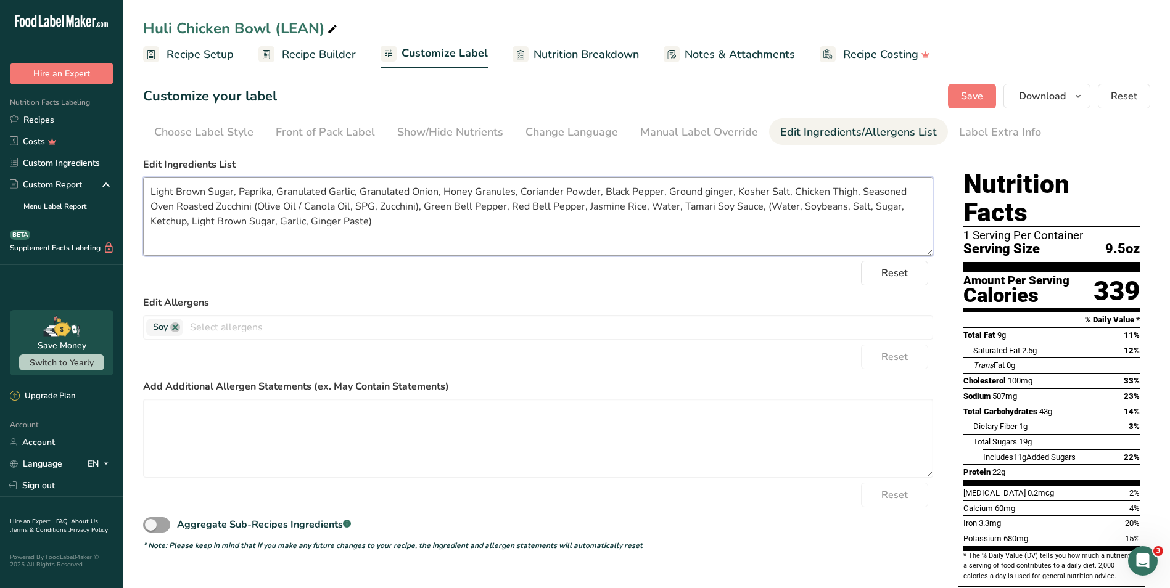
click at [372, 205] on textarea "Light Brown Sugar, Paprika, Granulated Garlic, Granulated Onion, Honey Granules…" at bounding box center [538, 216] width 790 height 79
click at [960, 96] on button "Save" at bounding box center [972, 96] width 48 height 25
click at [387, 206] on textarea "Light Brown Sugar, Paprika, Granulated Garlic, Granulated Onion, Honey Granules…" at bounding box center [538, 216] width 790 height 79
click at [324, 208] on textarea "Light Brown Sugar, Paprika, Granulated Garlic, Granulated Onion, Honey Granules…" at bounding box center [538, 216] width 790 height 79
type textarea "Light Brown Sugar, Paprika, Granulated Garlic, Granulated Onion, Honey Granules…"
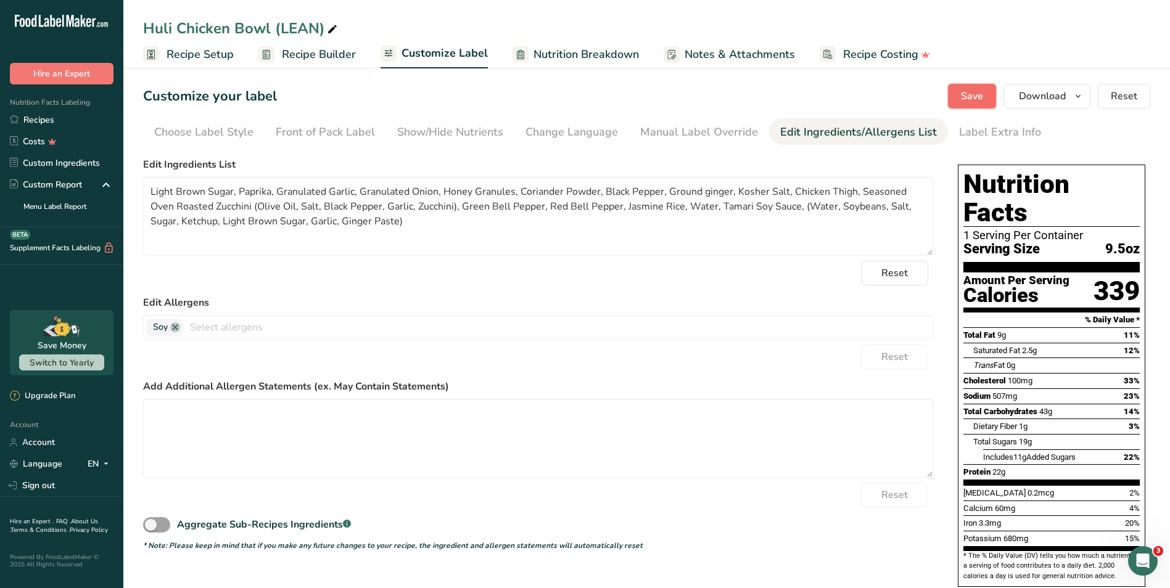
click at [991, 95] on button "Save" at bounding box center [972, 96] width 48 height 25
click at [1042, 91] on span "Download" at bounding box center [1042, 96] width 47 height 15
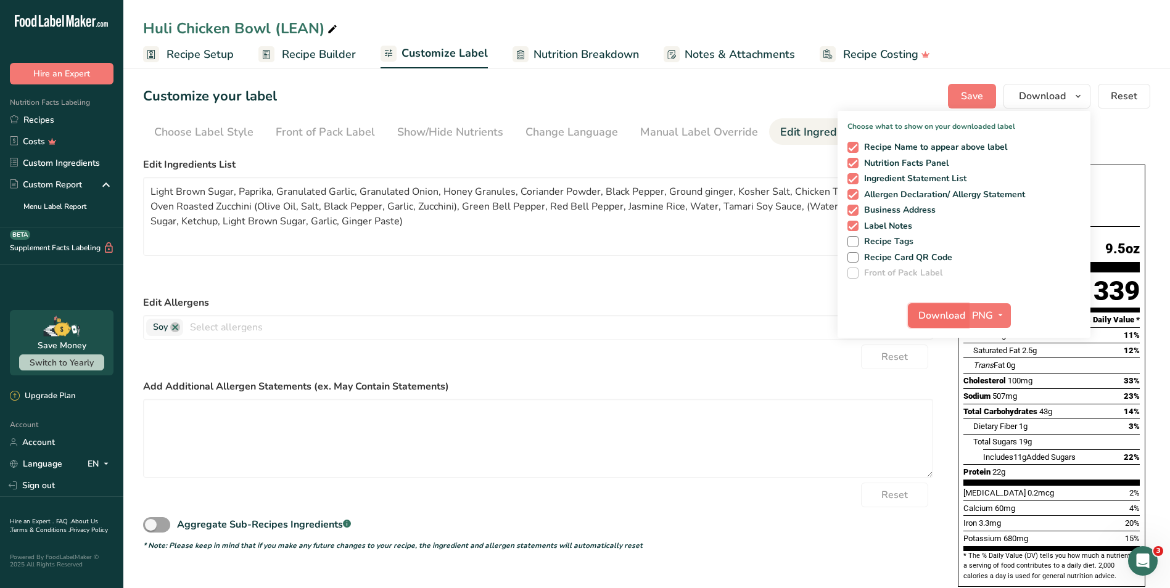
click at [935, 306] on button "Download" at bounding box center [938, 315] width 60 height 25
click at [43, 118] on link "Recipes" at bounding box center [61, 120] width 123 height 22
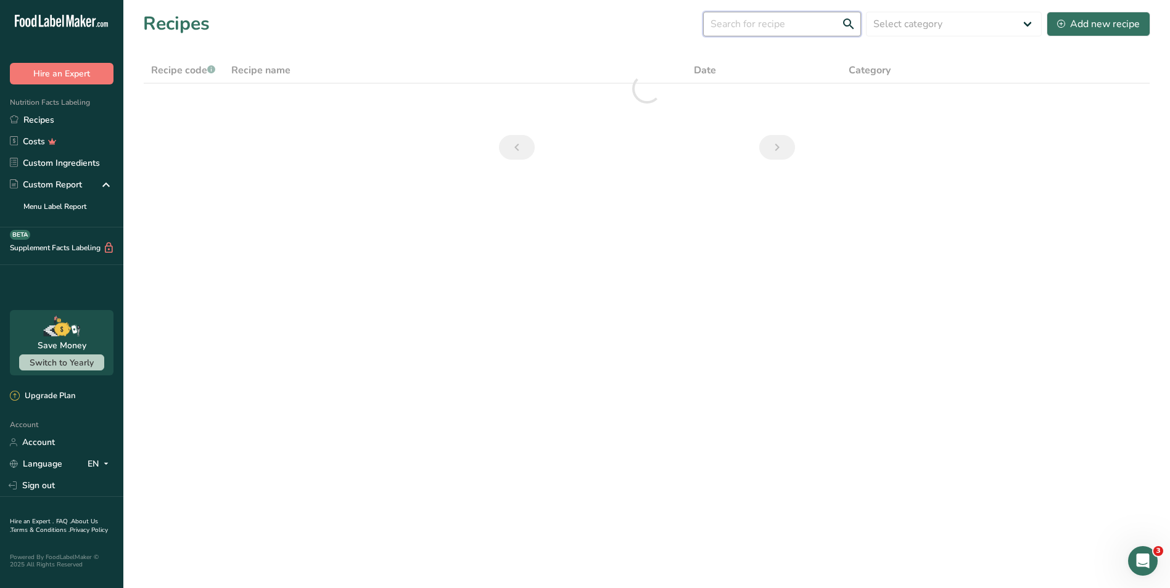
click at [743, 31] on input "text" at bounding box center [782, 24] width 158 height 25
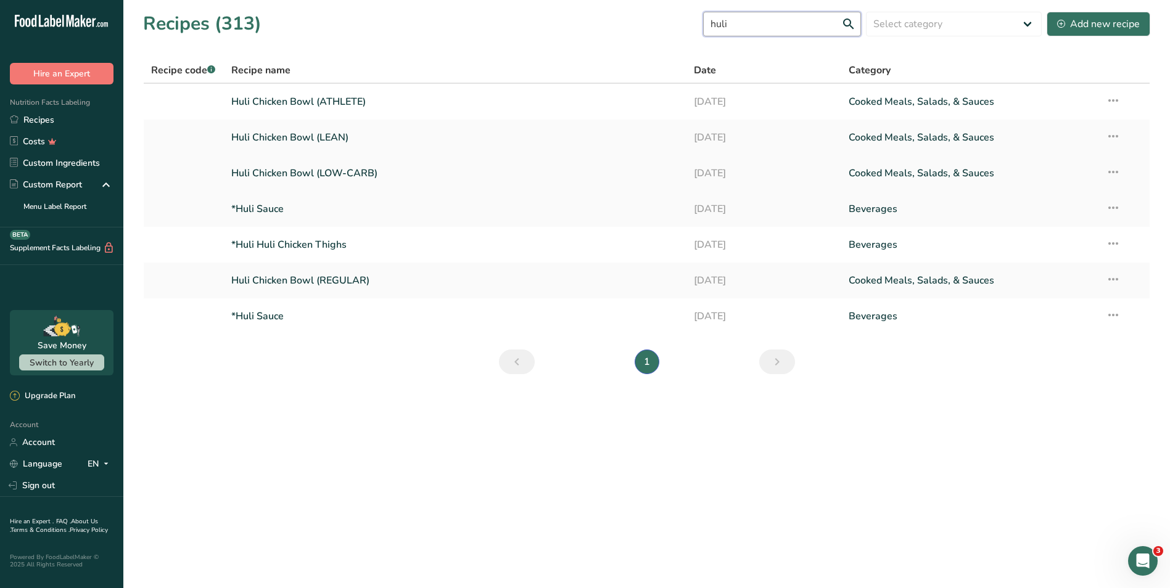
type input "huli"
click at [413, 168] on link "Huli Chicken Bowl (LOW-CARB)" at bounding box center [455, 173] width 448 height 26
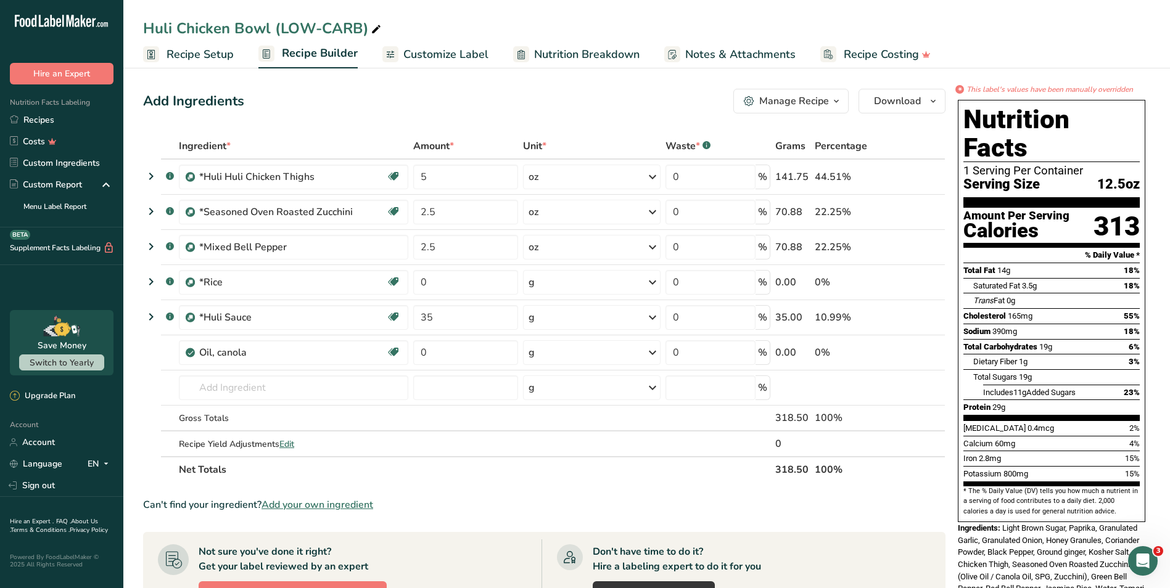
click at [462, 63] on link "Customize Label" at bounding box center [435, 55] width 106 height 28
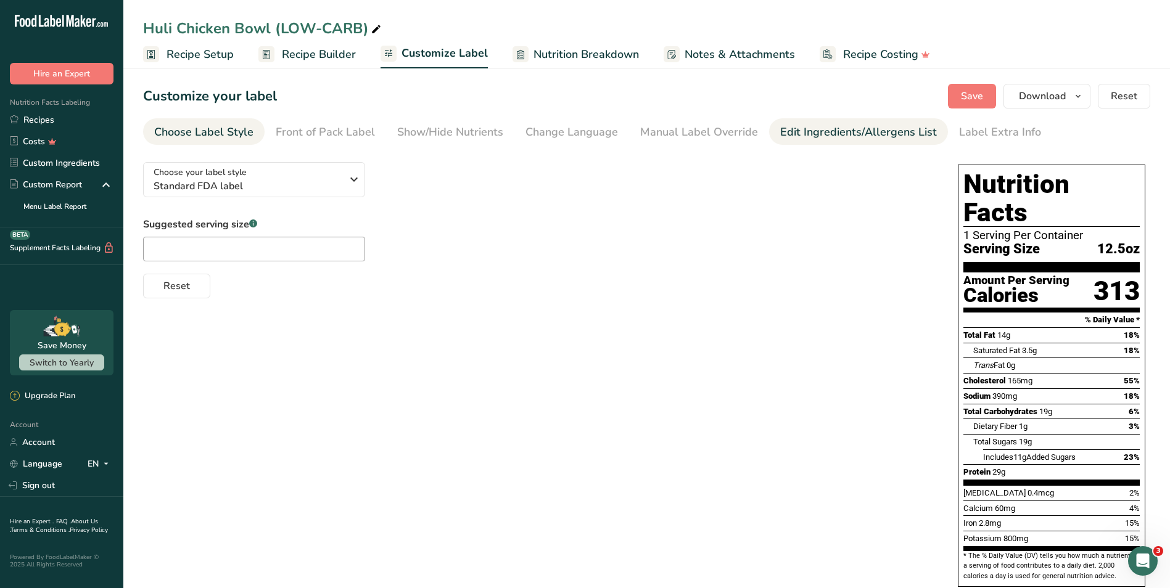
click at [796, 131] on div "Edit Ingredients/Allergens List" at bounding box center [858, 132] width 157 height 17
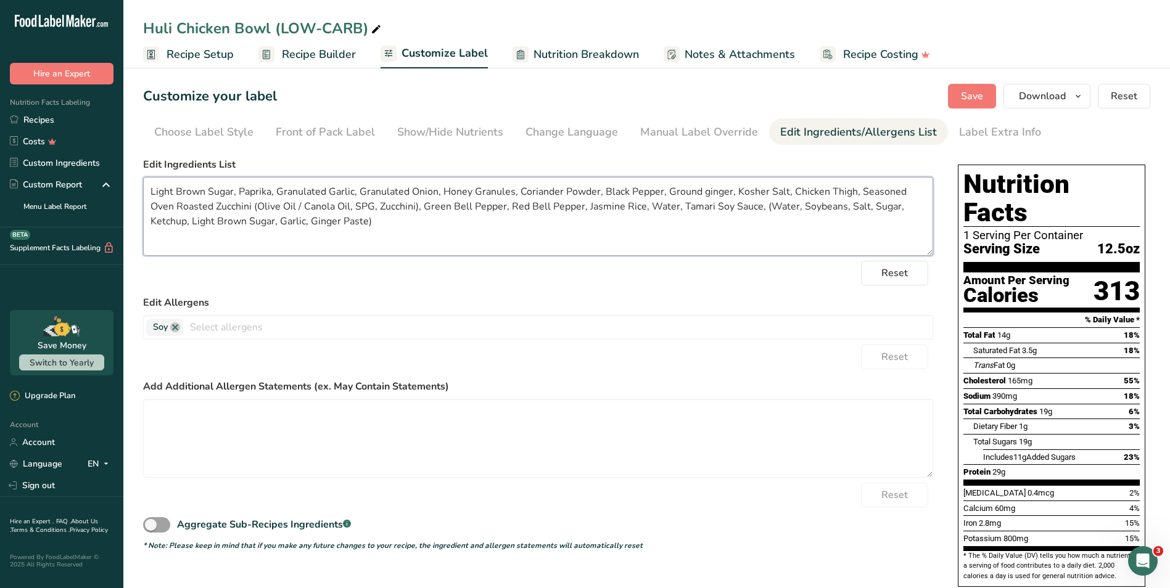
click at [372, 205] on textarea "Light Brown Sugar, Paprika, Granulated Garlic, Granulated Onion, Honey Granules…" at bounding box center [538, 216] width 790 height 79
type textarea "Light Brown Sugar, Paprika, Granulated Garlic, Granulated Onion, Honey Granules…"
click at [982, 97] on span "Save" at bounding box center [972, 96] width 22 height 15
click at [1043, 97] on span "Download" at bounding box center [1042, 96] width 47 height 15
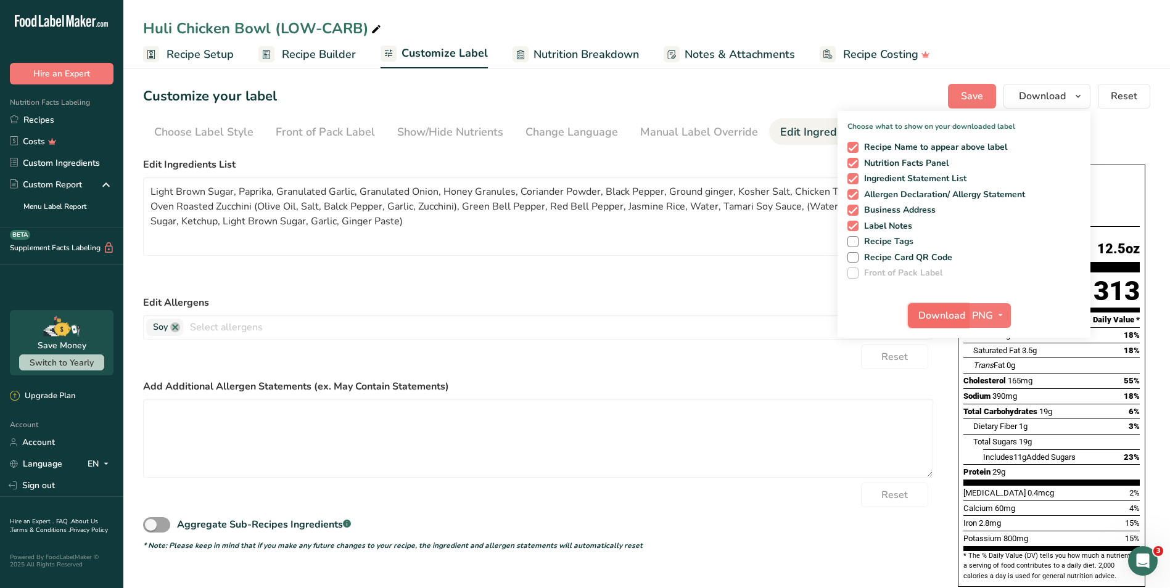
click at [930, 314] on span "Download" at bounding box center [941, 315] width 47 height 15
click at [671, 97] on div "Customize your label Save Download Choose what to show on your downloaded label…" at bounding box center [646, 96] width 1007 height 25
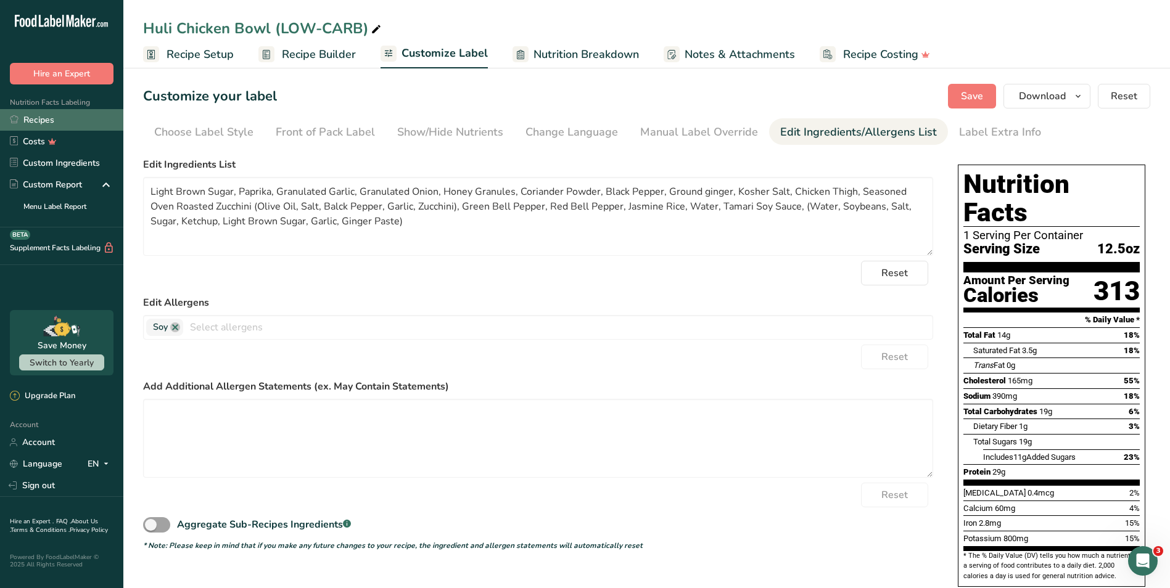
click at [73, 121] on link "Recipes" at bounding box center [61, 120] width 123 height 22
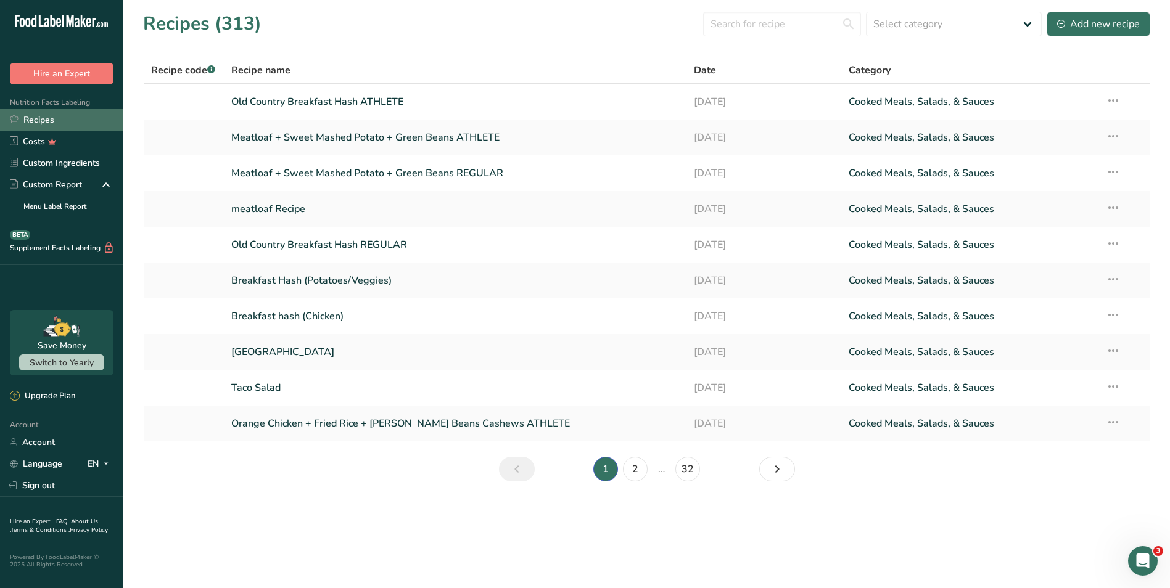
click at [83, 125] on link "Recipes" at bounding box center [61, 120] width 123 height 22
click at [753, 27] on input "text" at bounding box center [782, 24] width 158 height 25
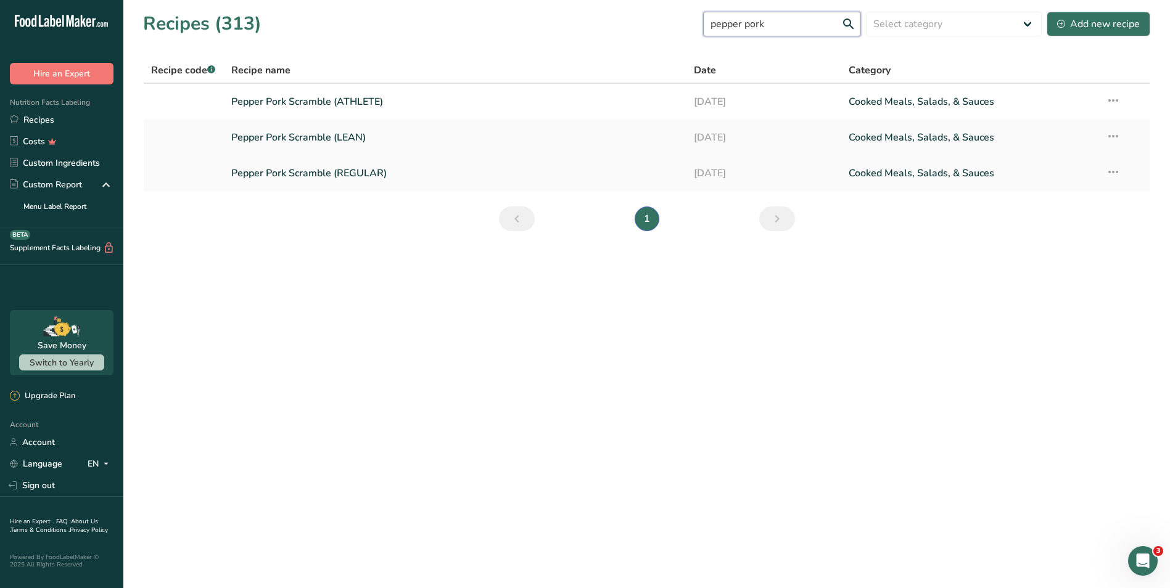
type input "pepper pork"
click at [455, 167] on link "Pepper Pork Scramble (REGULAR)" at bounding box center [455, 173] width 448 height 26
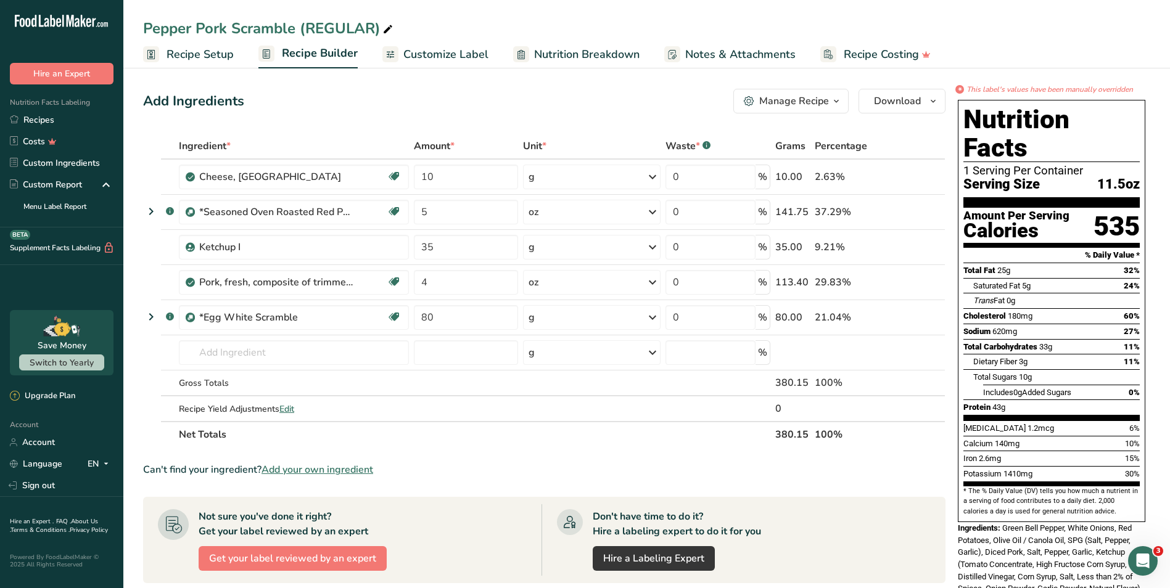
click at [463, 54] on span "Customize Label" at bounding box center [445, 54] width 85 height 17
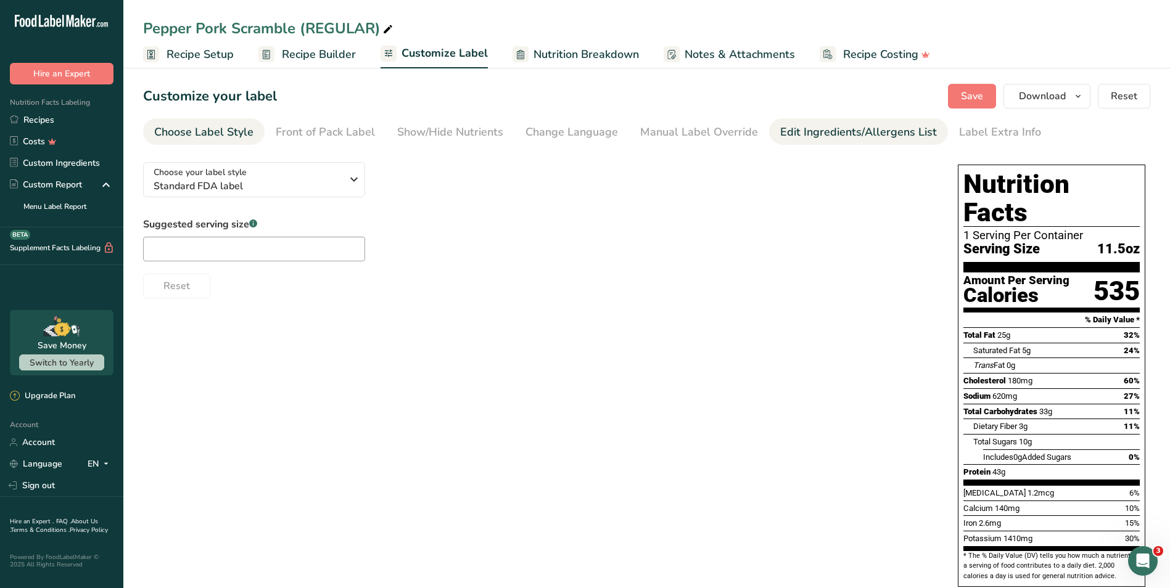
click at [798, 129] on div "Edit Ingredients/Allergens List" at bounding box center [858, 132] width 157 height 17
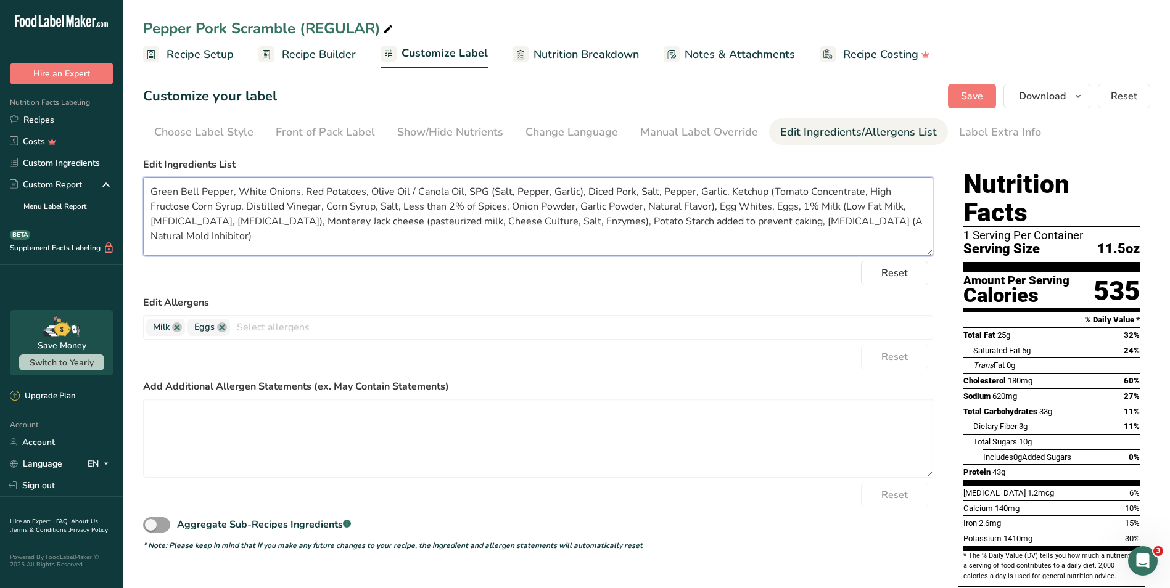
click at [458, 188] on textarea "Green Bell Pepper, White Onions, Red Potatoes, Olive Oil / Canola Oil, SPG (Sal…" at bounding box center [538, 216] width 790 height 79
type textarea "Green Bell Pepper, White Onions, Red Potatoes, Olive Oil, SPG (Salt, Pepper, Ga…"
click at [994, 97] on button "Save" at bounding box center [972, 96] width 48 height 25
click at [1051, 95] on span "Download" at bounding box center [1042, 96] width 47 height 15
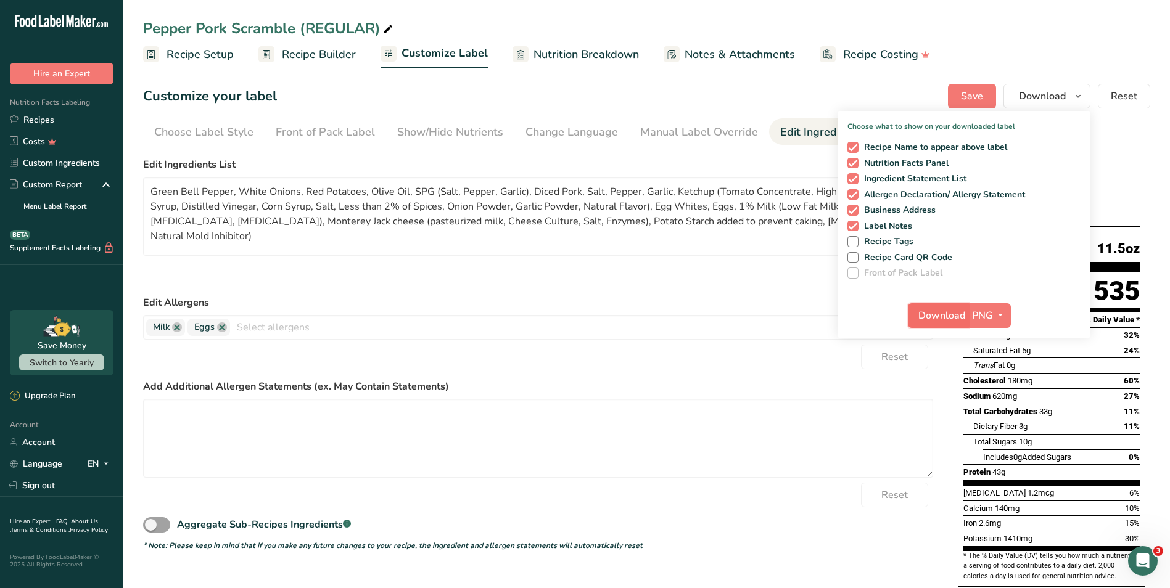
click at [945, 317] on span "Download" at bounding box center [941, 315] width 47 height 15
click at [70, 123] on link "Recipes" at bounding box center [61, 120] width 123 height 22
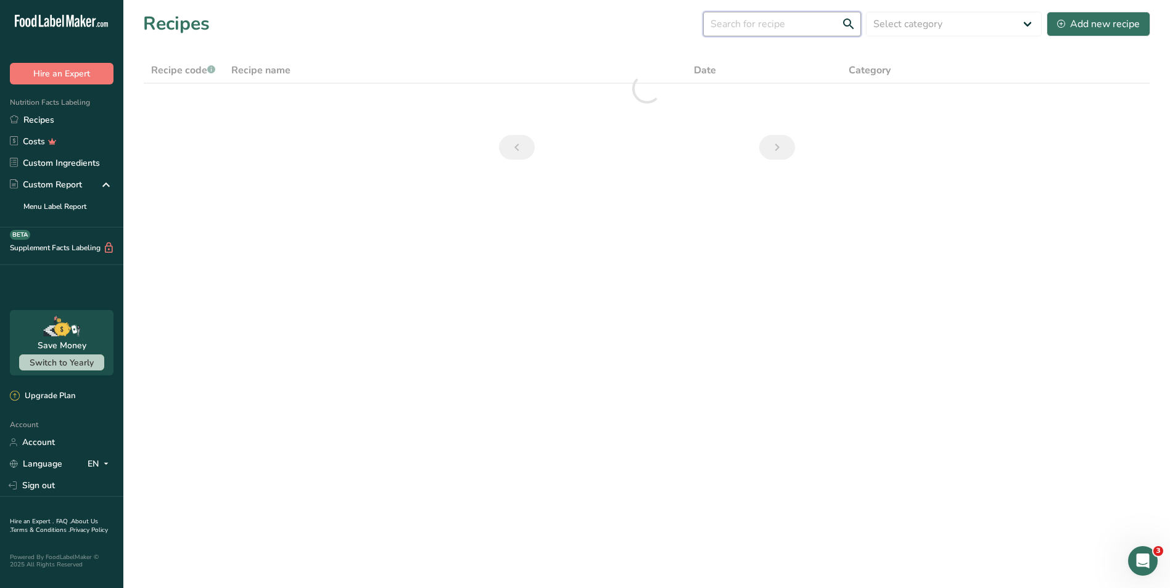
click at [752, 32] on input "text" at bounding box center [782, 24] width 158 height 25
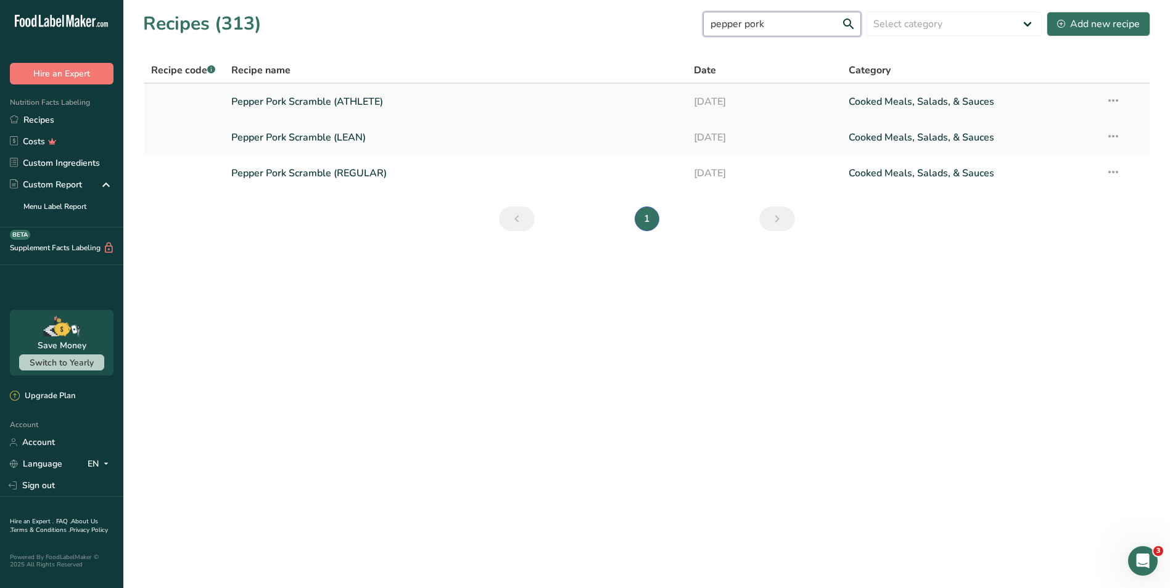
type input "pepper pork"
click at [429, 94] on link "Pepper Pork Scramble (ATHLETE)" at bounding box center [455, 102] width 448 height 26
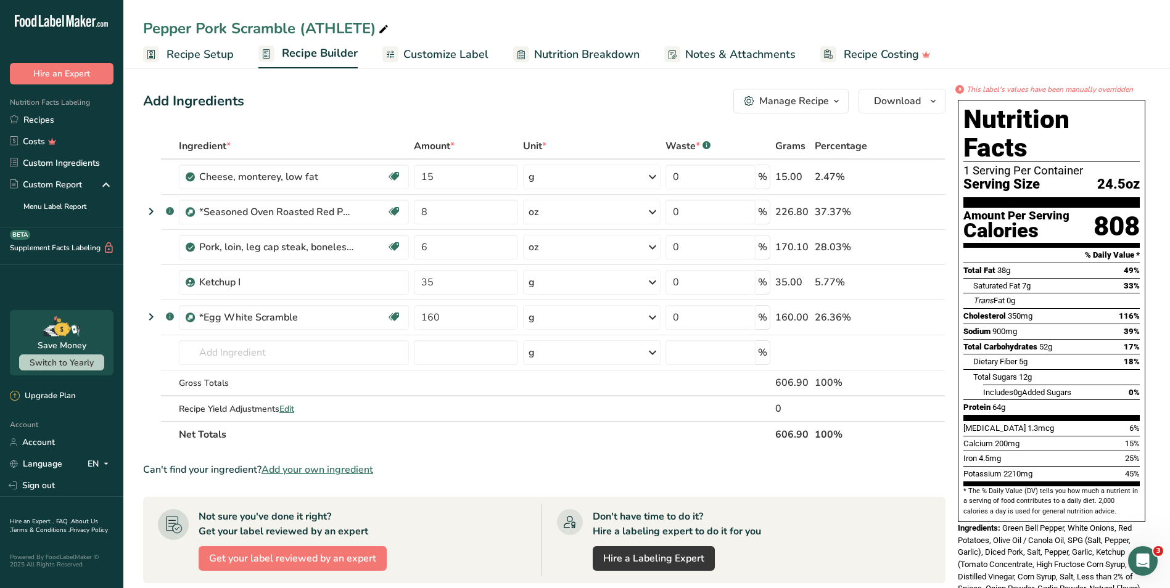
click at [415, 59] on span "Customize Label" at bounding box center [445, 54] width 85 height 17
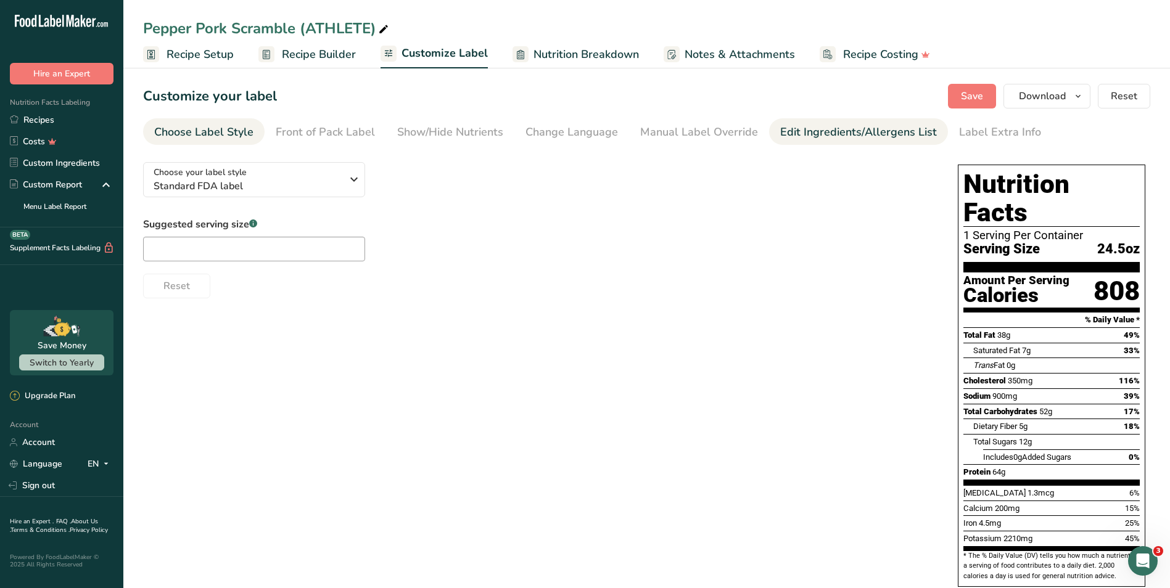
click at [838, 138] on div "Edit Ingredients/Allergens List" at bounding box center [858, 132] width 157 height 17
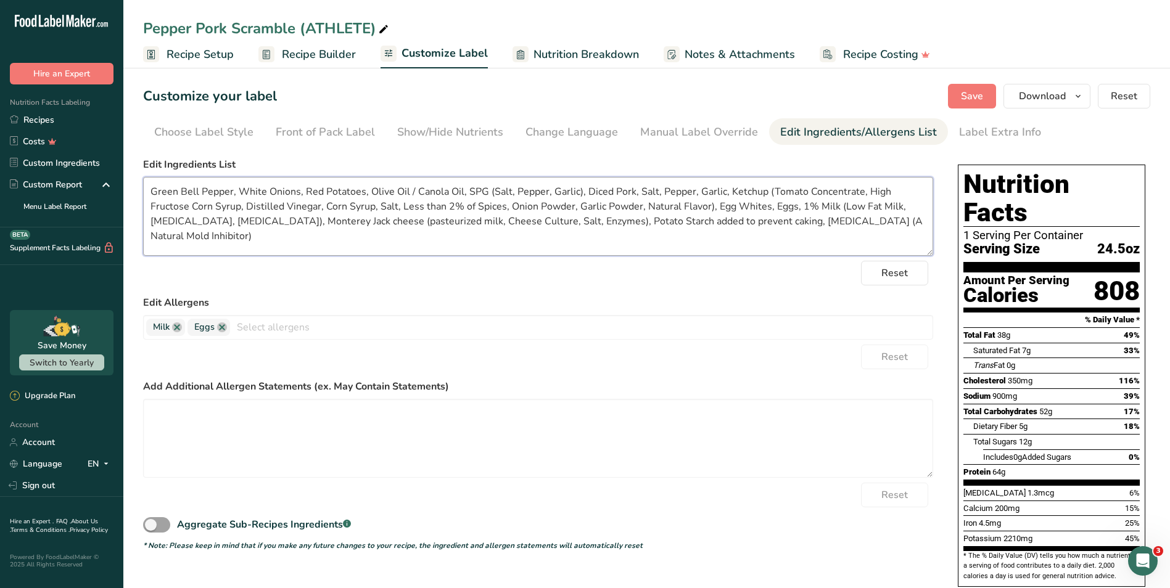
drag, startPoint x: 458, startPoint y: 190, endPoint x: 409, endPoint y: 191, distance: 48.7
click at [409, 191] on textarea "Green Bell Pepper, White Onions, Red Potatoes, Olive Oil / Canola Oil, SPG (Sal…" at bounding box center [538, 216] width 790 height 79
type textarea "Green Bell Pepper, White Onions, Red Potatoes, Olive Oil, SPG (Salt, Pepper, Ga…"
click at [977, 101] on span "Save" at bounding box center [972, 96] width 22 height 15
click at [1051, 99] on span "Download" at bounding box center [1042, 96] width 47 height 15
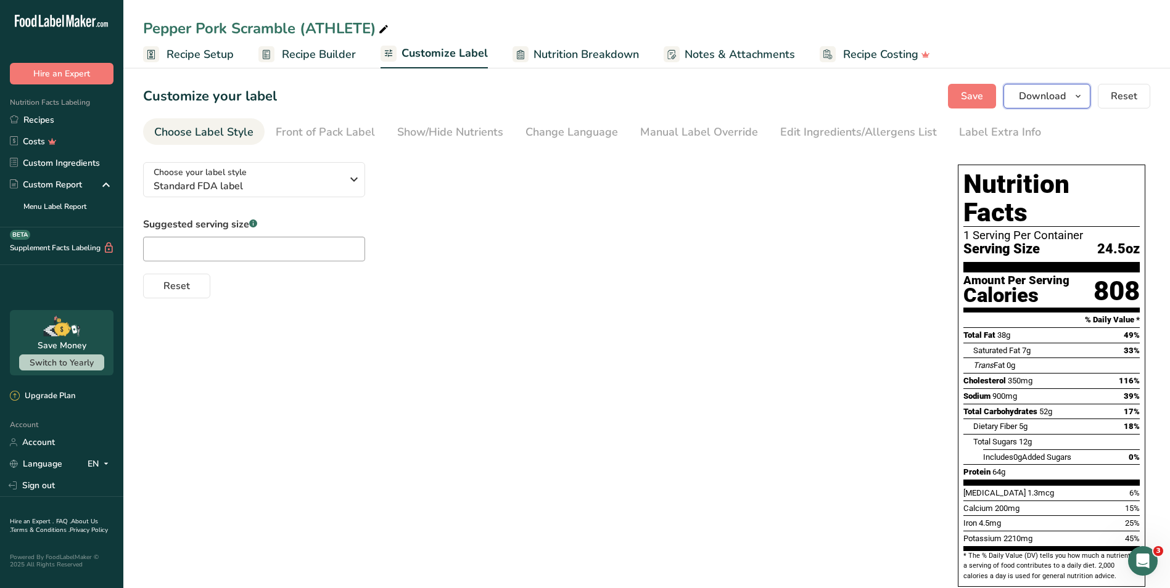
click at [1046, 102] on span "Download" at bounding box center [1042, 96] width 47 height 15
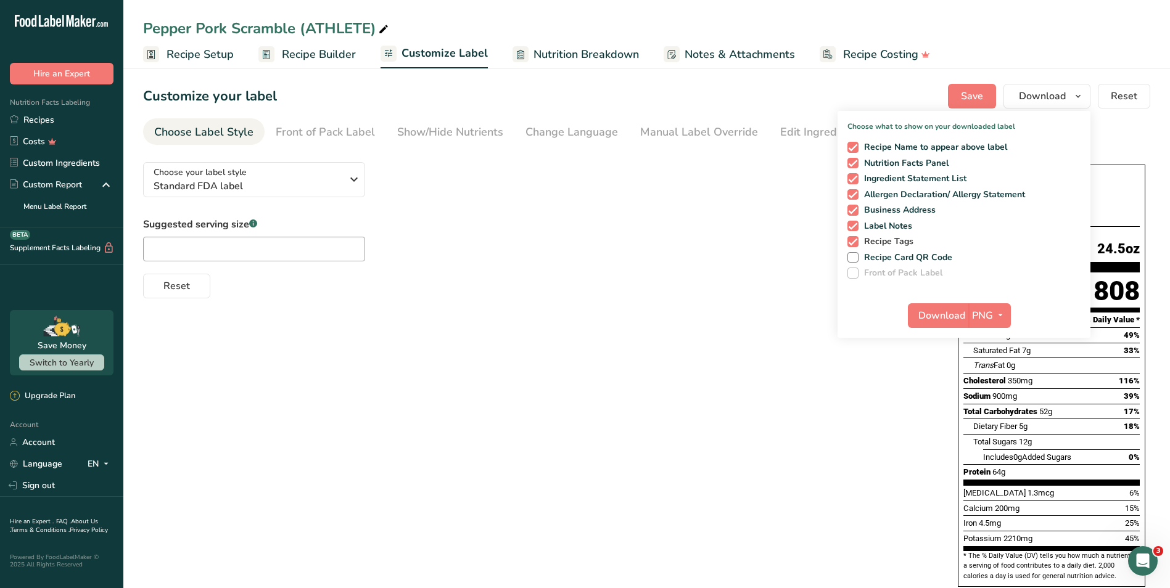
click at [900, 244] on span "Recipe Tags" at bounding box center [885, 241] width 55 height 11
click at [855, 244] on input "Recipe Tags" at bounding box center [851, 241] width 8 height 8
checkbox input "false"
click at [932, 306] on button "Download" at bounding box center [938, 315] width 60 height 25
drag, startPoint x: 68, startPoint y: 118, endPoint x: 409, endPoint y: 329, distance: 400.7
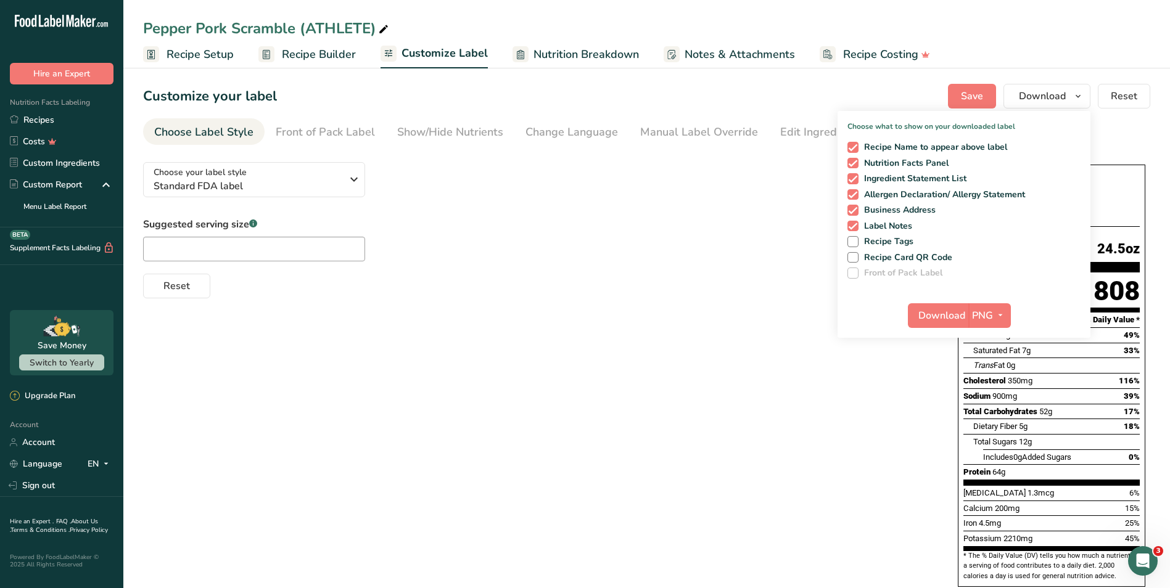
click at [68, 118] on link "Recipes" at bounding box center [61, 120] width 123 height 22
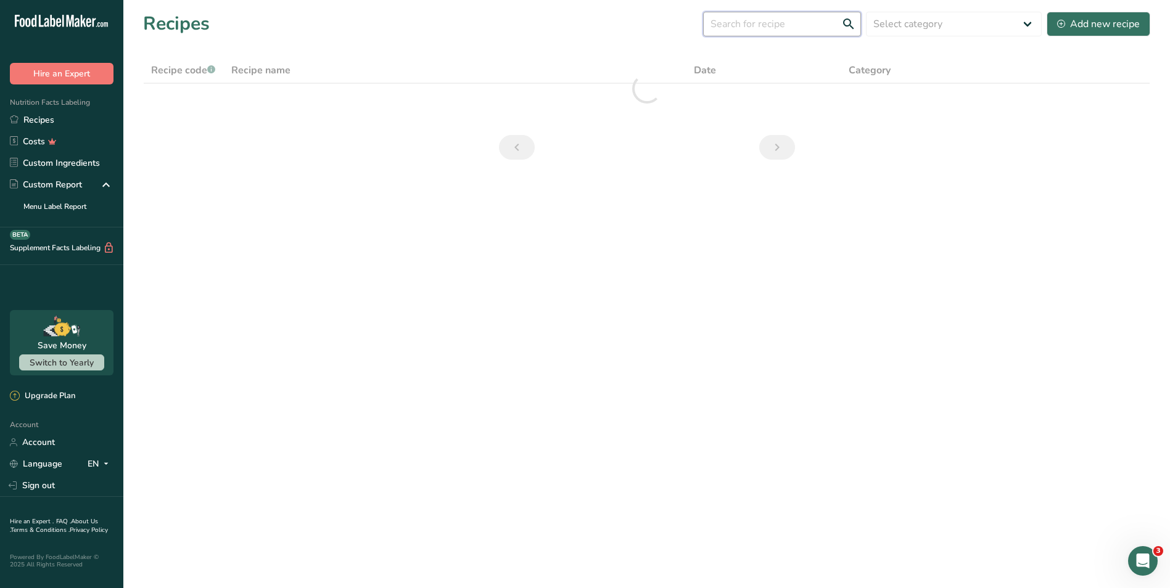
click at [785, 24] on input "text" at bounding box center [782, 24] width 158 height 25
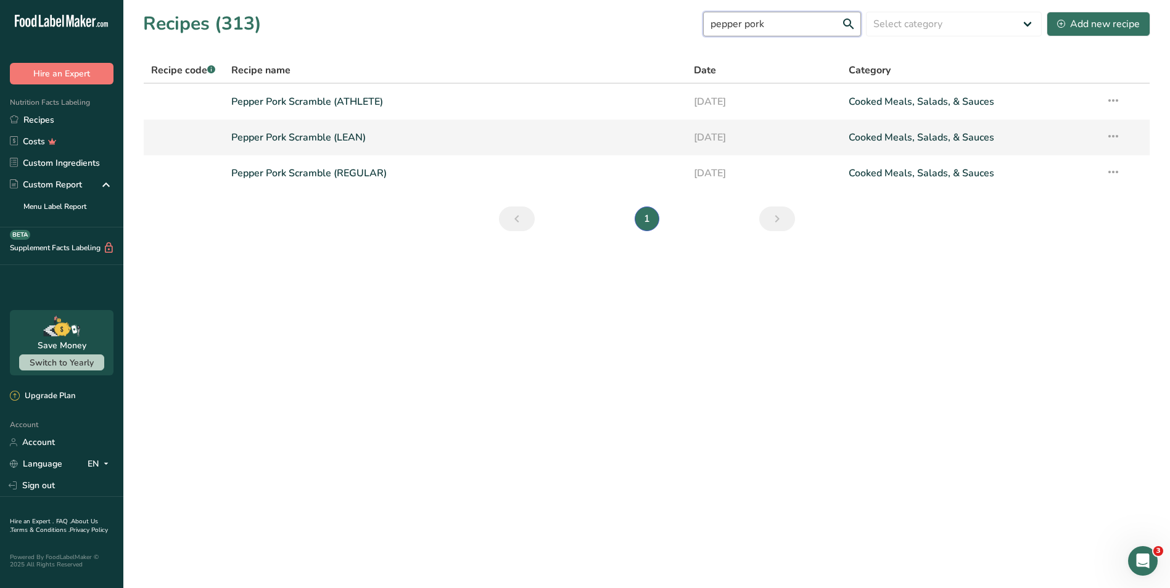
type input "pepper pork"
click at [457, 142] on link "Pepper Pork Scramble (LEAN)" at bounding box center [455, 138] width 448 height 26
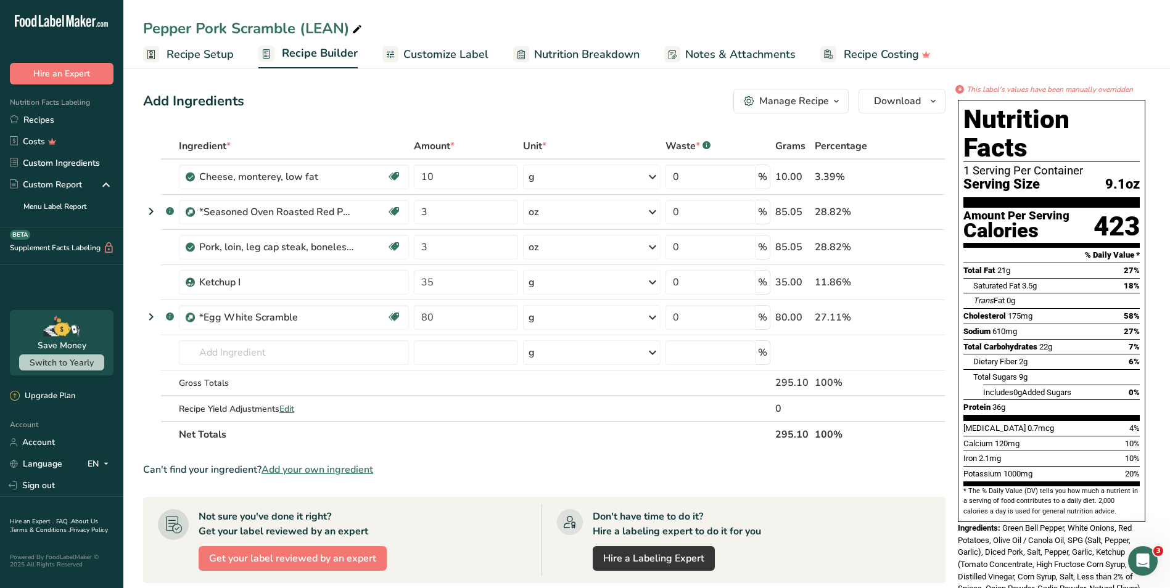
click at [449, 53] on span "Customize Label" at bounding box center [445, 54] width 85 height 17
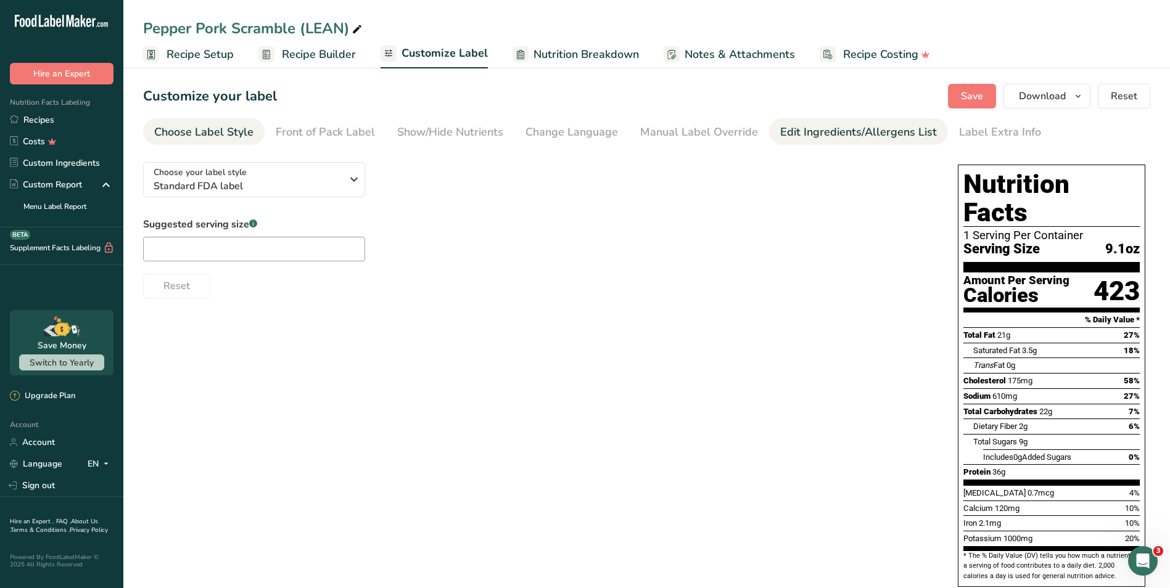
click at [818, 127] on div "Edit Ingredients/Allergens List" at bounding box center [858, 132] width 157 height 17
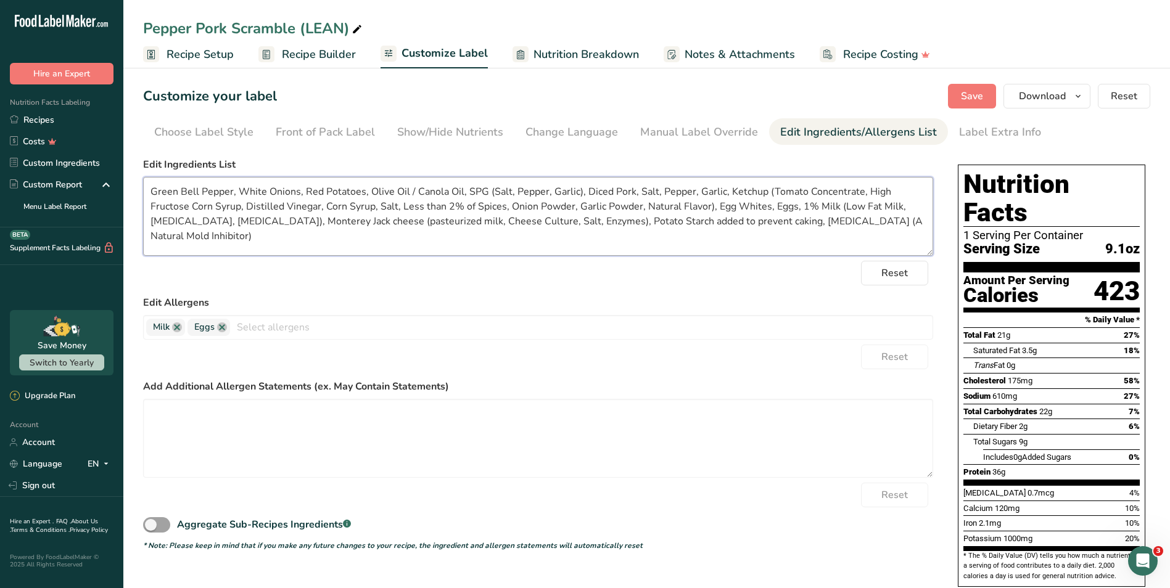
click at [458, 190] on textarea "Green Bell Pepper, White Onions, Red Potatoes, Olive Oil / Canola Oil, SPG (Sal…" at bounding box center [538, 216] width 790 height 79
type textarea "Green Bell Pepper, White Onions, Red Potatoes, Olive Oil, SPG (Salt, Pepper, Ga…"
click at [951, 91] on button "Save" at bounding box center [972, 96] width 48 height 25
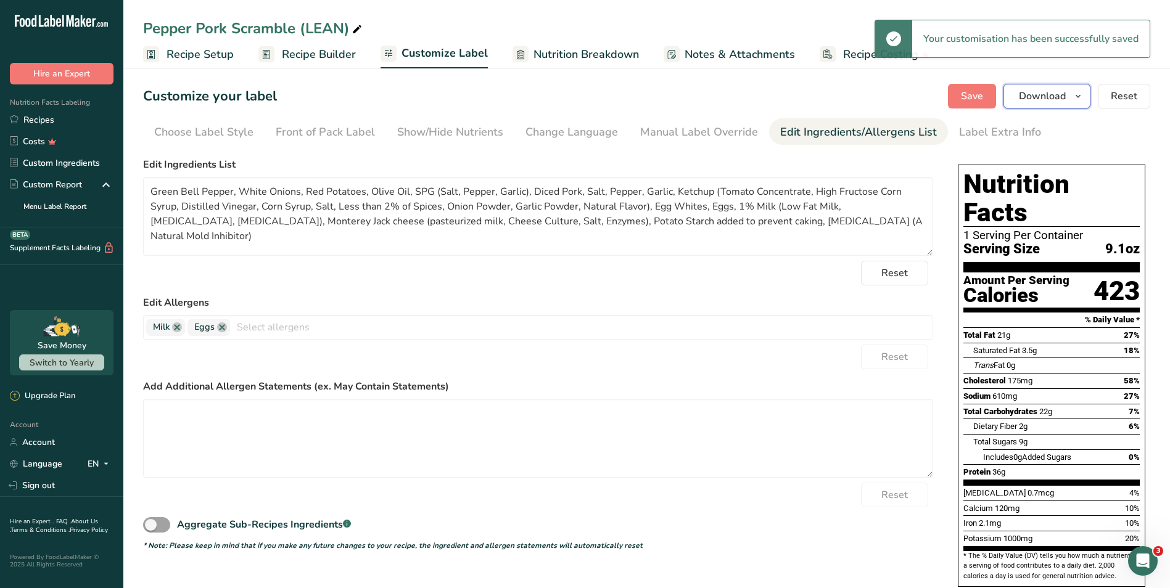
click at [1041, 99] on span "Download" at bounding box center [1042, 96] width 47 height 15
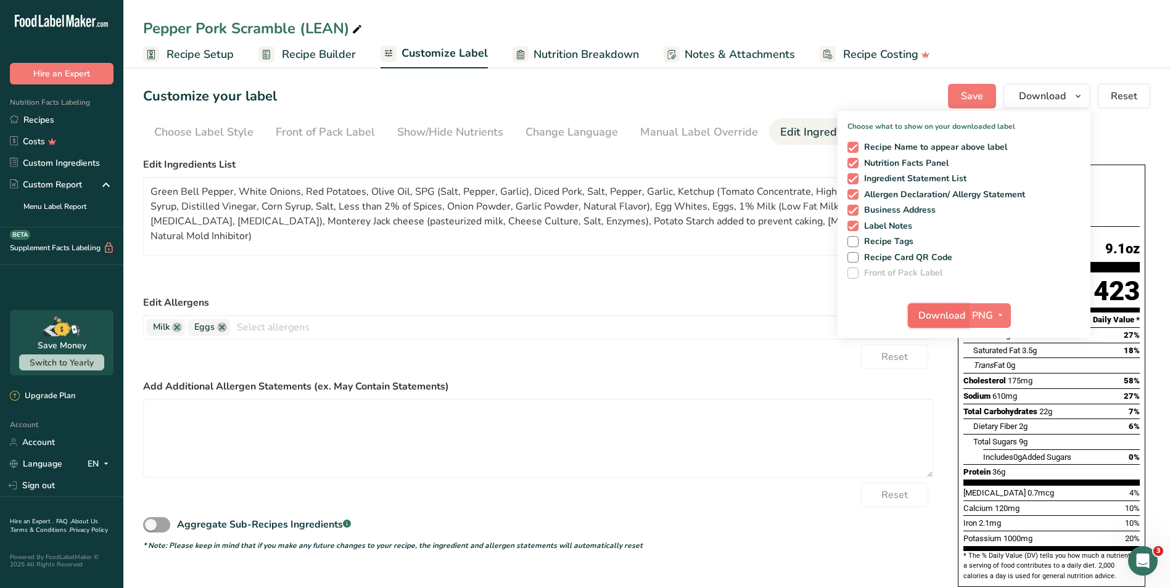
click at [940, 313] on span "Download" at bounding box center [941, 315] width 47 height 15
drag, startPoint x: 81, startPoint y: 121, endPoint x: 240, endPoint y: 297, distance: 237.4
click at [81, 121] on link "Recipes" at bounding box center [61, 120] width 123 height 22
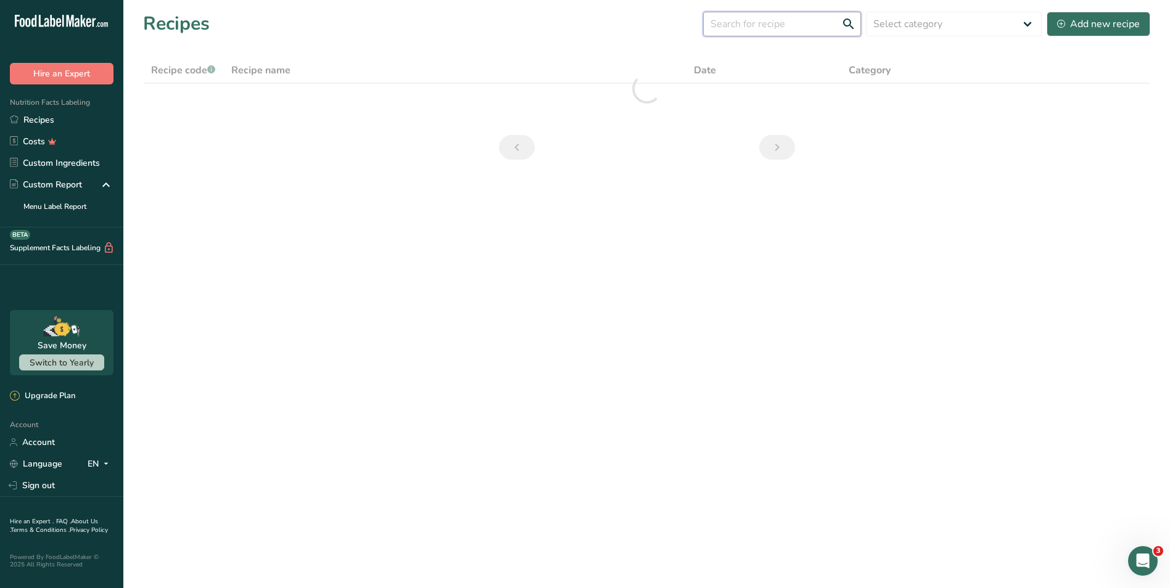
click at [756, 18] on input "text" at bounding box center [782, 24] width 158 height 25
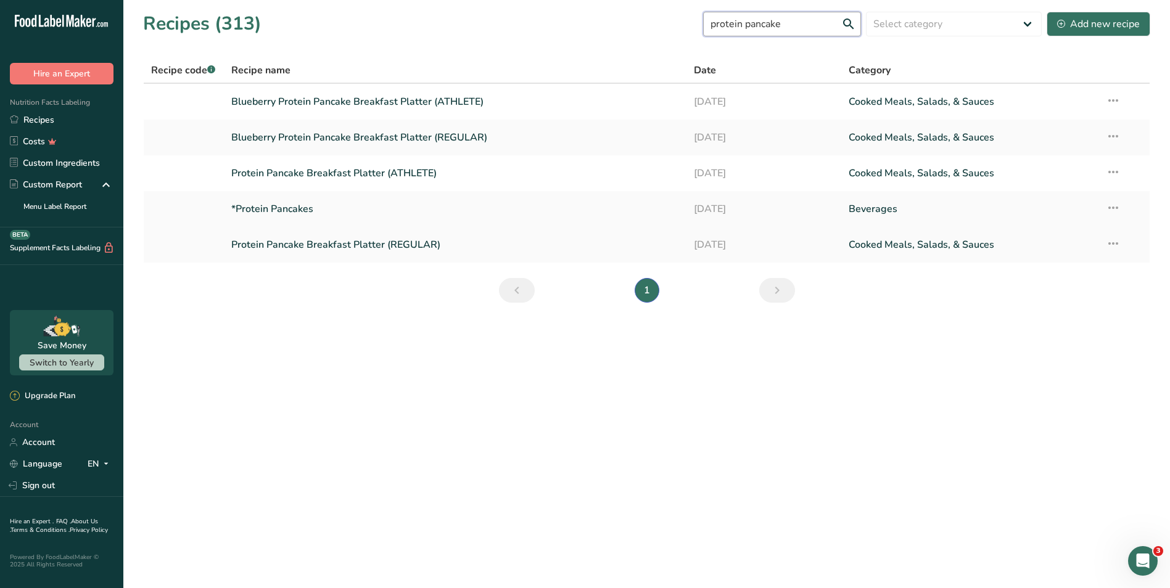
type input "protein pancake"
click at [424, 242] on link "Protein Pancake Breakfast Platter (REGULAR)" at bounding box center [455, 245] width 448 height 26
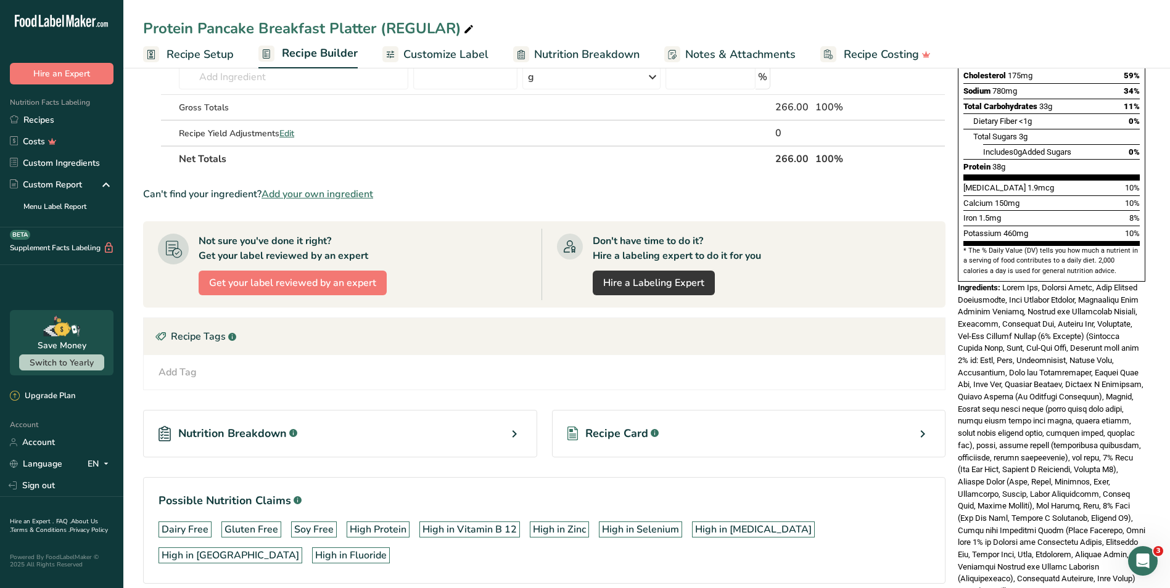
scroll to position [295, 0]
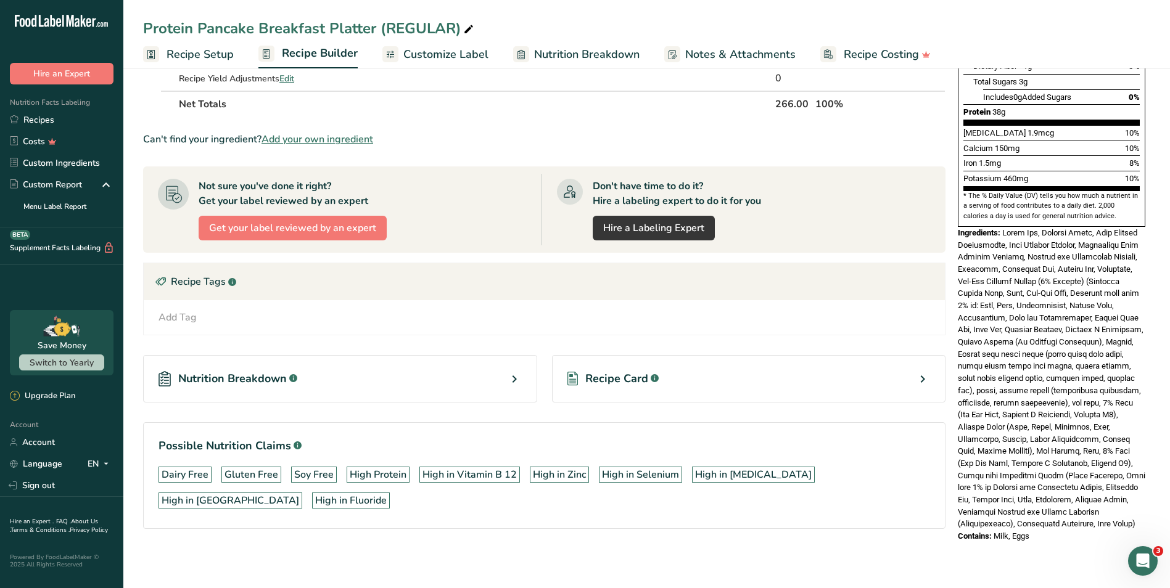
drag, startPoint x: 1033, startPoint y: 506, endPoint x: 957, endPoint y: 208, distance: 306.7
click at [957, 208] on div "Nutrition Facts 1 Serving Per Container Serving Size 8oz Amount Per Serving Cal…" at bounding box center [1051, 174] width 197 height 748
copy div "Ingredients: Whole Egg, Protein Blend, Whey Protein Concentrate, Whey Protein I…"
click at [70, 117] on link "Recipes" at bounding box center [61, 120] width 123 height 22
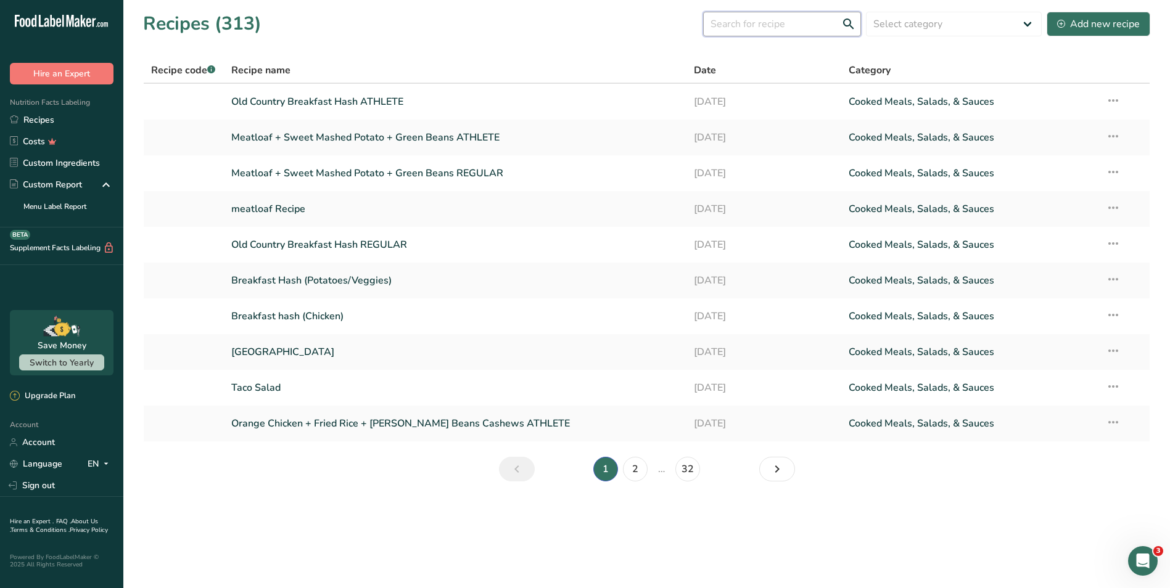
click at [779, 22] on input "text" at bounding box center [782, 24] width 158 height 25
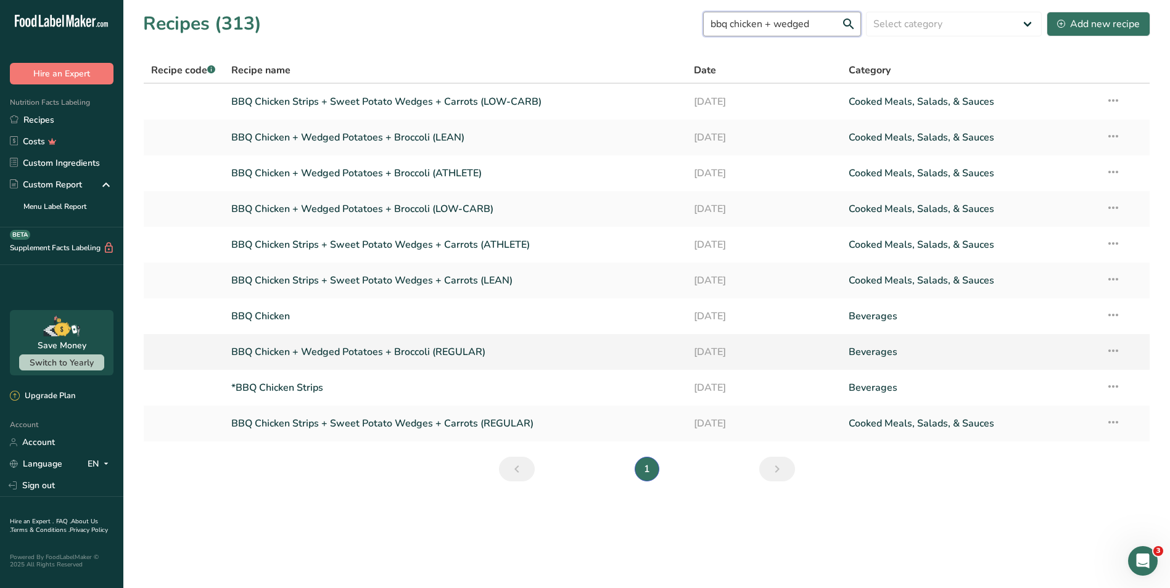
type input "bbq chicken + wedged"
click at [361, 351] on link "BBQ Chicken + Wedged Potatoes + Broccoli (REGULAR)" at bounding box center [455, 352] width 448 height 26
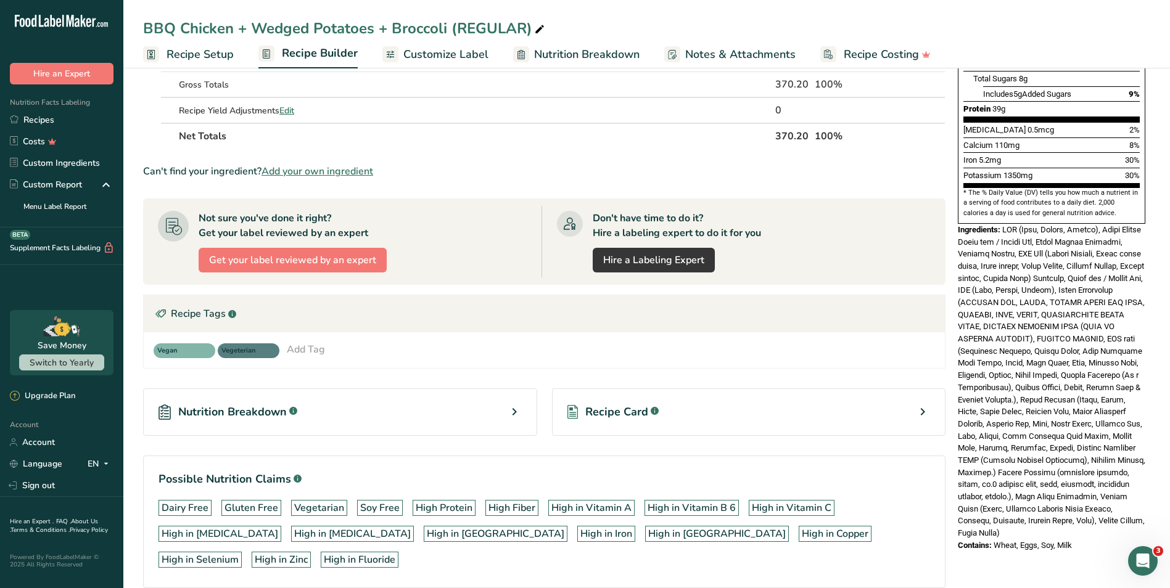
scroll to position [308, 0]
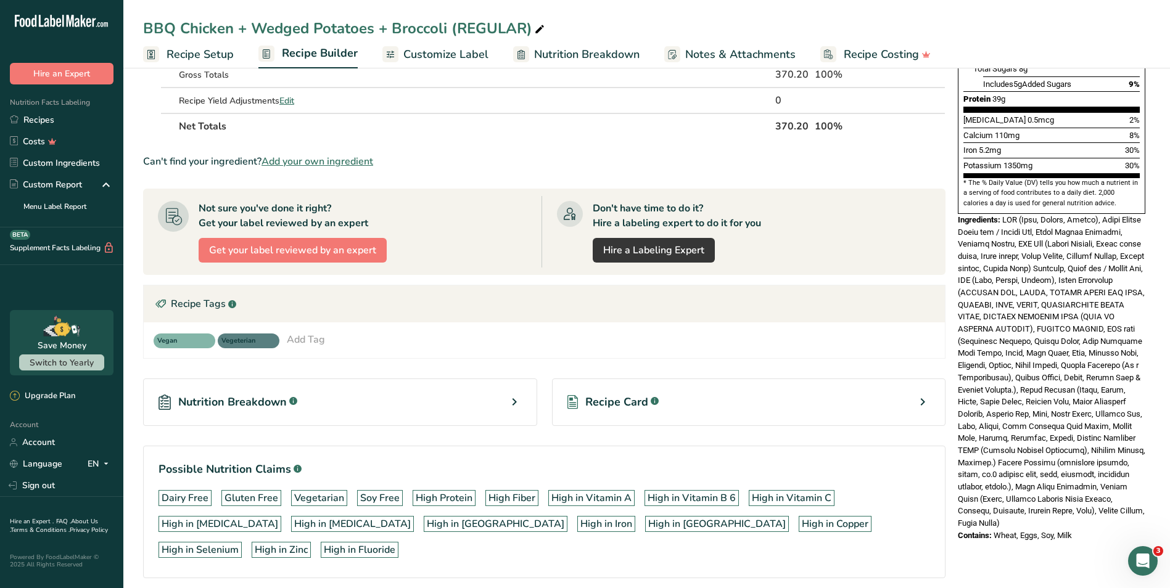
drag, startPoint x: 1080, startPoint y: 518, endPoint x: 955, endPoint y: 195, distance: 346.5
click at [955, 195] on div "Nutrition Facts 1 Serving Per Container Serving Size 12oz Amount Per Serving Ca…" at bounding box center [1051, 167] width 197 height 760
copy div "Ingredients: SPG (Salt, Pepper, Garlic), Extra Virgin Olive oil / Canola Oil, W…"
